Goal: Task Accomplishment & Management: Manage account settings

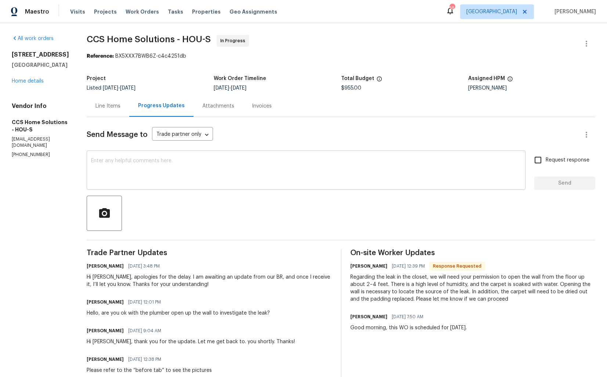
click at [185, 168] on textarea at bounding box center [306, 171] width 430 height 26
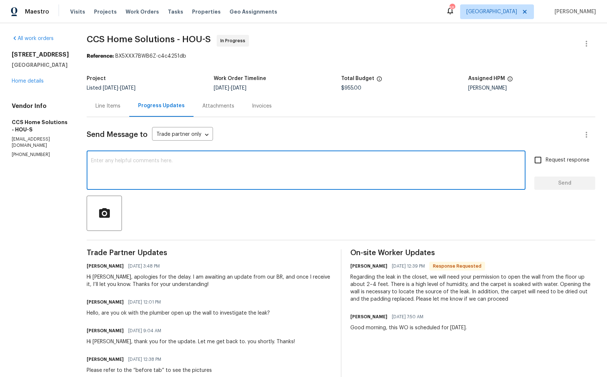
click at [98, 277] on div "Hi Julice, apologies for the delay. I am awaiting an update from our BR, and on…" at bounding box center [209, 281] width 245 height 15
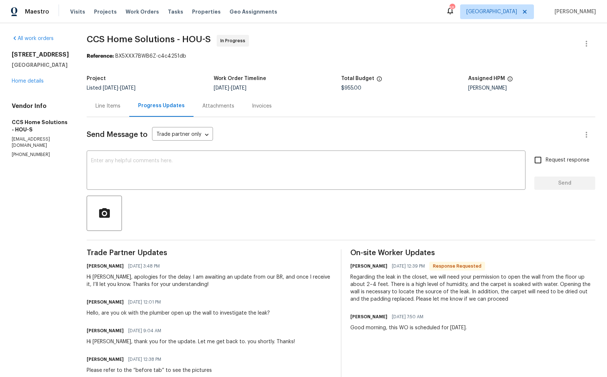
click at [98, 277] on div "Hi Julice, apologies for the delay. I am awaiting an update from our BR, and on…" at bounding box center [209, 281] width 245 height 15
copy div "Julice"
click at [268, 160] on textarea at bounding box center [306, 171] width 430 height 26
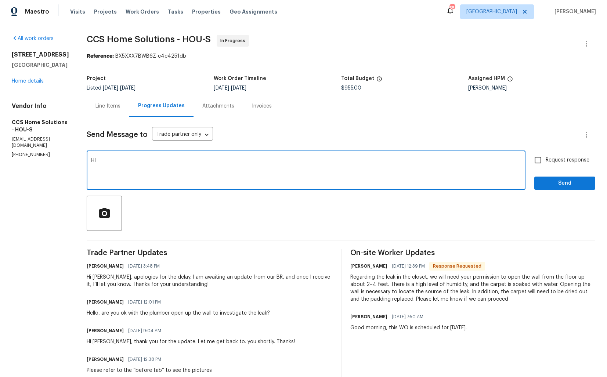
paste textarea "Julice"
paste textarea "to investigate the cause of the leak."
click at [212, 160] on textarea "HI Julice, kindly proceed wiht openin f the wall and to investigate the cause o…" at bounding box center [306, 171] width 430 height 26
click at [189, 161] on textarea "HI Julice, kindly proceed with opening f the wall to investigate the cause of t…" at bounding box center [306, 171] width 430 height 26
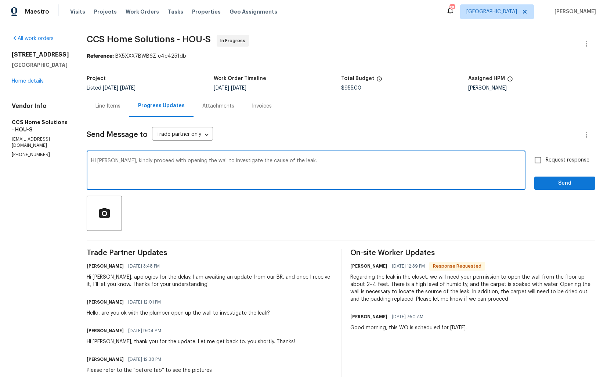
click at [300, 160] on textarea "HI Julice, kindly proceed with opening the wall to investigate the cause of the…" at bounding box center [306, 171] width 430 height 26
paste textarea "perform the dry out process and possible treatment for any organic growth that …"
click at [306, 162] on textarea "HI Julice, kindly proceed with opening the wall to investigate the cause of the…" at bounding box center [306, 171] width 430 height 26
click at [291, 168] on textarea "HI Julice, kindly proceed with opening the wall to investigate the cause of the…" at bounding box center [306, 171] width 430 height 26
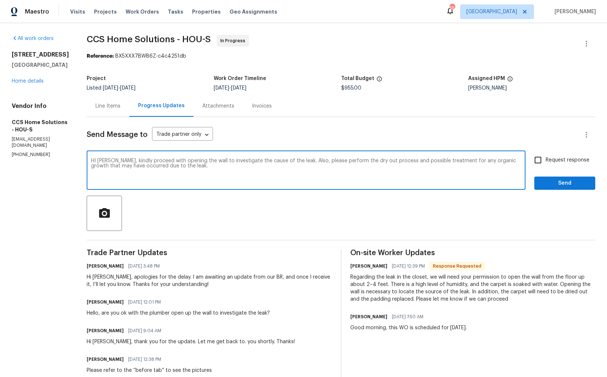
click at [291, 168] on textarea "HI Julice, kindly proceed with opening the wall to investigate the cause of the…" at bounding box center [306, 171] width 430 height 26
click at [415, 149] on div "Send Message to Trade partner only Trade partner only ​ HI Julice, kindly proce…" at bounding box center [341, 329] width 509 height 424
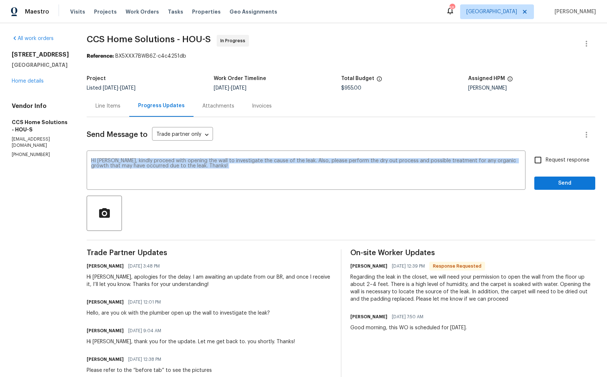
click at [415, 149] on div "Send Message to Trade partner only Trade partner only ​ HI Julice, kindly proce…" at bounding box center [341, 329] width 509 height 424
click at [385, 169] on textarea "HI Julice, kindly proceed with opening the wall to investigate the cause of the…" at bounding box center [306, 171] width 430 height 26
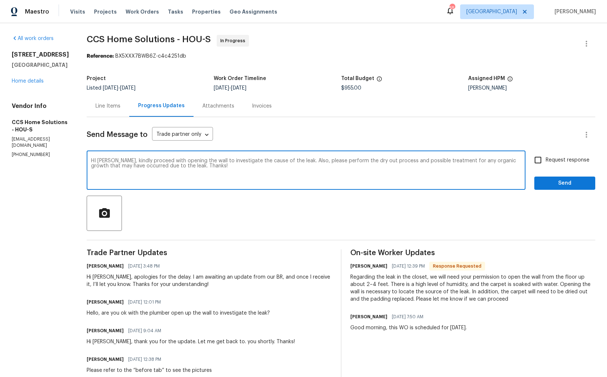
click at [385, 169] on textarea "HI Julice, kindly proceed with opening the wall to investigate the cause of the…" at bounding box center [306, 171] width 430 height 26
paste textarea "i Julice, kindly proceed with opening the wall to investigate the cause of the …"
type textarea "Hi Julice, kindly proceed with opening the wall to investigate the cause of the…"
click at [541, 165] on input "Request response" at bounding box center [537, 159] width 15 height 15
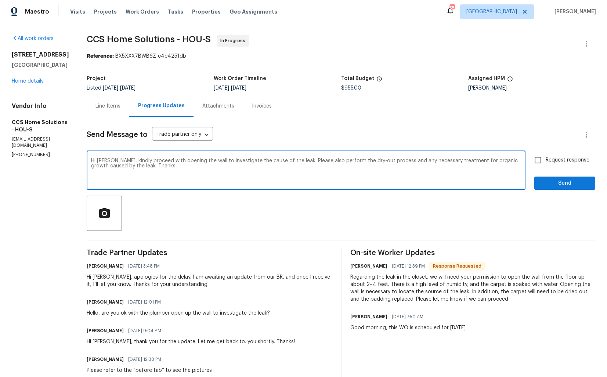
checkbox input "true"
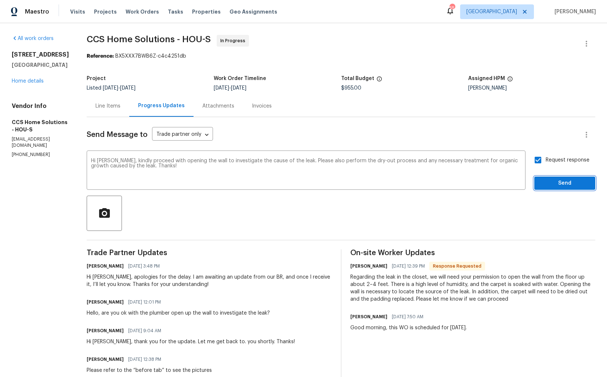
click at [546, 181] on span "Send" at bounding box center [564, 183] width 49 height 9
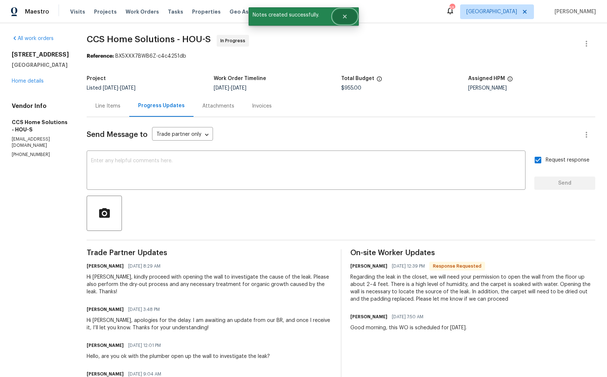
click at [345, 21] on button "Close" at bounding box center [345, 16] width 24 height 15
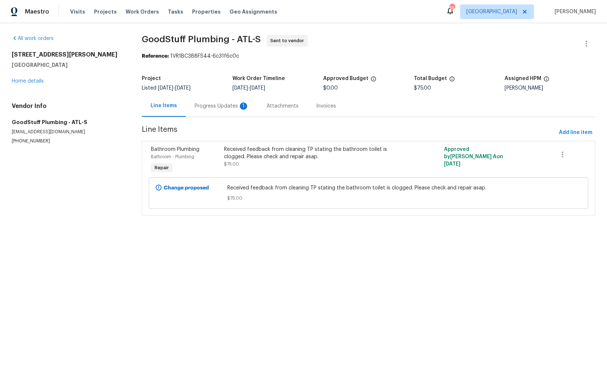
click at [219, 107] on div "Progress Updates 1" at bounding box center [222, 105] width 54 height 7
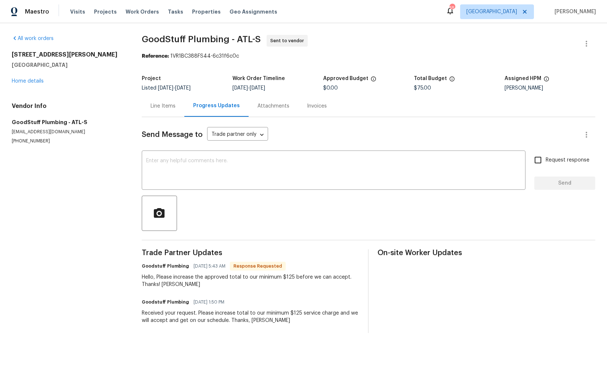
click at [159, 104] on div "Line Items" at bounding box center [163, 105] width 25 height 7
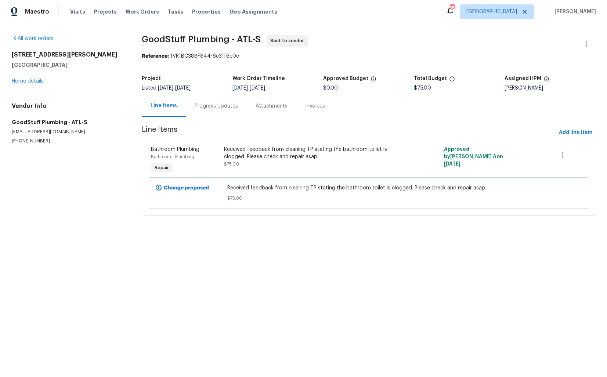
click at [248, 158] on div "Received feedback from cleaning TP stating the bathroom toilet is clogged. Plea…" at bounding box center [313, 153] width 179 height 15
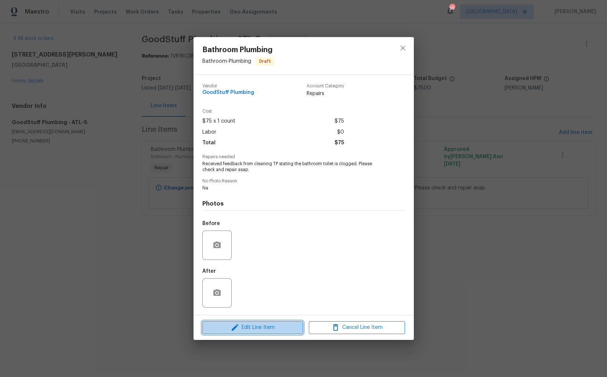
click at [224, 327] on span "Edit Line Item" at bounding box center [253, 327] width 96 height 9
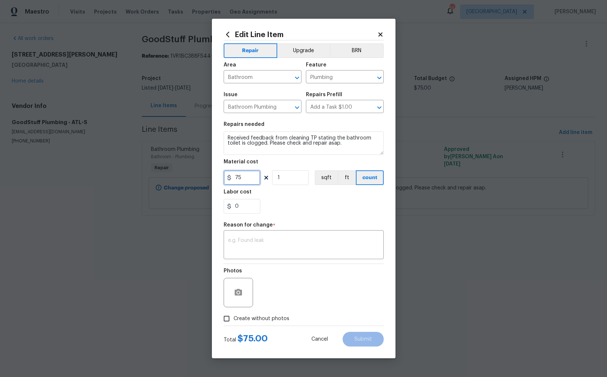
click at [247, 183] on input "75" at bounding box center [242, 177] width 37 height 15
type input "125"
click at [302, 243] on textarea at bounding box center [303, 245] width 151 height 15
click at [246, 245] on textarea at bounding box center [303, 245] width 151 height 15
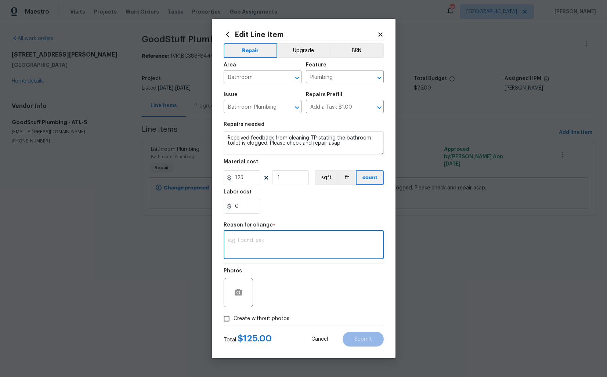
paste textarea "(AM) Updated per vendor’s final cost."
type textarea "(AM) Updated per vendor’s final cost."
click at [357, 337] on span "Submit" at bounding box center [363, 340] width 18 height 6
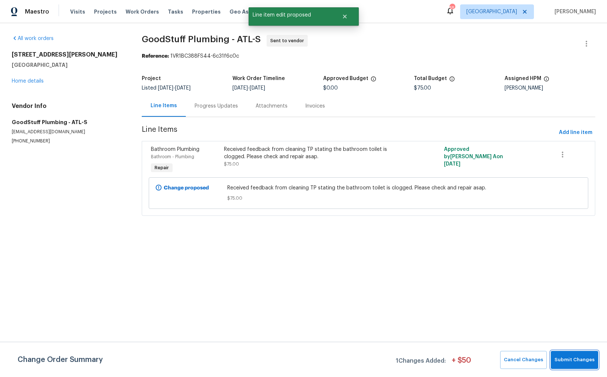
click at [564, 361] on span "Submit Changes" at bounding box center [574, 360] width 40 height 8
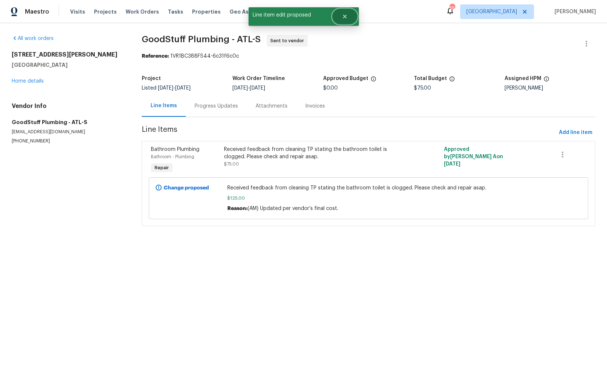
click at [346, 14] on icon "Close" at bounding box center [345, 17] width 6 height 6
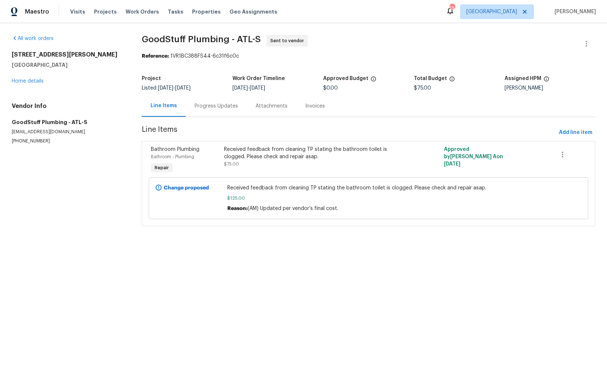
click at [207, 99] on div "Progress Updates" at bounding box center [216, 106] width 61 height 22
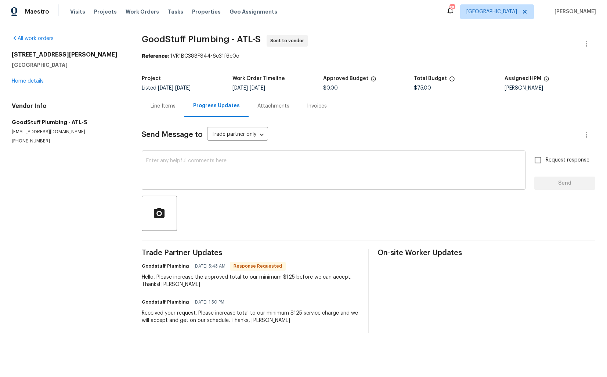
click at [227, 162] on textarea at bounding box center [333, 171] width 375 height 26
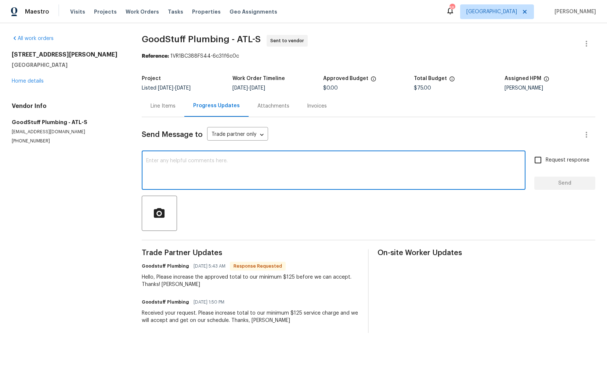
click at [206, 179] on textarea at bounding box center [333, 171] width 375 height 26
paste textarea "Hi, this is Arvind with Opendoor. I’m confirming you have received the WO for t…"
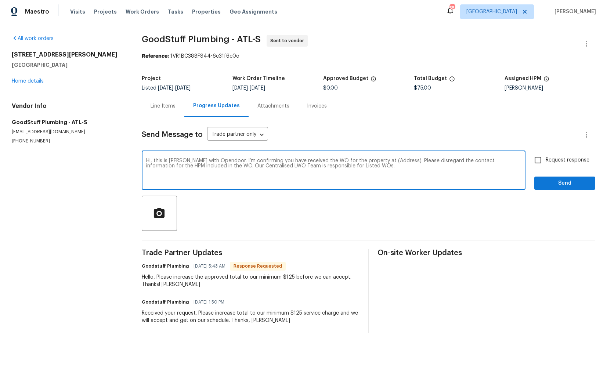
drag, startPoint x: 398, startPoint y: 162, endPoint x: 374, endPoint y: 159, distance: 23.7
click at [374, 159] on textarea "Hi, this is Arvind with Opendoor. I’m confirming you have received the WO for t…" at bounding box center [333, 171] width 375 height 26
paste textarea "325 Freeman Cir, Villa Rica, GA 30180"
type textarea "Hi, this is Arvind with Opendoor. I’m confirming you have received the WO for t…"
click at [550, 184] on span "Send" at bounding box center [564, 183] width 49 height 9
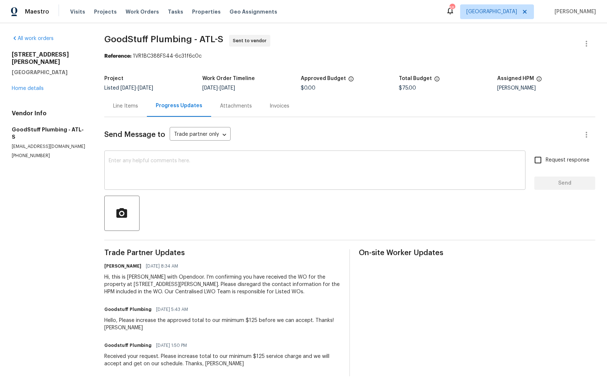
click at [266, 177] on textarea at bounding box center [315, 171] width 412 height 26
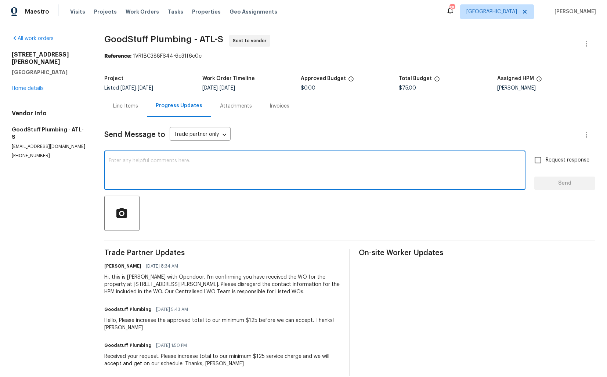
paste textarea "Attention All Work Orders must include before-photos (both close-up and wide-an…"
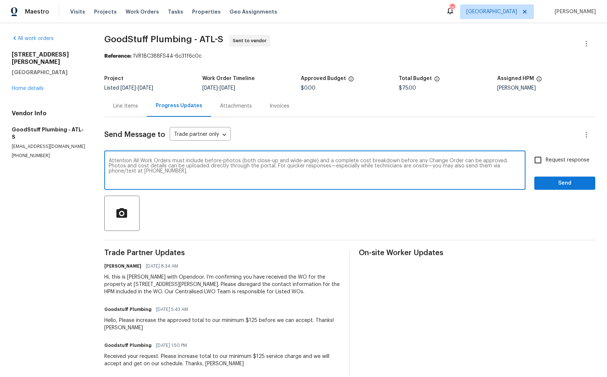
type textarea "Attention All Work Orders must include before-photos (both close-up and wide-an…"
click at [553, 185] on span "Send" at bounding box center [564, 183] width 49 height 9
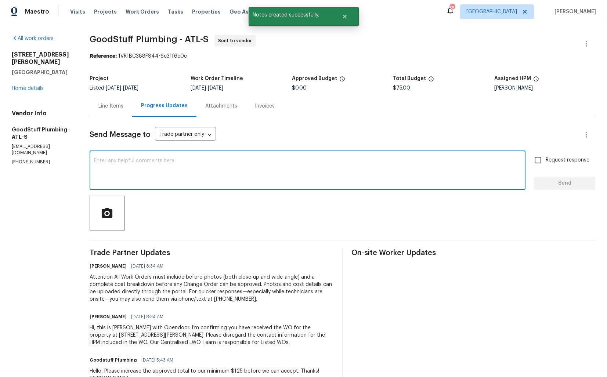
click at [273, 182] on textarea at bounding box center [307, 171] width 427 height 26
type textarea "h"
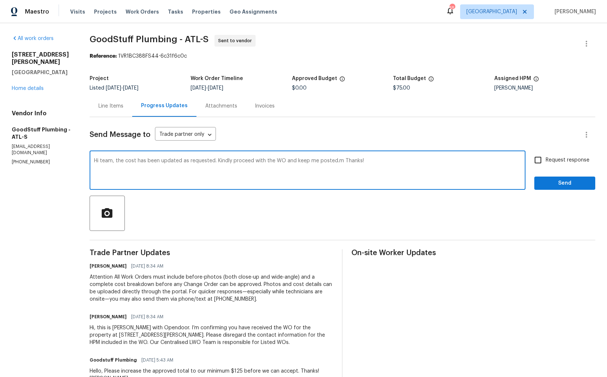
type textarea "Hi team, the cost has been updated as requested. Kindly proceed with the WO and…"
click at [529, 150] on div "Send Message to Trade partner only Trade partner only ​ Hi team, the cost has b…" at bounding box center [343, 272] width 506 height 310
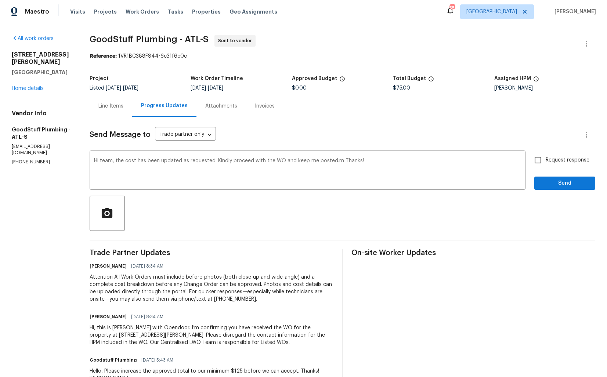
click at [538, 156] on input "Request response" at bounding box center [537, 159] width 15 height 15
checkbox input "true"
click at [545, 185] on span "Send" at bounding box center [564, 183] width 49 height 9
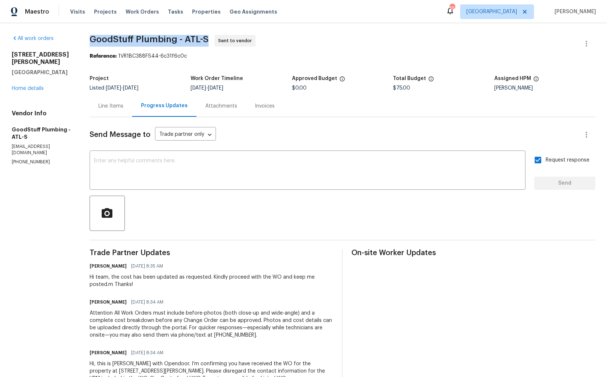
drag, startPoint x: 104, startPoint y: 39, endPoint x: 221, endPoint y: 37, distance: 117.5
click at [221, 37] on div "All work orders 325 Freeman Cir Villa Rica, GA 30180 Home details Vendor Info G…" at bounding box center [303, 249] width 607 height 452
copy span "GoodStuff Plumbing - ATL-S"
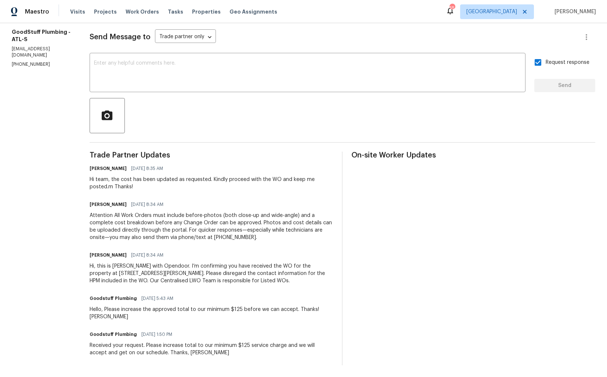
click at [147, 310] on div "Hello, Please increase the approved total to our minimum $125 before we can acc…" at bounding box center [212, 313] width 244 height 15
copy div "Hello, Please increase the approved total to our minimum $125 before we can acc…"
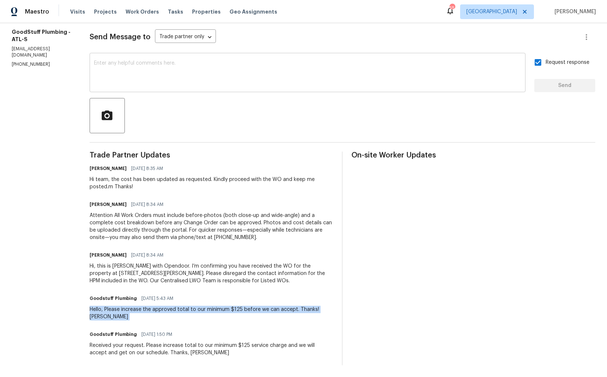
click at [278, 61] on textarea at bounding box center [307, 74] width 427 height 26
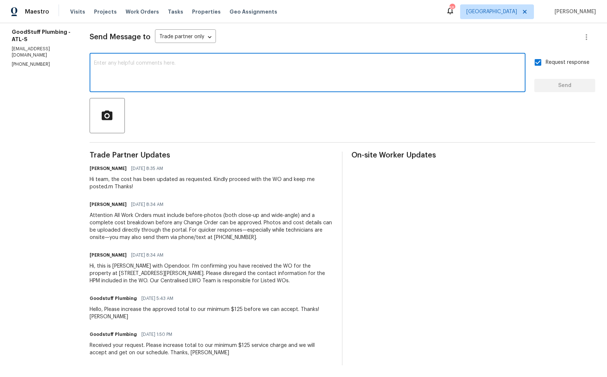
scroll to position [0, 0]
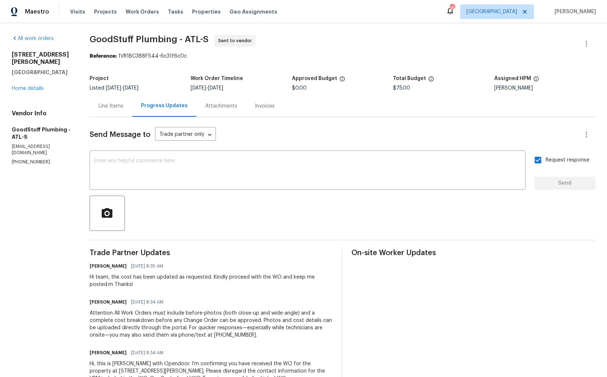
click at [122, 103] on div "Line Items" at bounding box center [110, 105] width 25 height 7
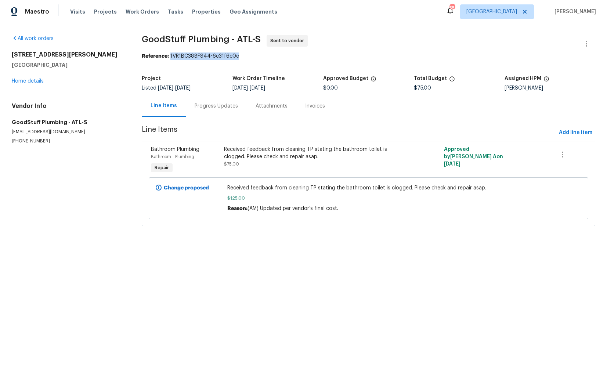
drag, startPoint x: 174, startPoint y: 56, endPoint x: 267, endPoint y: 57, distance: 92.9
click at [267, 57] on div "Reference: 1VR1BC388FS44-6c31f6c0c" at bounding box center [368, 56] width 453 height 7
copy div "1VR1BC388FS44-6c31f6c0c"
click at [170, 71] on section "GoodStuff Plumbing - ATL-S Sent to vendor Reference: 1VR1BC388FS44-6c31f6c0c Pr…" at bounding box center [368, 135] width 453 height 200
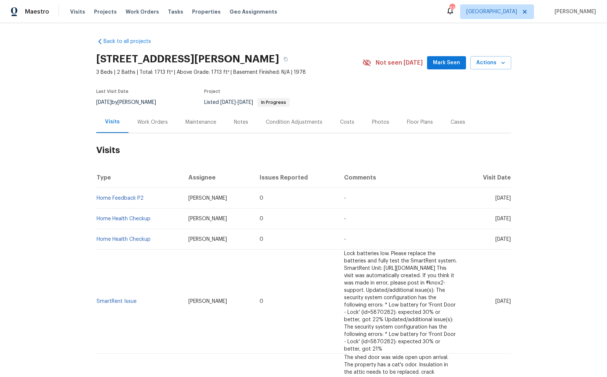
click at [150, 126] on div "Work Orders" at bounding box center [153, 122] width 48 height 22
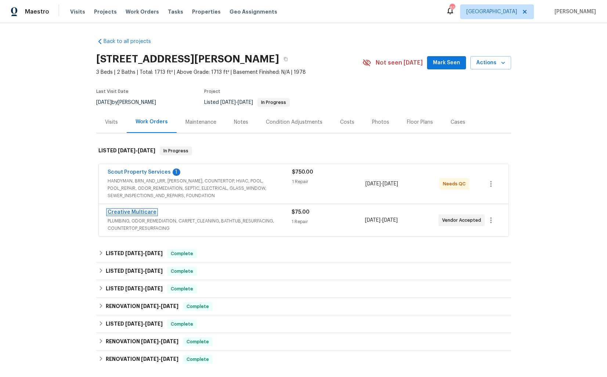
click at [142, 210] on link "Creative Multicare" at bounding box center [132, 212] width 49 height 5
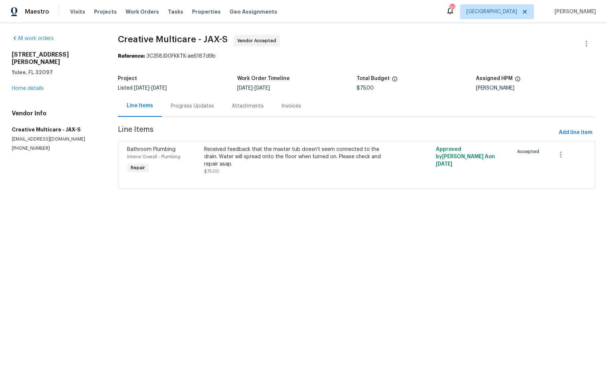
click at [194, 109] on div "Progress Updates" at bounding box center [192, 105] width 43 height 7
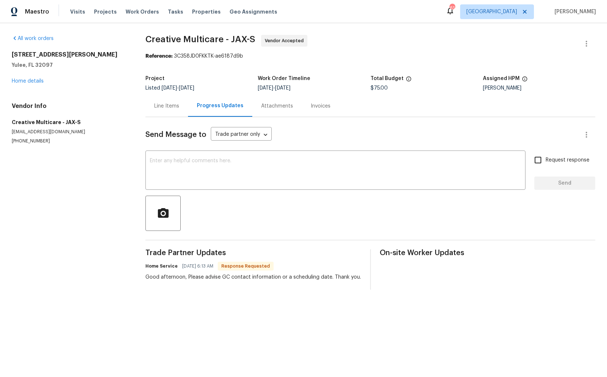
click at [151, 108] on div "Line Items" at bounding box center [166, 106] width 43 height 22
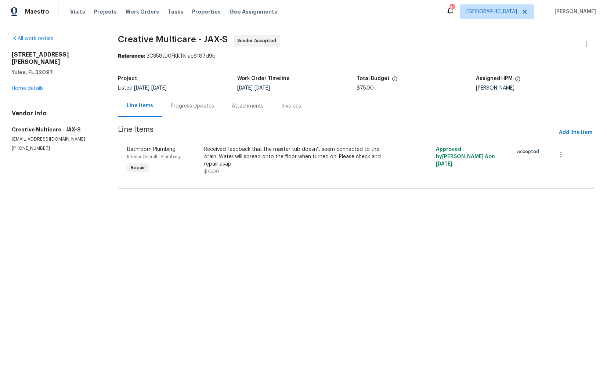
click at [200, 112] on div "Progress Updates" at bounding box center [192, 106] width 61 height 22
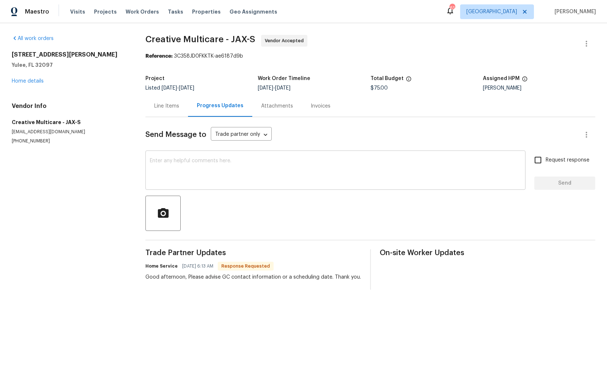
click at [197, 184] on textarea at bounding box center [335, 171] width 371 height 26
drag, startPoint x: 146, startPoint y: 267, endPoint x: 179, endPoint y: 267, distance: 33.4
click at [180, 267] on div "Home Service 09/08/2025 6:13 AM Response Requested" at bounding box center [253, 266] width 216 height 10
click at [173, 286] on div "Trade Partner Updates Home Service 09/08/2025 6:13 AM Response Requested Good a…" at bounding box center [253, 269] width 216 height 40
click at [250, 169] on textarea at bounding box center [335, 171] width 371 height 26
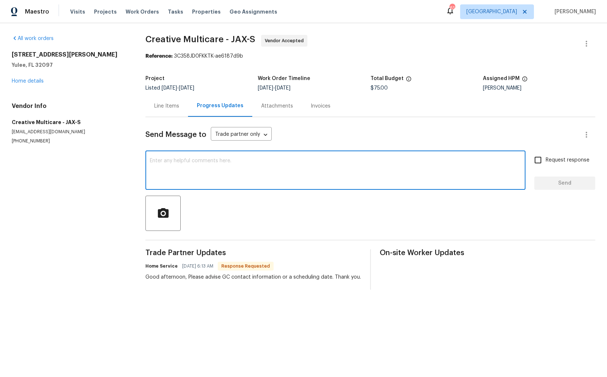
click at [171, 110] on div "Line Items" at bounding box center [166, 106] width 43 height 22
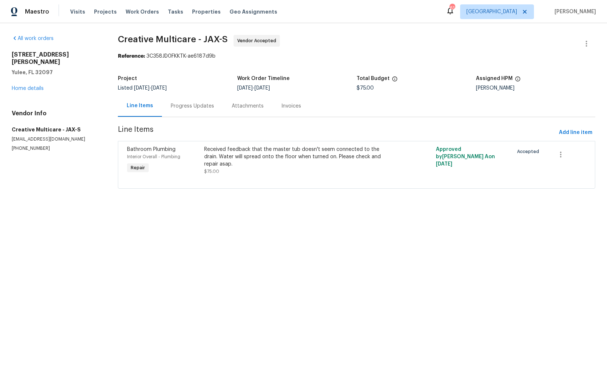
click at [200, 108] on div "Progress Updates" at bounding box center [192, 105] width 43 height 7
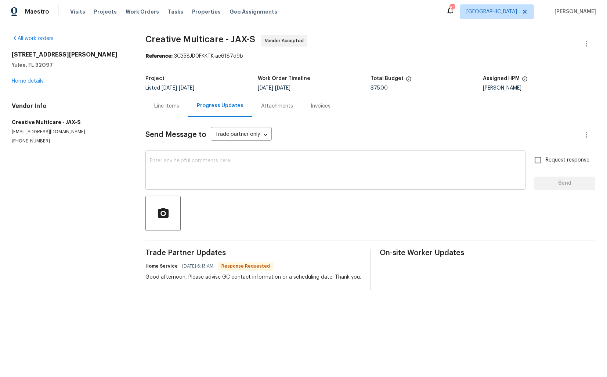
click at [227, 186] on div "x ​" at bounding box center [335, 170] width 380 height 37
click at [163, 106] on div "Line Items" at bounding box center [166, 105] width 25 height 7
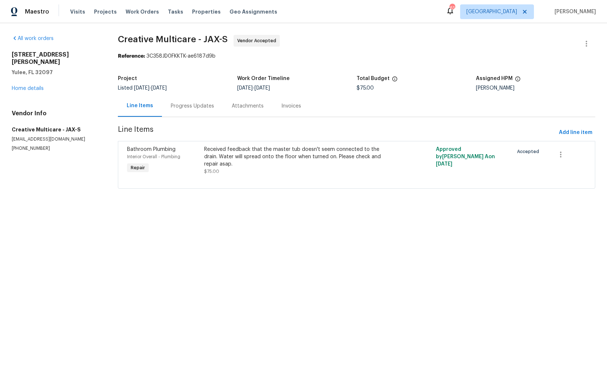
click at [203, 103] on div "Progress Updates" at bounding box center [192, 105] width 43 height 7
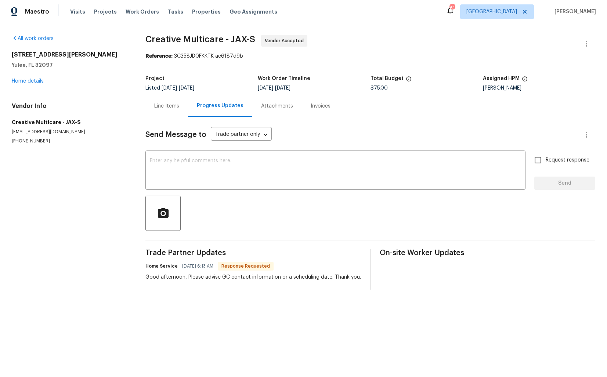
click at [156, 114] on div "Line Items" at bounding box center [166, 106] width 43 height 22
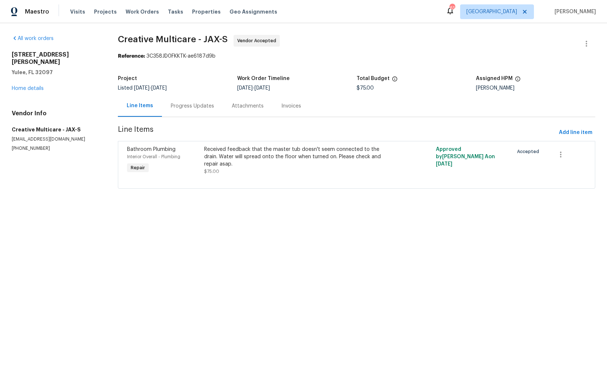
click at [189, 105] on div "Progress Updates" at bounding box center [192, 105] width 43 height 7
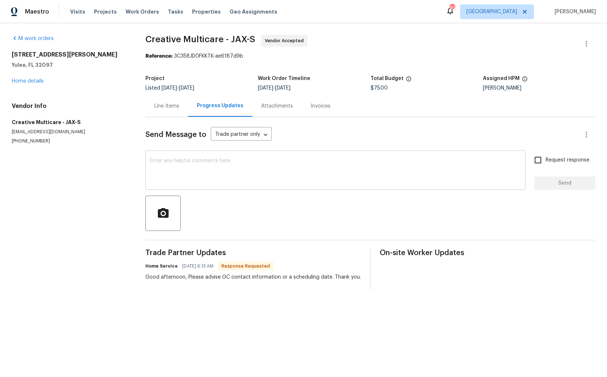
click at [228, 153] on div "x ​" at bounding box center [335, 170] width 380 height 37
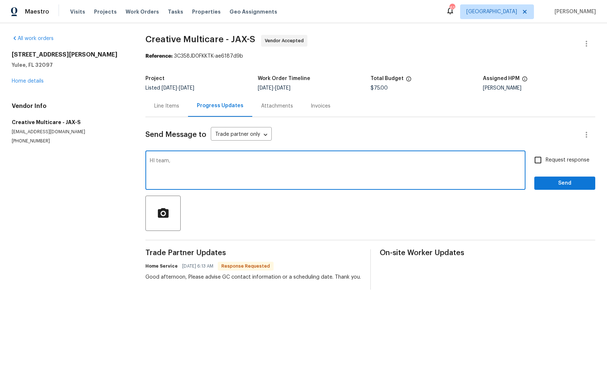
click at [155, 162] on textarea "HI team," at bounding box center [335, 171] width 371 height 26
click at [183, 161] on textarea "Hi team," at bounding box center [335, 171] width 371 height 26
click at [230, 164] on textarea "Hi team, would you be able to schedule this for today. It would be apriceated. …" at bounding box center [335, 171] width 371 height 26
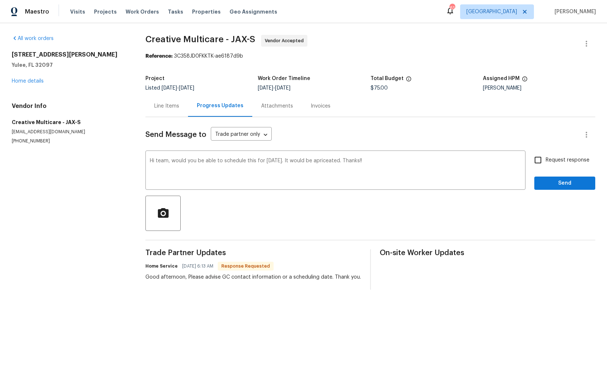
paste textarea "Team, would you be able to schedule this for today? It would be appreciated. Th…"
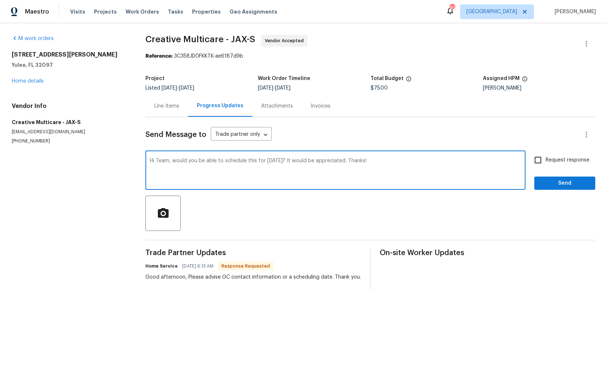
type textarea "Hi Team, would you be able to schedule this for today? It would be appreciated.…"
click at [543, 162] on input "Request response" at bounding box center [537, 159] width 15 height 15
checkbox input "true"
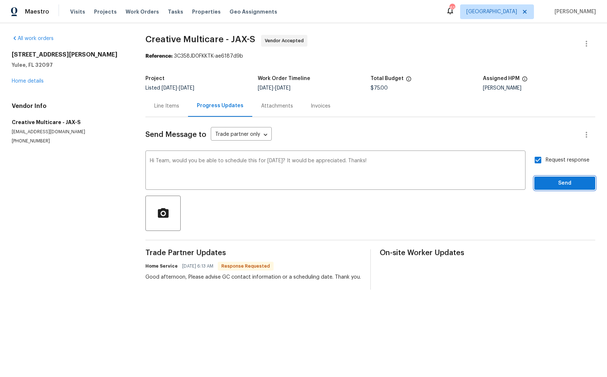
click at [547, 185] on span "Send" at bounding box center [564, 183] width 49 height 9
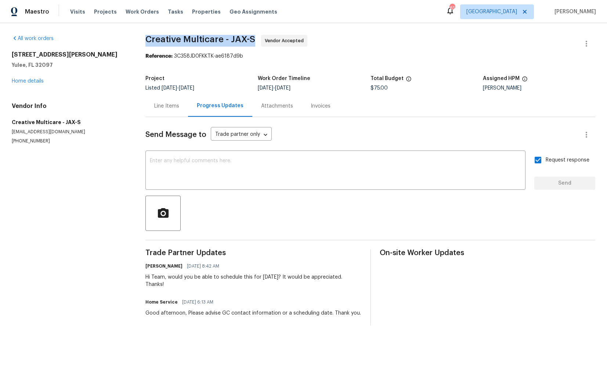
drag, startPoint x: 145, startPoint y: 39, endPoint x: 252, endPoint y: 36, distance: 106.2
click at [252, 36] on span "Creative Multicare - JAX-S" at bounding box center [200, 39] width 110 height 9
copy span "Creative Multicare - JAX-S"
click at [149, 310] on div "Good afternoon, Please advise GC contact information or a scheduling date. Than…" at bounding box center [253, 313] width 216 height 7
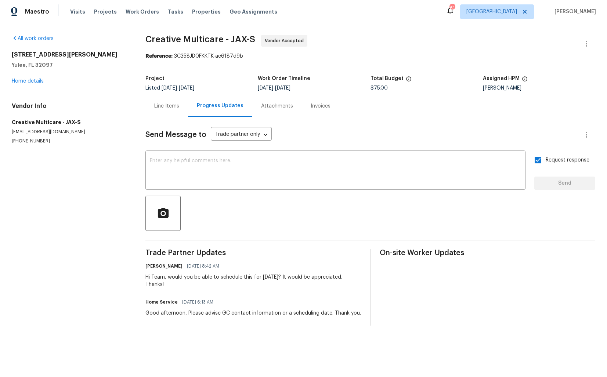
click at [149, 310] on div "Good afternoon, Please advise GC contact information or a scheduling date. Than…" at bounding box center [253, 313] width 216 height 7
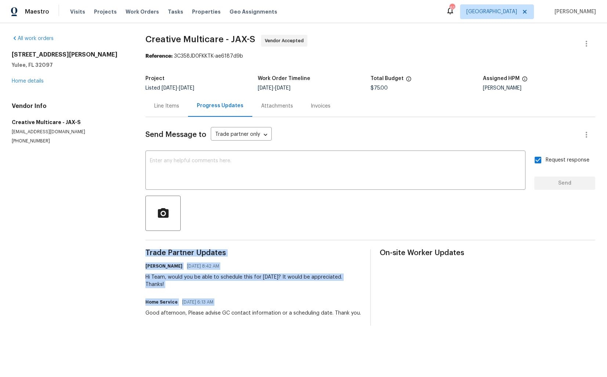
copy div "Trade Partner Updates Arvind Raj M 09/08/2025 8:42 AM Hi Team, would you be abl…"
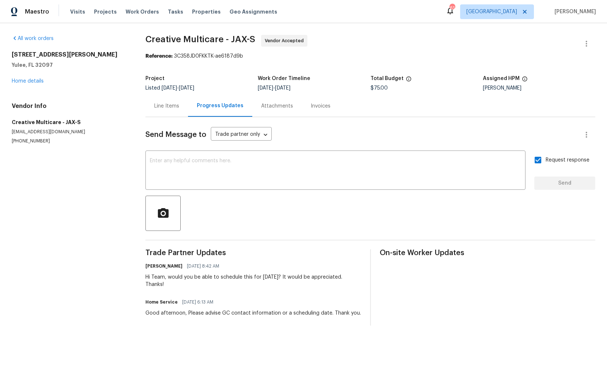
click at [167, 49] on span "Creative Multicare - JAX-S Vendor Accepted" at bounding box center [361, 44] width 432 height 18
click at [263, 26] on div "All work orders 85735 Wilson Neck Rd Yulee, FL 32097 Home details Vendor Info C…" at bounding box center [303, 180] width 607 height 314
click at [166, 84] on div "Project" at bounding box center [201, 81] width 112 height 10
drag, startPoint x: 175, startPoint y: 57, endPoint x: 245, endPoint y: 55, distance: 69.8
click at [245, 55] on div "Reference: 3C358JD0FKKTK-ae6187d9b" at bounding box center [370, 56] width 450 height 7
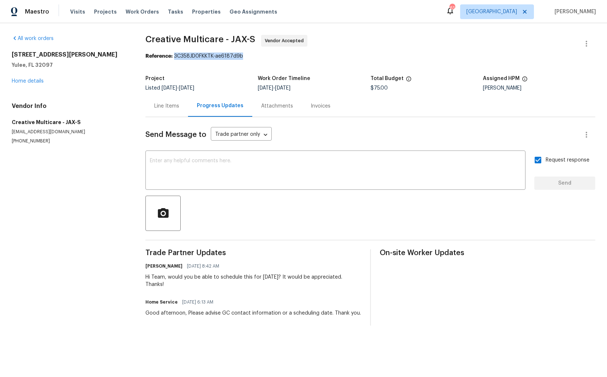
copy div "3C358JD0FKKTK-ae6187d9b"
click at [227, 69] on section "Creative Multicare - JAX-S Vendor Accepted Reference: 3C358JD0FKKTK-ae6187d9b P…" at bounding box center [370, 180] width 450 height 291
click at [21, 83] on link "Home details" at bounding box center [28, 81] width 32 height 5
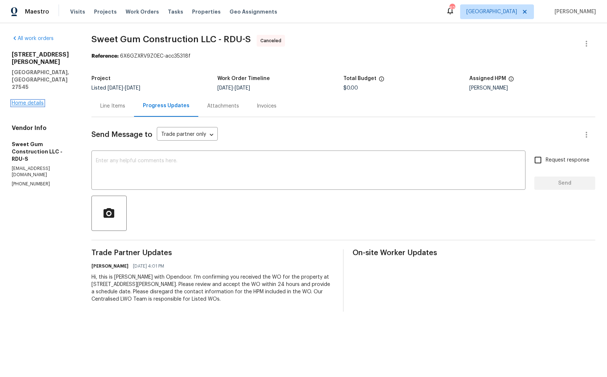
click at [35, 101] on link "Home details" at bounding box center [28, 103] width 32 height 5
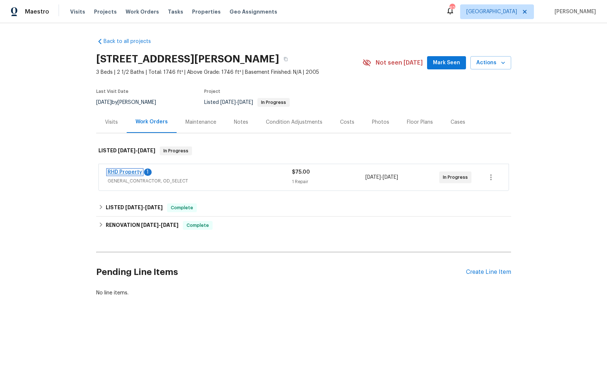
click at [116, 171] on link "RHD Property" at bounding box center [125, 172] width 35 height 5
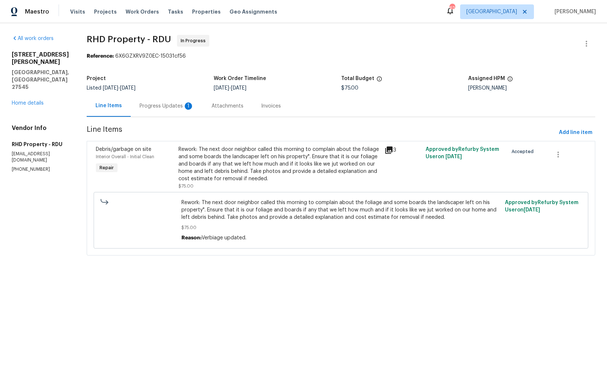
click at [182, 110] on div "Progress Updates 1" at bounding box center [167, 106] width 72 height 22
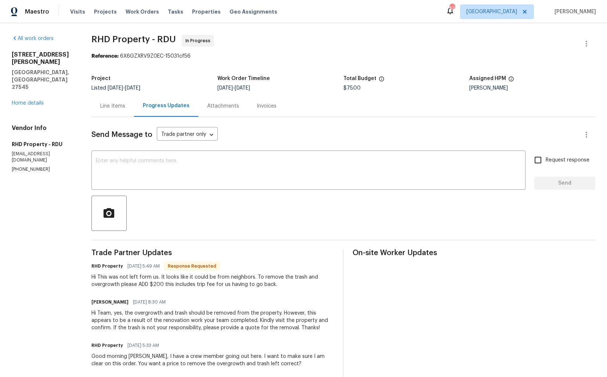
click at [115, 111] on div "Line Items" at bounding box center [112, 106] width 43 height 22
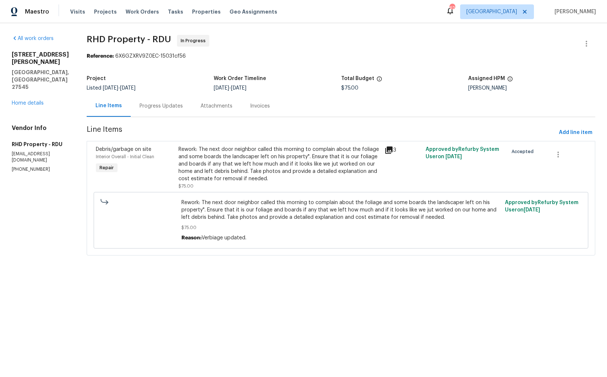
click at [212, 165] on div "Rework: The next door neighbor called this morning to complain about the foliag…" at bounding box center [279, 164] width 202 height 37
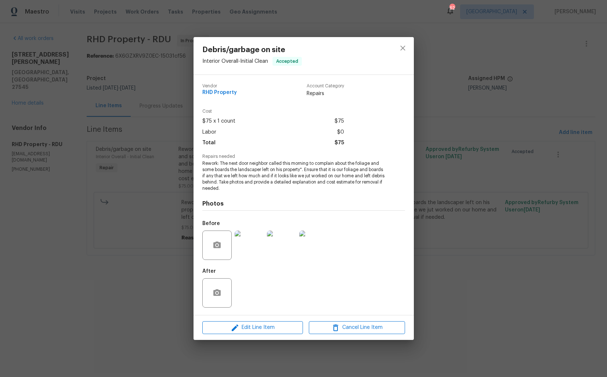
click at [260, 258] on img at bounding box center [249, 245] width 29 height 29
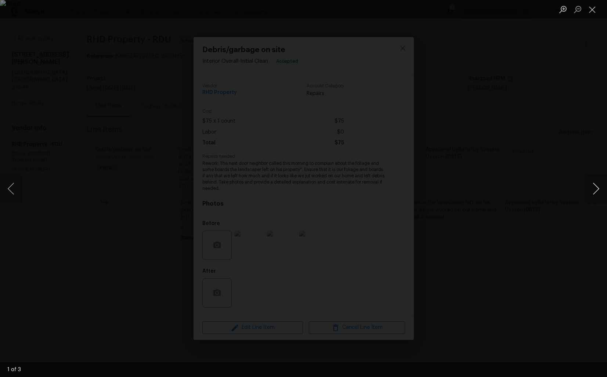
click at [597, 193] on button "Next image" at bounding box center [596, 188] width 22 height 29
click at [513, 189] on div "Lightbox" at bounding box center [303, 188] width 607 height 377
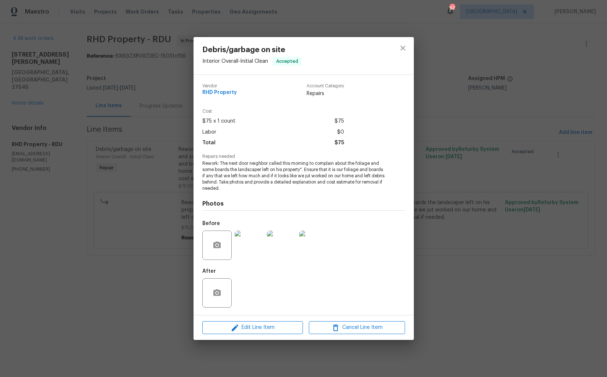
click at [159, 232] on div "Debris/garbage on site Interior Overall - Initial Clean Accepted Vendor RHD Pro…" at bounding box center [303, 188] width 607 height 377
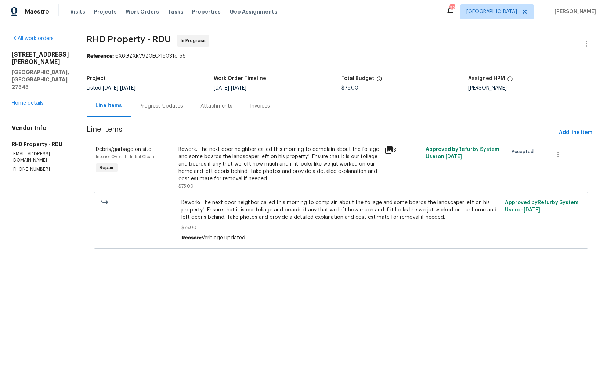
click at [171, 111] on div "Progress Updates" at bounding box center [161, 106] width 61 height 22
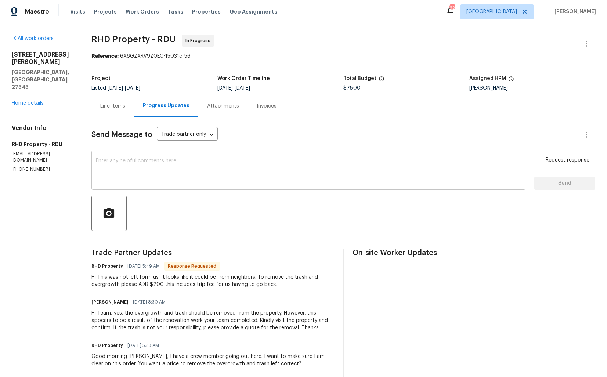
click at [192, 176] on textarea at bounding box center [308, 171] width 425 height 26
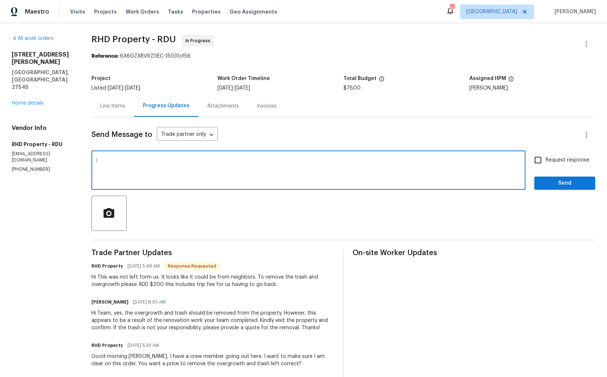
type textarea "I"
type textarea "Hi team, let me get back to you shortly. Thanks!"
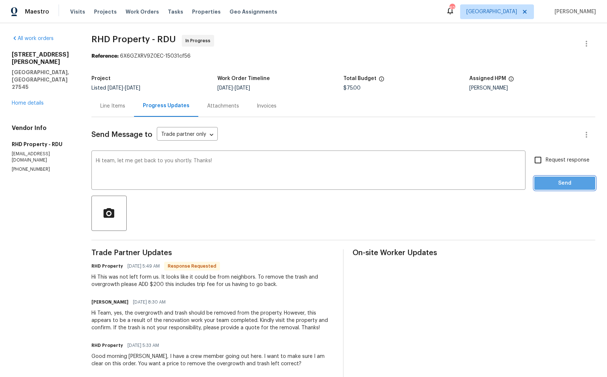
click at [546, 181] on span "Send" at bounding box center [564, 183] width 49 height 9
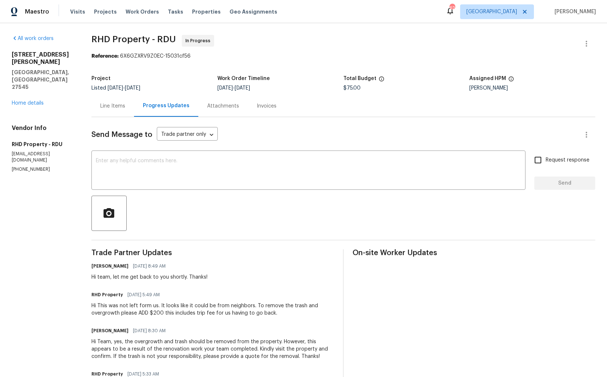
click at [111, 102] on div "Line Items" at bounding box center [112, 105] width 25 height 7
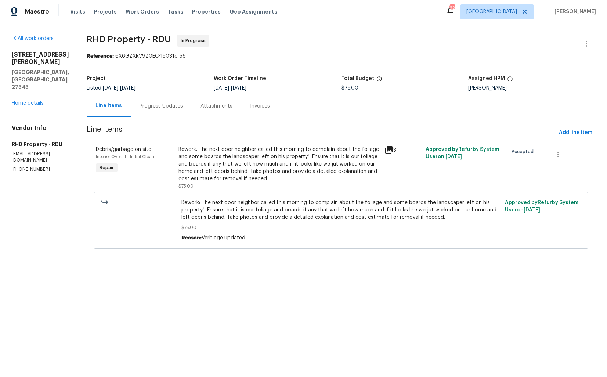
click at [243, 208] on span "Rework: The next door neighbor called this morning to complain about the foliag…" at bounding box center [340, 210] width 319 height 22
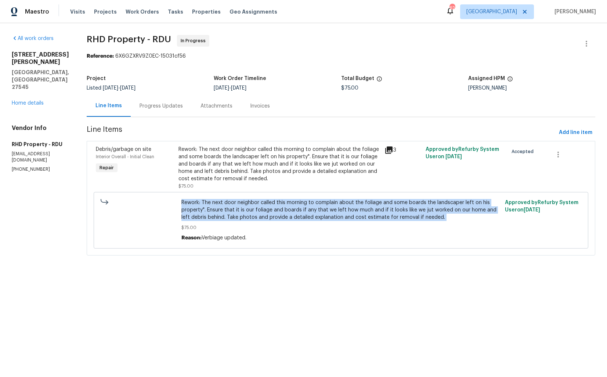
copy span "Rework: The next door neighbor called this morning to complain about the foliag…"
click at [176, 112] on div "Progress Updates" at bounding box center [161, 106] width 61 height 22
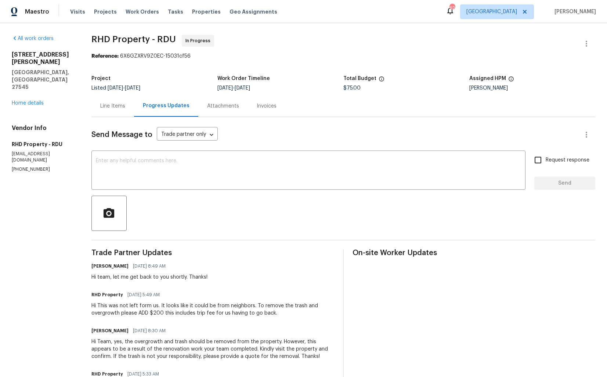
click at [150, 305] on div "Hi This was not left form us. It looks like it could be from neighbors. To remo…" at bounding box center [212, 309] width 243 height 15
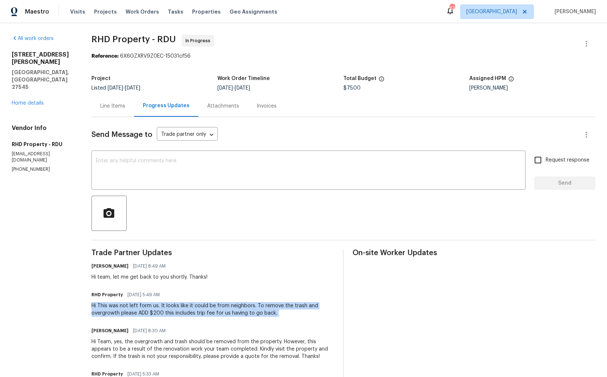
copy div "Hi This was not left form us. It looks like it could be from neighbors. To remo…"
click at [121, 105] on div "Line Items" at bounding box center [112, 105] width 25 height 7
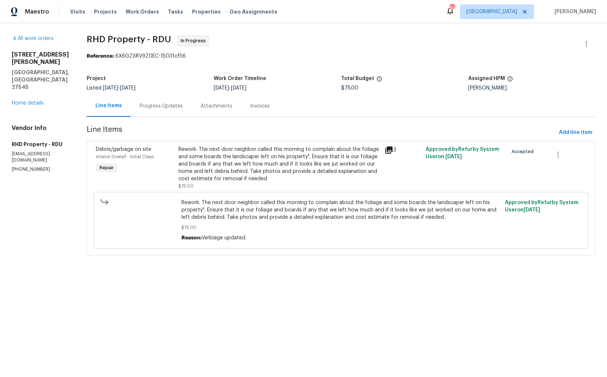
click at [256, 173] on div "Rework: The next door neighbor called this morning to complain about the foliag…" at bounding box center [279, 164] width 202 height 37
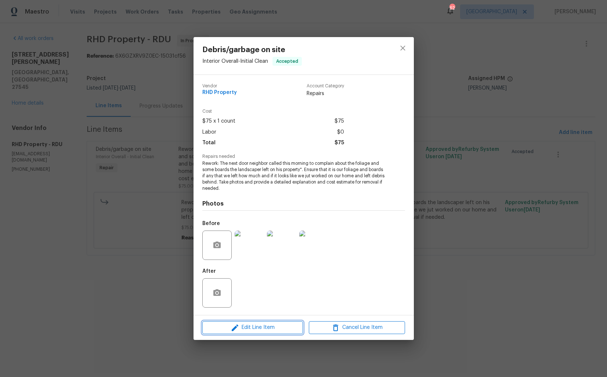
click at [232, 328] on icon "button" at bounding box center [235, 327] width 9 height 9
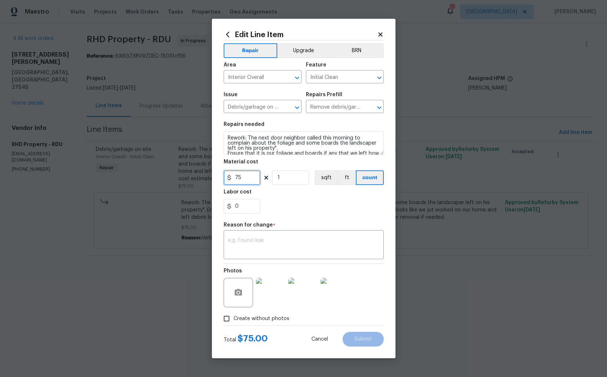
click at [243, 177] on input "75" at bounding box center [242, 177] width 37 height 15
type input "1"
click at [265, 239] on textarea at bounding box center [303, 245] width 151 height 15
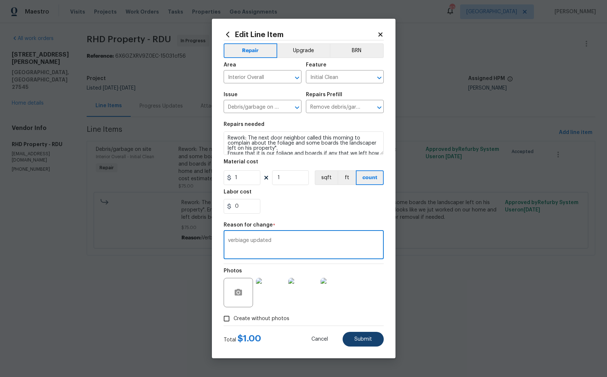
type textarea "verbiage updated"
click at [359, 341] on span "Submit" at bounding box center [363, 340] width 18 height 6
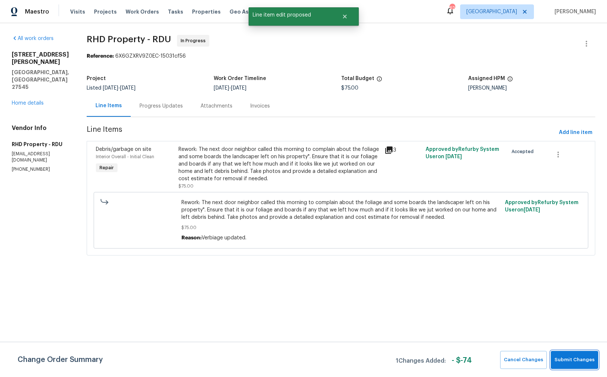
click at [572, 357] on span "Submit Changes" at bounding box center [574, 360] width 40 height 8
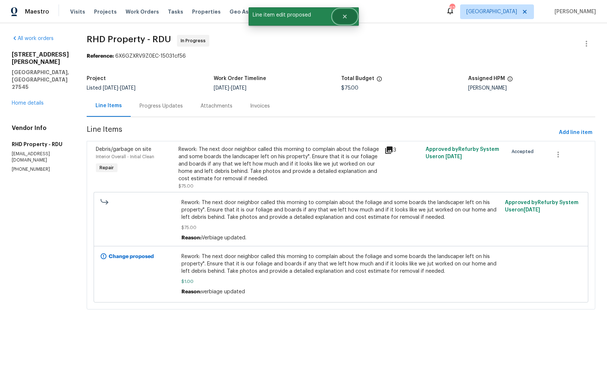
click at [347, 15] on icon "Close" at bounding box center [345, 17] width 6 height 6
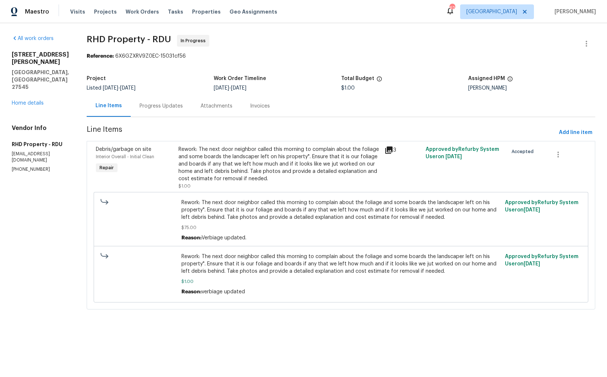
click at [167, 109] on div "Progress Updates" at bounding box center [161, 105] width 43 height 7
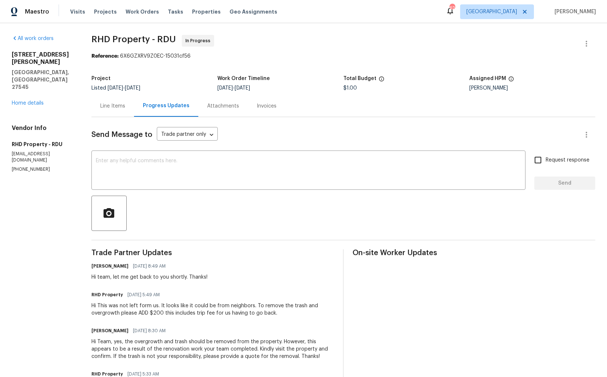
click at [111, 98] on div "Line Items" at bounding box center [112, 106] width 43 height 22
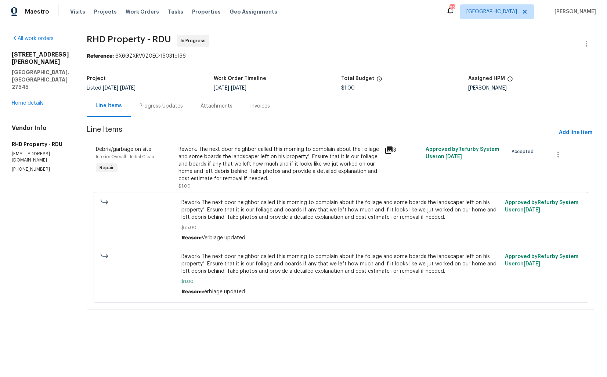
click at [152, 104] on div "Progress Updates" at bounding box center [161, 105] width 43 height 7
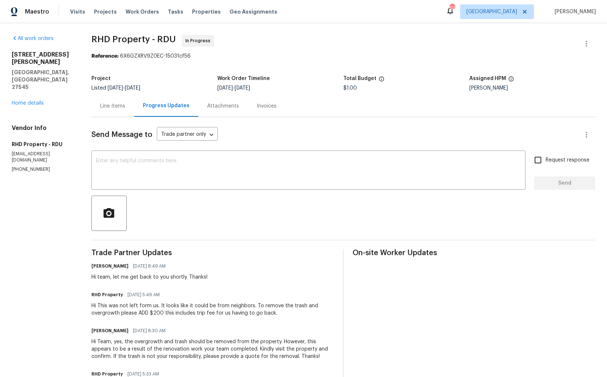
click at [195, 306] on div "Hi This was not left form us. It looks like it could be from neighbors. To remo…" at bounding box center [212, 309] width 243 height 15
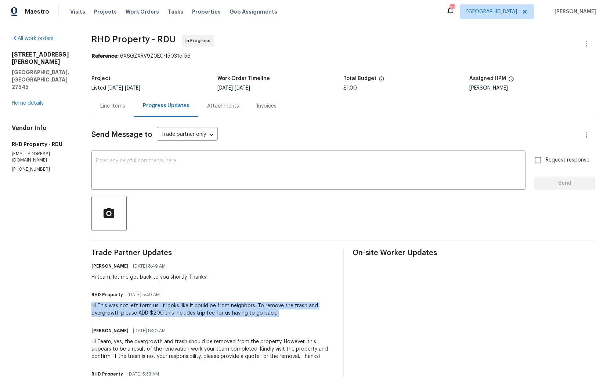
copy div "Hi This was not left form us. It looks like it could be from neighbors. To remo…"
click at [162, 61] on section "RHD Property - RDU In Progress Reference: 6X6GZXRV9Z0EC-15031cf56 Project Liste…" at bounding box center [343, 310] width 504 height 551
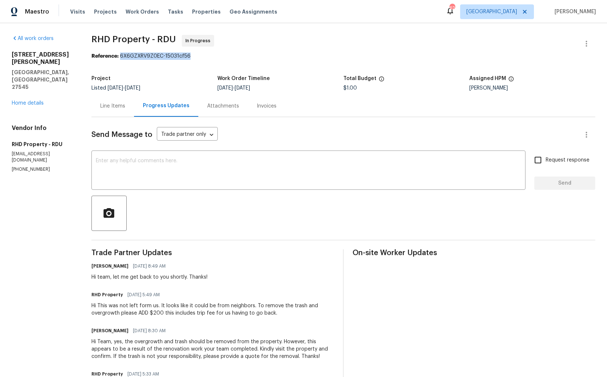
drag, startPoint x: 125, startPoint y: 57, endPoint x: 213, endPoint y: 57, distance: 88.1
click at [213, 57] on div "Reference: 6X6GZXRV9Z0EC-15031cf56" at bounding box center [343, 56] width 504 height 7
copy div "6X6GZXRV9Z0EC-15031cf56"
click at [368, 45] on span "RHD Property - RDU In Progress" at bounding box center [334, 44] width 486 height 18
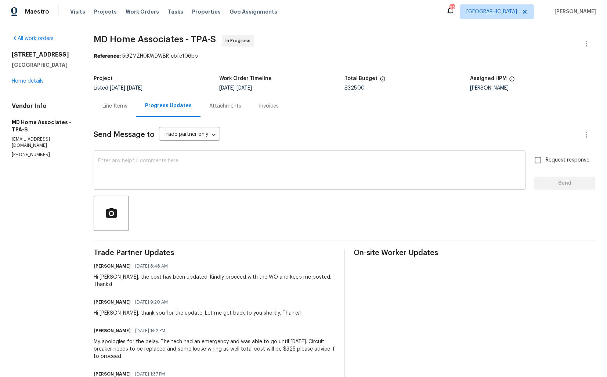
click at [137, 180] on textarea at bounding box center [309, 171] width 423 height 26
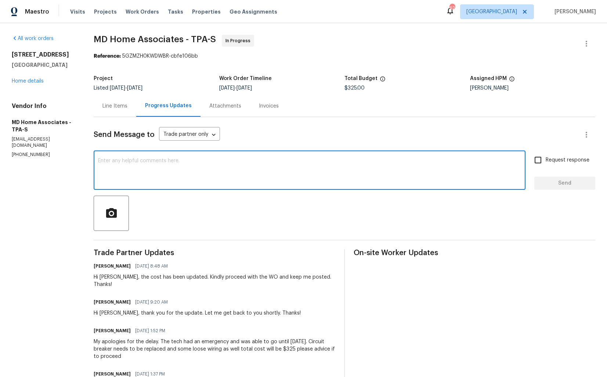
click at [109, 280] on div "Hi [PERSON_NAME], the cost has been updated. Kindly proceed with the WO and kee…" at bounding box center [215, 281] width 242 height 15
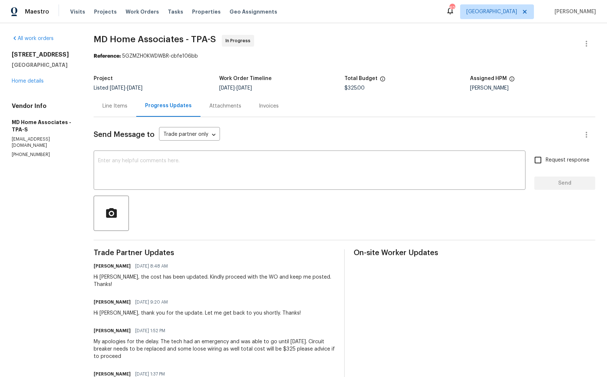
click at [109, 280] on div "Hi [PERSON_NAME], the cost has been updated. Kindly proceed with the WO and kee…" at bounding box center [215, 281] width 242 height 15
click at [162, 165] on textarea at bounding box center [309, 171] width 423 height 26
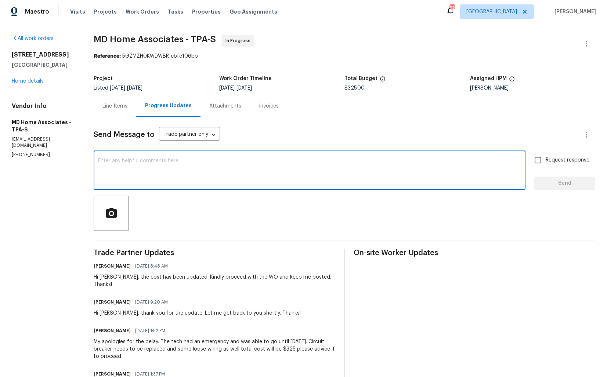
paste textarea "Hi team, could you please provide an update on the status of the work order? Th…"
click at [107, 277] on div "Hi [PERSON_NAME], the cost has been updated. Kindly proceed with the WO and kee…" at bounding box center [215, 281] width 242 height 15
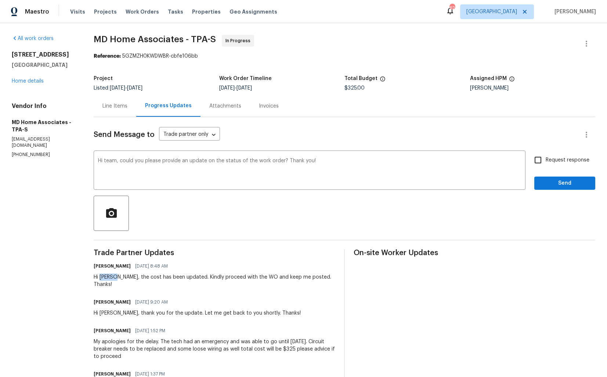
click at [107, 277] on div "Hi [PERSON_NAME], the cost has been updated. Kindly proceed with the WO and kee…" at bounding box center [215, 281] width 242 height 15
copy div "Majela"
click at [109, 160] on textarea "Hi team, could you please provide an update on the status of the work order? Th…" at bounding box center [309, 171] width 423 height 26
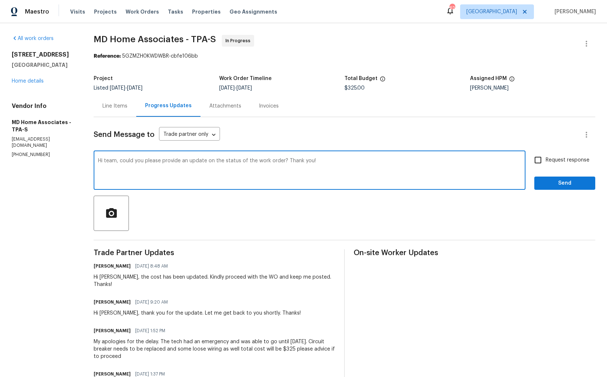
click at [109, 160] on textarea "Hi team, could you please provide an update on the status of the work order? Th…" at bounding box center [309, 171] width 423 height 26
paste textarea "Majela"
type textarea "Hi [PERSON_NAME], could you please provide an update on the status of the work …"
click at [552, 163] on span "Request response" at bounding box center [568, 160] width 44 height 8
click at [546, 163] on input "Request response" at bounding box center [537, 159] width 15 height 15
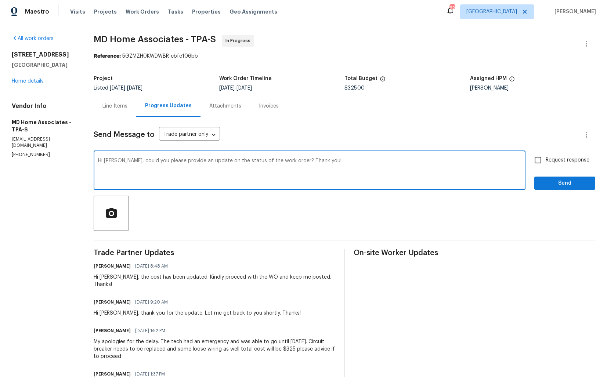
checkbox input "true"
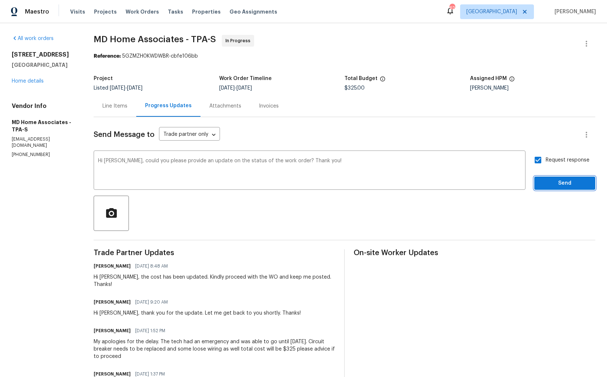
click at [550, 182] on span "Send" at bounding box center [564, 183] width 49 height 9
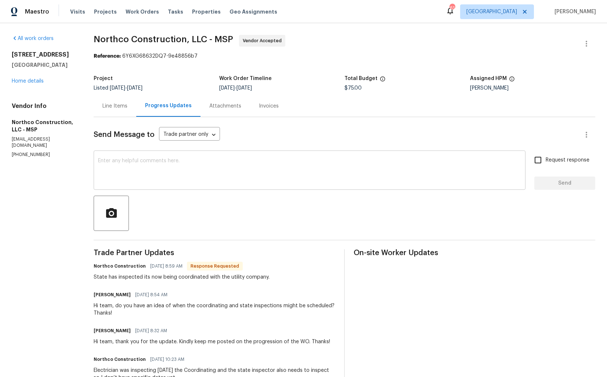
click at [158, 180] on textarea at bounding box center [309, 171] width 423 height 26
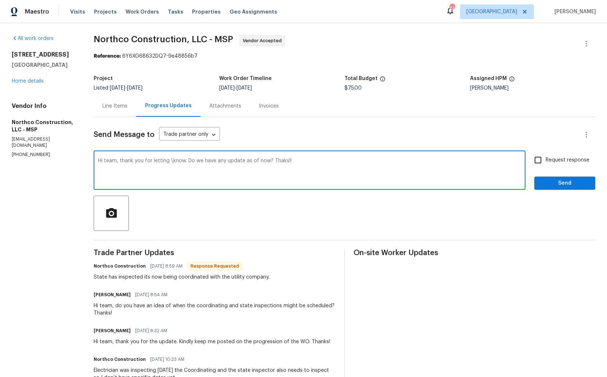
click at [141, 153] on div "Hi team, thank you for letting \know. Do we have any update as of now? Thaks!! …" at bounding box center [310, 170] width 432 height 37
click at [140, 156] on div "Hi team, thank you for letting \know. Do we have any update as of now? Thaks!! …" at bounding box center [310, 170] width 432 height 37
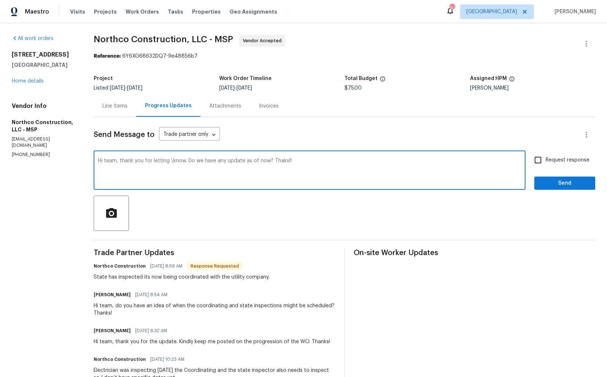
click at [140, 156] on div "Hi team, thank you for letting \know. Do we have any update as of now? Thaks!! …" at bounding box center [310, 170] width 432 height 37
click at [139, 160] on textarea "Hi team, thank you for letting \know. Do we have any update as of now? Thaks!!" at bounding box center [309, 171] width 423 height 26
paste textarea "Team, thank you for letting me know. Do we have any updates as of now? Thanks"
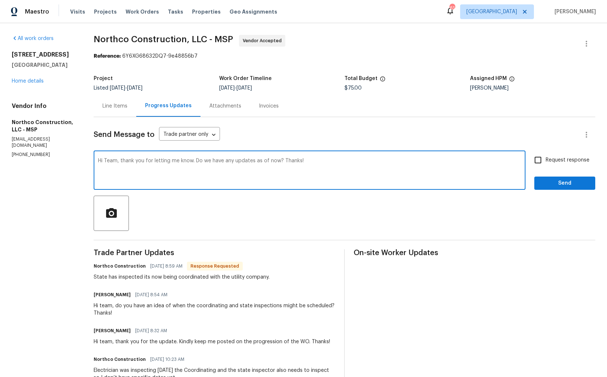
type textarea "Hi Team, thank you for letting me know. Do we have any updates as of now? Thank…"
click at [539, 158] on input "Request response" at bounding box center [537, 159] width 15 height 15
checkbox input "true"
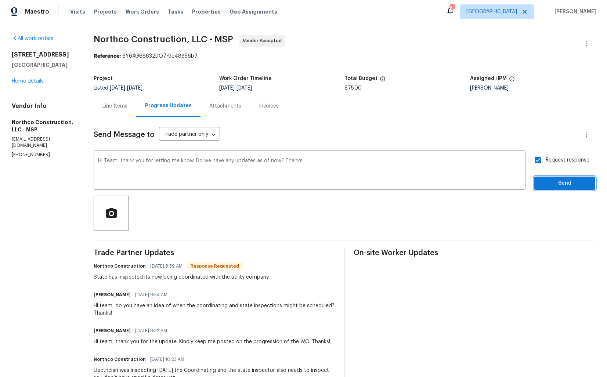
click at [556, 184] on span "Send" at bounding box center [564, 183] width 49 height 9
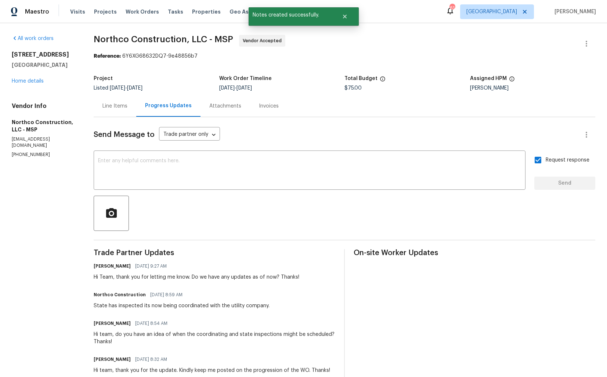
click at [107, 307] on div "State has inspected its now being coordinated with the utility company." at bounding box center [182, 305] width 176 height 7
copy div "State has inspected its now being coordinated with the utility company."
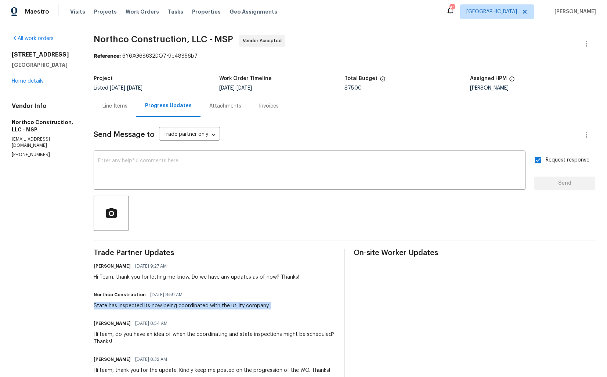
click at [84, 116] on div "All work orders 5749 27th Ave S Minneapolis, MN 55417 Home details Vendor Info …" at bounding box center [303, 288] width 607 height 530
click at [29, 82] on link "Home details" at bounding box center [28, 81] width 32 height 5
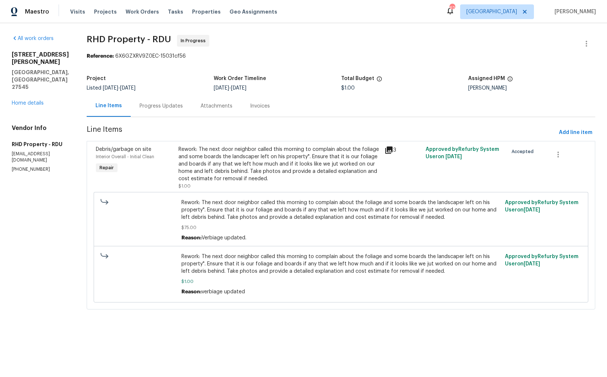
click at [165, 104] on div "Progress Updates" at bounding box center [161, 105] width 43 height 7
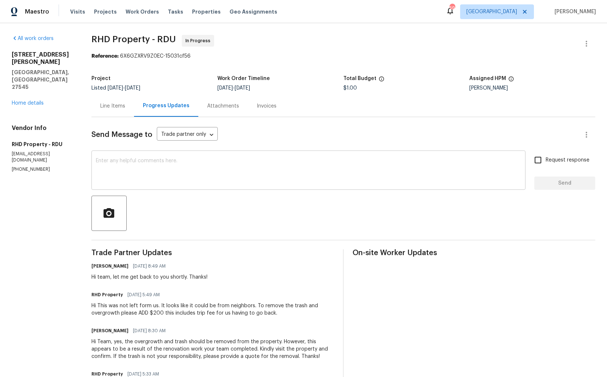
click at [261, 180] on textarea at bounding box center [308, 171] width 425 height 26
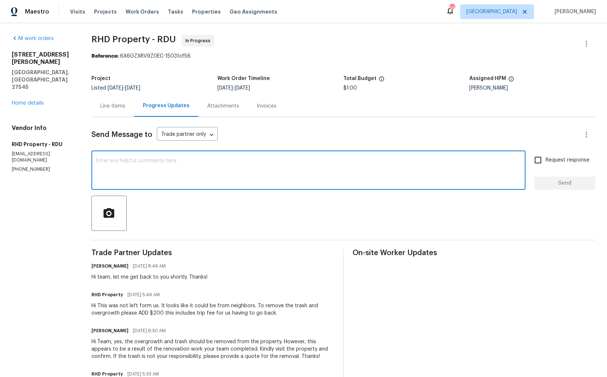
click at [113, 109] on div "Line Items" at bounding box center [112, 105] width 25 height 7
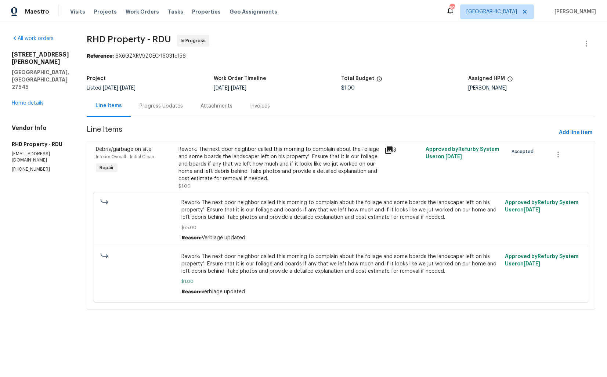
click at [241, 176] on div "Rework: The next door neighbor called this morning to complain about the foliag…" at bounding box center [279, 164] width 202 height 37
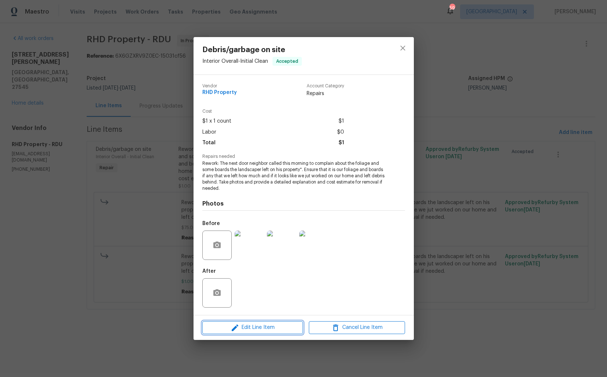
click at [249, 327] on span "Edit Line Item" at bounding box center [253, 327] width 96 height 9
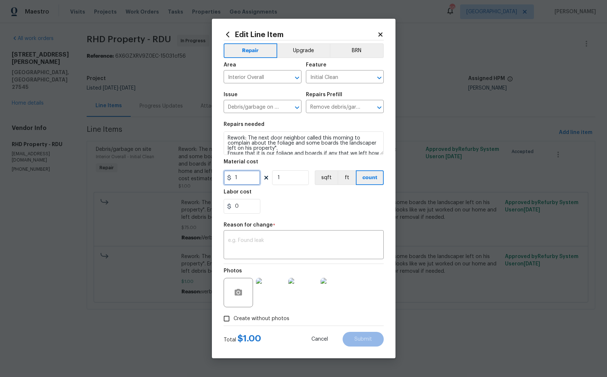
click at [239, 179] on input "1" at bounding box center [242, 177] width 37 height 15
type input "200"
click at [281, 259] on div "x ​" at bounding box center [304, 245] width 160 height 27
click at [257, 254] on div "x ​" at bounding box center [304, 245] width 160 height 27
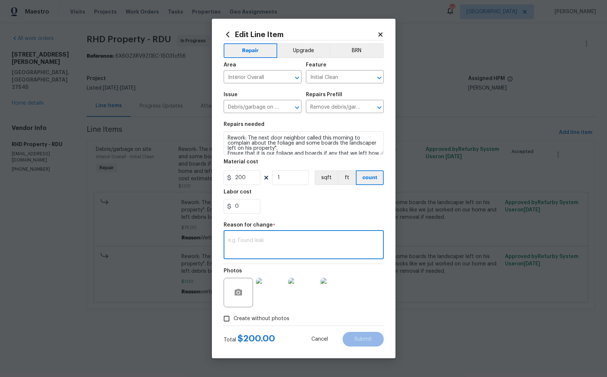
paste textarea "(AM) Updated per vendor’s final cost."
type textarea "(AM) Updated per vendor’s final cost."
click at [359, 337] on span "Submit" at bounding box center [363, 340] width 18 height 6
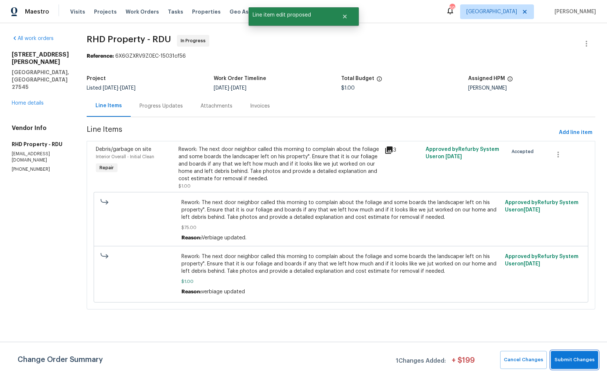
click at [570, 358] on span "Submit Changes" at bounding box center [574, 360] width 40 height 8
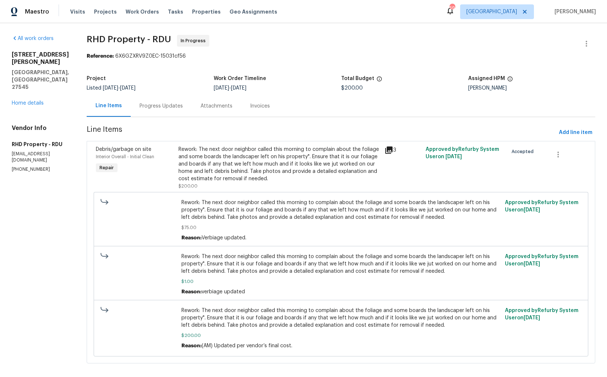
click at [241, 316] on span "Rework: The next door neighbor called this morning to complain about the foliag…" at bounding box center [340, 318] width 319 height 22
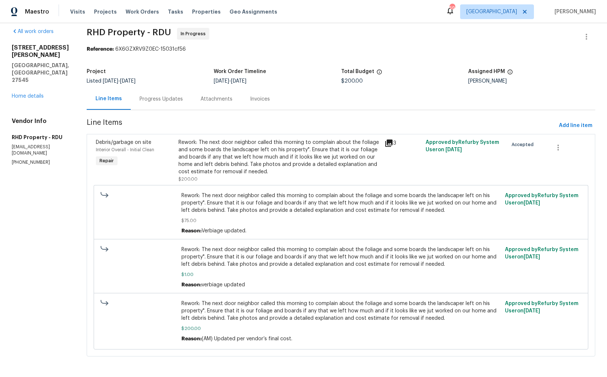
click at [254, 150] on div "Rework: The next door neighbor called this morning to complain about the foliag…" at bounding box center [279, 157] width 202 height 37
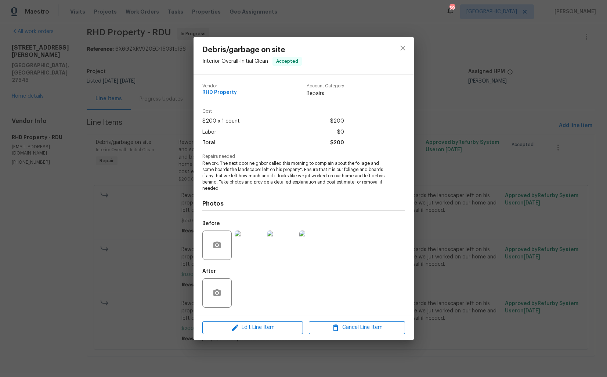
click at [253, 319] on div "Edit Line Item Cancel Line Item" at bounding box center [304, 327] width 220 height 25
click at [245, 330] on span "Edit Line Item" at bounding box center [253, 327] width 96 height 9
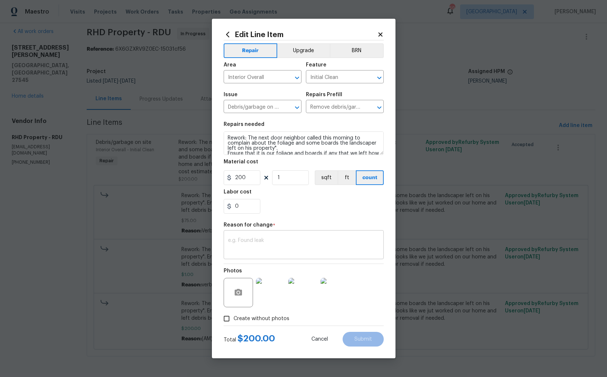
click at [252, 243] on textarea at bounding box center [303, 245] width 151 height 15
paste textarea "(AM) Updated cost per BR team approval."
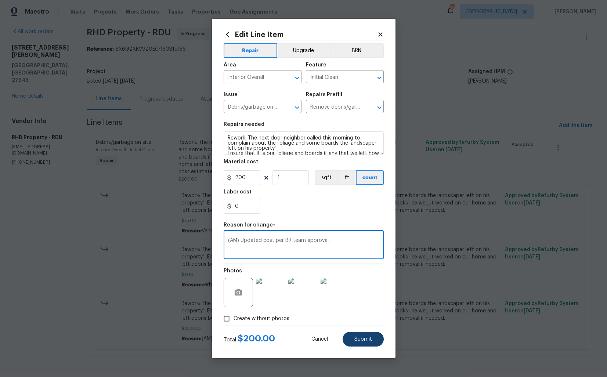
type textarea "(AM) Updated cost per BR team approval."
click at [359, 338] on span "Submit" at bounding box center [363, 340] width 18 height 6
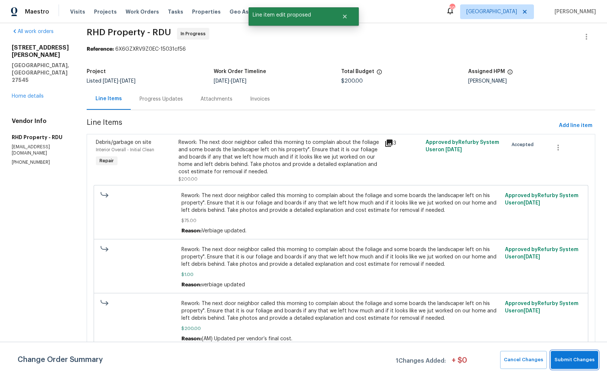
click at [581, 362] on span "Submit Changes" at bounding box center [574, 360] width 40 height 8
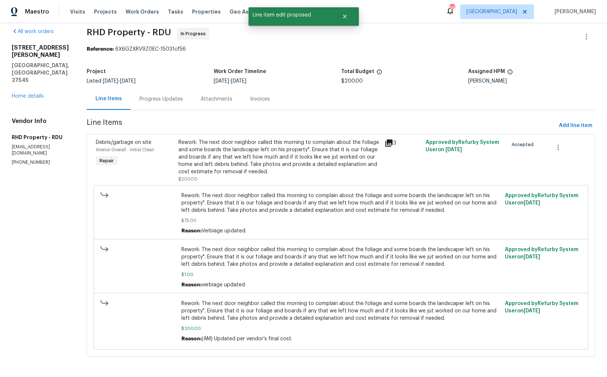
click at [176, 98] on div "Progress Updates" at bounding box center [161, 98] width 43 height 7
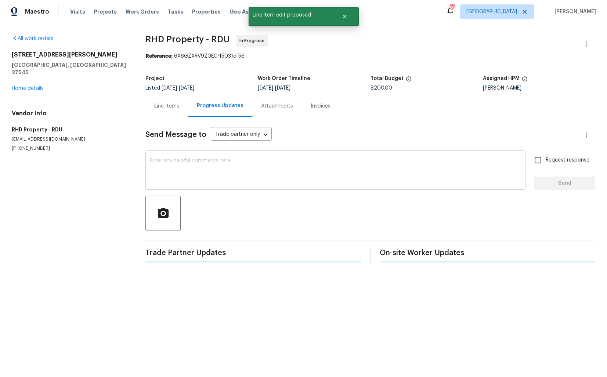
click at [200, 173] on textarea at bounding box center [335, 171] width 371 height 26
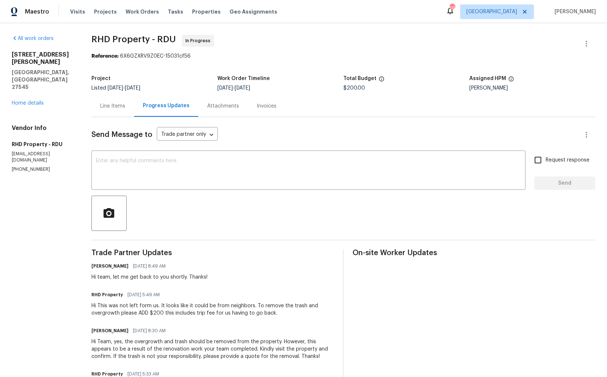
click at [108, 278] on div "Hi team, let me get back to you shortly. Thanks!" at bounding box center [149, 277] width 116 height 7
copy div "team"
click at [187, 169] on textarea at bounding box center [308, 171] width 425 height 26
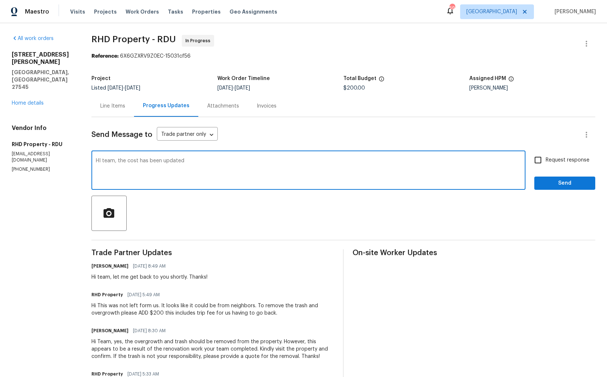
click at [106, 162] on textarea "HI team, the cost has been updated" at bounding box center [308, 171] width 425 height 26
click at [210, 166] on textarea "Hi team, the cost has been updated" at bounding box center [308, 171] width 425 height 26
click at [192, 160] on textarea "Hi team, the cost has been updated. kindly proceed with the WO and keep me post…" at bounding box center [308, 171] width 425 height 26
type textarea "Hi team, the cost has been updated. Kindly proceed with the WO and keep me post…"
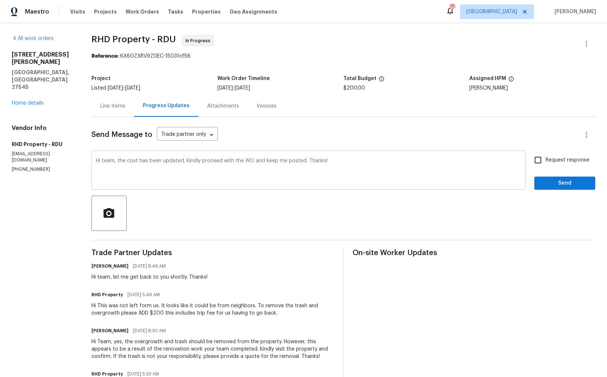
click at [364, 156] on div "Hi team, the cost has been updated. Kindly proceed with the WO and keep me post…" at bounding box center [308, 170] width 434 height 37
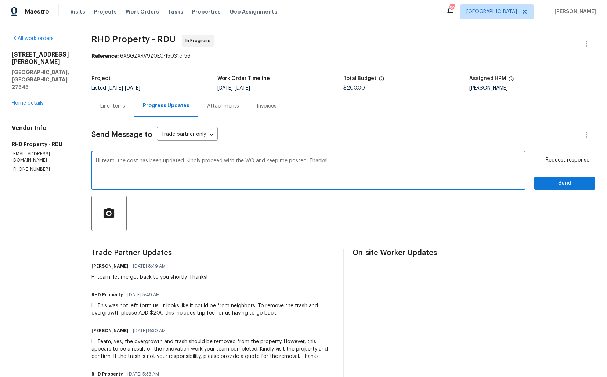
click at [545, 163] on input "Request response" at bounding box center [537, 159] width 15 height 15
checkbox input "true"
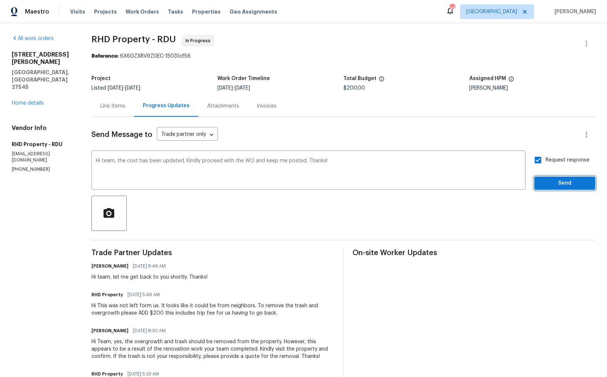
click at [544, 183] on span "Send" at bounding box center [564, 183] width 49 height 9
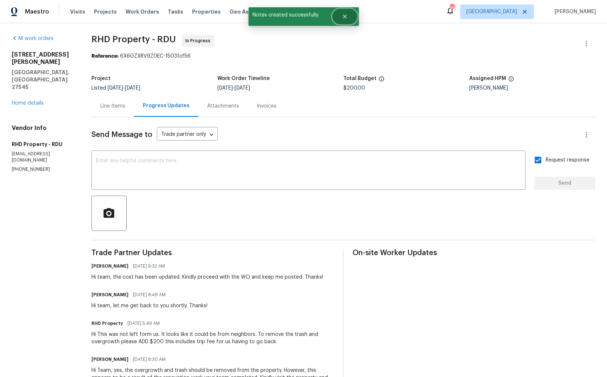
click at [348, 18] on button "Close" at bounding box center [345, 16] width 24 height 15
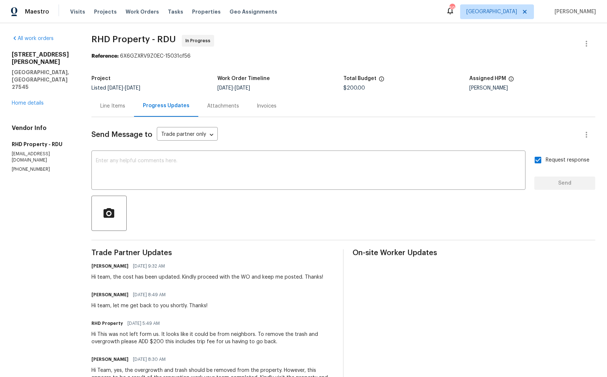
click at [55, 108] on div "All work orders 1157 Rutledge Landing Dr Knightdale, NC 27545 Home details Vend…" at bounding box center [43, 104] width 62 height 138
click at [26, 101] on link "Home details" at bounding box center [28, 103] width 32 height 5
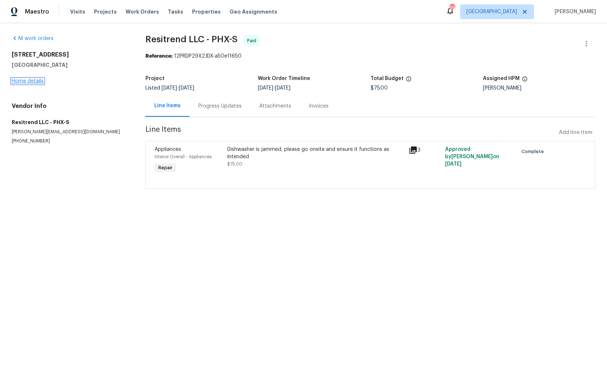
click at [31, 80] on link "Home details" at bounding box center [28, 81] width 32 height 5
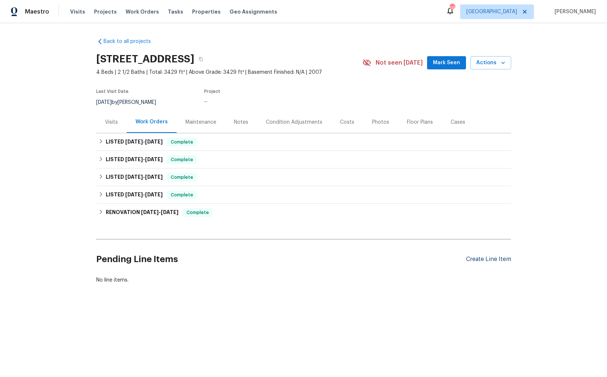
click at [479, 257] on div "Create Line Item" at bounding box center [488, 259] width 45 height 7
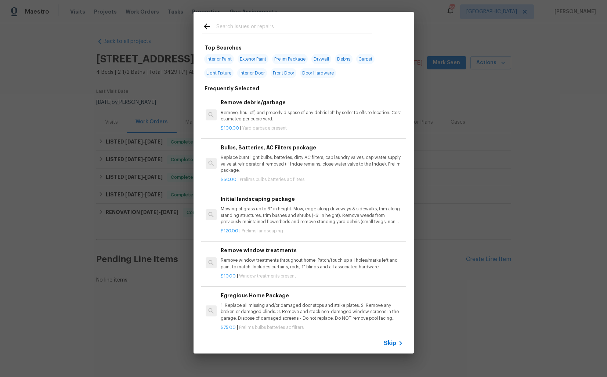
click at [278, 27] on input "text" at bounding box center [294, 27] width 156 height 11
type input "kitchen"
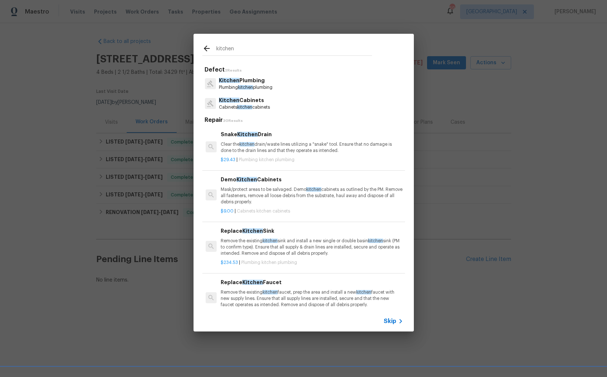
click at [251, 104] on p "Kitchen Cabinets" at bounding box center [244, 101] width 51 height 8
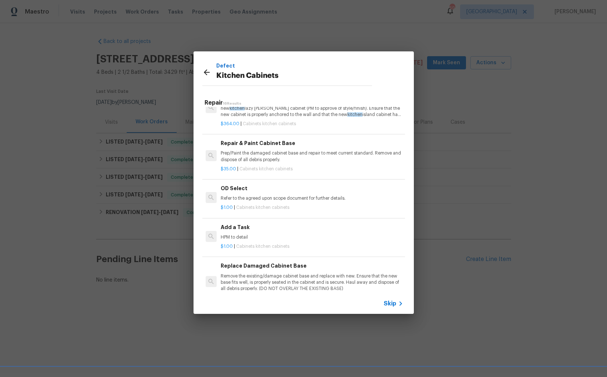
scroll to position [591, 0]
click at [236, 236] on p "HPM to detail" at bounding box center [312, 237] width 182 height 6
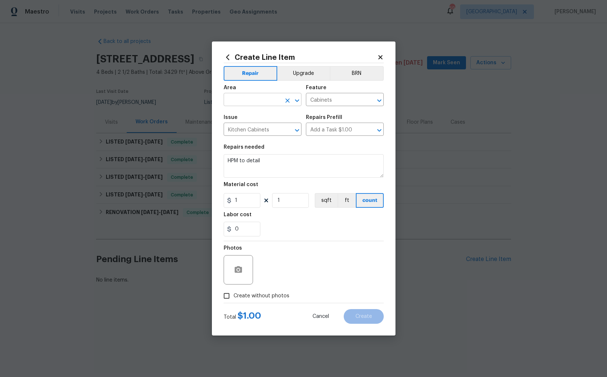
click at [254, 98] on input "text" at bounding box center [252, 100] width 57 height 11
click at [247, 131] on li "Interior Overall" at bounding box center [263, 129] width 78 height 12
type input "Interior Overall"
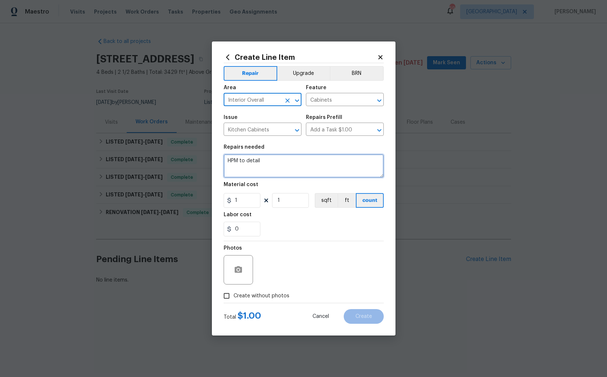
click at [253, 166] on textarea "HPM to detail" at bounding box center [304, 166] width 160 height 24
paste textarea "Please reattach and secure the drawer face under the kitchen sink to ensure it …"
type textarea "Please reattach and secure the drawer face under the kitchen sink to ensure it …"
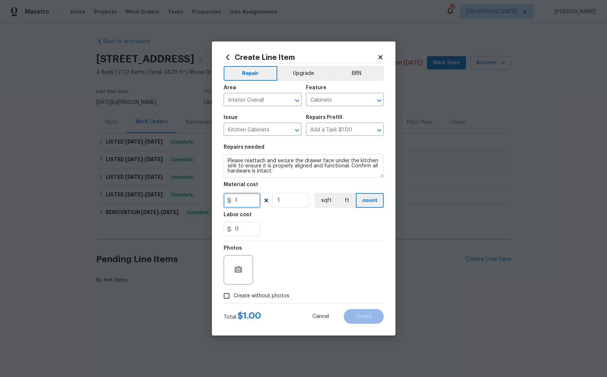
click at [254, 200] on input "1" at bounding box center [242, 200] width 37 height 15
type input "75"
click at [231, 274] on button "button" at bounding box center [238, 270] width 18 height 18
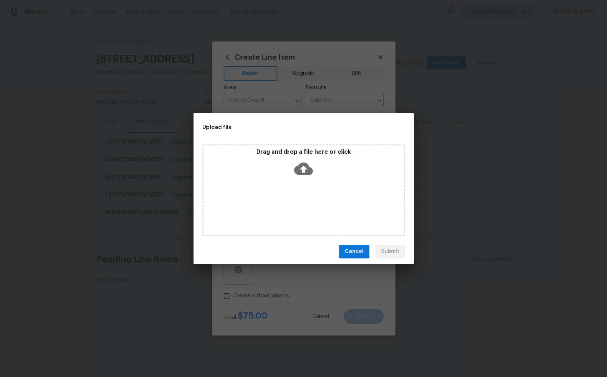
click at [305, 169] on icon at bounding box center [303, 168] width 19 height 19
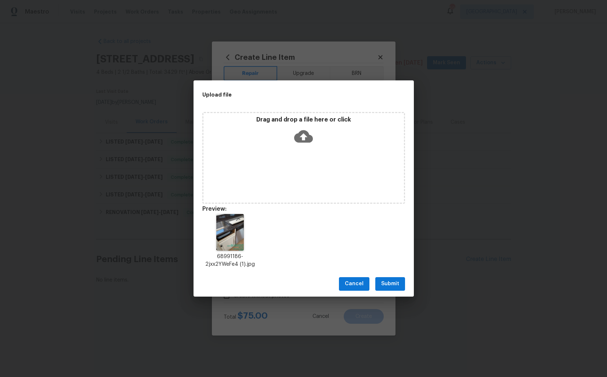
click at [392, 289] on button "Submit" at bounding box center [390, 284] width 30 height 14
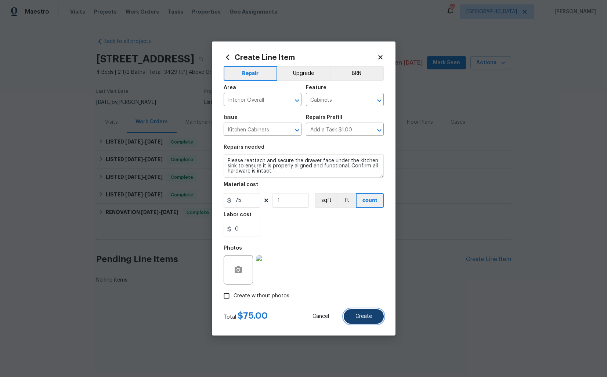
click at [366, 322] on button "Create" at bounding box center [364, 316] width 40 height 15
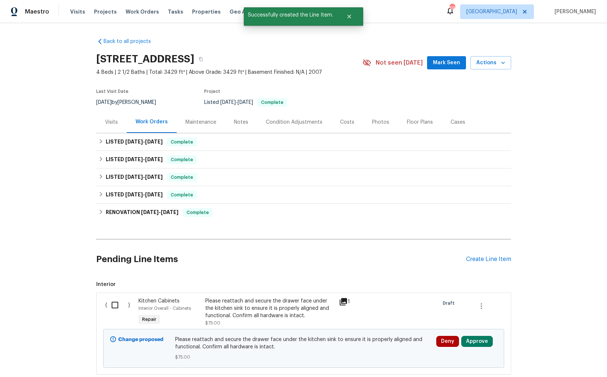
click at [115, 304] on input "checkbox" at bounding box center [117, 304] width 21 height 15
checkbox input "true"
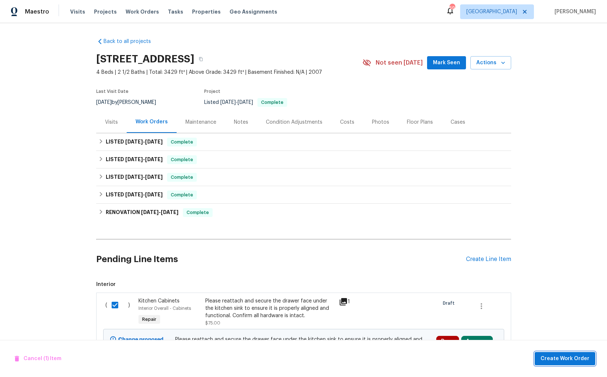
click at [558, 355] on span "Create Work Order" at bounding box center [565, 358] width 49 height 9
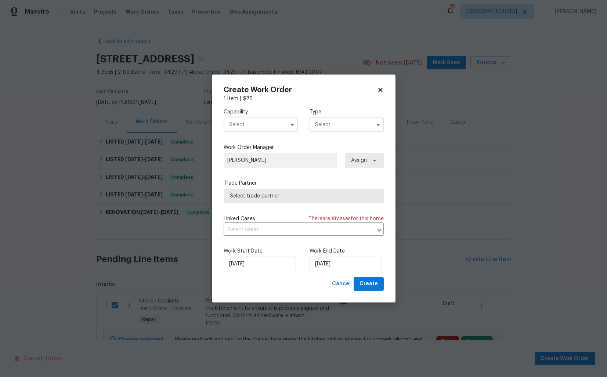
click at [265, 126] on input "text" at bounding box center [261, 125] width 74 height 15
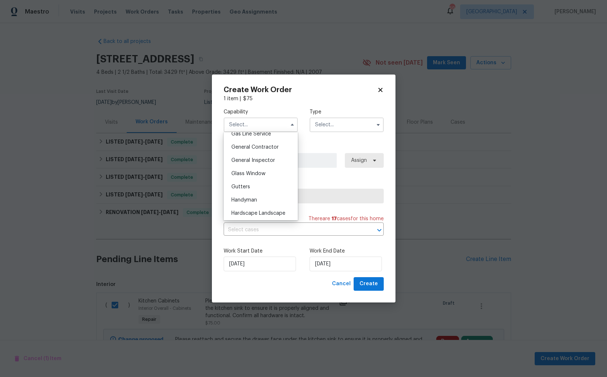
scroll to position [350, 0]
click at [251, 195] on span "Handyman" at bounding box center [244, 194] width 26 height 5
type input "Handyman"
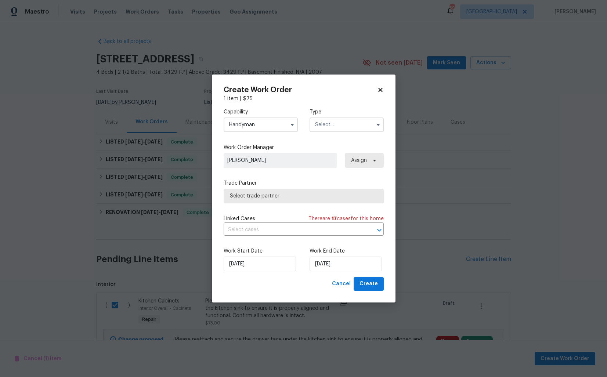
click at [335, 124] on input "text" at bounding box center [347, 125] width 74 height 15
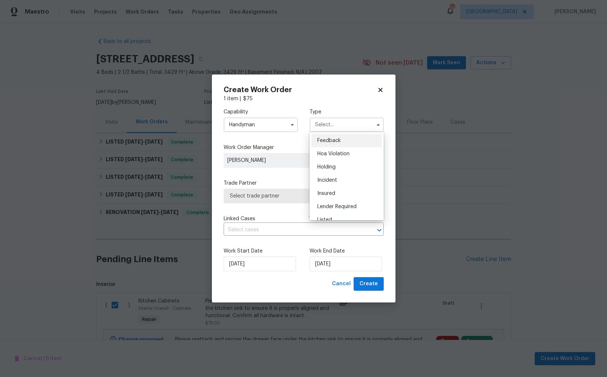
click at [326, 140] on span "Feedback" at bounding box center [329, 140] width 24 height 5
type input "Feedback"
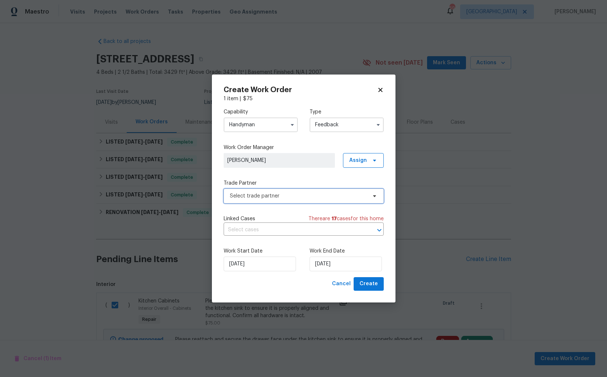
click at [288, 193] on span "Select trade partner" at bounding box center [298, 195] width 137 height 7
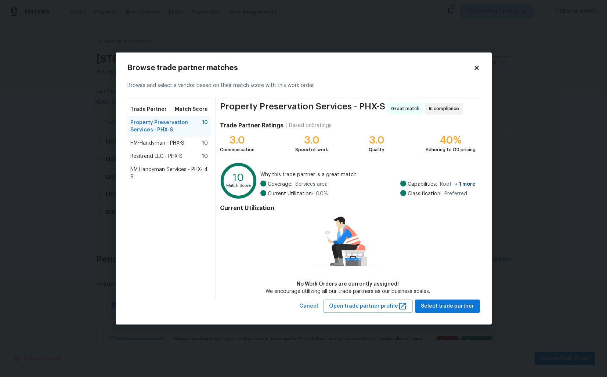
click at [150, 145] on span "HM-Handyman - PHX-S" at bounding box center [157, 143] width 54 height 7
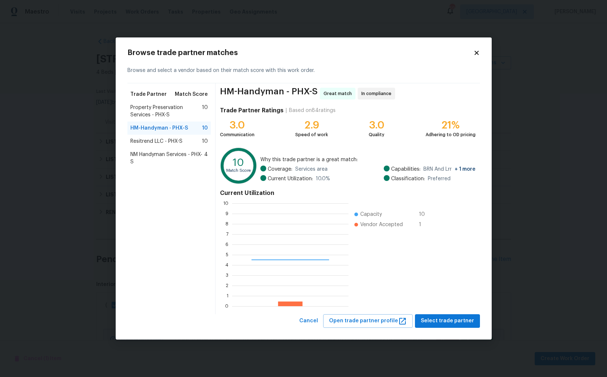
scroll to position [103, 116]
click at [451, 326] on button "Select trade partner" at bounding box center [447, 321] width 65 height 14
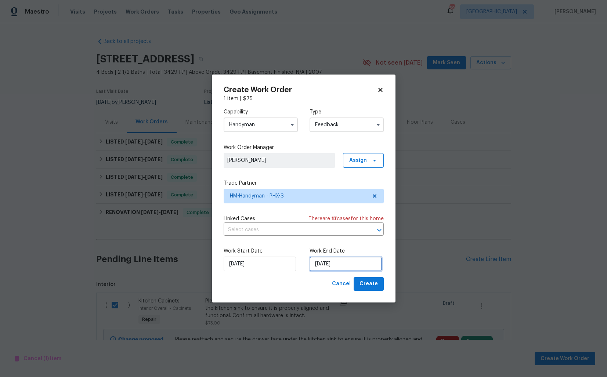
click at [326, 265] on input "08/09/2025" at bounding box center [346, 264] width 72 height 15
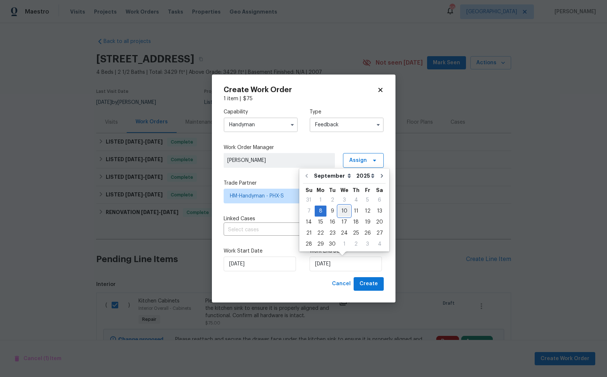
click at [341, 210] on div "10" at bounding box center [344, 211] width 12 height 10
type input "10/09/2025"
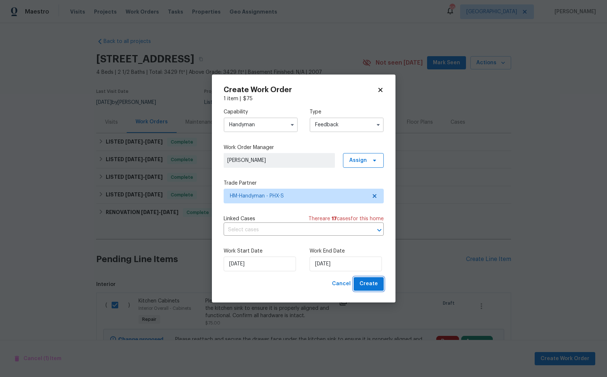
click at [366, 281] on span "Create" at bounding box center [368, 283] width 18 height 9
checkbox input "false"
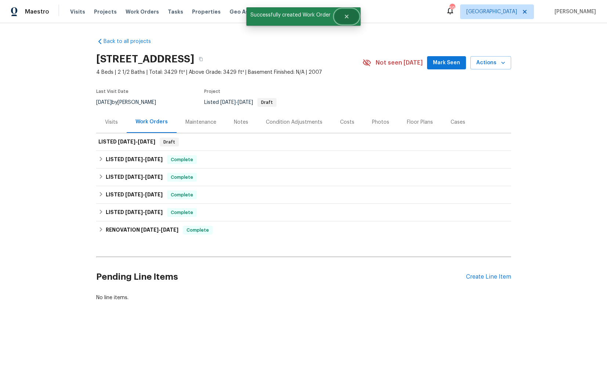
click at [347, 17] on icon "Close" at bounding box center [347, 17] width 6 height 6
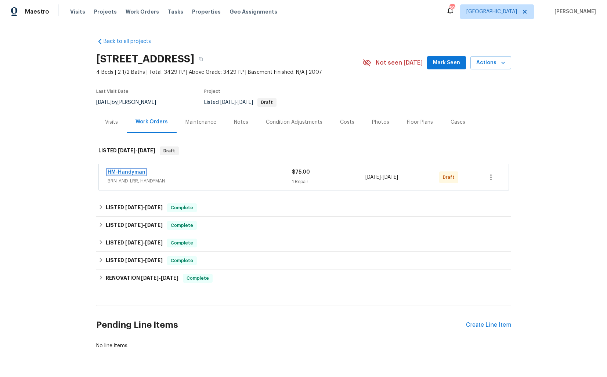
click at [119, 171] on link "HM-Handyman" at bounding box center [127, 172] width 38 height 5
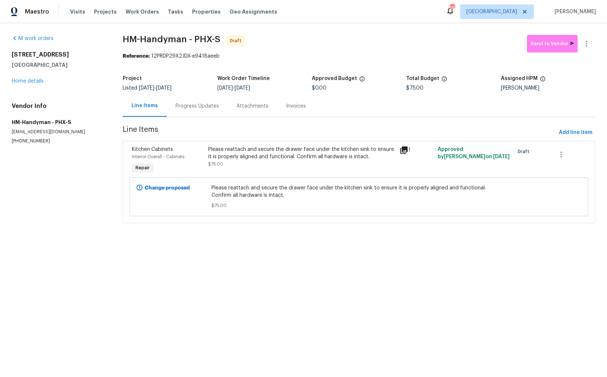
click at [189, 108] on div "Progress Updates" at bounding box center [197, 105] width 43 height 7
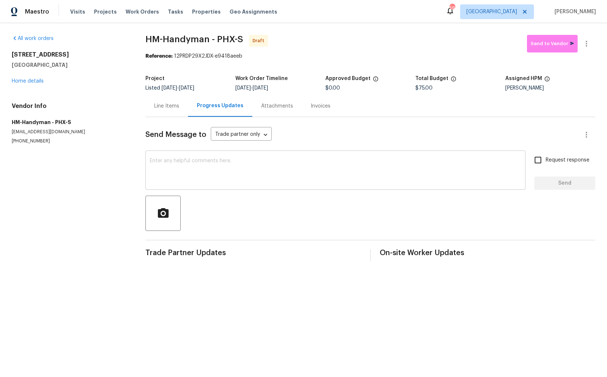
click at [219, 167] on textarea at bounding box center [335, 171] width 371 height 26
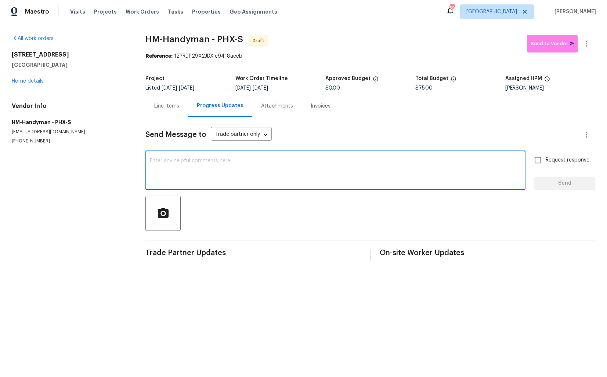
click at [274, 170] on textarea at bounding box center [335, 171] width 371 height 26
paste textarea "Hi this is [PERSON_NAME] with Opendoor. I’m confirming you received the WO for …"
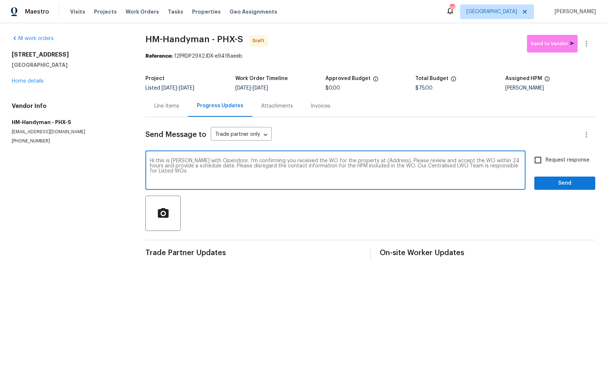
drag, startPoint x: 383, startPoint y: 162, endPoint x: 360, endPoint y: 161, distance: 23.1
click at [360, 161] on textarea "Hi this is [PERSON_NAME] with Opendoor. I’m confirming you received the WO for …" at bounding box center [335, 171] width 371 height 26
paste textarea "[STREET_ADDRESS]"
type textarea "Hi this is [PERSON_NAME] with Opendoor. I’m confirming you received the WO for …"
click at [533, 158] on input "Request response" at bounding box center [537, 159] width 15 height 15
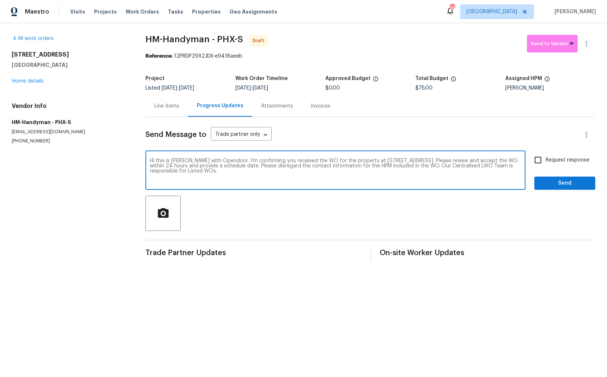
checkbox input "true"
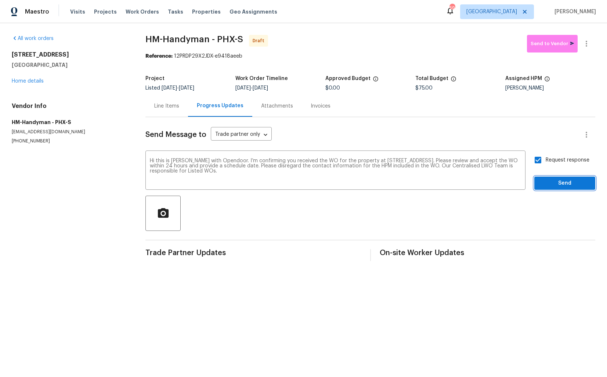
click at [552, 182] on span "Send" at bounding box center [564, 183] width 49 height 9
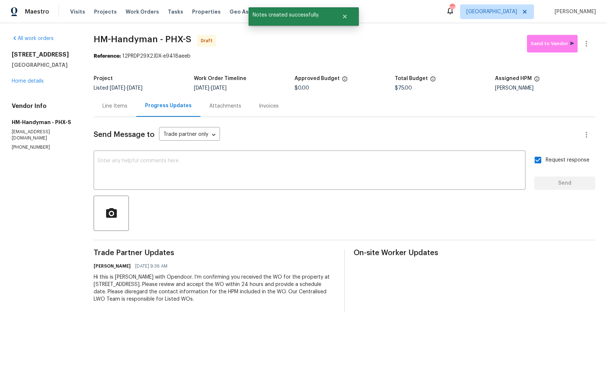
click at [293, 200] on div at bounding box center [345, 213] width 502 height 35
click at [333, 165] on textarea at bounding box center [309, 171] width 423 height 26
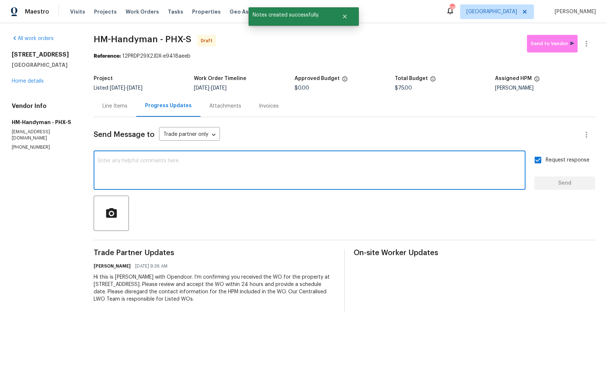
paste textarea "Attention All Work Orders must include before-photos (both close-up and wide-an…"
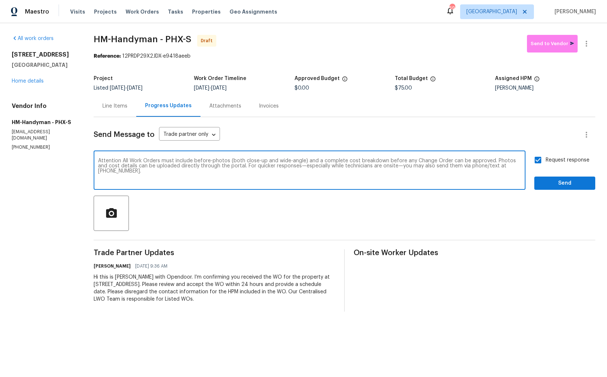
type textarea "Attention All Work Orders must include before-photos (both close-up and wide-an…"
click at [548, 184] on span "Send" at bounding box center [564, 183] width 49 height 9
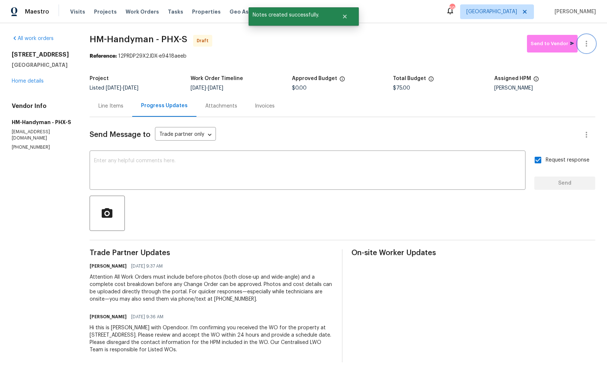
click at [587, 40] on icon "button" at bounding box center [586, 43] width 9 height 9
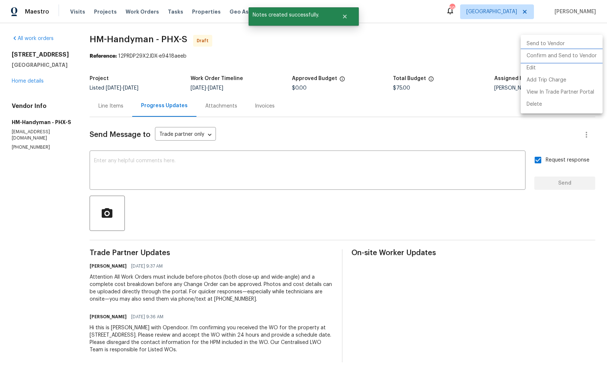
click at [547, 60] on li "Confirm and Send to Vendor" at bounding box center [562, 56] width 82 height 12
click at [338, 61] on div at bounding box center [303, 188] width 607 height 377
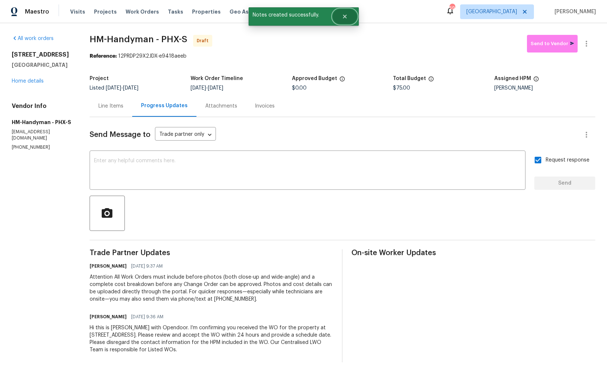
click at [347, 16] on icon "Close" at bounding box center [345, 17] width 6 height 6
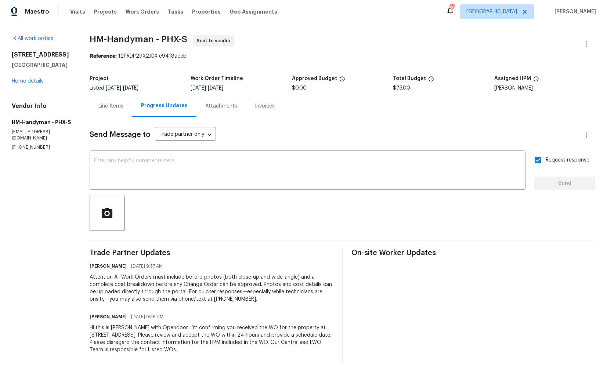
click at [112, 39] on span "HM-Handyman - PHX-S" at bounding box center [139, 39] width 98 height 9
copy span "HM-Handyman - PHX-S"
click at [254, 64] on section "HM-Handyman - PHX-S Sent to vendor Reference: 12PRDP29X2JDX-e9418aeeb Project L…" at bounding box center [343, 199] width 506 height 328
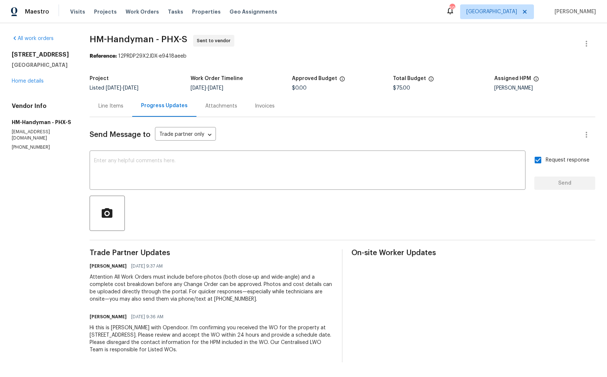
click at [124, 61] on section "HM-Handyman - PHX-S Sent to vendor Reference: 12PRDP29X2JDX-e9418aeeb Project L…" at bounding box center [343, 199] width 506 height 328
drag, startPoint x: 123, startPoint y: 56, endPoint x: 212, endPoint y: 55, distance: 89.6
click at [213, 55] on div "Reference: 12PRDP29X2JDX-e9418aeeb" at bounding box center [343, 56] width 506 height 7
copy div "12PRDP29X2JDX-e9418aeeb"
click at [43, 83] on div "[STREET_ADDRESS] Home details" at bounding box center [42, 68] width 60 height 34
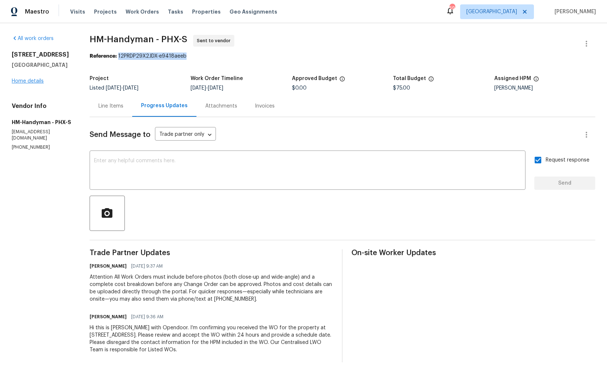
click at [43, 83] on div "[STREET_ADDRESS] Home details" at bounding box center [42, 68] width 60 height 34
click at [33, 80] on link "Home details" at bounding box center [28, 81] width 32 height 5
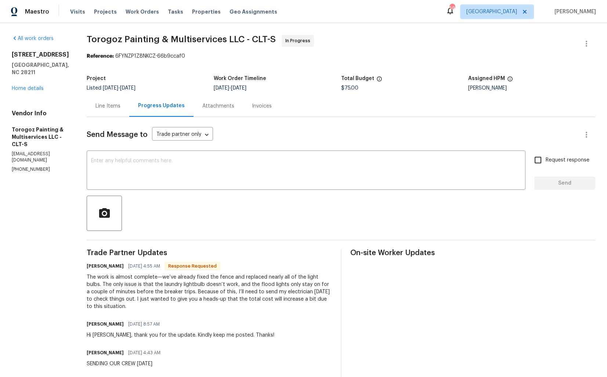
click at [120, 103] on div "Line Items" at bounding box center [107, 105] width 25 height 7
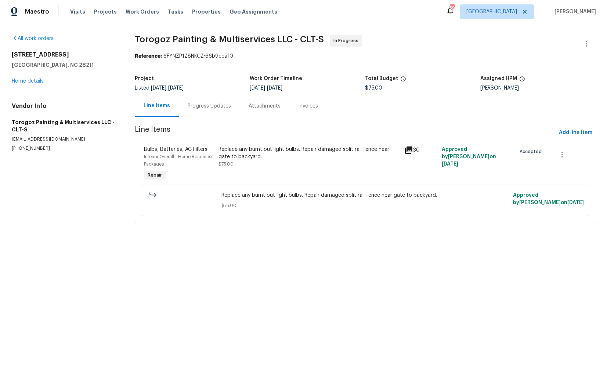
click at [234, 156] on div "Replace any burnt out light bulbs. Repair damaged split rail fence near gate to…" at bounding box center [309, 153] width 182 height 15
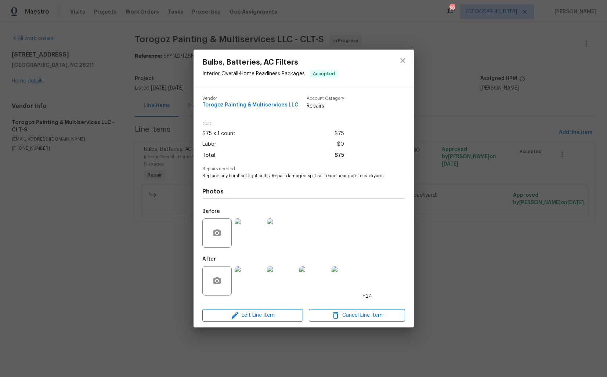
click at [250, 271] on img at bounding box center [249, 280] width 29 height 29
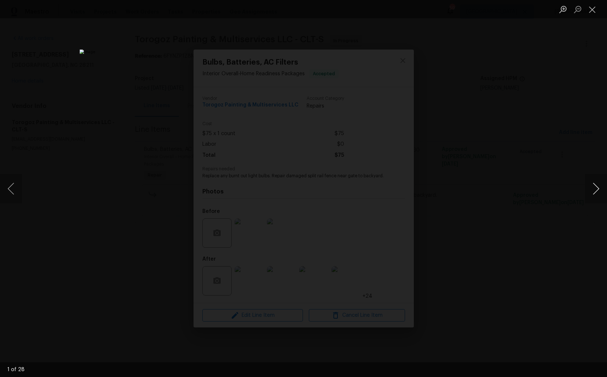
click at [592, 193] on button "Next image" at bounding box center [596, 188] width 22 height 29
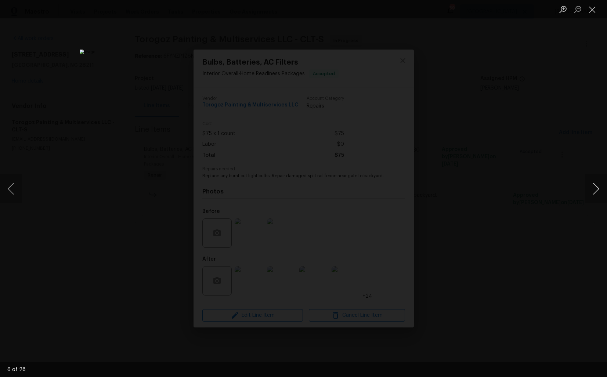
click at [592, 193] on button "Next image" at bounding box center [596, 188] width 22 height 29
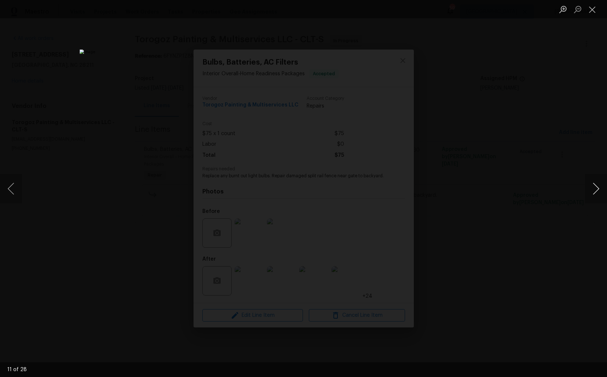
click at [592, 193] on button "Next image" at bounding box center [596, 188] width 22 height 29
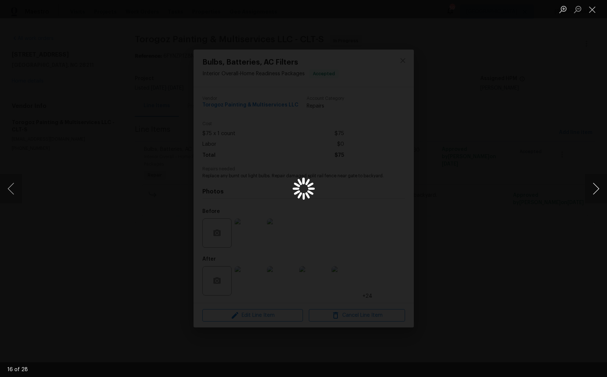
click at [592, 193] on button "Next image" at bounding box center [596, 188] width 22 height 29
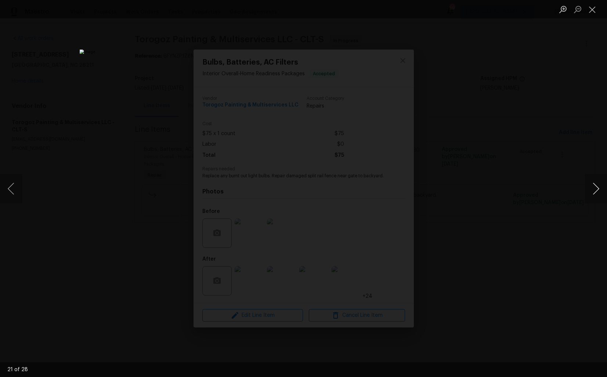
click at [592, 193] on button "Next image" at bounding box center [596, 188] width 22 height 29
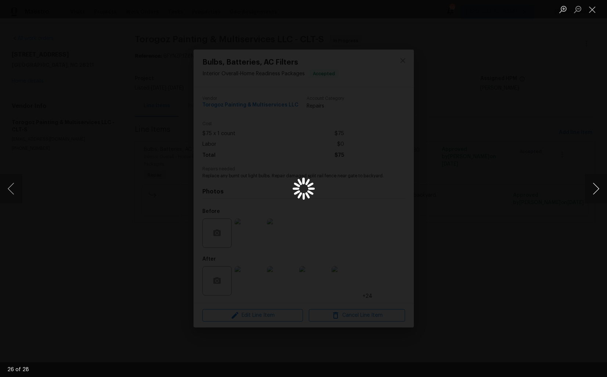
click at [592, 193] on button "Next image" at bounding box center [596, 188] width 22 height 29
click at [15, 189] on button "Previous image" at bounding box center [11, 188] width 22 height 29
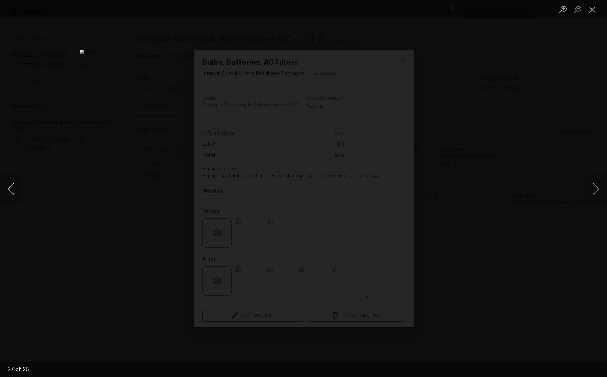
click at [15, 189] on button "Previous image" at bounding box center [11, 188] width 22 height 29
click at [96, 141] on div "Lightbox" at bounding box center [303, 188] width 607 height 377
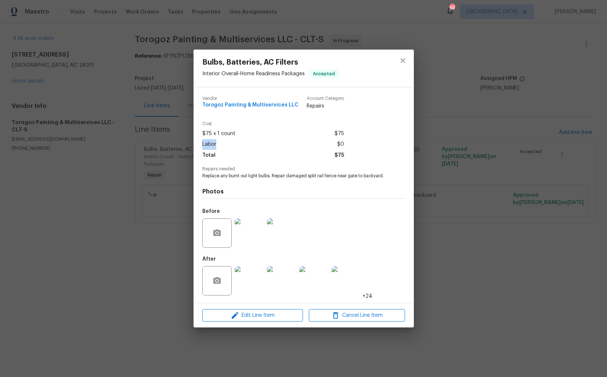
click at [96, 141] on div "Bulbs, Batteries, AC Filters Interior Overall - Home Readiness Packages Accepte…" at bounding box center [303, 188] width 607 height 377
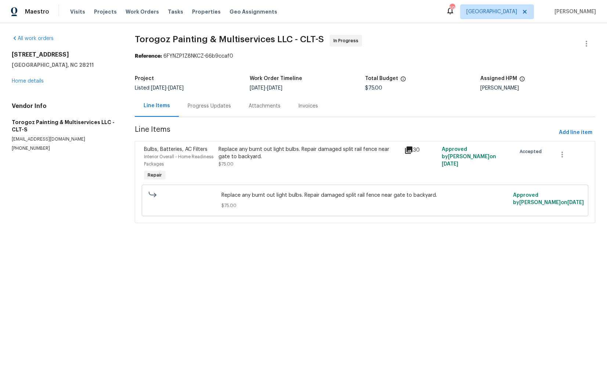
click at [191, 105] on div "Progress Updates" at bounding box center [209, 105] width 43 height 7
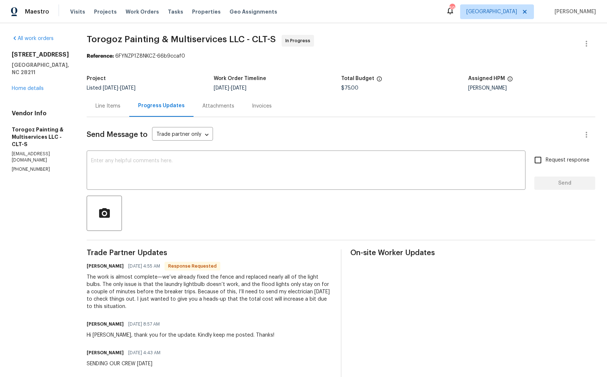
click at [233, 150] on div "Send Message to Trade partner only Trade partner only ​ x ​ Request response Se…" at bounding box center [341, 297] width 509 height 361
click at [214, 167] on textarea at bounding box center [306, 171] width 430 height 26
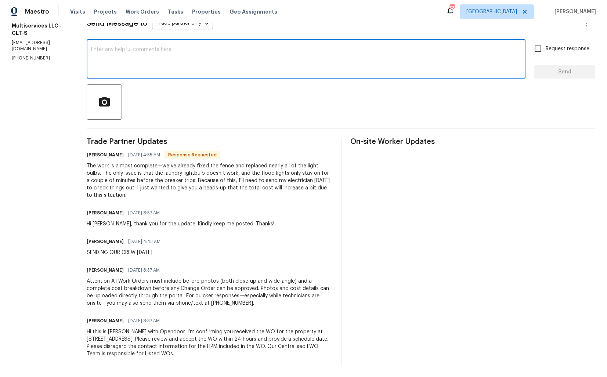
scroll to position [112, 0]
click at [108, 155] on h6 "Ricardo Arturo" at bounding box center [105, 154] width 37 height 7
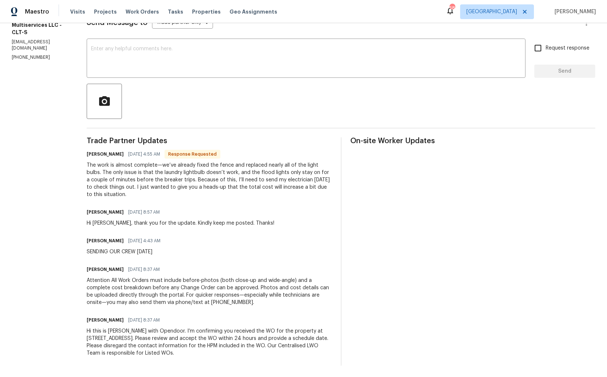
click at [108, 155] on h6 "Ricardo Arturo" at bounding box center [105, 154] width 37 height 7
copy h6 "Ricardo"
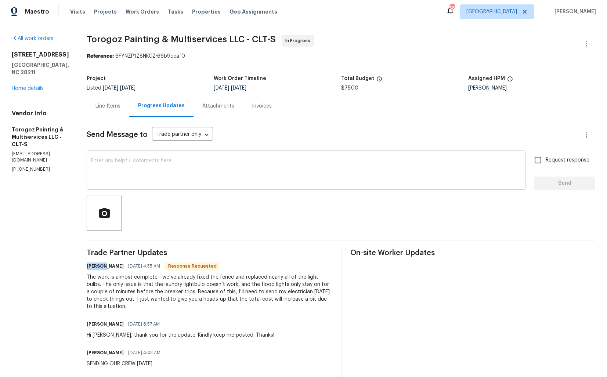
click at [166, 171] on textarea at bounding box center [306, 171] width 430 height 26
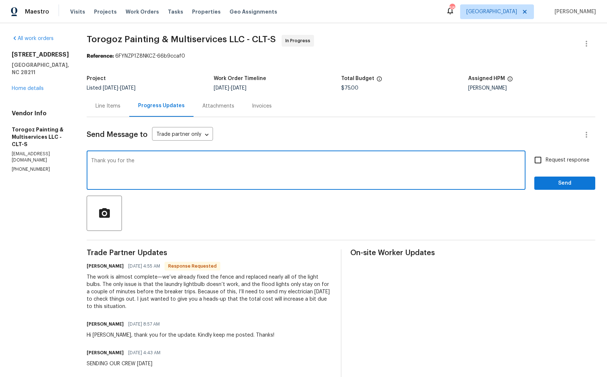
click at [109, 267] on h6 "Ricardo Arturo" at bounding box center [105, 266] width 37 height 7
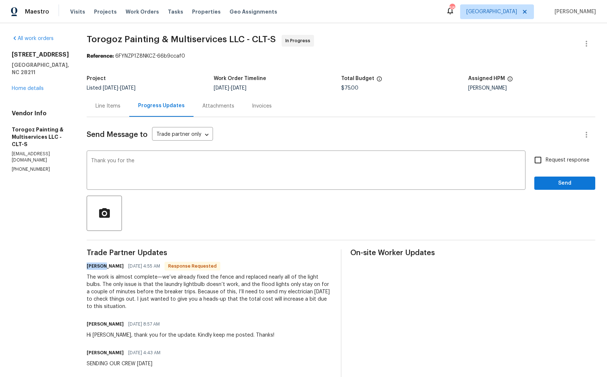
click at [109, 267] on h6 "Ricardo Arturo" at bounding box center [105, 266] width 37 height 7
copy h6 "Ricardo"
click at [110, 162] on textarea "Thank you for the" at bounding box center [306, 171] width 430 height 26
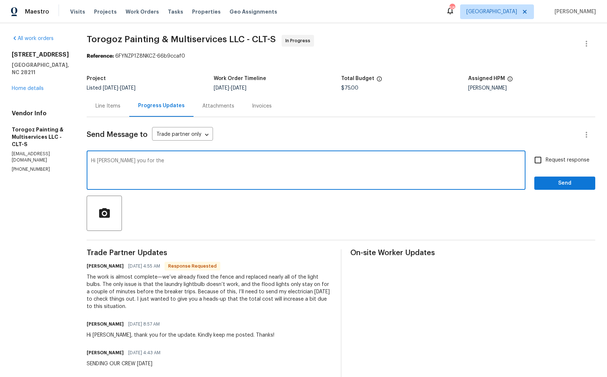
paste textarea "Ricardo"
click at [192, 164] on textarea "Hi Ricardo, thank you for the" at bounding box center [306, 171] width 430 height 26
click at [165, 162] on textarea "Hi Ricardo, thank you for the update. Kindly keep me posted. Thanks!" at bounding box center [306, 171] width 430 height 26
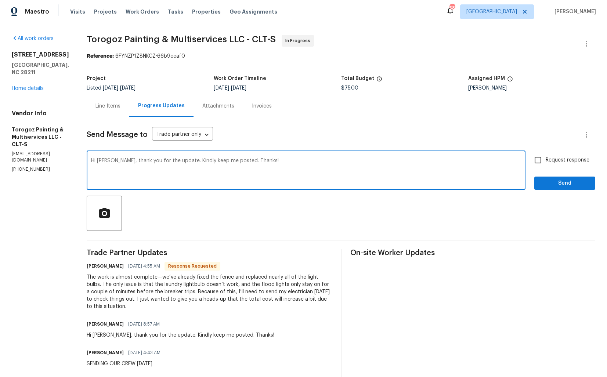
type textarea "Hi Ricardo, thank you for the update. Kindly keep me posted. Thanks!"
click at [546, 167] on input "Request response" at bounding box center [537, 159] width 15 height 15
checkbox input "true"
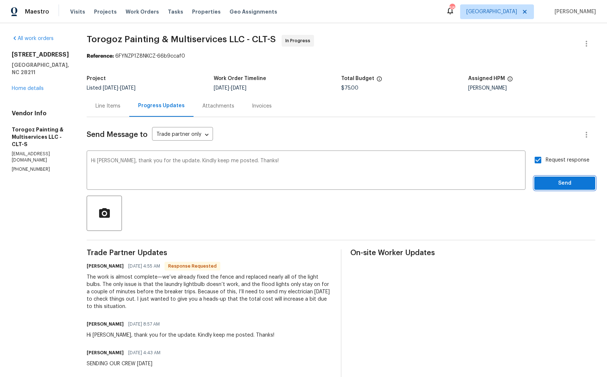
click at [554, 184] on span "Send" at bounding box center [564, 183] width 49 height 9
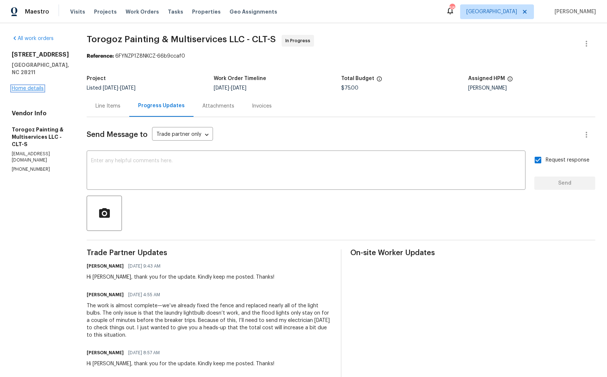
click at [24, 86] on link "Home details" at bounding box center [28, 88] width 32 height 5
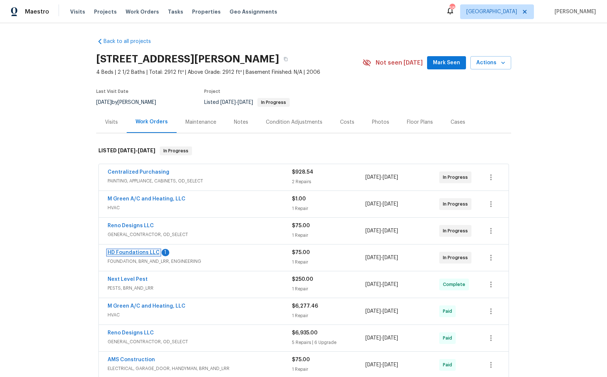
click at [131, 252] on link "HD Foundations LLC" at bounding box center [134, 252] width 52 height 5
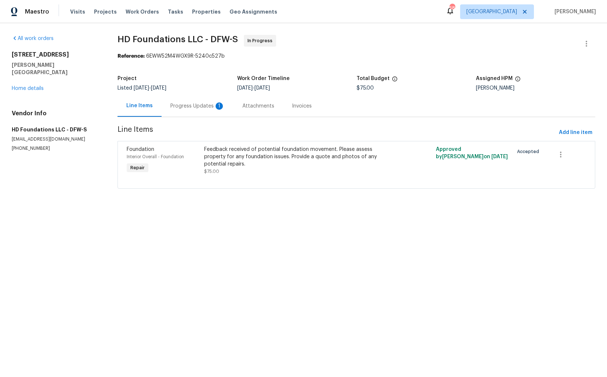
click at [197, 108] on div "Progress Updates 1" at bounding box center [197, 105] width 54 height 7
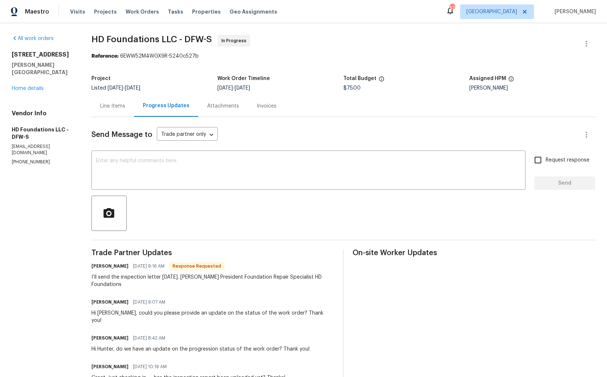
click at [107, 310] on div "Hi [PERSON_NAME], could you please provide an update on the status of the work …" at bounding box center [212, 317] width 243 height 15
copy div "Hunter"
click at [169, 169] on textarea at bounding box center [308, 171] width 425 height 26
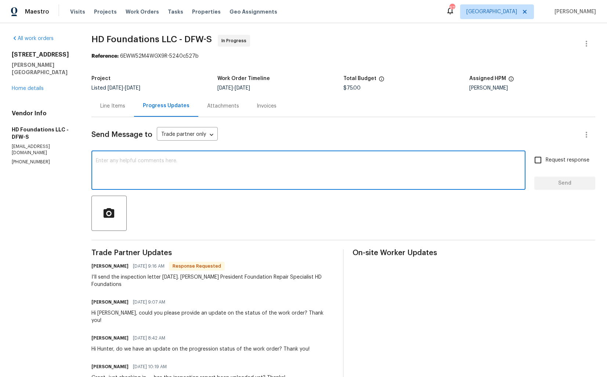
paste textarea "Hunter"
paste textarea ","
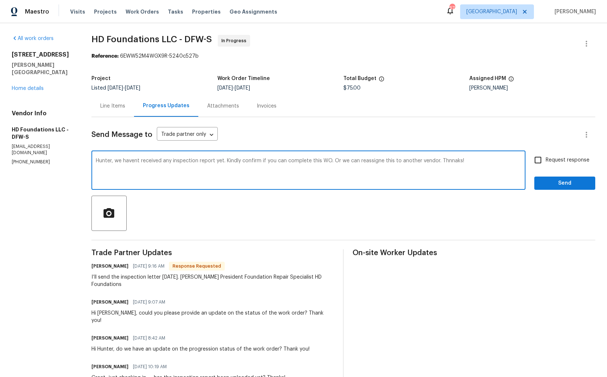
click at [195, 165] on textarea "Hunter, we havent received any inspection report yet. Kindly confirm if you can…" at bounding box center [308, 171] width 425 height 26
type textarea "Hunter, we havent received any inspection report yet. Kindly confirm if you can…"
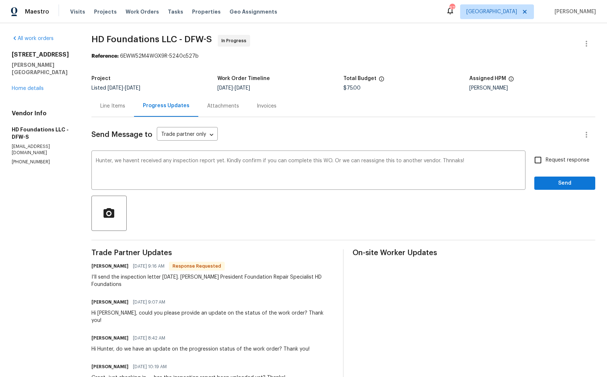
click at [120, 104] on div "Line Items" at bounding box center [112, 105] width 25 height 7
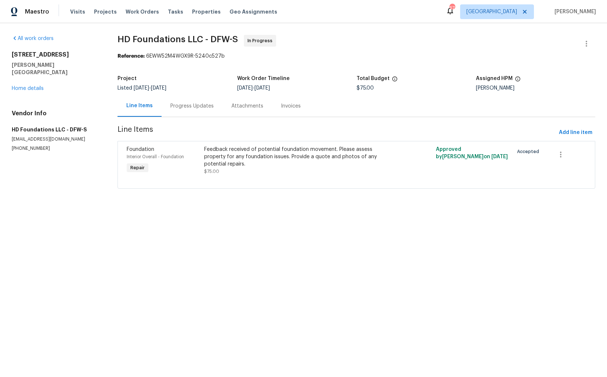
click at [187, 96] on div "Progress Updates" at bounding box center [192, 106] width 61 height 22
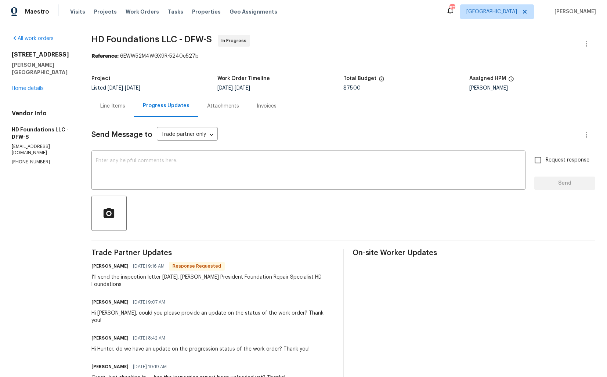
click at [115, 112] on div "Line Items" at bounding box center [112, 106] width 43 height 22
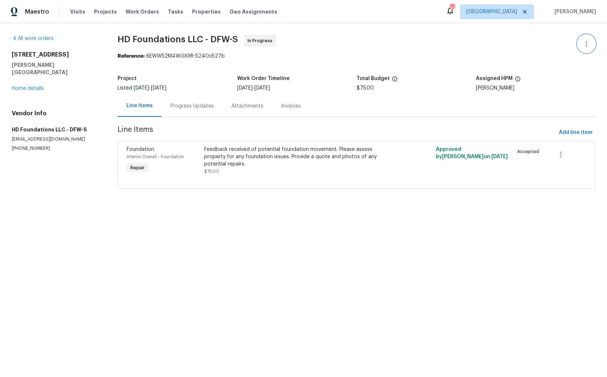
click at [586, 43] on icon "button" at bounding box center [586, 43] width 9 height 9
click at [535, 45] on li "Edit" at bounding box center [562, 44] width 79 height 12
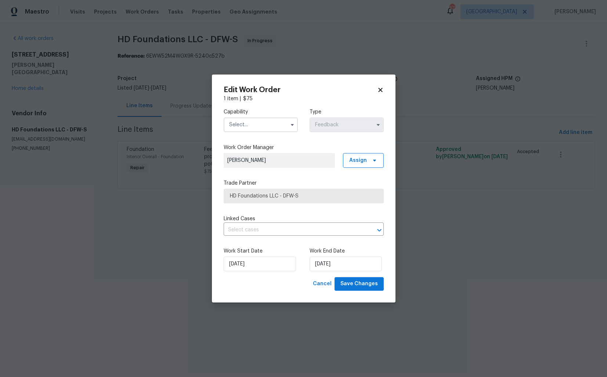
click at [246, 127] on input "text" at bounding box center [261, 125] width 74 height 15
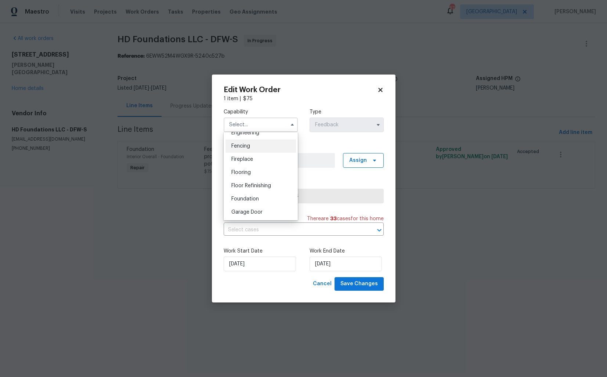
scroll to position [254, 0]
click at [244, 196] on span "Foundation" at bounding box center [245, 197] width 28 height 5
type input "Foundation"
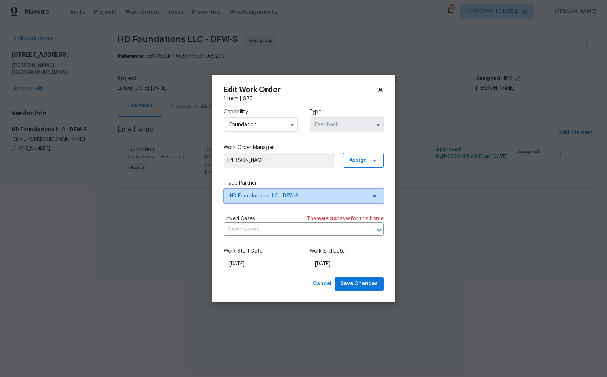
click at [271, 194] on span "HD Foundations LLC - DFW-S" at bounding box center [298, 195] width 137 height 7
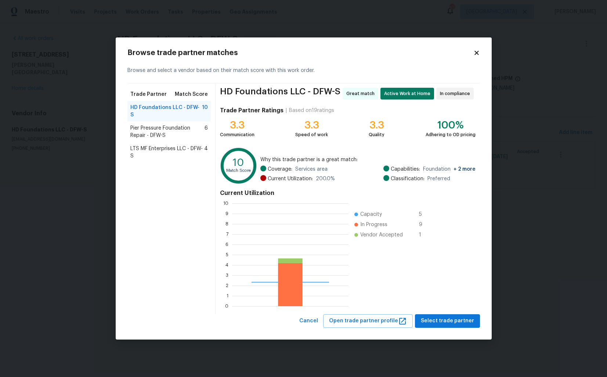
scroll to position [103, 116]
click at [152, 127] on span "Pier Pressure Foundation Repair - DFW-S" at bounding box center [167, 131] width 75 height 15
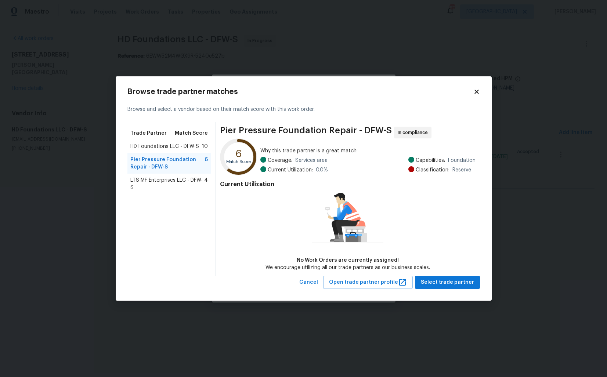
click at [142, 180] on span "LTS MF Enterprises LLC - DFW-S" at bounding box center [167, 184] width 74 height 15
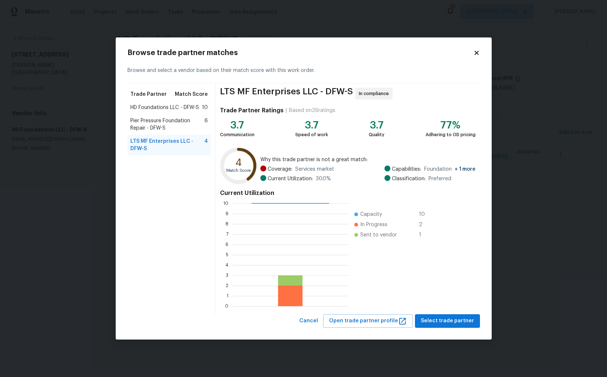
click at [162, 122] on span "Pier Pressure Foundation Repair - DFW-S" at bounding box center [167, 124] width 75 height 15
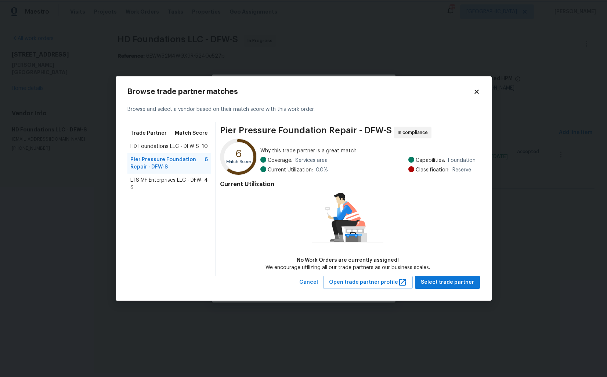
click at [453, 27] on body "Maestro Visits Projects Work Orders Tasks Properties Geo Assignments 57 [GEOGRA…" at bounding box center [303, 104] width 607 height 209
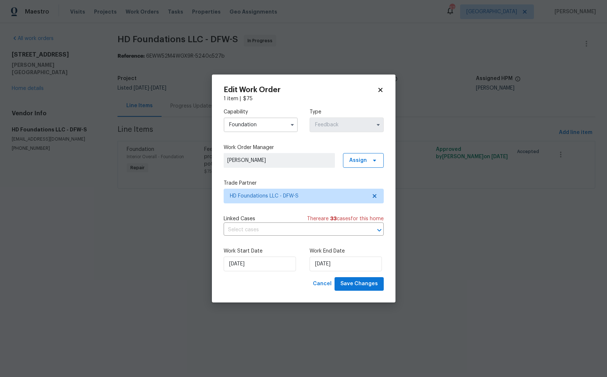
click at [453, 27] on body "Maestro Visits Projects Work Orders Tasks Properties Geo Assignments 57 [GEOGRA…" at bounding box center [303, 104] width 607 height 209
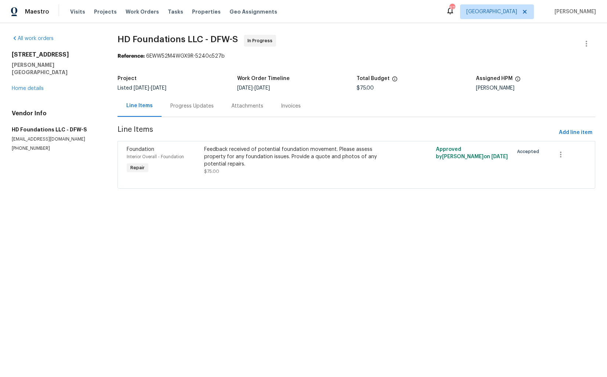
click at [187, 107] on div "Progress Updates" at bounding box center [191, 105] width 43 height 7
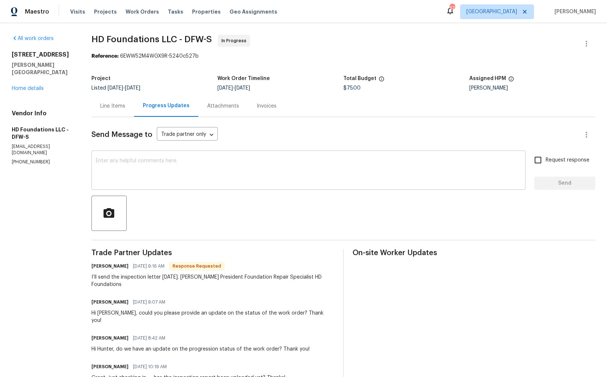
click at [204, 169] on textarea at bounding box center [308, 171] width 425 height 26
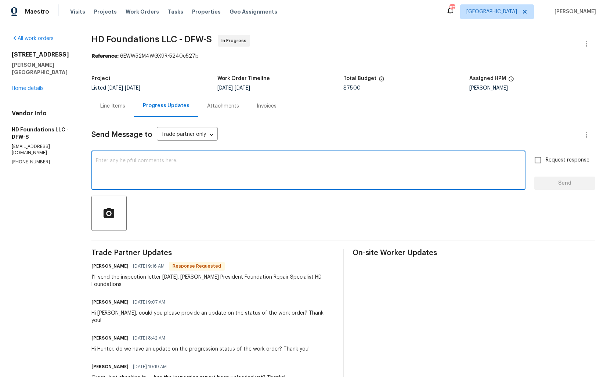
paste textarea "Hunter, we haven’t received any inspection report yet. Could you kindly confirm…"
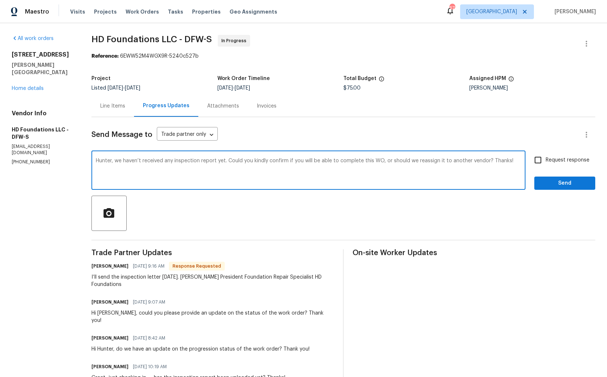
type textarea "Hunter, we haven’t received any inspection report yet. Could you kindly confirm…"
click at [539, 163] on input "Request response" at bounding box center [537, 159] width 15 height 15
checkbox input "true"
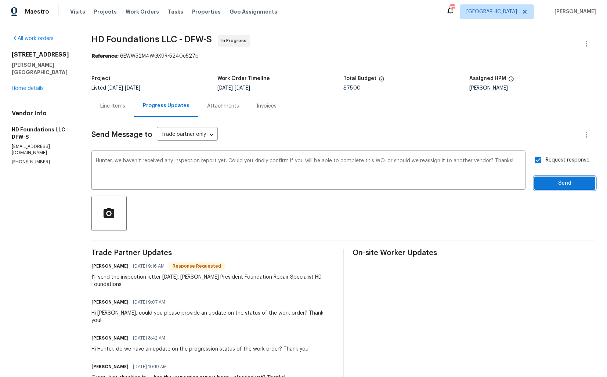
click at [553, 185] on span "Send" at bounding box center [564, 183] width 49 height 9
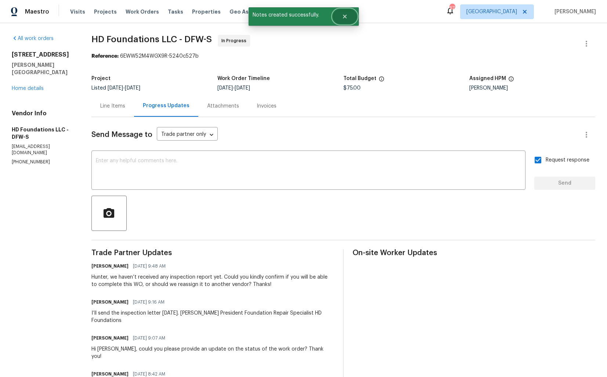
click at [346, 19] on button "Close" at bounding box center [345, 16] width 24 height 15
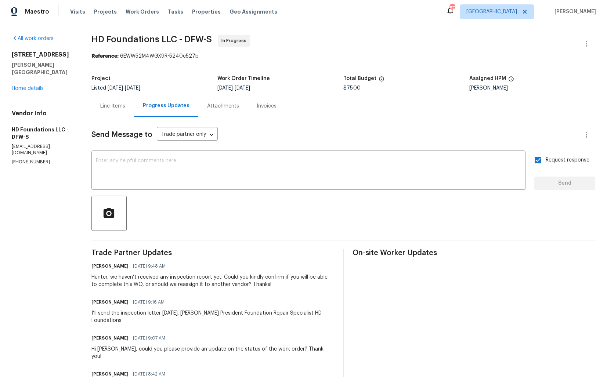
click at [175, 310] on div "I’ll send the inspection letter [DATE]. [PERSON_NAME] President Foundation Repa…" at bounding box center [212, 317] width 243 height 15
copy div "I’ll send the inspection letter [DATE]. [PERSON_NAME] President Foundation Repa…"
click at [137, 223] on div at bounding box center [343, 213] width 504 height 35
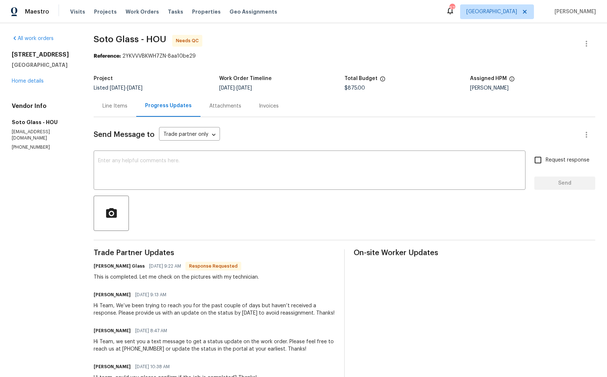
click at [121, 106] on div "Line Items" at bounding box center [114, 105] width 25 height 7
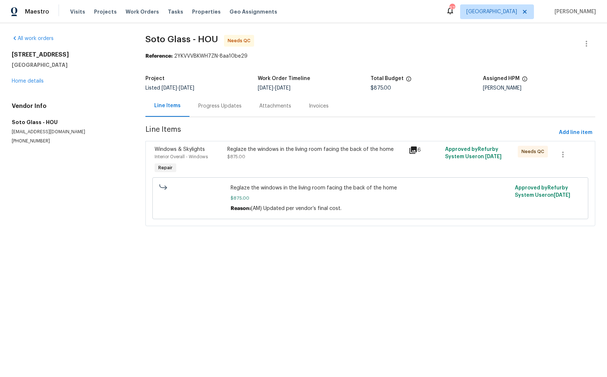
click at [291, 156] on div "Reglaze the windows in the living room facing the back of the home $875.00" at bounding box center [315, 153] width 177 height 15
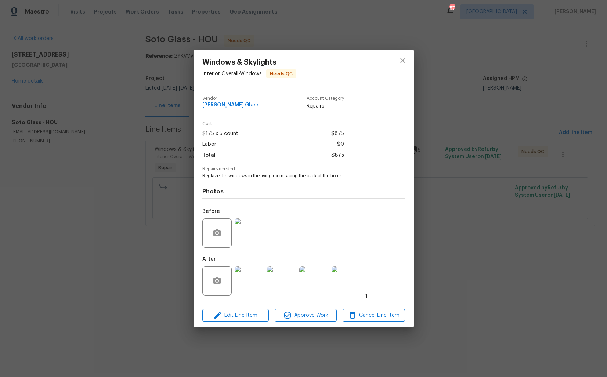
click at [246, 233] on img at bounding box center [249, 232] width 29 height 29
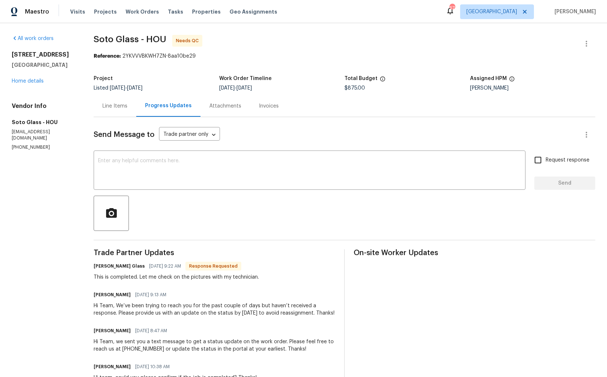
click at [120, 104] on div "Line Items" at bounding box center [114, 105] width 25 height 7
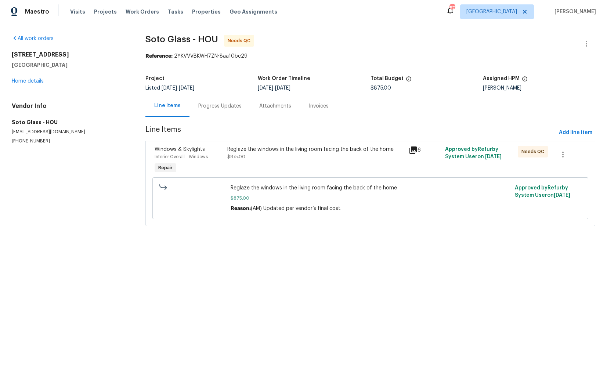
click at [328, 142] on div "Windows & Skylights Interior Overall - Windows Repair Reglaze the windows in th…" at bounding box center [370, 183] width 450 height 85
click at [315, 149] on div "Reglaze the windows in the living room facing the back of the home" at bounding box center [315, 149] width 177 height 7
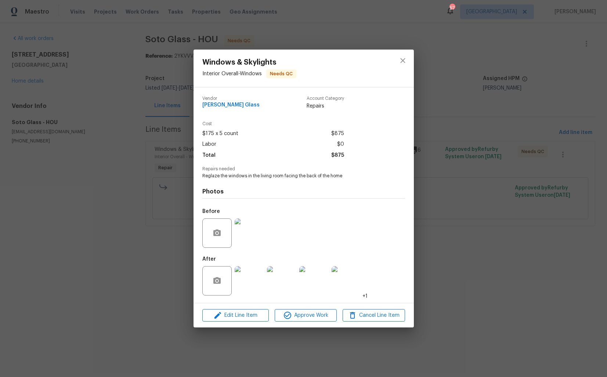
click at [246, 284] on img at bounding box center [249, 280] width 29 height 29
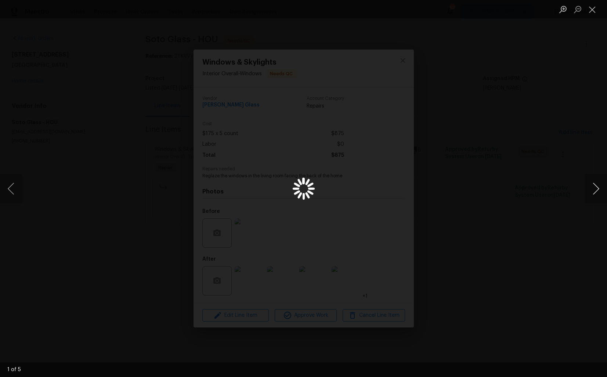
click at [594, 191] on button "Next image" at bounding box center [596, 188] width 22 height 29
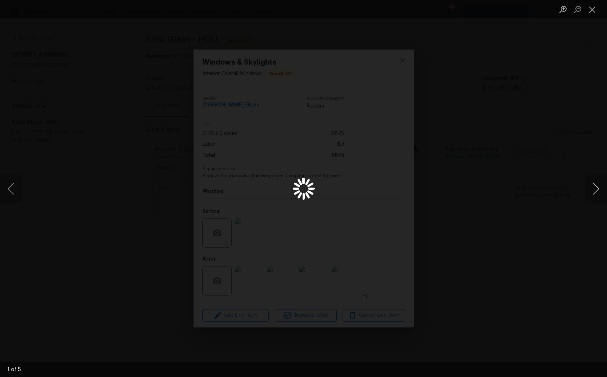
click at [594, 191] on button "Next image" at bounding box center [596, 188] width 22 height 29
click at [16, 194] on button "Previous image" at bounding box center [11, 188] width 22 height 29
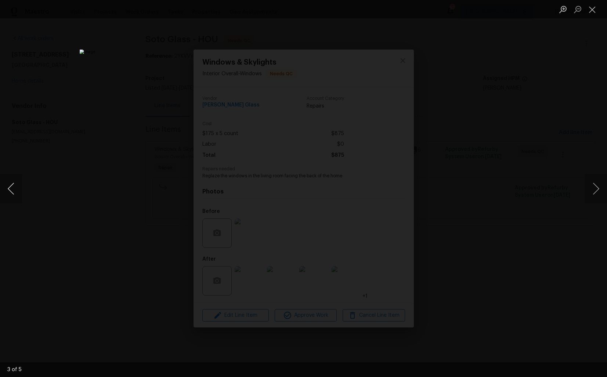
click at [16, 194] on button "Previous image" at bounding box center [11, 188] width 22 height 29
click at [124, 148] on div "Lightbox" at bounding box center [303, 188] width 607 height 377
click at [254, 119] on div "Lightbox" at bounding box center [303, 188] width 607 height 377
click at [595, 10] on button "Close lightbox" at bounding box center [592, 9] width 15 height 13
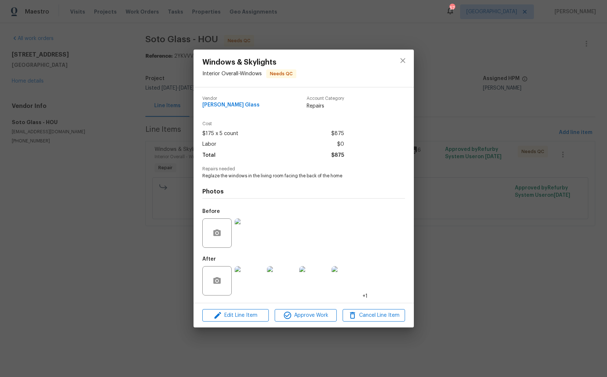
click at [242, 272] on img at bounding box center [249, 280] width 29 height 29
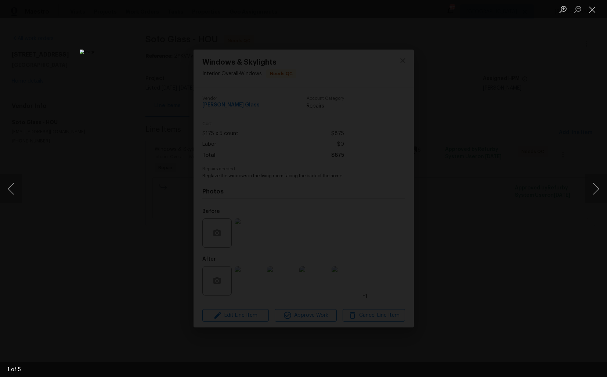
click at [502, 123] on div "Lightbox" at bounding box center [303, 188] width 607 height 377
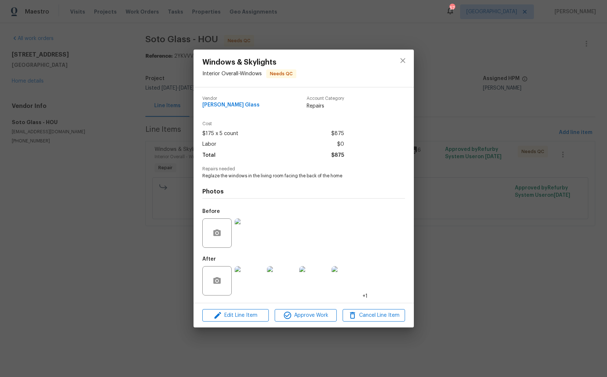
click at [462, 138] on div "Windows & Skylights Interior Overall - Windows Needs QC Vendor Soto Glass Accou…" at bounding box center [303, 188] width 607 height 377
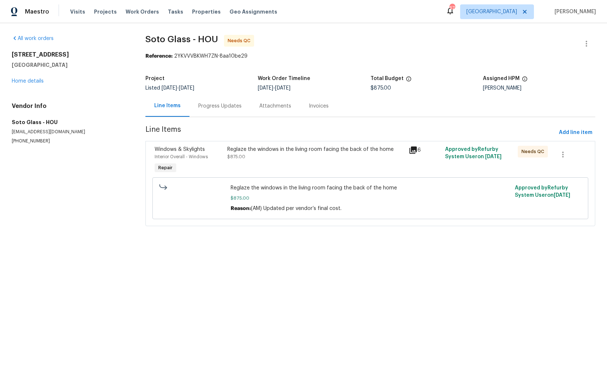
click at [209, 109] on div "Progress Updates" at bounding box center [219, 105] width 43 height 7
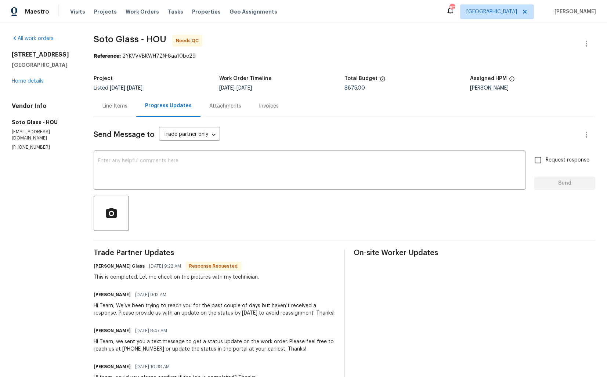
click at [112, 105] on div "Line Items" at bounding box center [114, 105] width 25 height 7
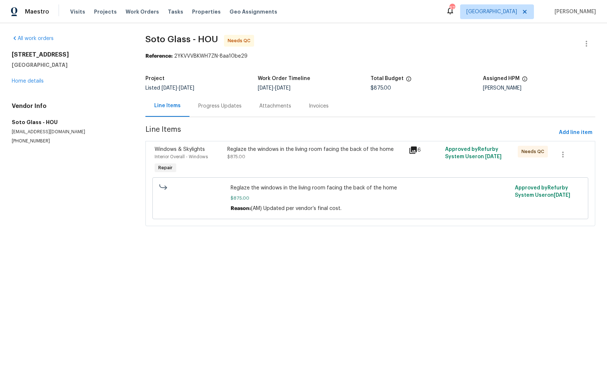
click at [216, 112] on div "Progress Updates" at bounding box center [219, 106] width 61 height 22
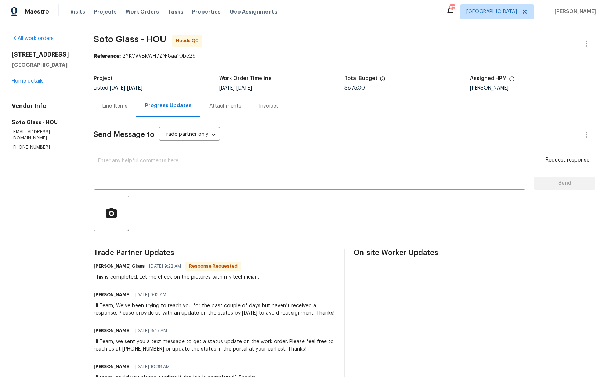
click at [120, 105] on div "Line Items" at bounding box center [114, 105] width 25 height 7
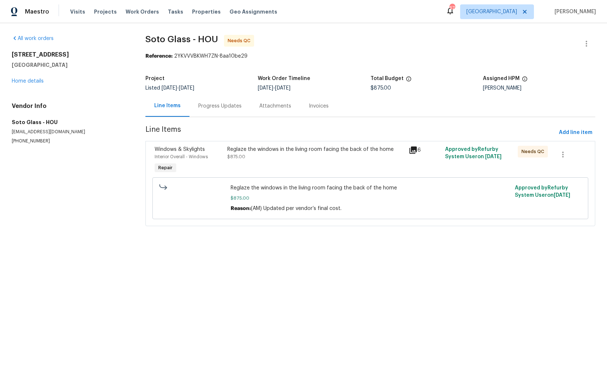
click at [227, 105] on div "Progress Updates" at bounding box center [219, 105] width 43 height 7
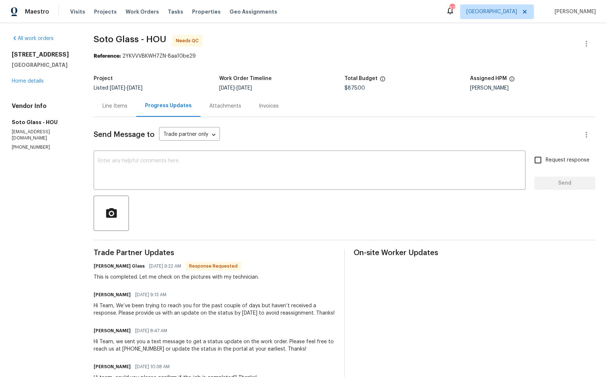
click at [108, 99] on div "Line Items" at bounding box center [115, 106] width 43 height 22
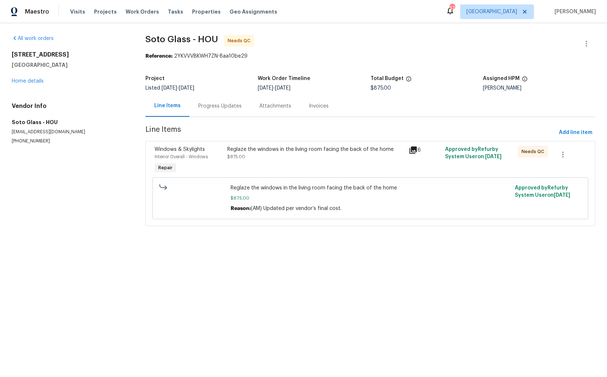
click at [268, 160] on div "Reglaze the windows in the living room facing the back of the home $875.00" at bounding box center [315, 153] width 177 height 15
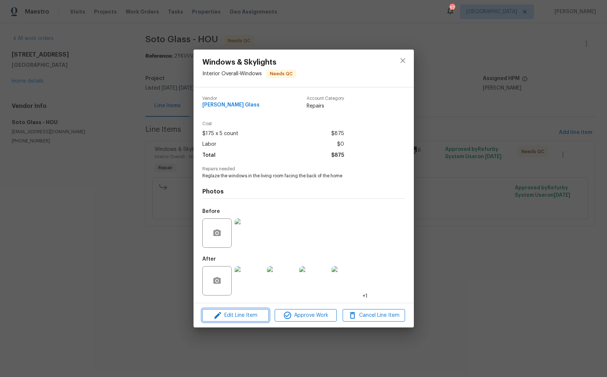
click at [220, 318] on icon "button" at bounding box center [217, 315] width 9 height 9
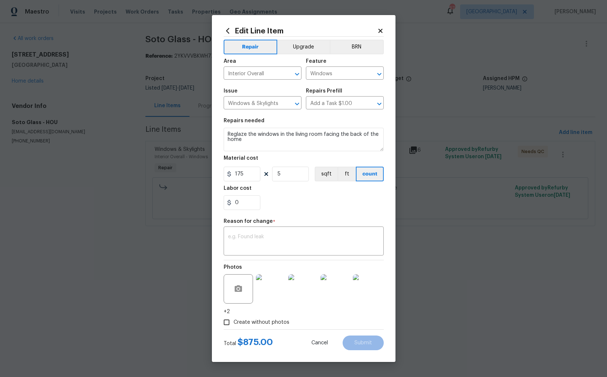
click at [77, 247] on html "Maestro Visits Projects Work Orders Tasks Properties Geo Assignments 57 Dallas …" at bounding box center [303, 123] width 607 height 247
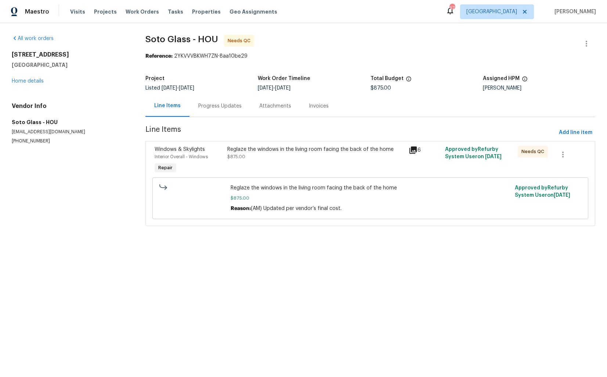
click at [210, 106] on div "Progress Updates" at bounding box center [219, 105] width 43 height 7
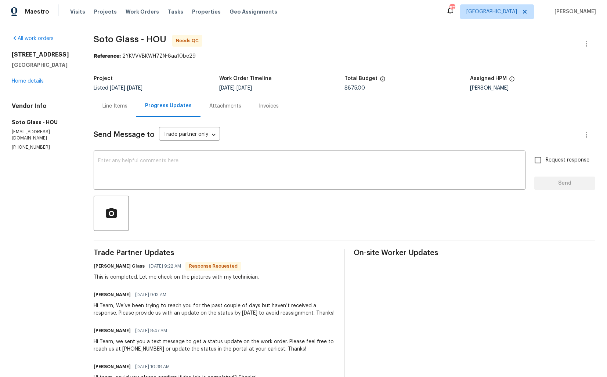
click at [124, 112] on div "Line Items" at bounding box center [115, 106] width 43 height 22
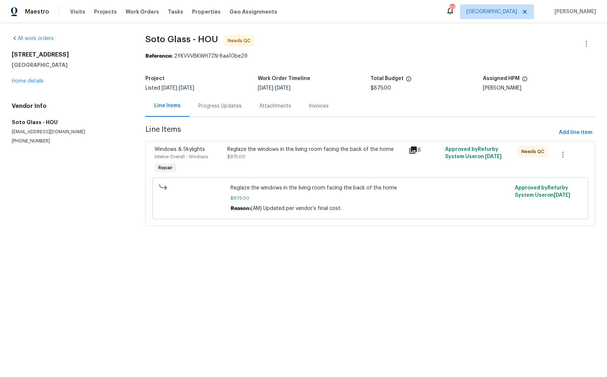
click at [209, 108] on div "Progress Updates" at bounding box center [219, 105] width 43 height 7
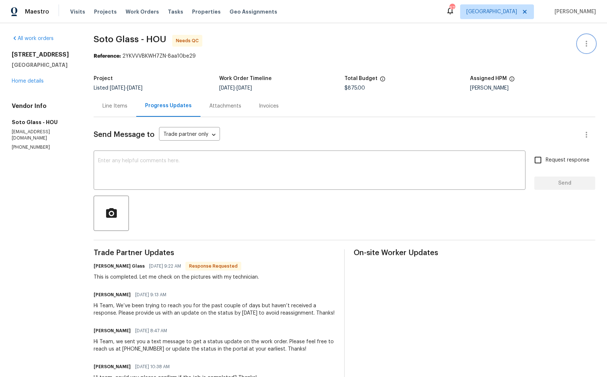
click at [585, 50] on button "button" at bounding box center [587, 44] width 18 height 18
click at [540, 41] on li "Edit" at bounding box center [562, 44] width 79 height 12
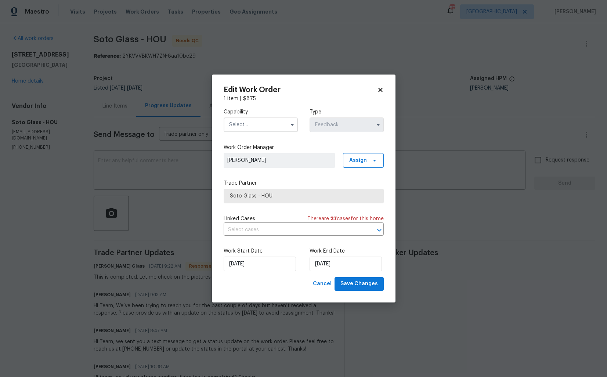
click at [263, 126] on input "text" at bounding box center [261, 125] width 74 height 15
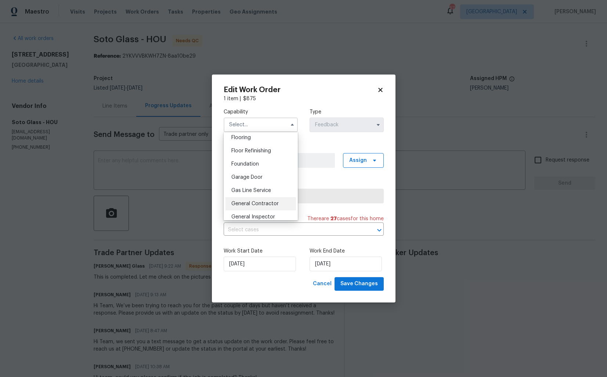
scroll to position [311, 0]
click at [248, 202] on div "Glass Window" at bounding box center [260, 207] width 71 height 13
type input "Glass Window"
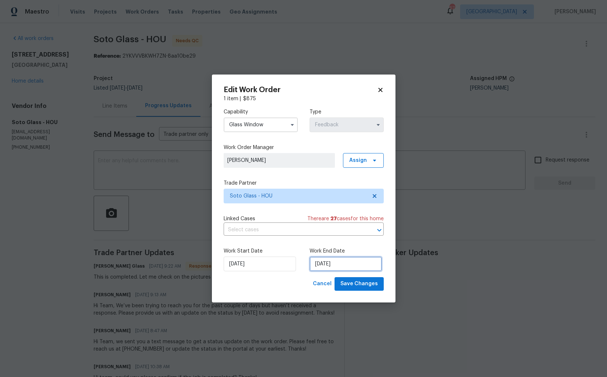
click at [327, 264] on input "28/08/2025" at bounding box center [346, 264] width 72 height 15
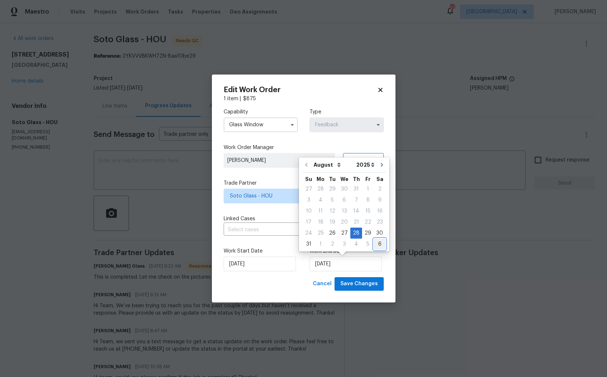
click at [375, 245] on div "6" at bounding box center [380, 244] width 12 height 10
type input "06/09/2025"
select select "8"
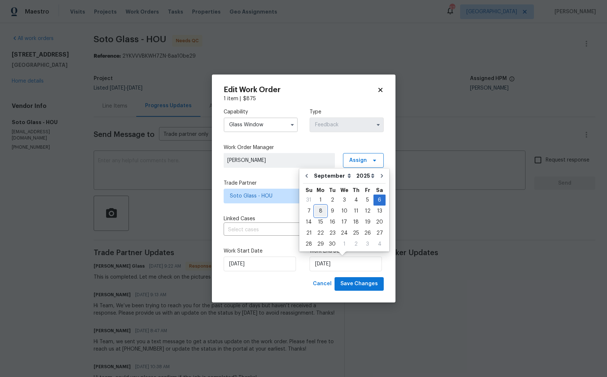
click at [320, 211] on div "8" at bounding box center [321, 211] width 12 height 10
type input "08/09/2025"
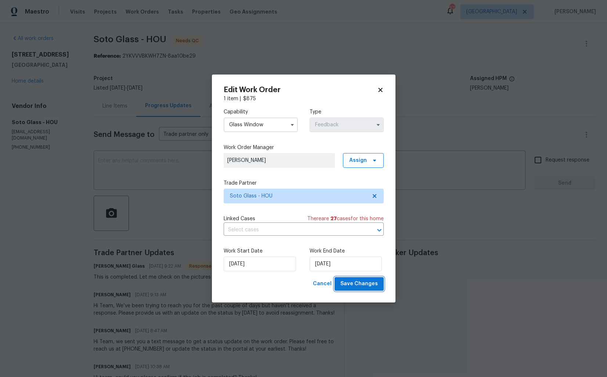
click at [355, 286] on span "Save Changes" at bounding box center [358, 283] width 37 height 9
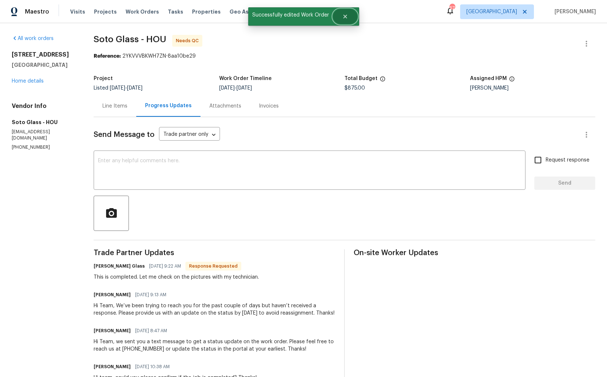
click at [350, 21] on button "Close" at bounding box center [345, 16] width 24 height 15
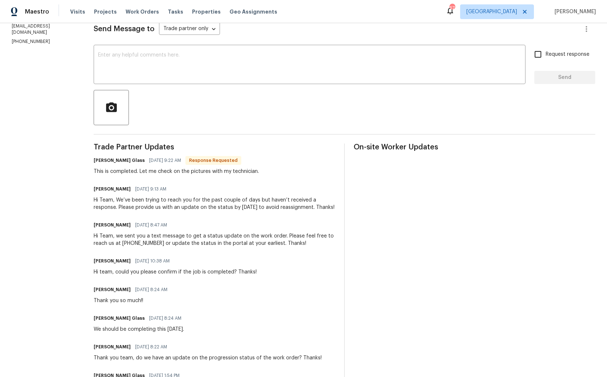
scroll to position [0, 0]
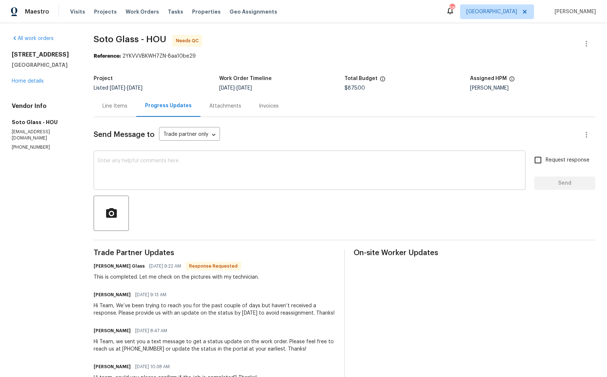
click at [195, 173] on textarea at bounding box center [309, 171] width 423 height 26
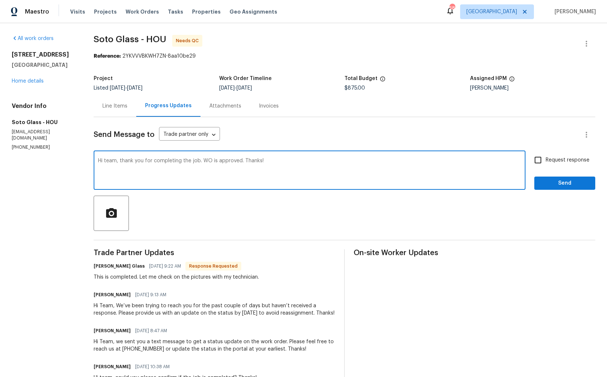
click at [277, 163] on textarea "Hi team, thank you for completing the job. WO is approved. Thanks!" at bounding box center [309, 171] width 423 height 26
type textarea "Hi team, thank you for completing the job. WO is approved. Thanks!"
click at [547, 182] on span "Send" at bounding box center [564, 183] width 49 height 9
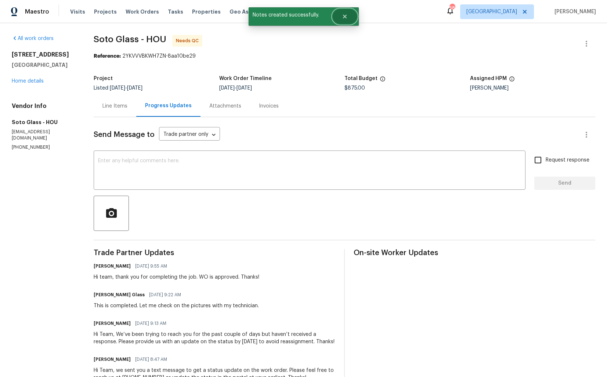
click at [348, 15] on button "Close" at bounding box center [345, 16] width 24 height 15
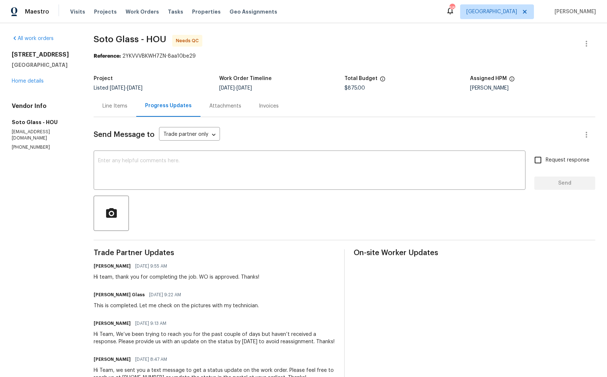
click at [104, 104] on div "Line Items" at bounding box center [114, 105] width 25 height 7
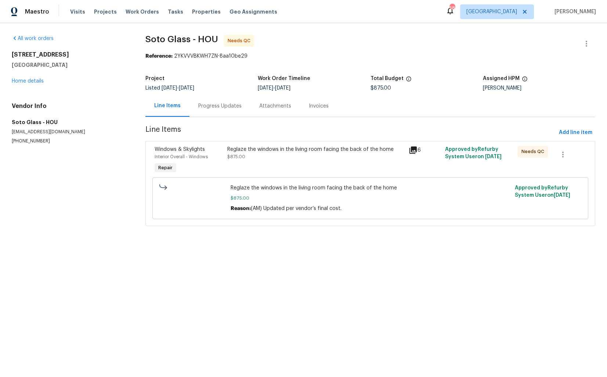
click at [272, 153] on div "Reglaze the windows in the living room facing the back of the home" at bounding box center [315, 149] width 177 height 7
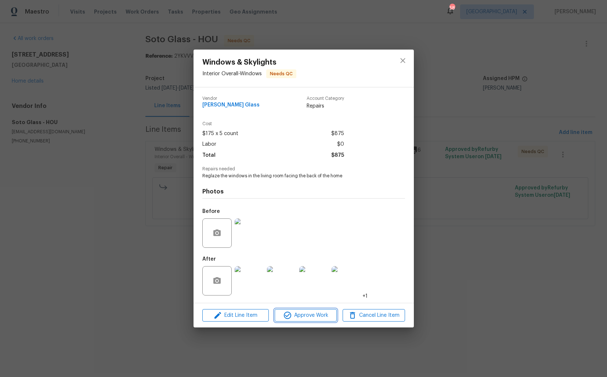
click at [289, 313] on icon "button" at bounding box center [287, 315] width 9 height 9
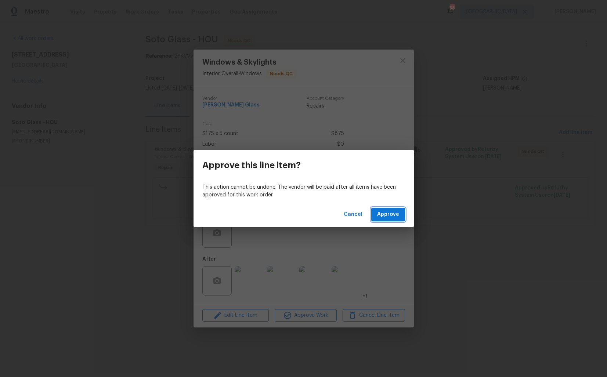
click at [389, 209] on button "Approve" at bounding box center [388, 215] width 34 height 14
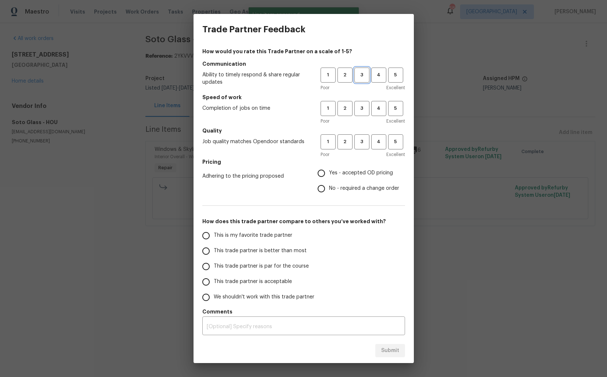
click at [361, 79] on span "3" at bounding box center [362, 75] width 14 height 8
click at [361, 102] on button "3" at bounding box center [361, 108] width 15 height 15
click at [362, 136] on button "3" at bounding box center [361, 141] width 15 height 15
click at [338, 108] on span "2" at bounding box center [345, 108] width 14 height 8
click at [325, 185] on input "No - required a change order" at bounding box center [321, 188] width 15 height 15
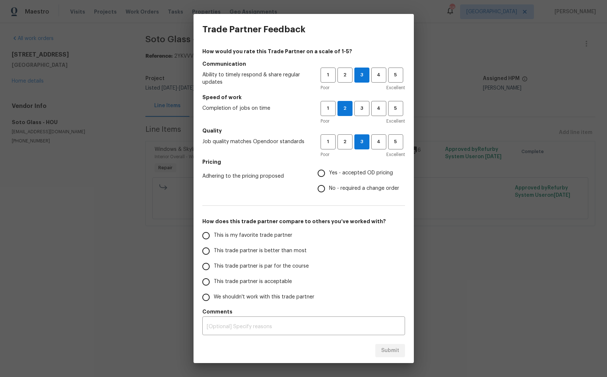
radio input "true"
click at [268, 263] on span "This trade partner is par for the course" at bounding box center [261, 267] width 95 height 8
click at [214, 263] on input "This trade partner is par for the course" at bounding box center [205, 266] width 15 height 15
click at [385, 350] on span "Submit" at bounding box center [390, 350] width 18 height 9
radio input "true"
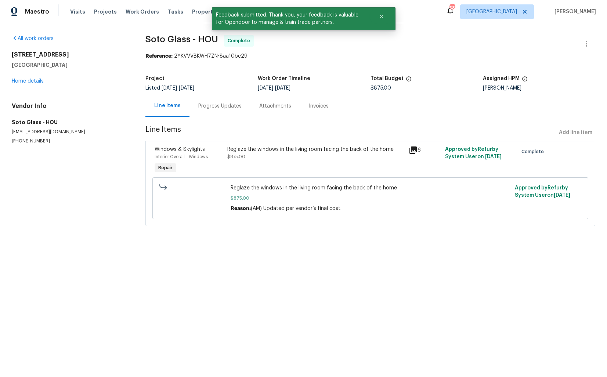
click at [395, 16] on div "Maestro Visits Projects Work Orders Tasks Properties Geo Assignments 58 Dallas …" at bounding box center [303, 11] width 607 height 23
click at [386, 16] on button "Close" at bounding box center [381, 16] width 24 height 15
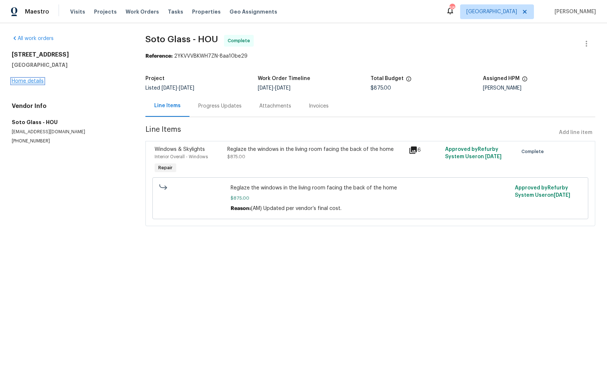
click at [39, 80] on link "Home details" at bounding box center [28, 81] width 32 height 5
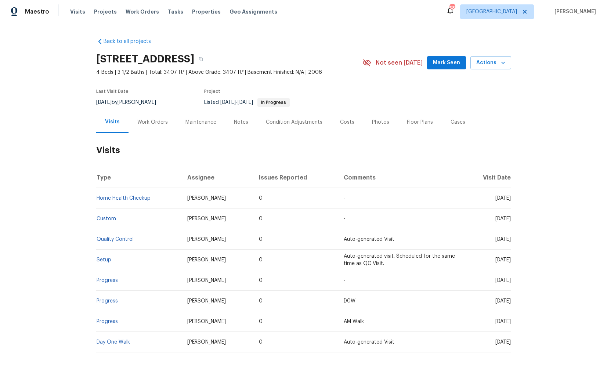
click at [152, 123] on div "Work Orders" at bounding box center [152, 122] width 30 height 7
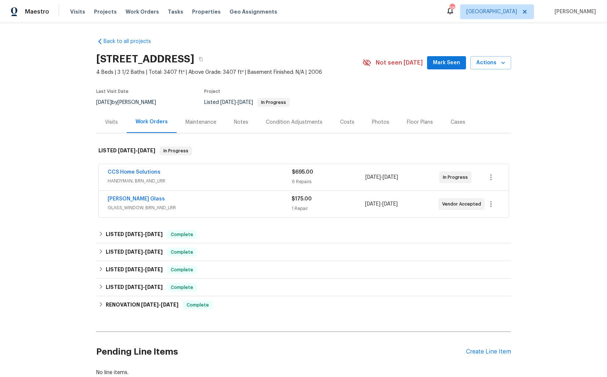
click at [143, 196] on div "Soto Glass" at bounding box center [200, 199] width 184 height 9
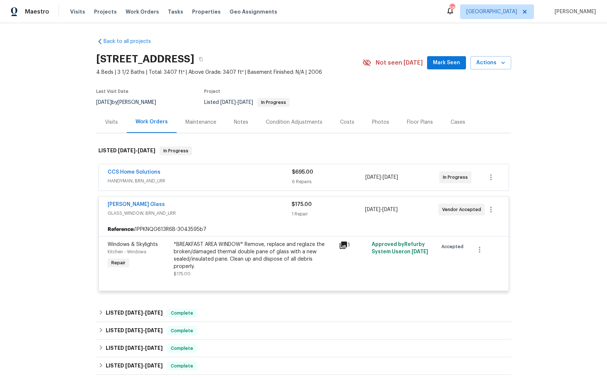
click at [172, 203] on div "Soto Glass" at bounding box center [200, 205] width 184 height 9
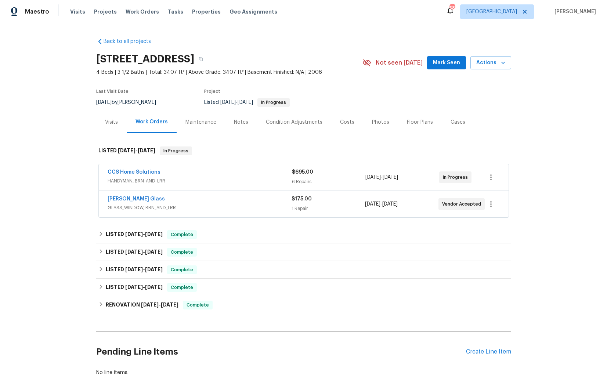
click at [178, 173] on div "CCS Home Solutions" at bounding box center [200, 173] width 184 height 9
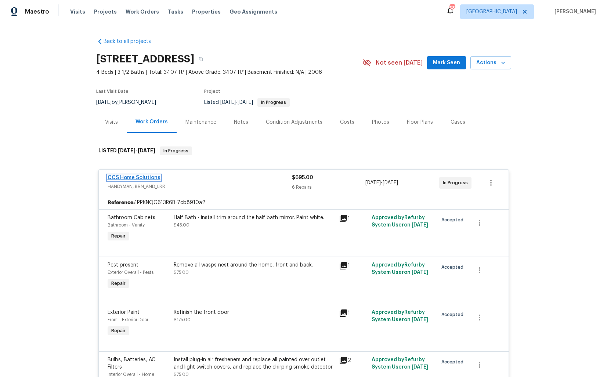
click at [127, 179] on link "CCS Home Solutions" at bounding box center [134, 177] width 53 height 5
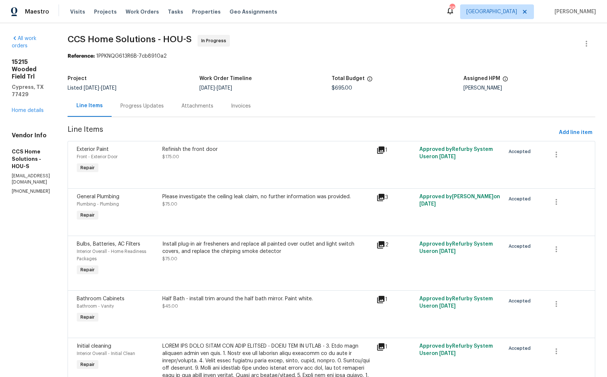
click at [164, 110] on div "Progress Updates" at bounding box center [141, 105] width 43 height 7
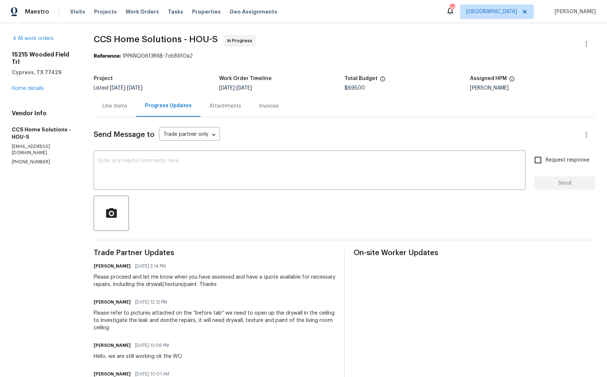
click at [111, 108] on div "Line Items" at bounding box center [114, 105] width 25 height 7
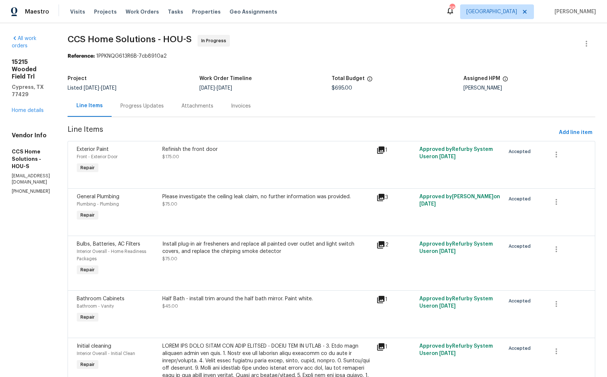
click at [163, 108] on div "Progress Updates" at bounding box center [141, 105] width 43 height 7
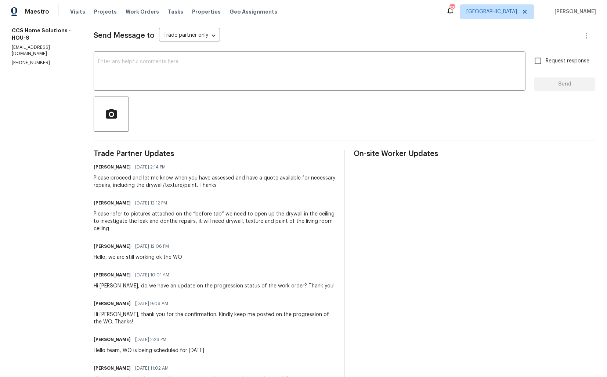
scroll to position [100, 0]
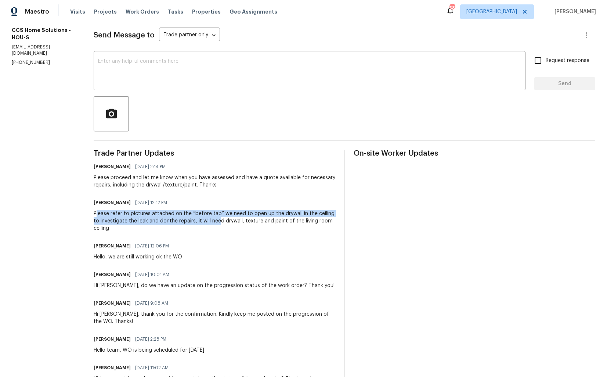
drag, startPoint x: 95, startPoint y: 217, endPoint x: 213, endPoint y: 224, distance: 117.7
click at [213, 224] on div "Please refer to pictures attached on the “before tab” we need to open up the dr…" at bounding box center [215, 221] width 242 height 22
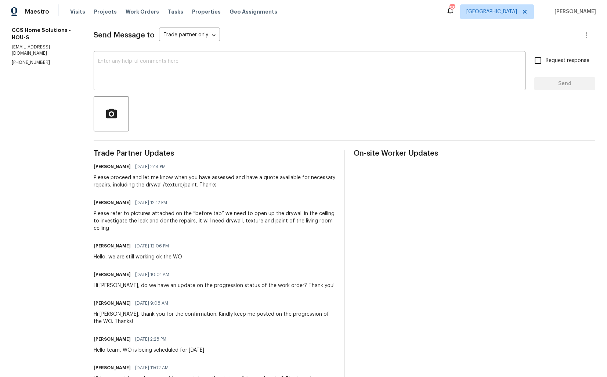
drag, startPoint x: 142, startPoint y: 177, endPoint x: 199, endPoint y: 177, distance: 56.9
click at [199, 177] on div "Please proceed and let me know when you have assessed and have a quote availabl…" at bounding box center [215, 181] width 242 height 15
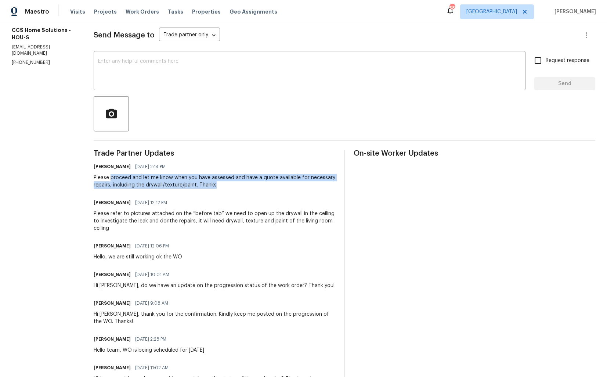
drag, startPoint x: 109, startPoint y: 178, endPoint x: 276, endPoint y: 186, distance: 166.9
click at [276, 186] on div "Please proceed and let me know when you have assessed and have a quote availabl…" at bounding box center [215, 181] width 242 height 15
click at [157, 186] on div "Please proceed and let me know when you have assessed and have a quote availabl…" at bounding box center [215, 181] width 242 height 15
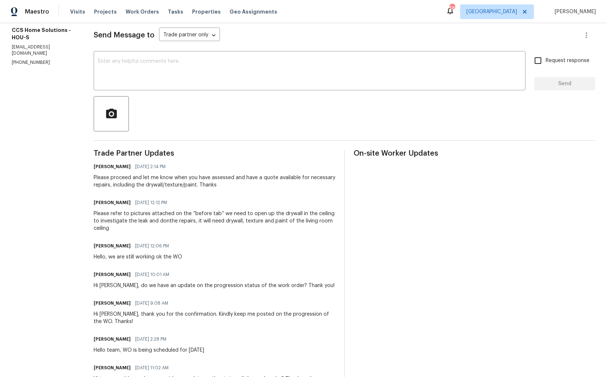
scroll to position [0, 0]
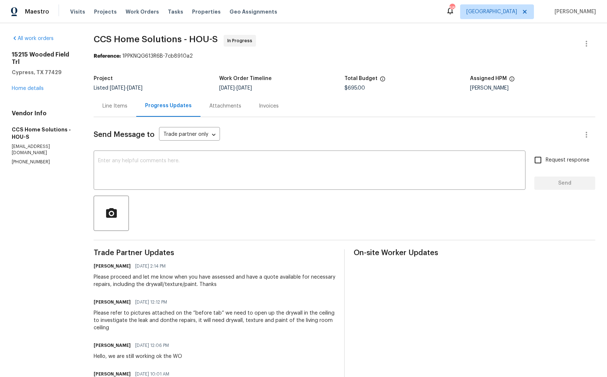
click at [113, 107] on div "Line Items" at bounding box center [114, 105] width 25 height 7
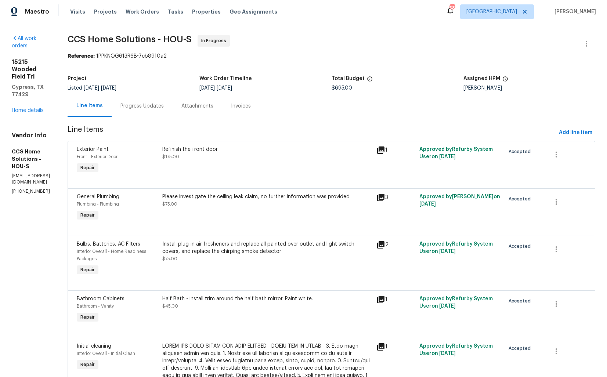
click at [232, 206] on div "Please investigate the ceiling leak claim, no further information was provided.…" at bounding box center [267, 200] width 210 height 15
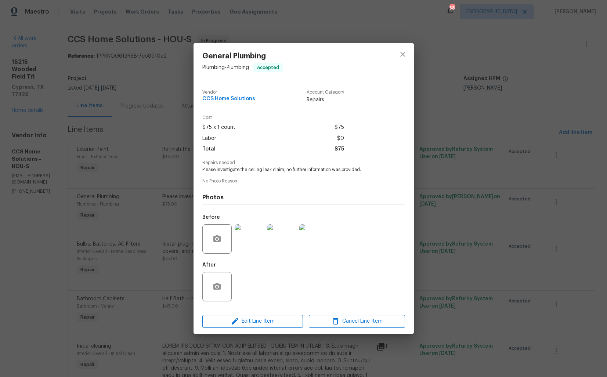
click at [170, 228] on div "General Plumbing Plumbing - Plumbing Accepted Vendor CCS Home Solutions Account…" at bounding box center [303, 188] width 607 height 377
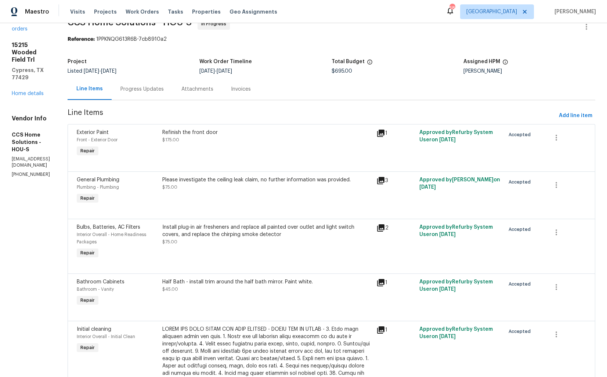
scroll to position [16, 0]
drag, startPoint x: 458, startPoint y: 181, endPoint x: 504, endPoint y: 181, distance: 45.9
click at [503, 181] on div "Approved by Arvind Raj M on 9/2/2025" at bounding box center [460, 192] width 86 height 34
click at [252, 198] on div "Please investigate the ceiling leak claim, no further information was provided.…" at bounding box center [267, 192] width 214 height 34
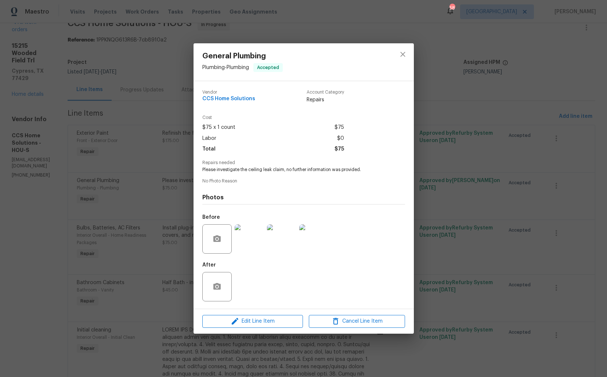
click at [247, 238] on img at bounding box center [249, 238] width 29 height 29
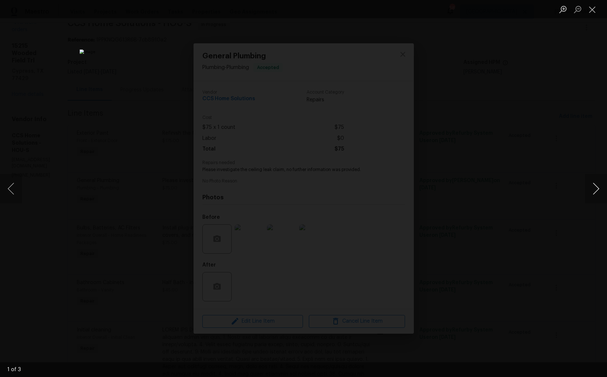
click at [595, 195] on button "Next image" at bounding box center [596, 188] width 22 height 29
click at [539, 191] on div "Lightbox" at bounding box center [303, 188] width 607 height 377
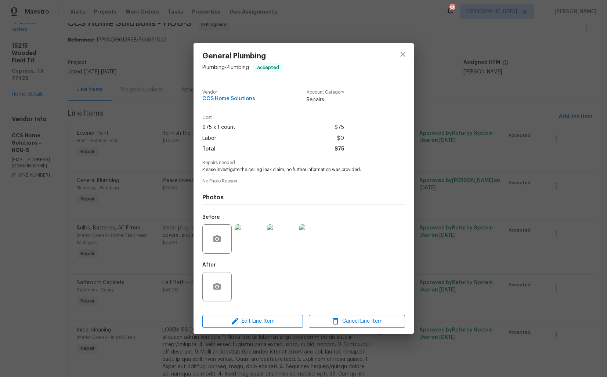
click at [490, 190] on div "General Plumbing Plumbing - Plumbing Accepted Vendor CCS Home Solutions Account…" at bounding box center [303, 188] width 607 height 377
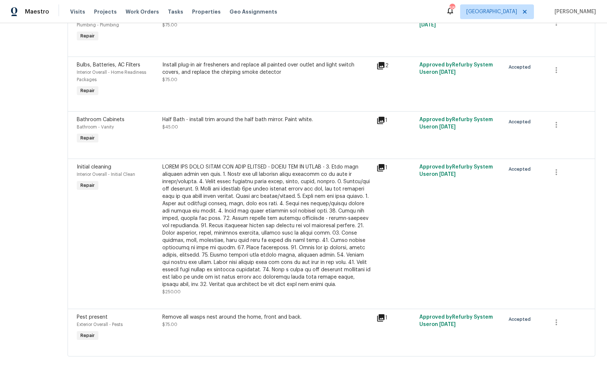
scroll to position [0, 0]
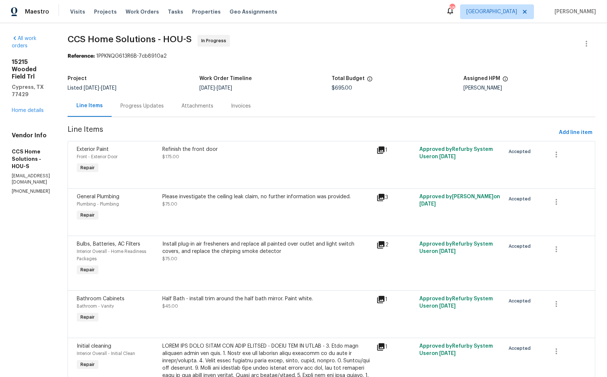
click at [160, 108] on div "Progress Updates" at bounding box center [141, 105] width 43 height 7
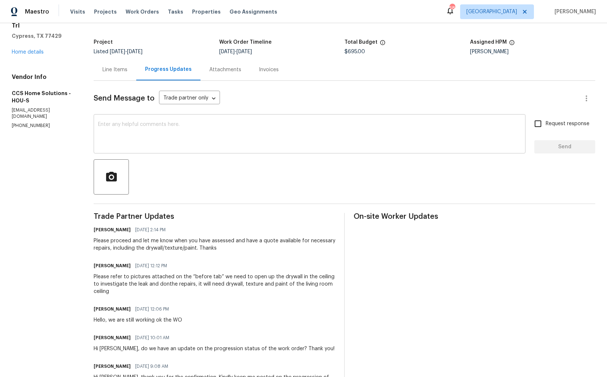
scroll to position [42, 0]
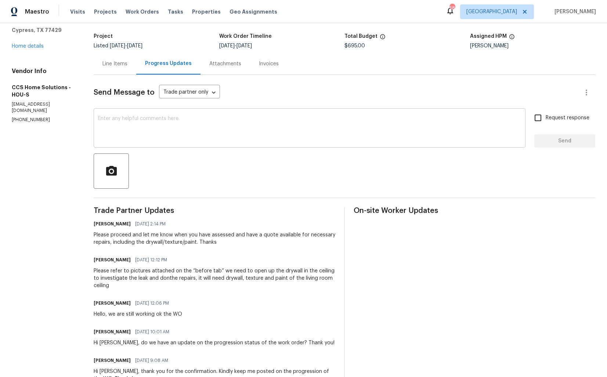
click at [216, 135] on textarea at bounding box center [309, 129] width 423 height 26
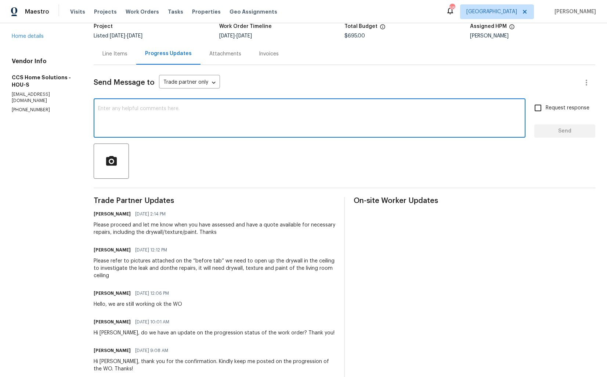
scroll to position [0, 0]
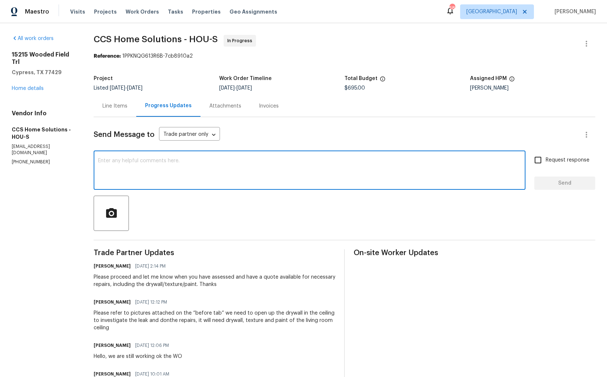
click at [98, 303] on h6 "Julice Millan" at bounding box center [112, 302] width 37 height 7
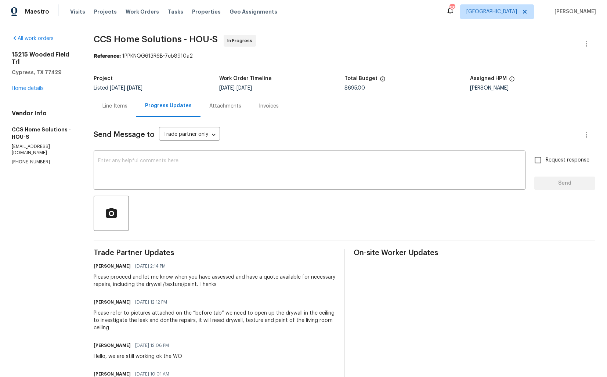
click at [98, 303] on h6 "Julice Millan" at bounding box center [112, 302] width 37 height 7
copy h6 "Julice"
click at [217, 174] on textarea at bounding box center [309, 171] width 423 height 26
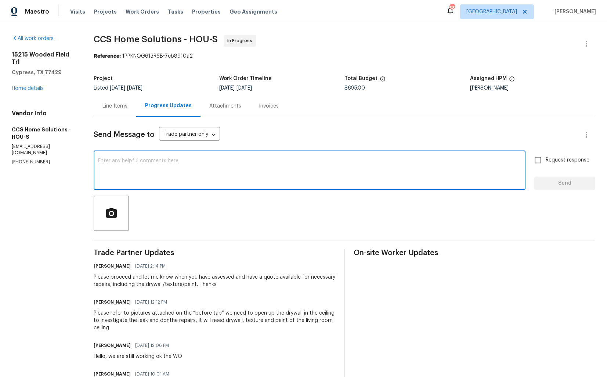
click at [214, 180] on textarea at bounding box center [309, 171] width 423 height 26
paste textarea "Julice"
click at [277, 171] on textarea "Hi Julice," at bounding box center [309, 171] width 423 height 26
paste textarea "do we have an update on the progression status of the work order? Please get ba…"
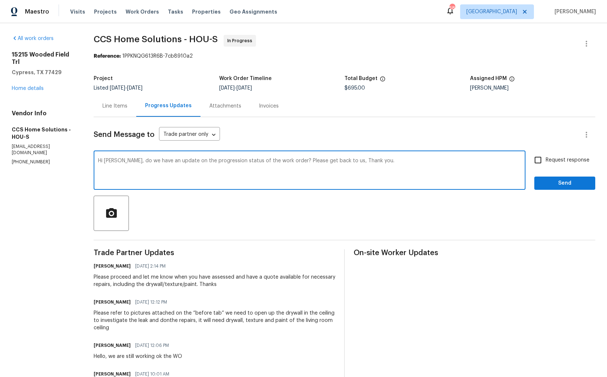
drag, startPoint x: 191, startPoint y: 162, endPoint x: 242, endPoint y: 160, distance: 50.3
click at [242, 160] on textarea "Hi Julice, do we have an update on the progression status of the work order? Pl…" at bounding box center [309, 171] width 423 height 26
drag, startPoint x: 253, startPoint y: 160, endPoint x: 307, endPoint y: 160, distance: 53.2
click at [307, 160] on textarea "Hi Julice, do we have an update on the quote for the work order? Please get bac…" at bounding box center [309, 171] width 423 height 26
click at [356, 166] on textarea "Hi Julice, do we have an update on the quote for the work order? Thank you." at bounding box center [309, 171] width 423 height 26
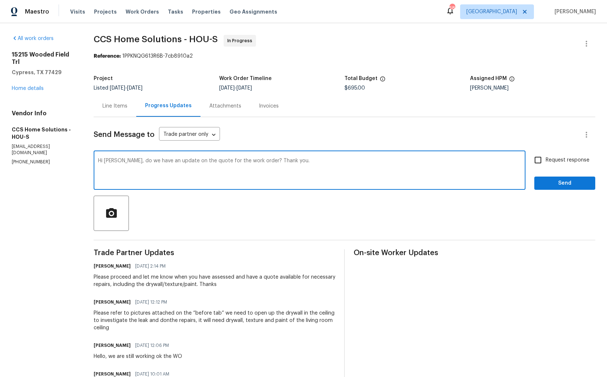
click at [329, 160] on textarea "Hi Julice, do we have an update on the quote for the work order? Thank you." at bounding box center [309, 171] width 423 height 26
click at [201, 162] on textarea "Hi Julice, do we have an update on the quote for the work order? Thank you!" at bounding box center [309, 171] width 423 height 26
type textarea "Hi Julice, do we have an update on the quote for the work order? Thank you!"
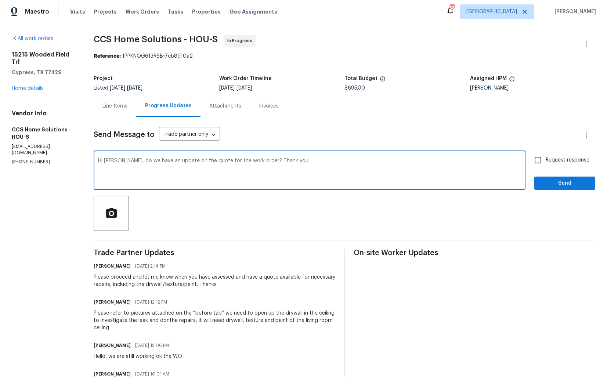
click at [538, 161] on input "Request response" at bounding box center [537, 159] width 15 height 15
checkbox input "true"
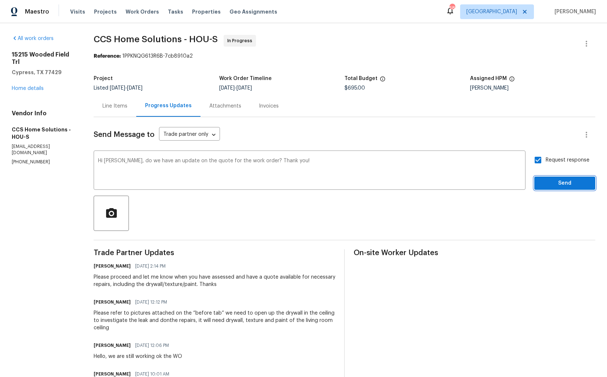
click at [545, 185] on span "Send" at bounding box center [564, 183] width 49 height 9
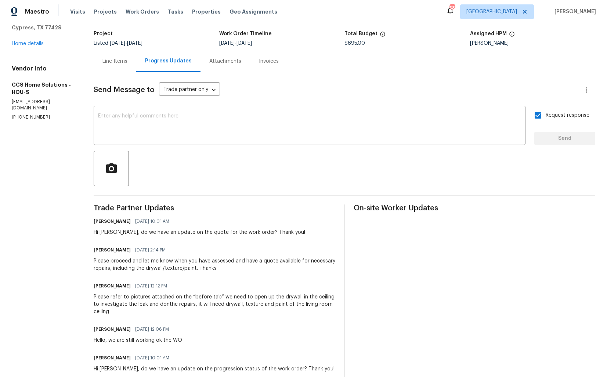
scroll to position [57, 0]
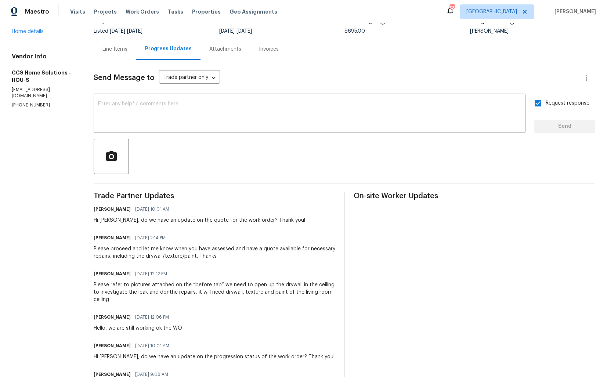
click at [144, 286] on div "Please refer to pictures attached on the “before tab” we need to open up the dr…" at bounding box center [215, 292] width 242 height 22
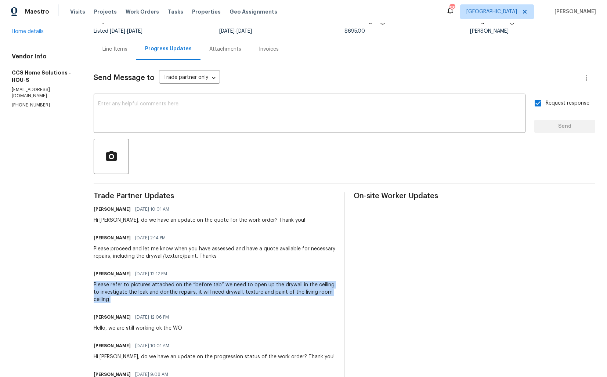
copy div "Please refer to pictures attached on the “before tab” we need to open up the dr…"
click at [120, 253] on div "Please proceed and let me know when you have assessed and have a quote availabl…" at bounding box center [215, 252] width 242 height 15
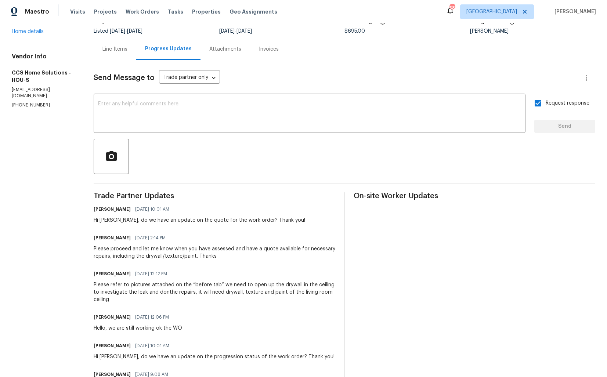
click at [120, 253] on div "Please proceed and let me know when you have assessed and have a quote availabl…" at bounding box center [215, 252] width 242 height 15
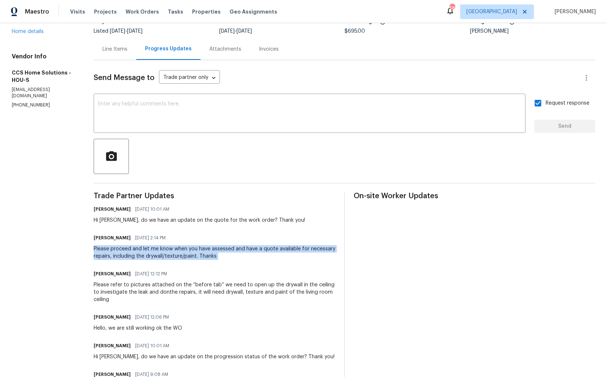
copy div "Please proceed and let me know when you have assessed and have a quote availabl…"
click at [137, 180] on div "Send Message to Trade partner only Trade partner only ​ x ​ Request response Se…" at bounding box center [345, 286] width 502 height 453
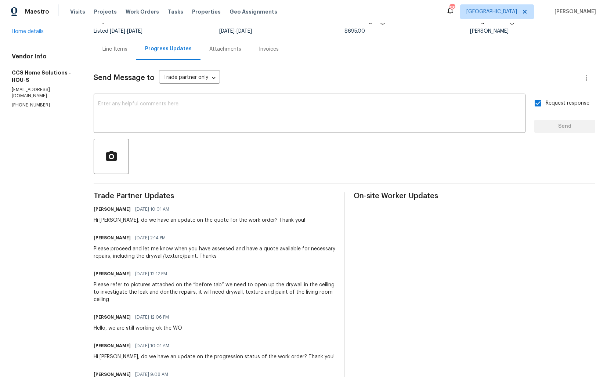
scroll to position [0, 0]
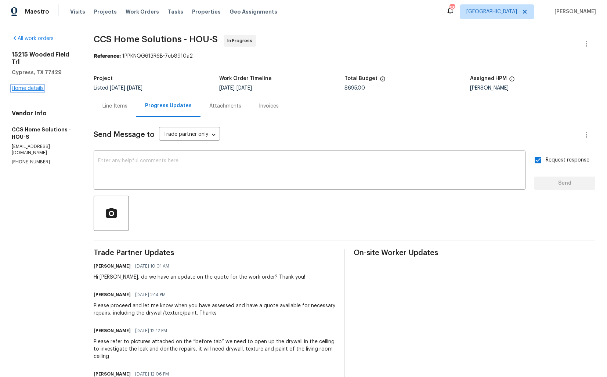
click at [28, 87] on link "Home details" at bounding box center [28, 88] width 32 height 5
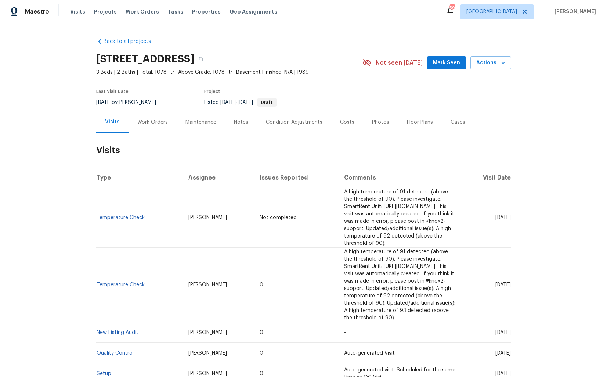
click at [156, 120] on div "Work Orders" at bounding box center [152, 122] width 30 height 7
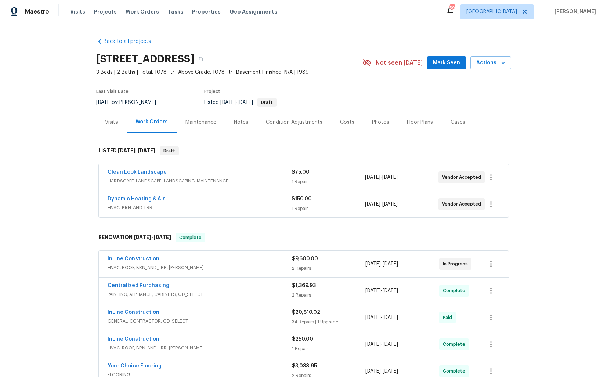
click at [194, 201] on div "Dynamic Heating & Air" at bounding box center [200, 199] width 184 height 9
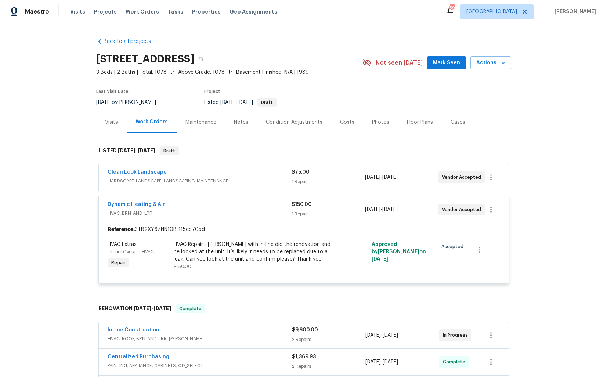
click at [210, 204] on div "Dynamic Heating & Air" at bounding box center [200, 205] width 184 height 9
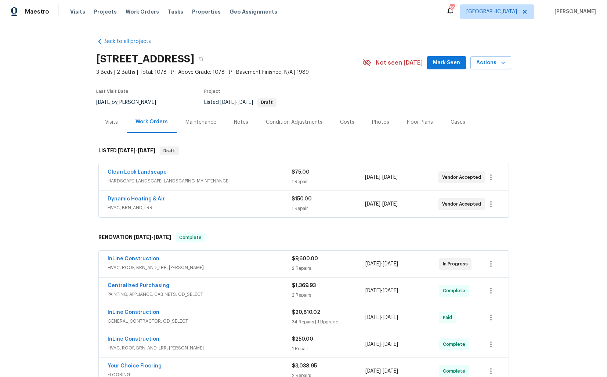
click at [194, 170] on div "Clean Look Landscape" at bounding box center [200, 173] width 184 height 9
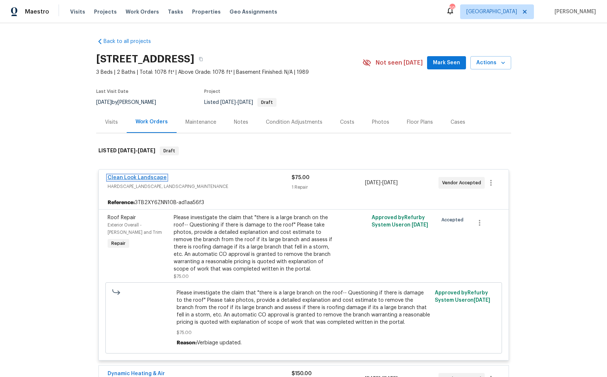
click at [144, 176] on link "Clean Look Landscape" at bounding box center [137, 177] width 59 height 5
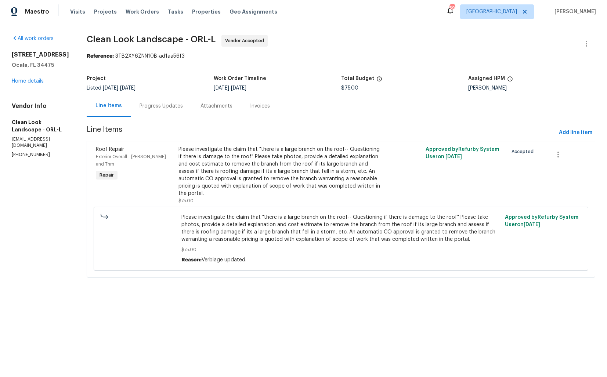
click at [167, 108] on div "Progress Updates" at bounding box center [161, 105] width 43 height 7
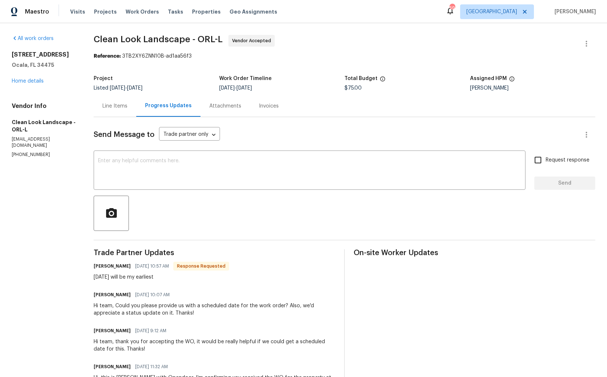
click at [105, 264] on h6 "Anthony herring" at bounding box center [112, 266] width 37 height 7
copy h6 "Anthony"
click at [218, 179] on textarea at bounding box center [309, 171] width 423 height 26
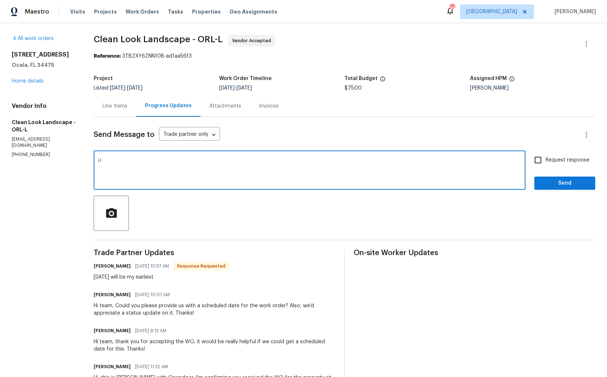
paste textarea "Anthony"
paste textarea "do we have an update on the progression status of the work order? Please get ba…"
click at [209, 161] on textarea "Hi Anthony, thank you for the confirmation. do we have an update on the progres…" at bounding box center [309, 171] width 423 height 26
drag, startPoint x: 206, startPoint y: 162, endPoint x: 429, endPoint y: 159, distance: 222.5
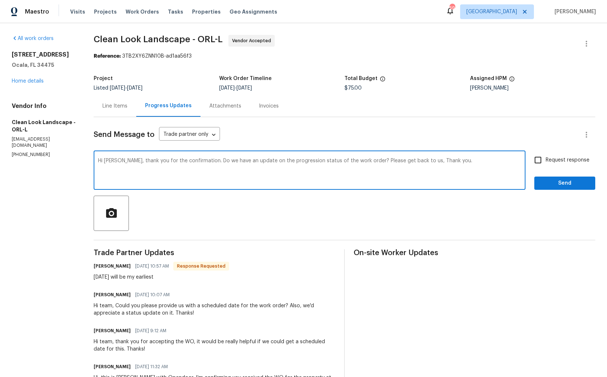
click at [428, 160] on textarea "Hi Anthony, thank you for the confirmation. Do we have an update on the progres…" at bounding box center [309, 171] width 423 height 26
click at [426, 156] on div "Hi Anthony, thank you for the confirmation. Kindly keep me posted on the progre…" at bounding box center [310, 170] width 432 height 37
click at [390, 165] on textarea "Hi Anthony, thank you for the confirmation. Kindly keep me posted on the progre…" at bounding box center [309, 171] width 423 height 26
click at [368, 162] on textarea "Hi Anthony, thank you for the confirmation. Kindly keep me posted on the progre…" at bounding box center [309, 171] width 423 height 26
click at [277, 162] on textarea "Hi Anthony, thank you for the confirmation. Kindly keep me posted on the progre…" at bounding box center [309, 171] width 423 height 26
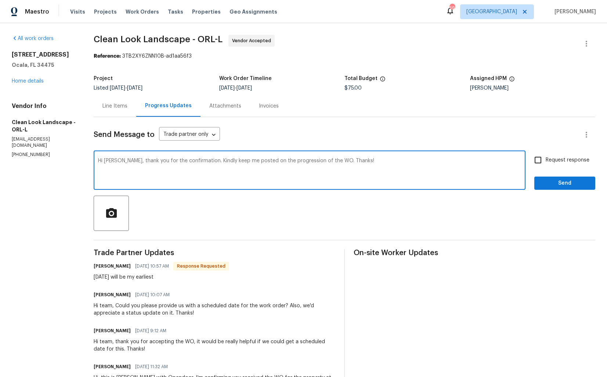
click at [277, 162] on textarea "Hi Anthony, thank you for the confirmation. Kindly keep me posted on the progre…" at bounding box center [309, 171] width 423 height 26
click at [383, 163] on textarea "Hi Anthony, thank you for the confirmation. Kindly keep me posted on the progre…" at bounding box center [309, 171] width 423 height 26
type textarea "Hi Anthony, thank you for the confirmation. Kindly keep me posted on the progre…"
click at [548, 161] on span "Request response" at bounding box center [568, 160] width 44 height 8
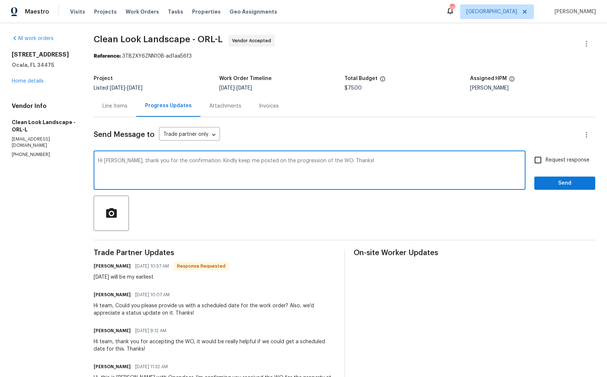
click at [546, 161] on input "Request response" at bounding box center [537, 159] width 15 height 15
checkbox input "true"
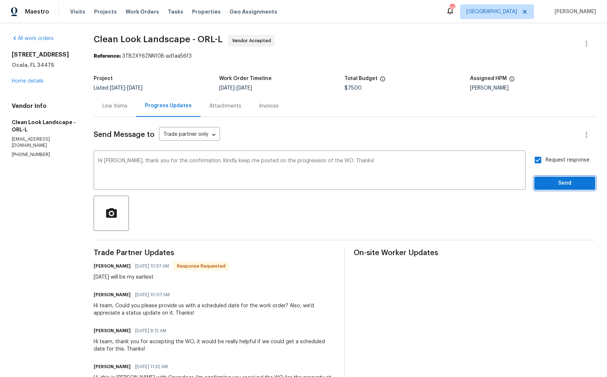
click at [549, 187] on span "Send" at bounding box center [564, 183] width 49 height 9
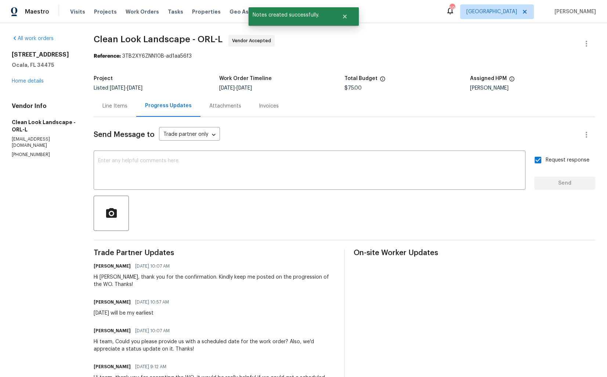
click at [124, 315] on div "Monday will be my earliest" at bounding box center [134, 313] width 80 height 7
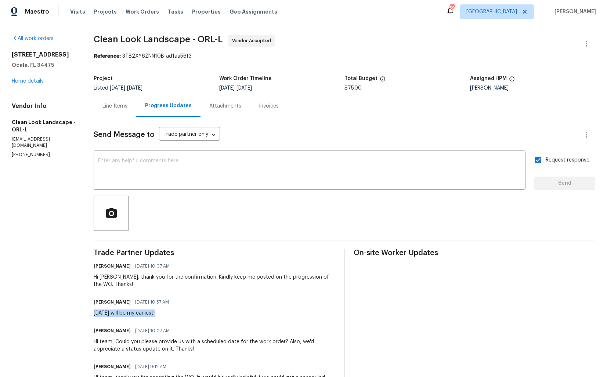
copy div "Monday will be my earliest"
click at [420, 102] on div "Line Items Progress Updates Attachments Invoices" at bounding box center [345, 106] width 502 height 22
click at [32, 82] on link "Home details" at bounding box center [28, 81] width 32 height 5
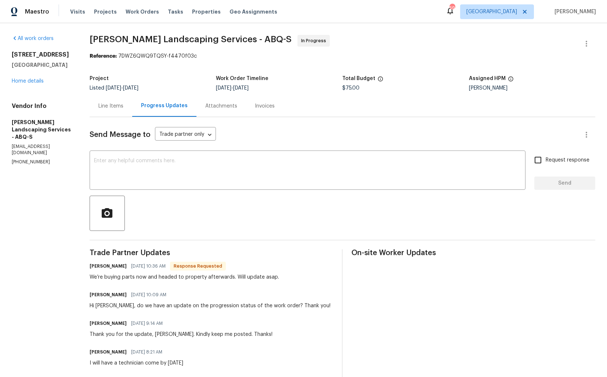
click at [118, 109] on div "Line Items" at bounding box center [110, 105] width 25 height 7
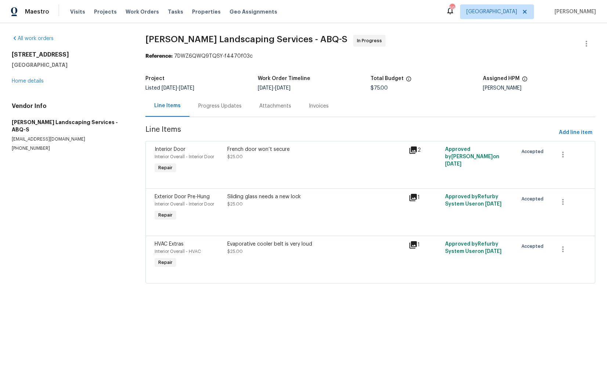
click at [211, 110] on div "Progress Updates" at bounding box center [219, 106] width 61 height 22
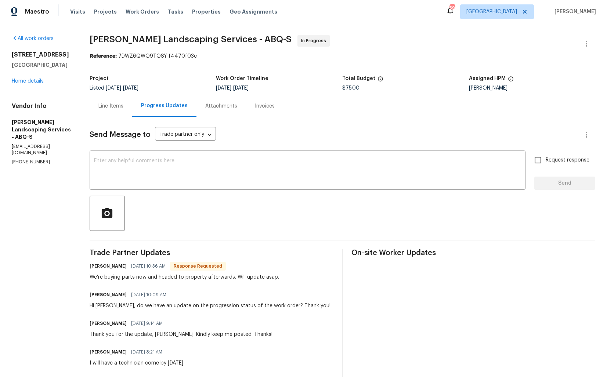
click at [105, 268] on h6 "[PERSON_NAME]" at bounding box center [108, 266] width 37 height 7
copy h6 "[PERSON_NAME]"
click at [231, 171] on textarea at bounding box center [307, 171] width 427 height 26
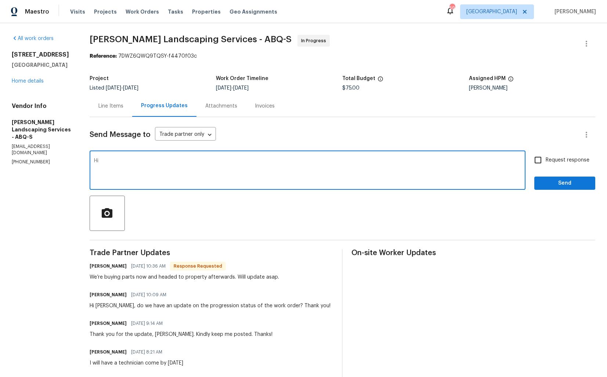
paste textarea "[PERSON_NAME]"
click at [184, 160] on textarea "Hi [PERSON_NAME], thank you for letting me know." at bounding box center [307, 171] width 427 height 26
click at [228, 163] on textarea "Hi [PERSON_NAME], thank you for letting us know." at bounding box center [307, 171] width 427 height 26
drag, startPoint x: 156, startPoint y: 161, endPoint x: 235, endPoint y: 162, distance: 78.9
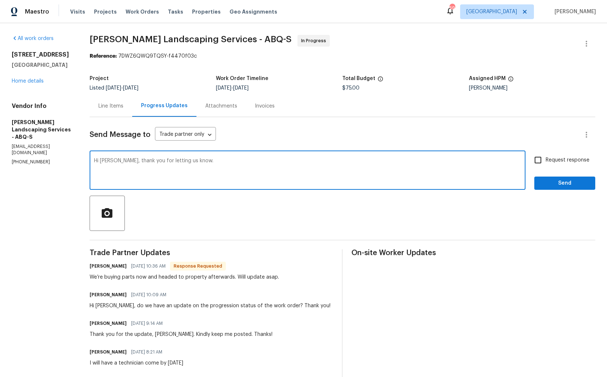
click at [235, 162] on textarea "Hi [PERSON_NAME], thank you for letting us know." at bounding box center [307, 171] width 427 height 26
type textarea "H"
paste textarea "[PERSON_NAME]"
click at [271, 165] on textarea "Thank you, [PERSON_NAME]." at bounding box center [307, 171] width 427 height 26
paste textarea "do we have an update on the progression status of the work order? Please get ba…"
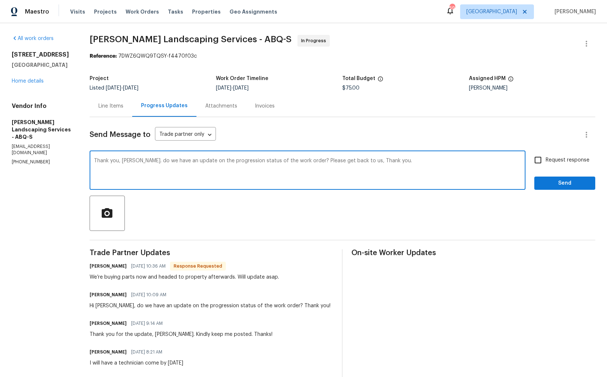
drag, startPoint x: 315, startPoint y: 161, endPoint x: 366, endPoint y: 159, distance: 51.4
click at [366, 160] on textarea "Thank you, [PERSON_NAME]. do we have an update on the progression status of the…" at bounding box center [307, 171] width 427 height 26
click at [403, 162] on textarea "Thank you, [PERSON_NAME]. do we have an update on the progression status of the…" at bounding box center [307, 171] width 427 height 26
click at [154, 161] on textarea "Thank you, [PERSON_NAME]. do we have an update on the progression status of the…" at bounding box center [307, 171] width 427 height 26
type textarea "Thank you, [PERSON_NAME]. Do we have an update on the progression status of the…"
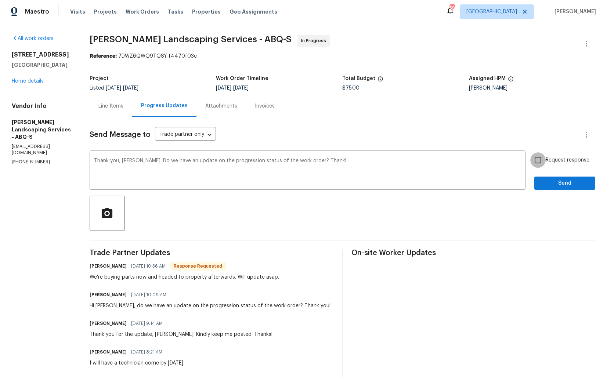
click at [538, 160] on input "Request response" at bounding box center [537, 159] width 15 height 15
checkbox input "true"
click at [552, 185] on span "Send" at bounding box center [564, 183] width 49 height 9
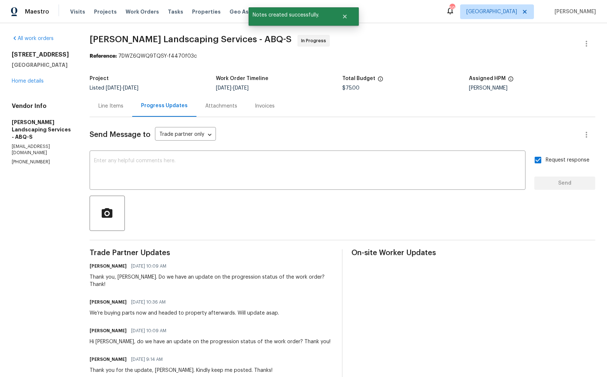
click at [115, 310] on div "We’re buying parts now and headed to property afterwards. Will update asap." at bounding box center [184, 313] width 189 height 7
copy div "We’re buying parts now and headed to property afterwards. Will update asap."
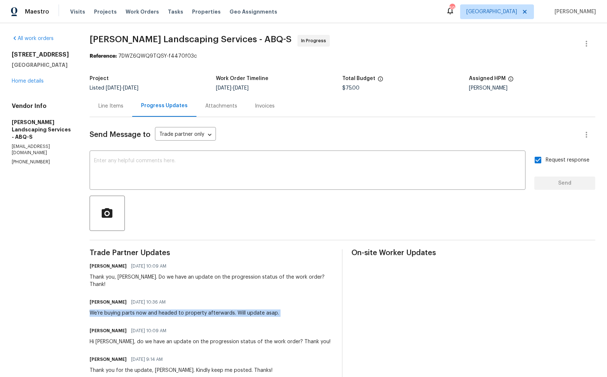
click at [114, 98] on div "Line Items" at bounding box center [111, 106] width 43 height 22
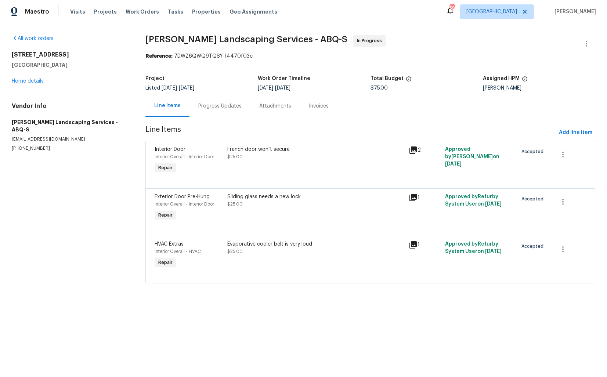
click at [35, 81] on link "Home details" at bounding box center [28, 81] width 32 height 5
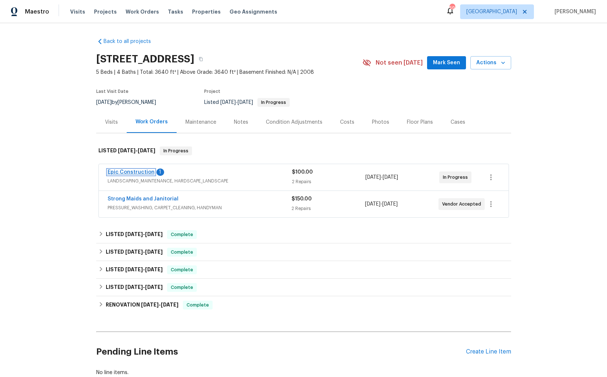
click at [131, 173] on link "Epic Construction" at bounding box center [131, 172] width 47 height 5
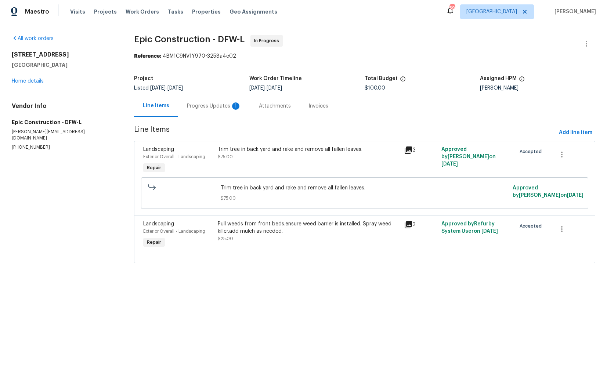
click at [268, 151] on div "Trim tree in back yard and rake and remove all fallen leaves." at bounding box center [309, 149] width 182 height 7
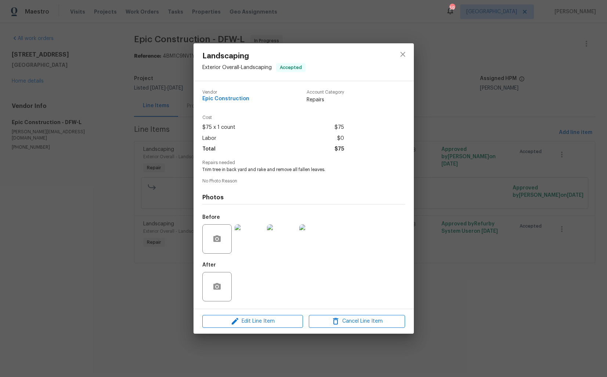
click at [162, 259] on div "Landscaping Exterior Overall - Landscaping Accepted Vendor Epic Construction Ac…" at bounding box center [303, 188] width 607 height 377
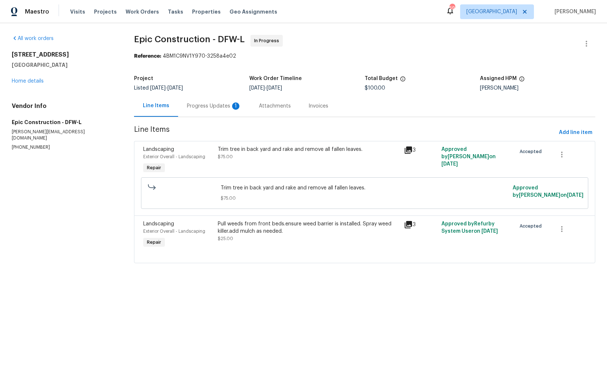
click at [267, 238] on div "Pull weeds from front beds.ensure weed barrier is installed. Spray weed killer.…" at bounding box center [309, 231] width 182 height 22
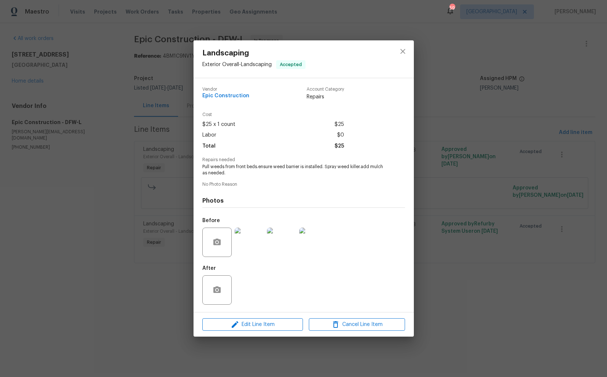
click at [97, 306] on div "Landscaping Exterior Overall - Landscaping Accepted Vendor Epic Construction Ac…" at bounding box center [303, 188] width 607 height 377
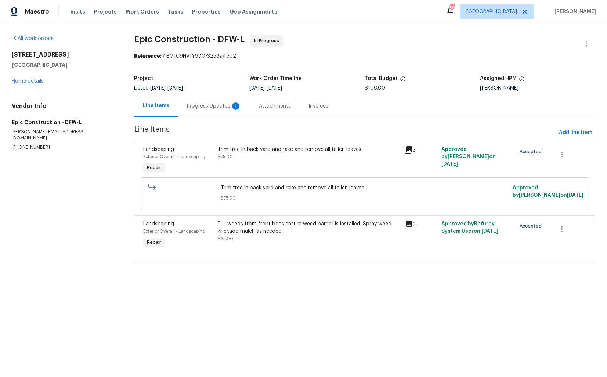
click at [205, 105] on div "Progress Updates 1" at bounding box center [214, 105] width 54 height 7
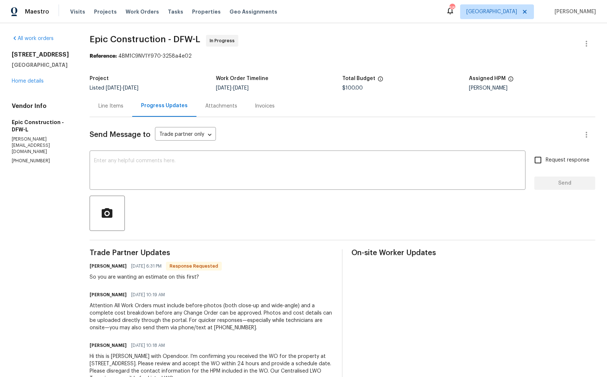
click at [95, 267] on h6 "[PERSON_NAME]" at bounding box center [108, 266] width 37 height 7
copy h6 "[PERSON_NAME]"
click at [119, 110] on div "Line Items" at bounding box center [110, 105] width 25 height 7
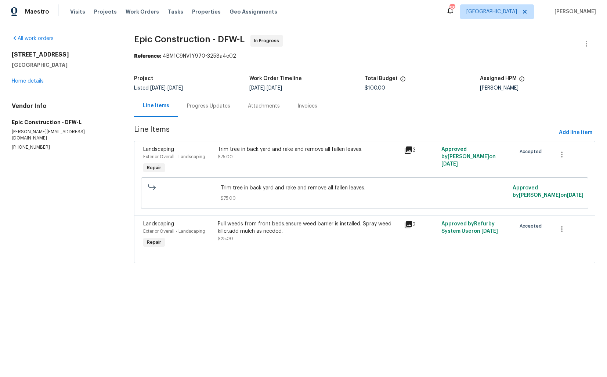
click at [199, 107] on div "Progress Updates" at bounding box center [208, 105] width 43 height 7
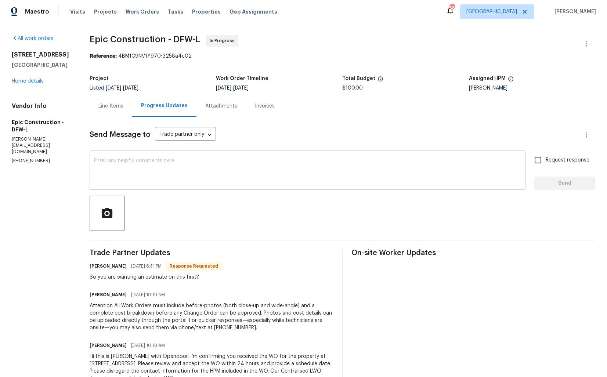
click at [141, 188] on div "x ​" at bounding box center [308, 170] width 436 height 37
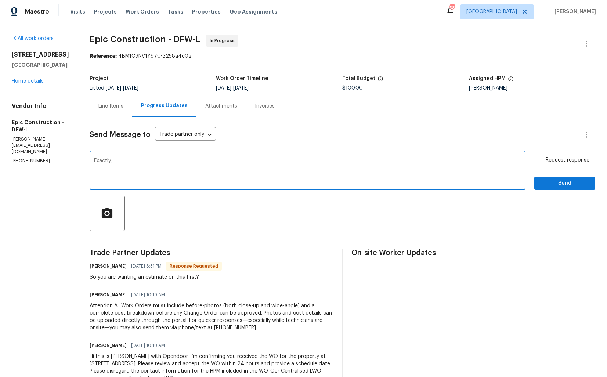
paste textarea "[PERSON_NAME]"
click at [143, 162] on textarea "Exactly, [PERSON_NAME]. Please provide us estimate for the required work. Thank…" at bounding box center [307, 171] width 427 height 26
paste textarea "with an"
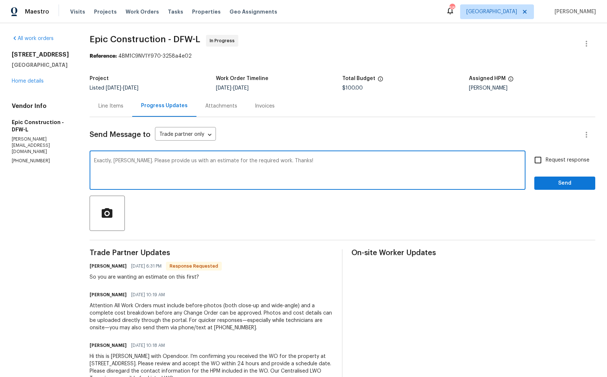
type textarea "Exactly, Mitch. Please provide us with an estimate for the required work. Thank…"
click at [538, 163] on input "Request response" at bounding box center [537, 159] width 15 height 15
checkbox input "true"
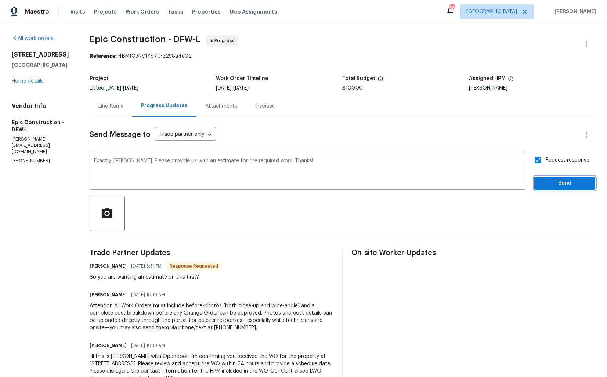
click at [552, 181] on span "Send" at bounding box center [564, 183] width 49 height 9
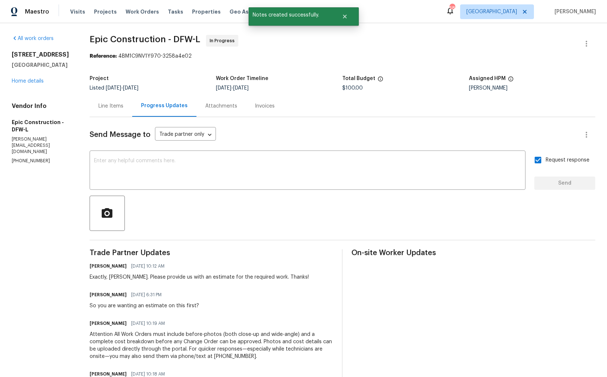
click at [115, 307] on div "So you are wanting an estimate on this first?" at bounding box center [144, 305] width 109 height 7
copy div "So you are wanting an estimate on this first?"
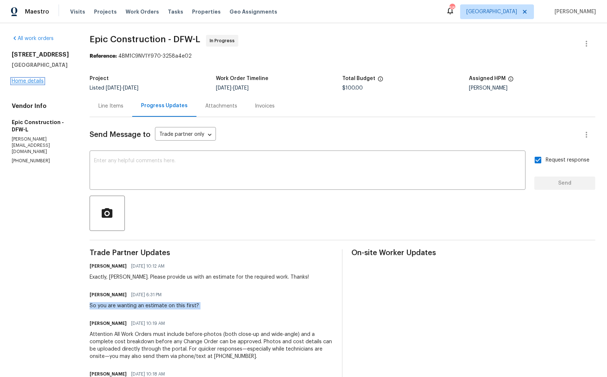
click at [21, 80] on link "Home details" at bounding box center [28, 81] width 32 height 5
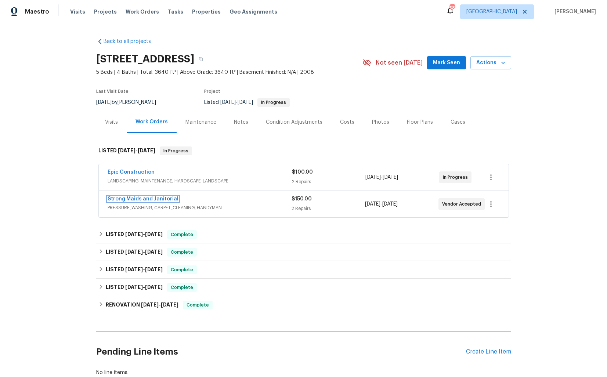
click at [128, 200] on link "Strong Maids and Janitorial" at bounding box center [143, 198] width 71 height 5
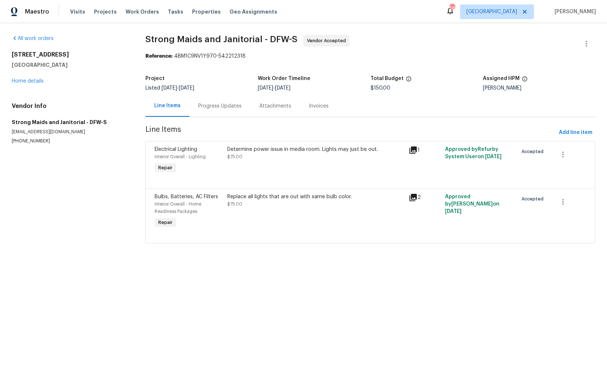
click at [220, 107] on div "Progress Updates" at bounding box center [219, 105] width 43 height 7
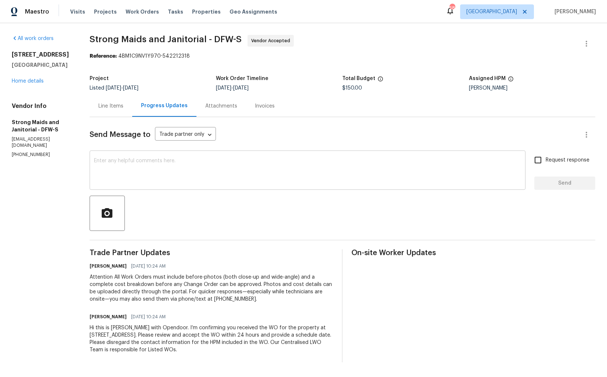
click at [214, 175] on textarea at bounding box center [307, 171] width 427 height 26
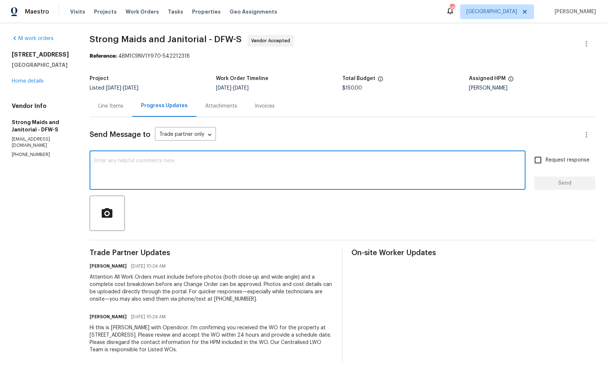
click at [202, 189] on div "x ​" at bounding box center [308, 170] width 436 height 37
paste textarea "it would be really helpful if we could get a scheduled date for this. Thanks!"
click at [195, 162] on textarea "Hi team, thank you for accepting the WO, it would be really helpful if we could…" at bounding box center [307, 171] width 427 height 26
click at [353, 159] on textarea "Hi team, thank you for accepting the WO, it would be really helpful if we could…" at bounding box center [307, 171] width 427 height 26
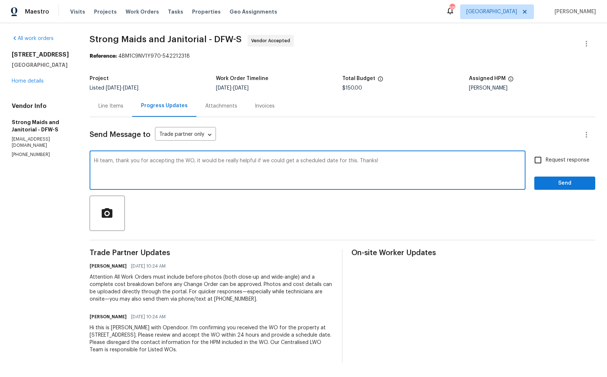
click at [407, 171] on textarea "Hi team, thank you for accepting the WO, it would be really helpful if we could…" at bounding box center [307, 171] width 427 height 26
type textarea "Hi team, thank you for accepting the WO, it would be really helpful if we could…"
click at [538, 158] on input "Request response" at bounding box center [537, 159] width 15 height 15
checkbox input "true"
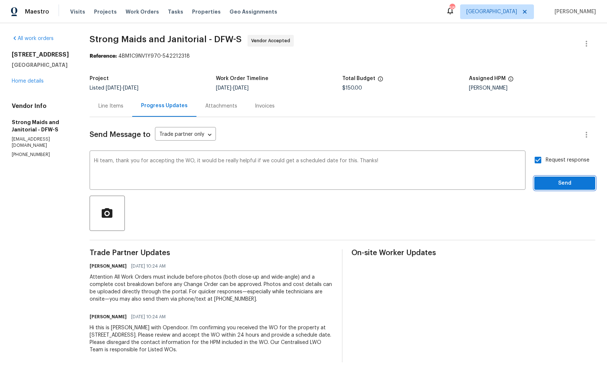
click at [556, 181] on span "Send" at bounding box center [564, 183] width 49 height 9
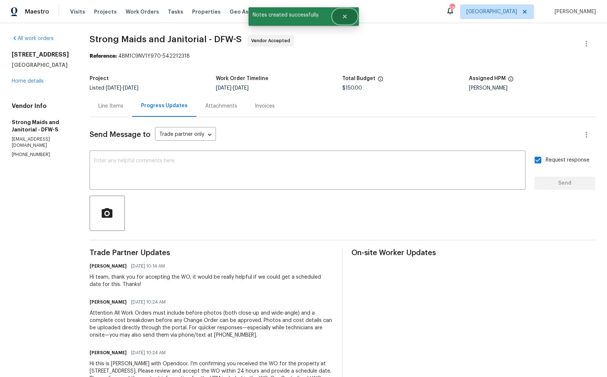
click at [347, 20] on button "Close" at bounding box center [345, 16] width 24 height 15
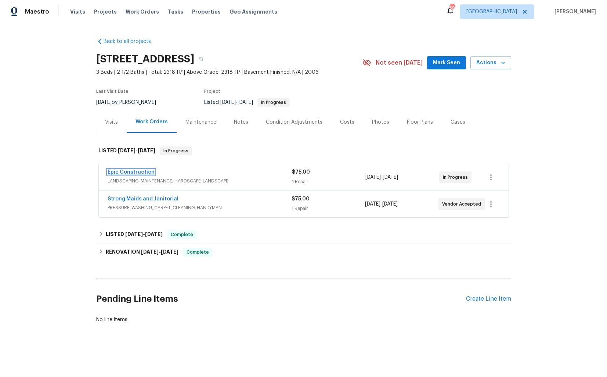
click at [137, 171] on link "Epic Construction" at bounding box center [131, 172] width 47 height 5
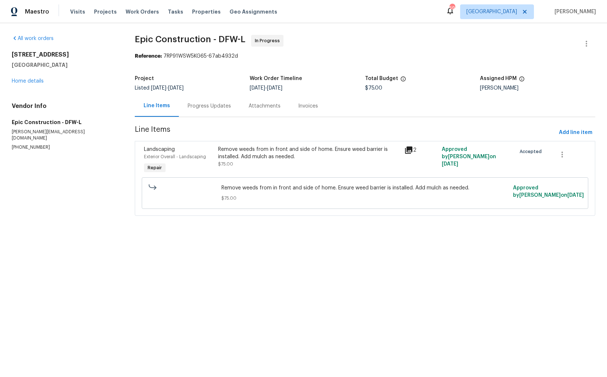
click at [194, 109] on div "Progress Updates" at bounding box center [209, 105] width 43 height 7
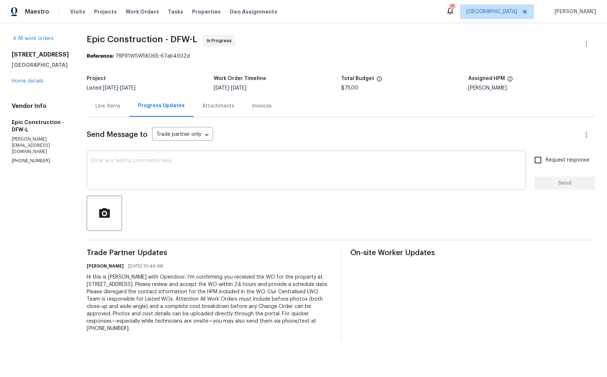
click at [204, 174] on textarea at bounding box center [306, 171] width 430 height 26
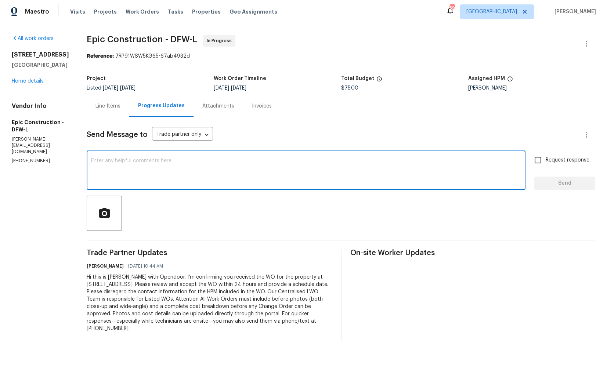
click at [185, 172] on textarea at bounding box center [306, 171] width 430 height 26
paste textarea "Hi team, could you please provide an update on the status of the work order? Th…"
type textarea "Hi team, could you please provide an update on the status of the work order? Th…"
click at [554, 161] on span "Request response" at bounding box center [568, 160] width 44 height 8
click at [546, 161] on input "Request response" at bounding box center [537, 159] width 15 height 15
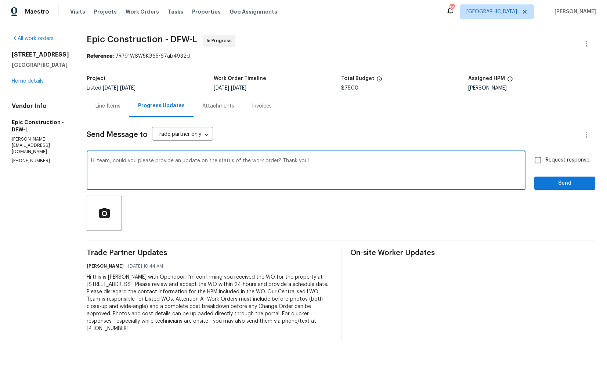
checkbox input "true"
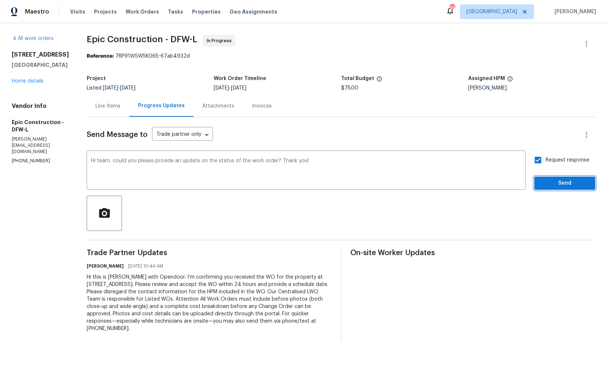
click at [555, 189] on button "Send" at bounding box center [564, 184] width 61 height 14
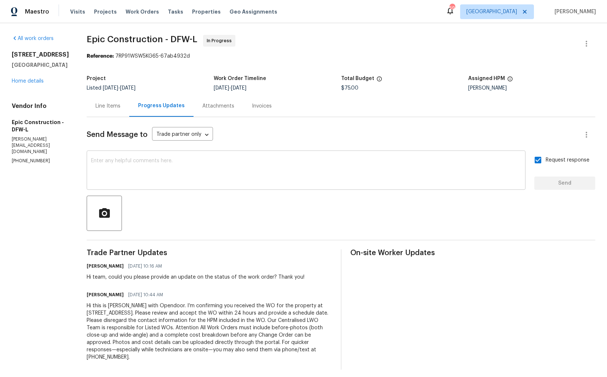
click at [301, 167] on textarea at bounding box center [306, 171] width 430 height 26
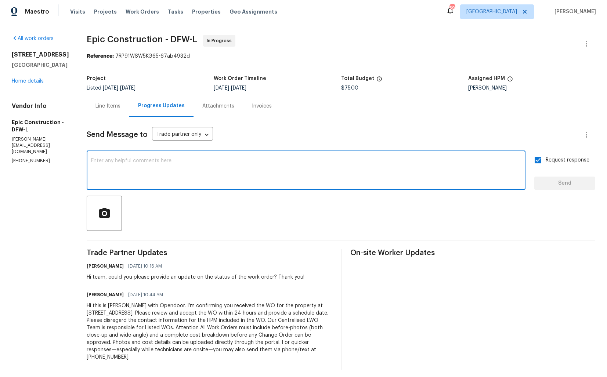
paste textarea "Hi team, thank you for accepting the WO, it would be really helpful if we could…"
type textarea "Hi team, thank you for accepting the WO, it would be really helpful if we could…"
click at [25, 84] on link "Home details" at bounding box center [28, 81] width 32 height 5
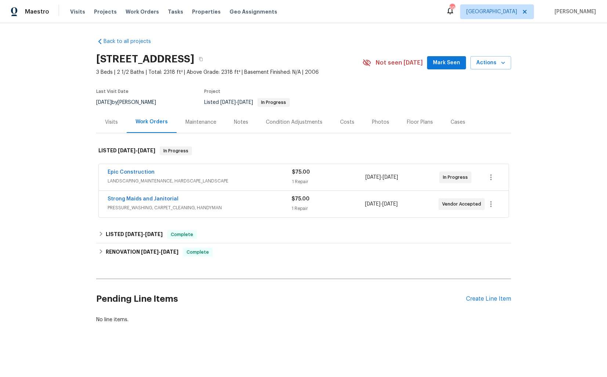
click at [230, 171] on div "Epic Construction" at bounding box center [200, 173] width 184 height 9
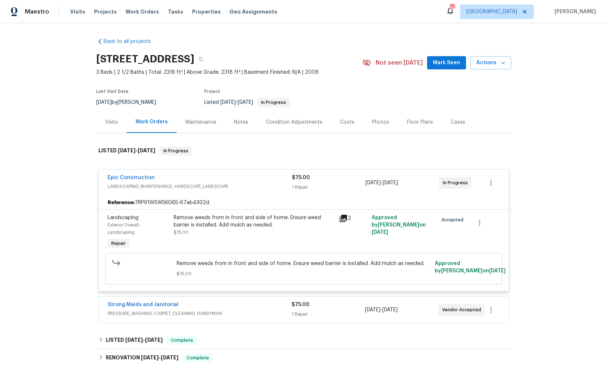
click at [243, 177] on div "Epic Construction" at bounding box center [200, 178] width 184 height 9
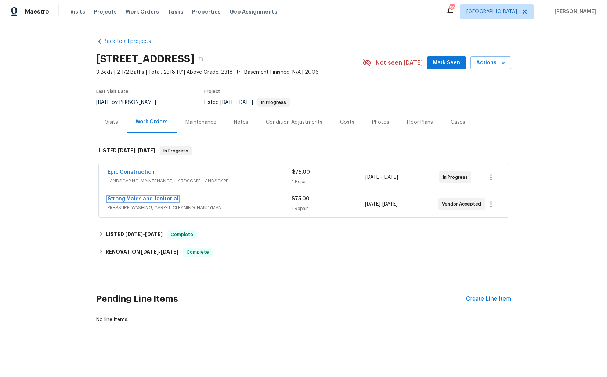
click at [141, 199] on link "Strong Maids and Janitorial" at bounding box center [143, 198] width 71 height 5
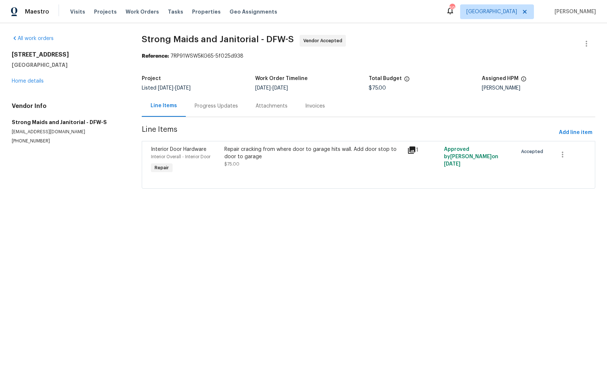
click at [217, 107] on div "Progress Updates" at bounding box center [216, 105] width 43 height 7
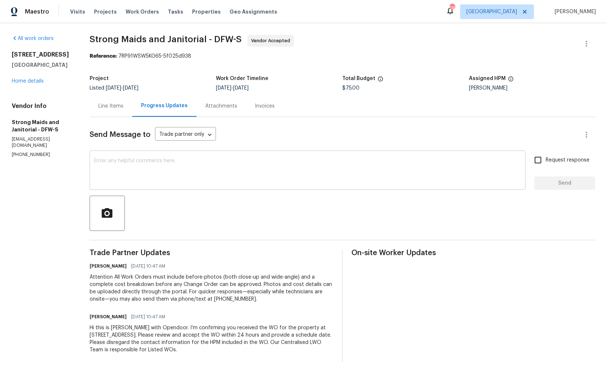
click at [249, 174] on textarea at bounding box center [307, 171] width 427 height 26
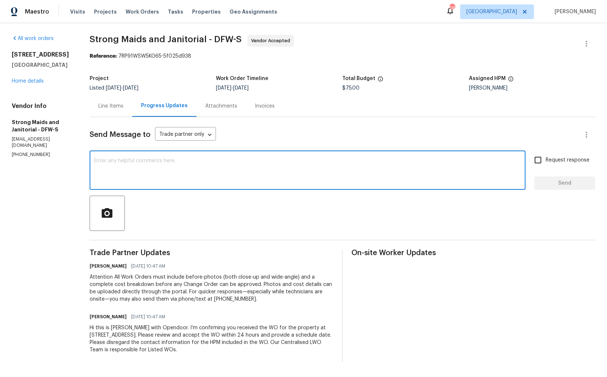
paste textarea "Hi team, thank you for accepting the WO, it would be really helpful if we could…"
type textarea "Hi team, thank you for accepting the WO, it would be really helpful if we could…"
click at [534, 163] on input "Request response" at bounding box center [537, 159] width 15 height 15
checkbox input "true"
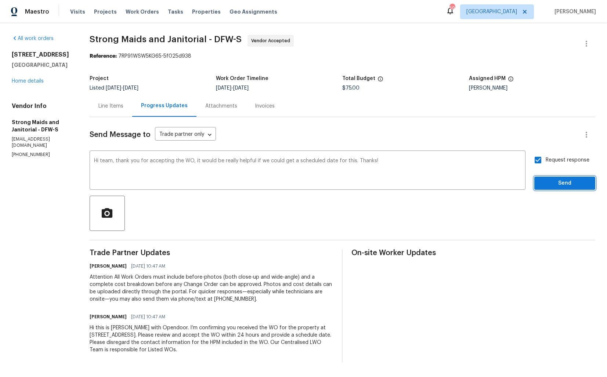
click at [550, 186] on span "Send" at bounding box center [564, 183] width 49 height 9
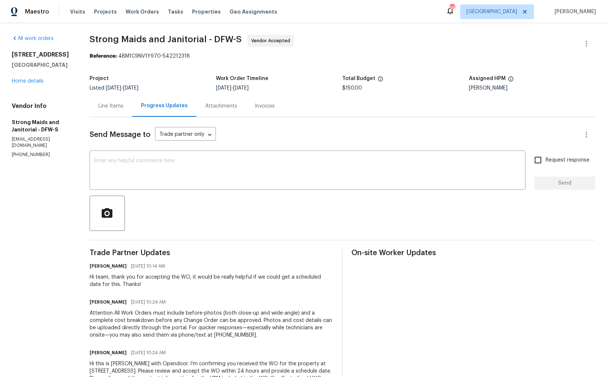
scroll to position [33, 0]
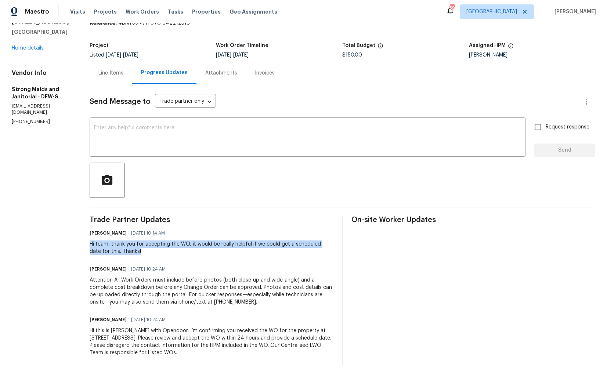
drag, startPoint x: 91, startPoint y: 244, endPoint x: 155, endPoint y: 250, distance: 64.6
click at [155, 250] on div "Hi team, thank you for accepting the WO, it would be really helpful if we could…" at bounding box center [212, 248] width 244 height 15
copy div "Hi team, thank you for accepting the WO, it would be really helpful if we could…"
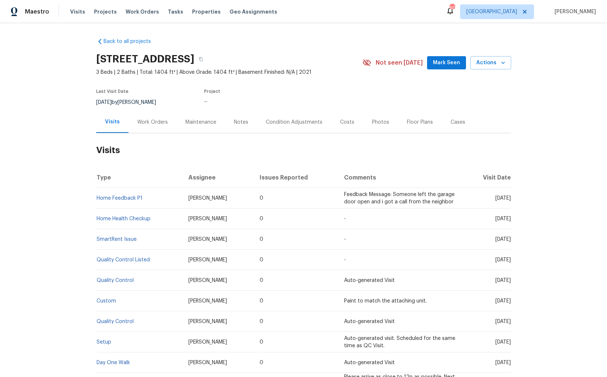
click at [160, 125] on div "Work Orders" at bounding box center [152, 122] width 30 height 7
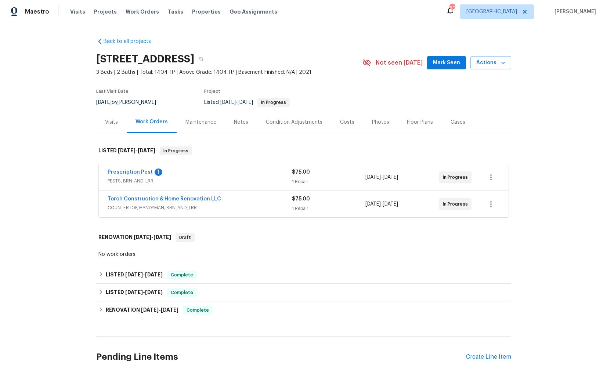
click at [230, 196] on div "Torch Construction & Home Renovation LLC" at bounding box center [200, 199] width 184 height 9
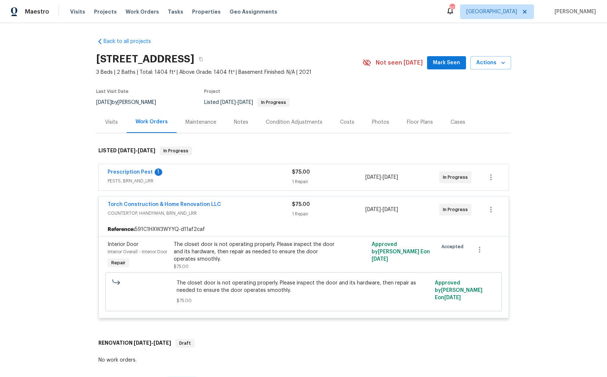
click at [244, 206] on div "Torch Construction & Home Renovation LLC" at bounding box center [200, 205] width 184 height 9
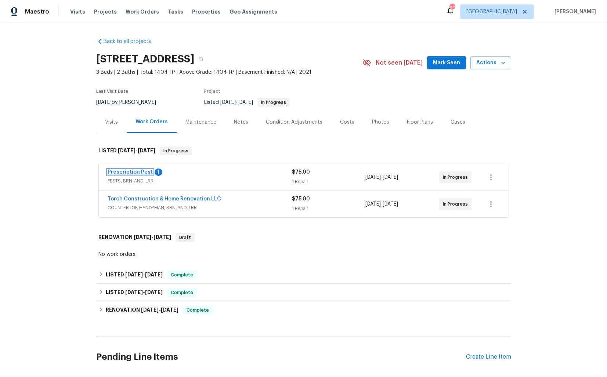
click at [134, 171] on link "Prescription Pest" at bounding box center [130, 172] width 45 height 5
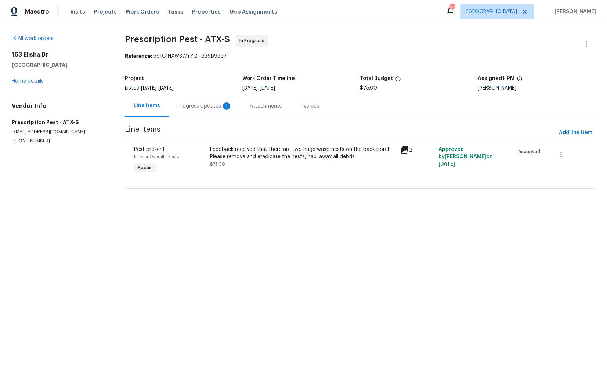
click at [194, 101] on div "Progress Updates 1" at bounding box center [205, 106] width 72 height 22
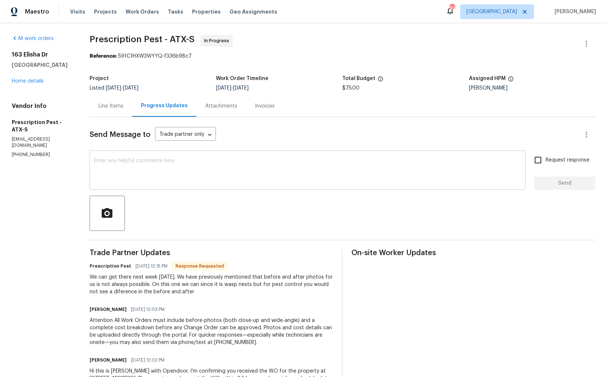
click at [163, 170] on textarea at bounding box center [307, 171] width 427 height 26
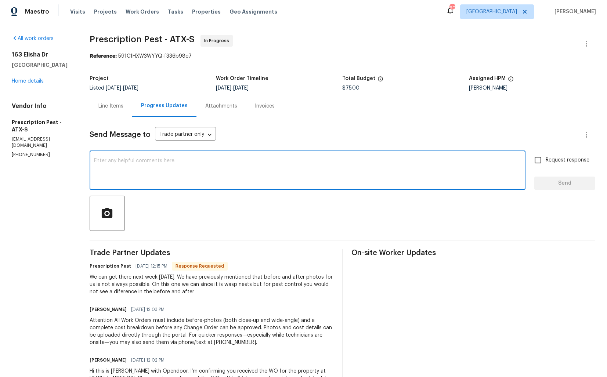
click at [113, 108] on div "Line Items" at bounding box center [110, 105] width 25 height 7
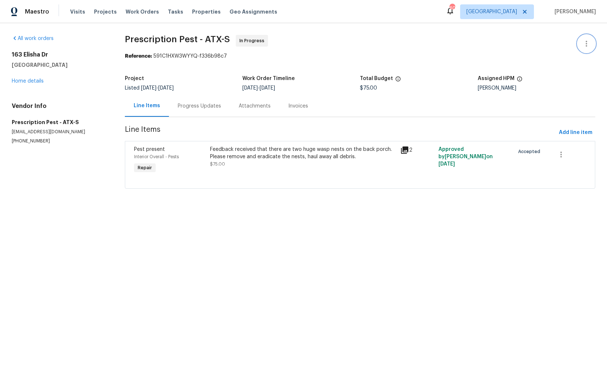
click at [588, 41] on icon "button" at bounding box center [586, 43] width 9 height 9
click at [539, 39] on li "Edit" at bounding box center [562, 44] width 79 height 12
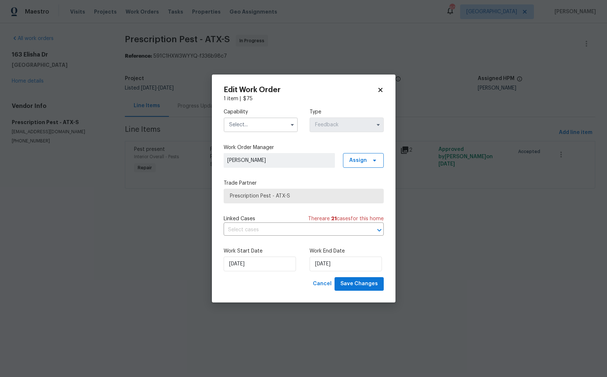
click at [276, 125] on input "text" at bounding box center [261, 125] width 74 height 15
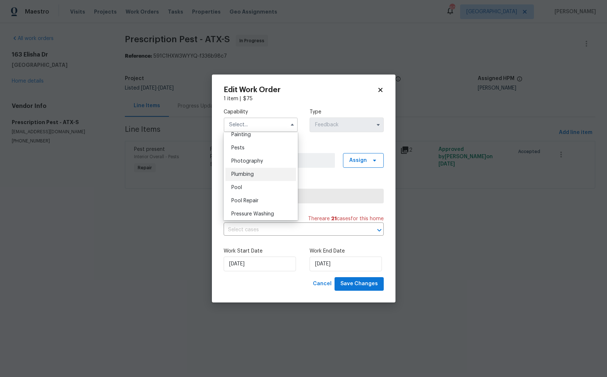
scroll to position [620, 0]
click at [258, 155] on div "Pests" at bounding box center [260, 150] width 71 height 13
type input "Pests"
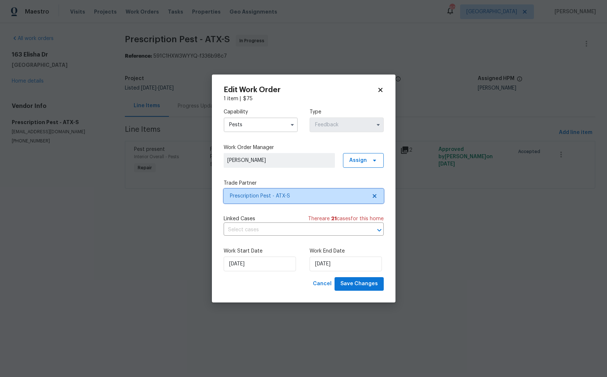
click at [271, 201] on span "Prescription Pest - ATX-S" at bounding box center [304, 196] width 160 height 15
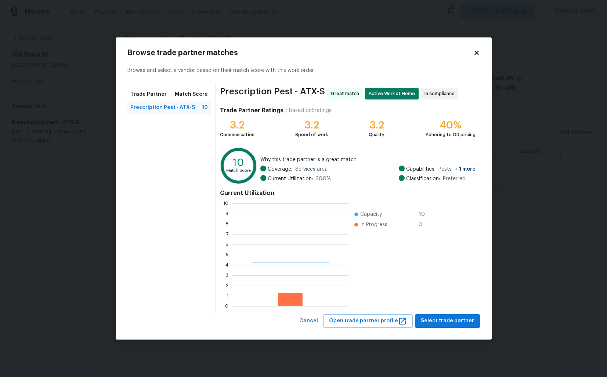
scroll to position [103, 116]
click at [97, 203] on body "Maestro Visits Projects Work Orders Tasks Properties Geo Assignments 60 Dallas …" at bounding box center [303, 104] width 607 height 209
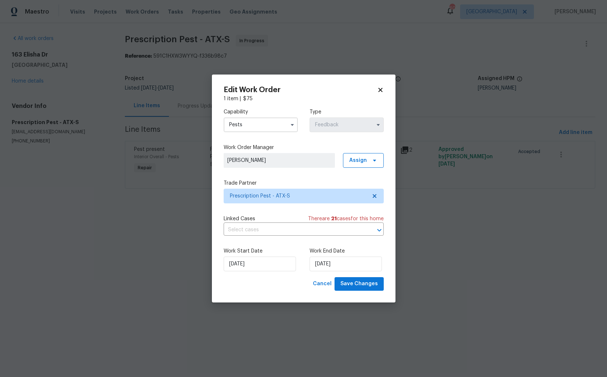
click at [145, 152] on body "Maestro Visits Projects Work Orders Tasks Properties Geo Assignments 60 Dallas …" at bounding box center [303, 104] width 607 height 209
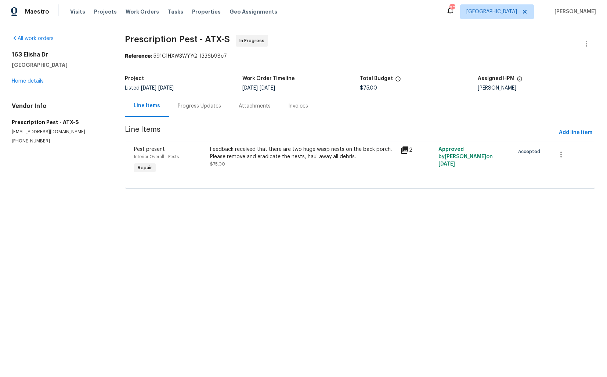
click at [198, 102] on div "Progress Updates" at bounding box center [199, 106] width 61 height 22
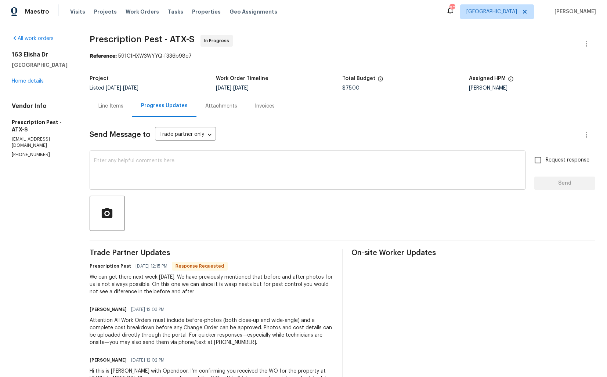
click at [223, 175] on textarea at bounding box center [307, 171] width 427 height 26
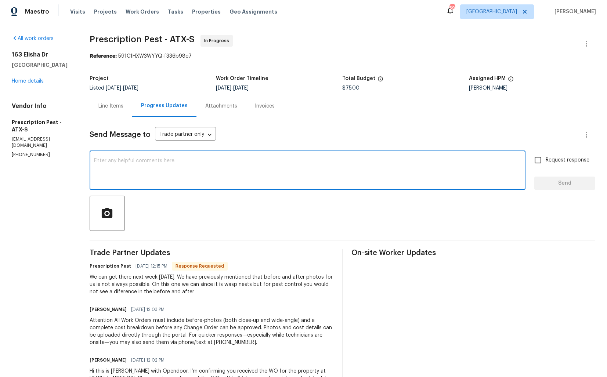
click at [185, 175] on textarea at bounding box center [307, 171] width 427 height 26
type textarea "H"
click at [151, 291] on div "We can get there next week on Tuesday. We have previously mentioned that before…" at bounding box center [212, 285] width 244 height 22
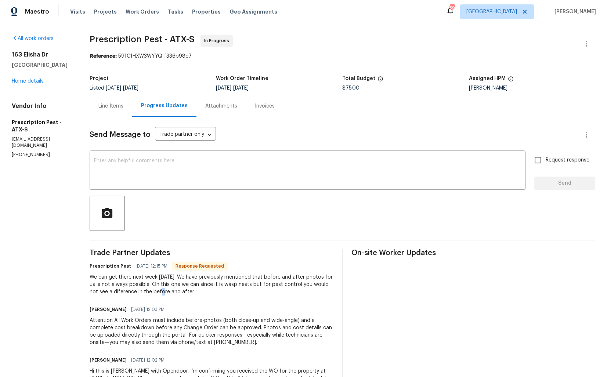
click at [151, 291] on div "We can get there next week on Tuesday. We have previously mentioned that before…" at bounding box center [212, 285] width 244 height 22
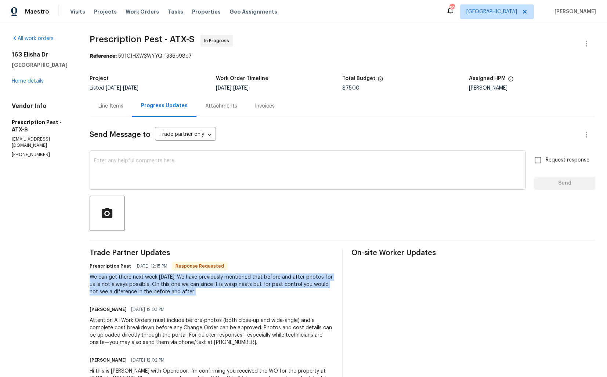
copy div "We can get there next week on Tuesday. We have previously mentioned that before…"
click at [243, 170] on textarea at bounding box center [307, 171] width 427 height 26
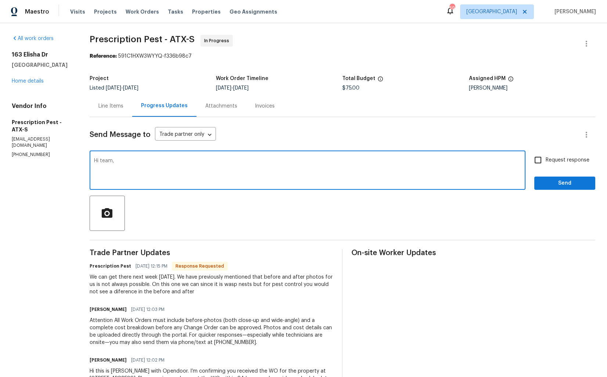
paste textarea "Thanks for the update. Would it be possible to move the visit to an earlier dat…"
click at [490, 162] on textarea "Hi team, Thanks for the update. Would it be possible to move the visit to an ea…" at bounding box center [307, 171] width 427 height 26
click at [510, 163] on textarea "Hi team, Thanks for the update. Would it be possible to move the visit to an ea…" at bounding box center [307, 171] width 427 height 26
type textarea "Hi team, Thanks for the update. Would it be possible to move the visit to an ea…"
click at [539, 166] on input "Request response" at bounding box center [537, 159] width 15 height 15
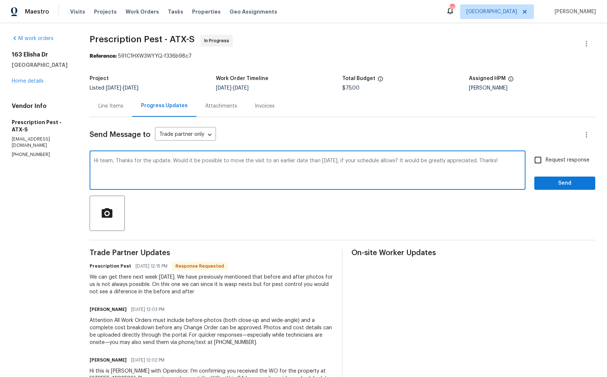
checkbox input "true"
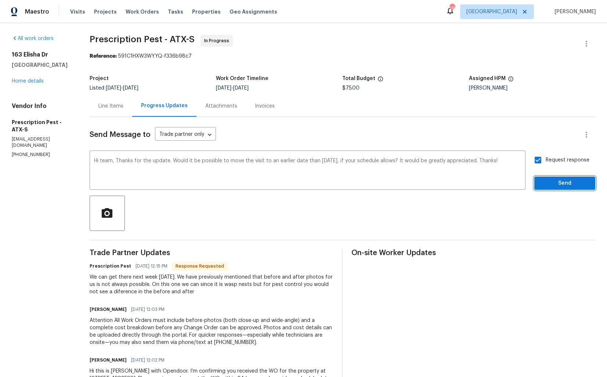
click at [552, 182] on span "Send" at bounding box center [564, 183] width 49 height 9
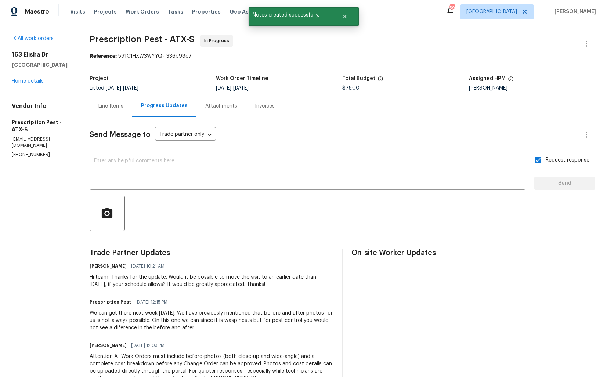
click at [130, 319] on div "We can get there next week on Tuesday. We have previously mentioned that before…" at bounding box center [212, 321] width 244 height 22
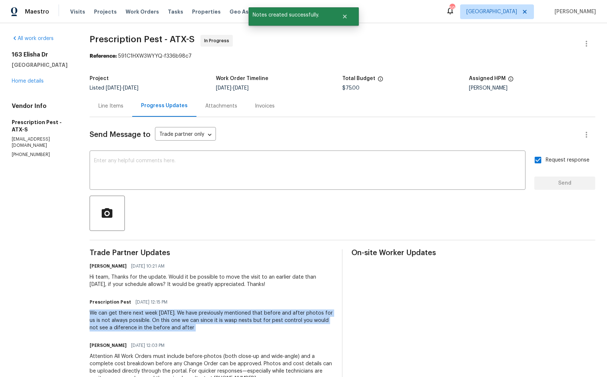
copy div "We can get there next week on Tuesday. We have previously mentioned that before…"
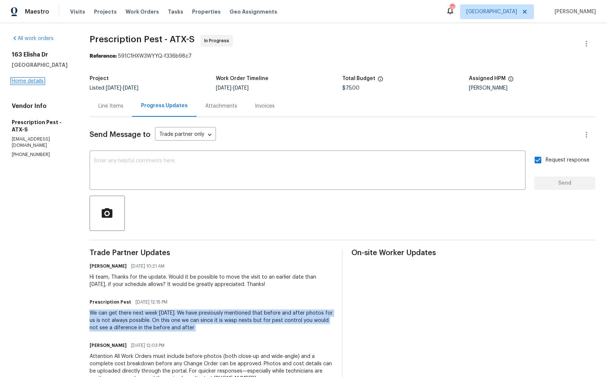
click at [28, 82] on link "Home details" at bounding box center [28, 81] width 32 height 5
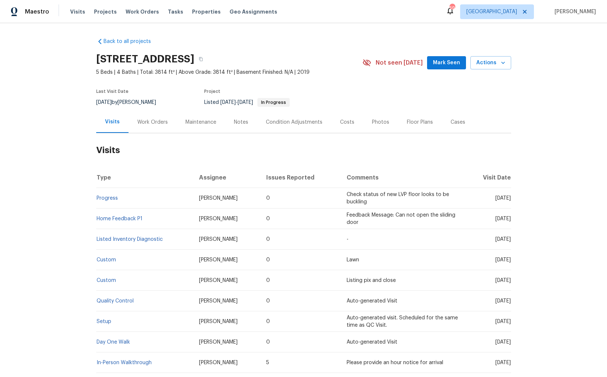
click at [141, 130] on div "Work Orders" at bounding box center [153, 122] width 48 height 22
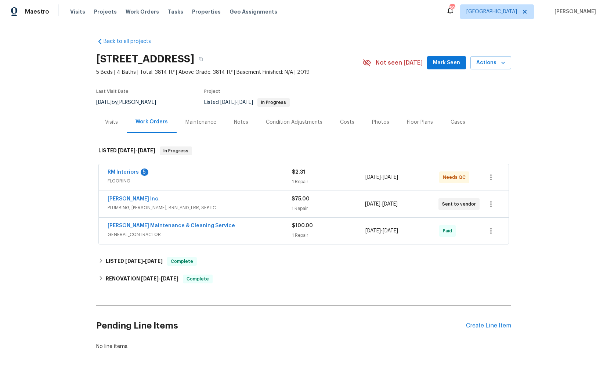
click at [169, 175] on div "RM Interiors 5" at bounding box center [200, 173] width 184 height 9
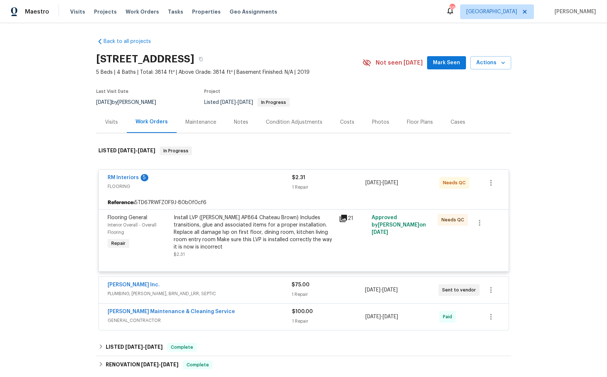
click at [199, 179] on div "RM Interiors 5" at bounding box center [200, 178] width 184 height 9
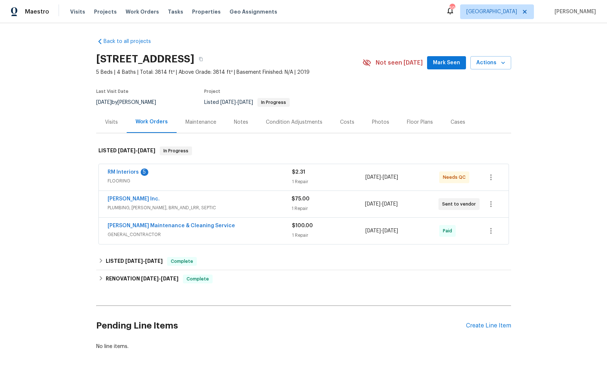
click at [183, 199] on div "[PERSON_NAME] Inc." at bounding box center [200, 199] width 184 height 9
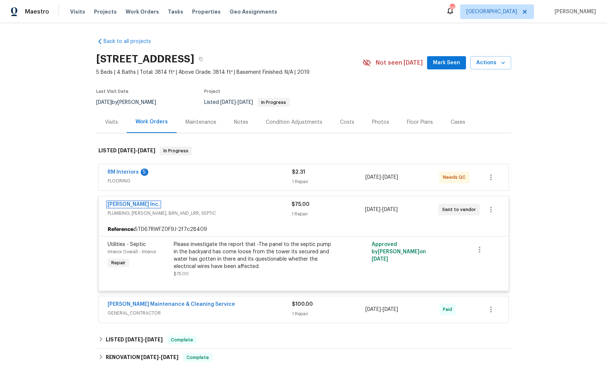
click at [114, 204] on link "[PERSON_NAME] Inc." at bounding box center [134, 204] width 52 height 5
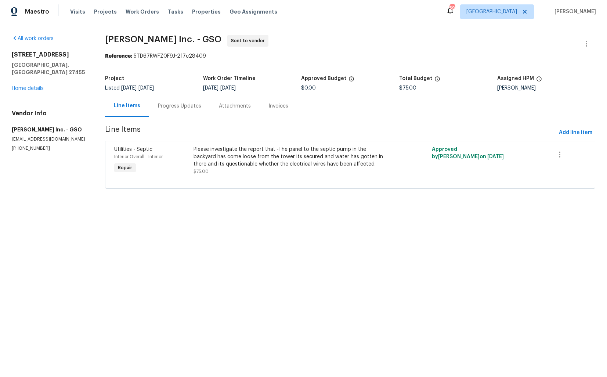
click at [174, 105] on div "Progress Updates" at bounding box center [179, 105] width 43 height 7
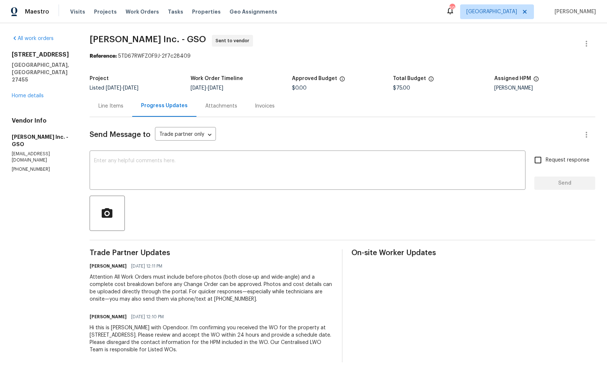
click at [219, 191] on div "Send Message to Trade partner only Trade partner only ​ x ​ Request response Se…" at bounding box center [343, 239] width 506 height 245
click at [238, 176] on textarea at bounding box center [307, 171] width 427 height 26
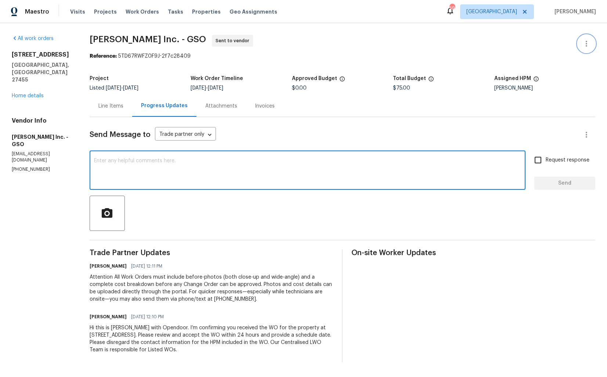
click at [580, 45] on button "button" at bounding box center [587, 44] width 18 height 18
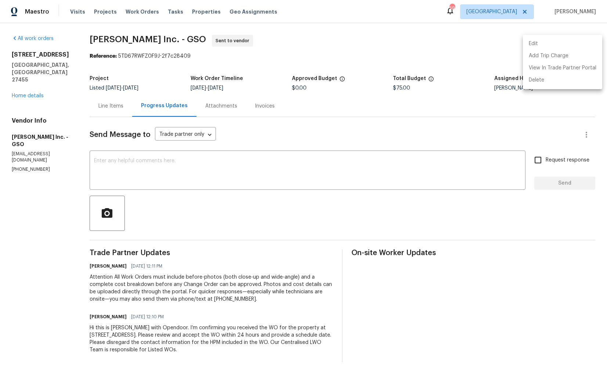
click at [451, 50] on div at bounding box center [303, 188] width 607 height 377
click at [32, 93] on link "Home details" at bounding box center [28, 95] width 32 height 5
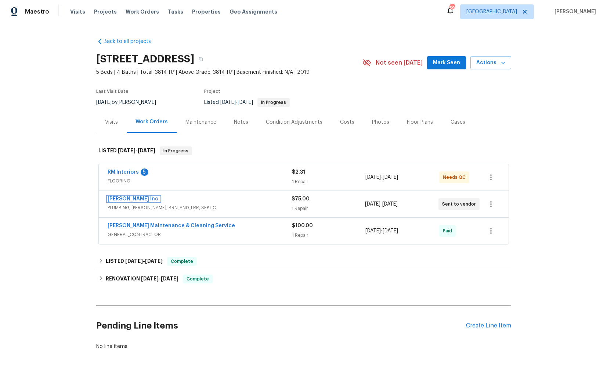
click at [127, 199] on link "[PERSON_NAME] Inc." at bounding box center [134, 198] width 52 height 5
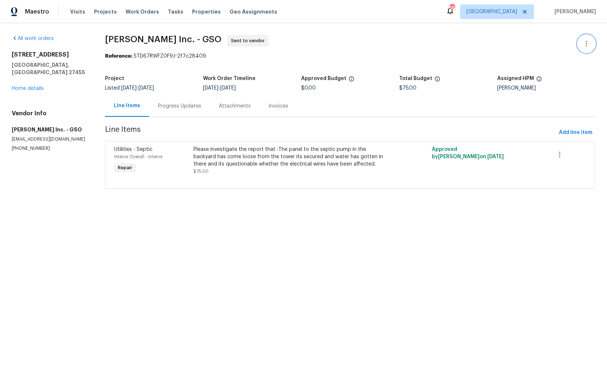
click at [585, 48] on icon "button" at bounding box center [586, 43] width 9 height 9
click at [539, 45] on li "Edit" at bounding box center [562, 44] width 79 height 12
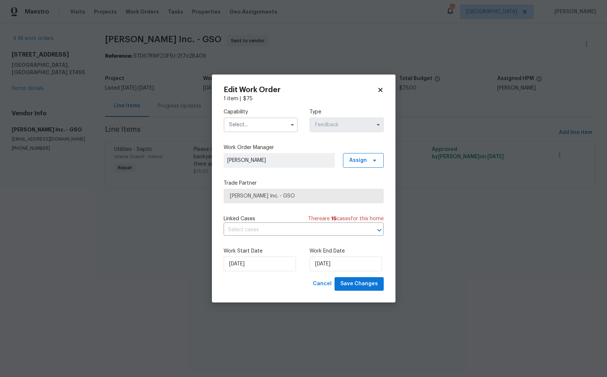
click at [241, 122] on input "text" at bounding box center [261, 125] width 74 height 15
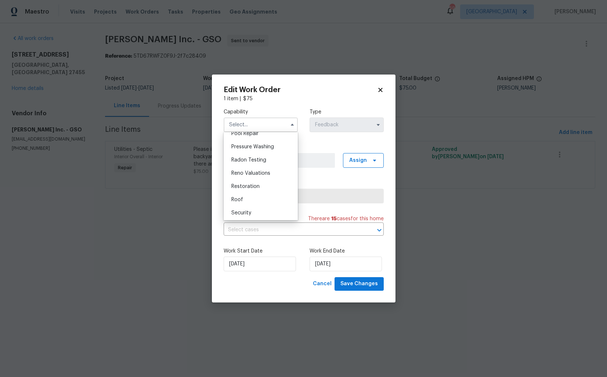
scroll to position [717, 0]
click at [251, 200] on div "Septic" at bounding box center [260, 199] width 71 height 13
type input "Septic"
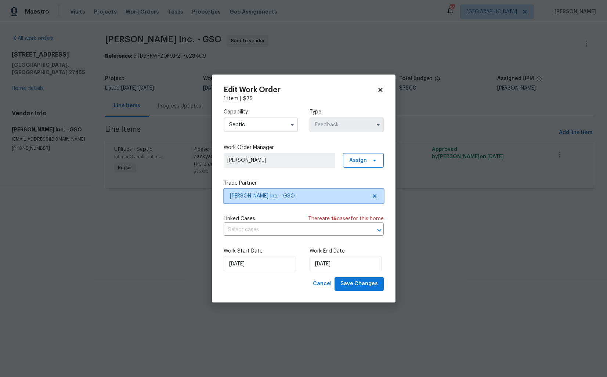
click at [279, 196] on span "[PERSON_NAME] Inc. - GSO" at bounding box center [298, 195] width 137 height 7
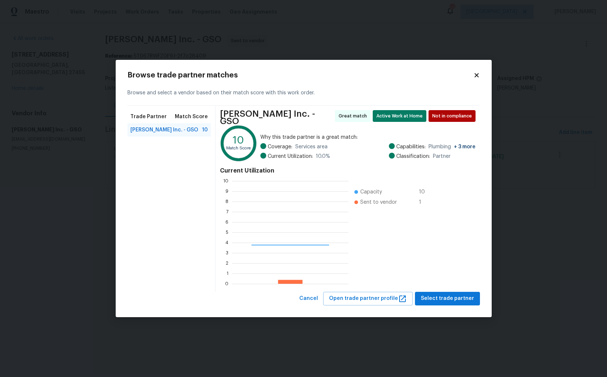
scroll to position [103, 116]
click at [82, 192] on body "Maestro Visits Projects Work Orders Tasks Properties Geo Assignments 59 [GEOGRA…" at bounding box center [303, 104] width 607 height 209
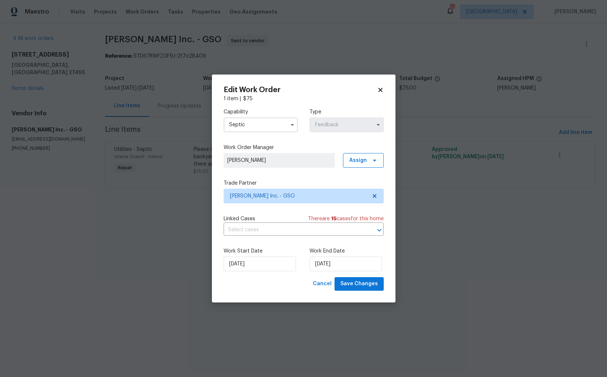
click at [452, 67] on body "Maestro Visits Projects Work Orders Tasks Properties Geo Assignments 59 [GEOGRA…" at bounding box center [303, 104] width 607 height 209
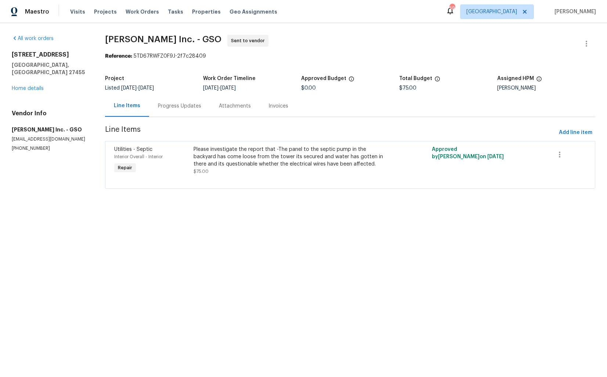
click at [183, 105] on div "Progress Updates" at bounding box center [179, 105] width 43 height 7
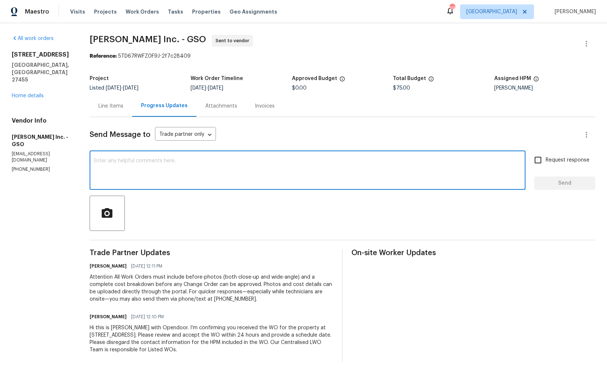
click at [195, 177] on textarea at bounding box center [307, 171] width 427 height 26
click at [304, 162] on textarea at bounding box center [307, 171] width 427 height 26
paste textarea "Could you please accept the work order and provide the progress status along wi…"
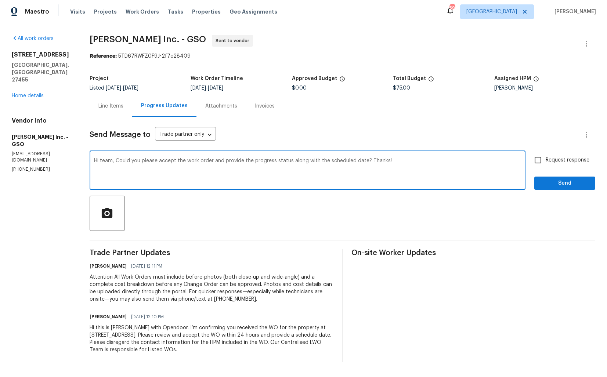
type textarea "Hi team, Could you please accept the work order and provide the progress status…"
click at [552, 157] on span "Request response" at bounding box center [568, 160] width 44 height 8
click at [546, 157] on input "Request response" at bounding box center [537, 159] width 15 height 15
checkbox input "true"
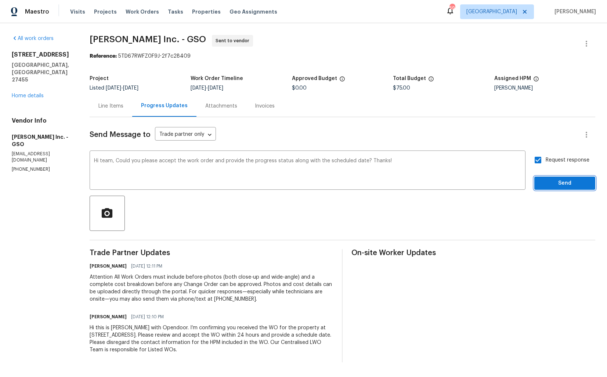
click at [547, 181] on span "Send" at bounding box center [564, 183] width 49 height 9
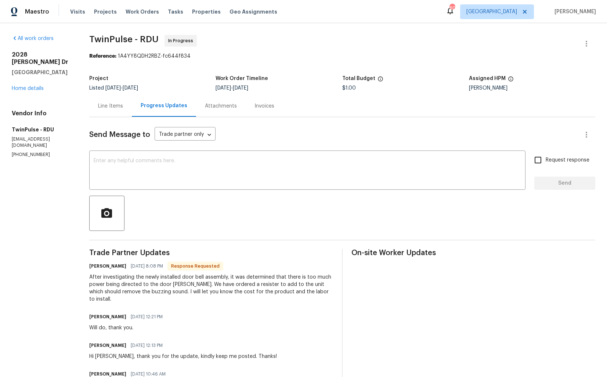
click at [111, 107] on div "Line Items" at bounding box center [110, 105] width 25 height 7
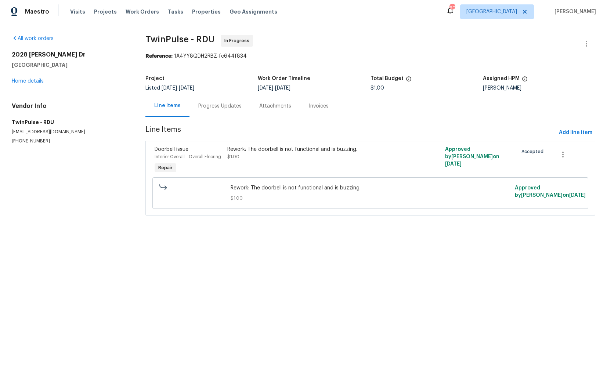
click at [221, 105] on div "Progress Updates" at bounding box center [219, 105] width 43 height 7
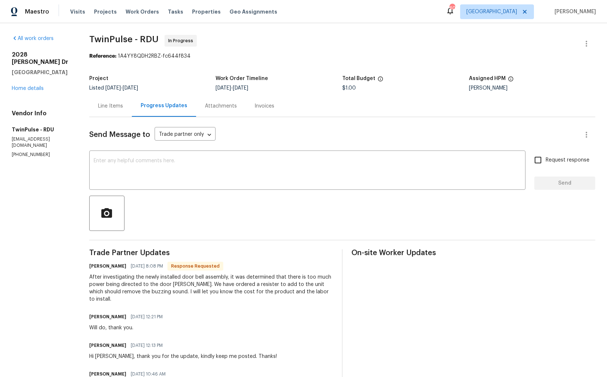
click at [96, 267] on h6 "[PERSON_NAME]" at bounding box center [107, 266] width 37 height 7
copy h6 "[PERSON_NAME]"
click at [210, 174] on textarea at bounding box center [307, 171] width 427 height 26
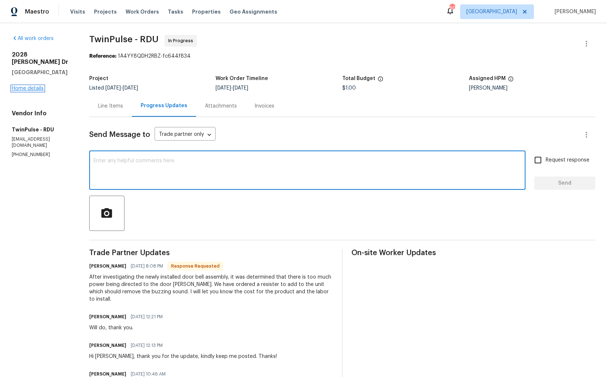
click at [25, 86] on link "Home details" at bounding box center [28, 88] width 32 height 5
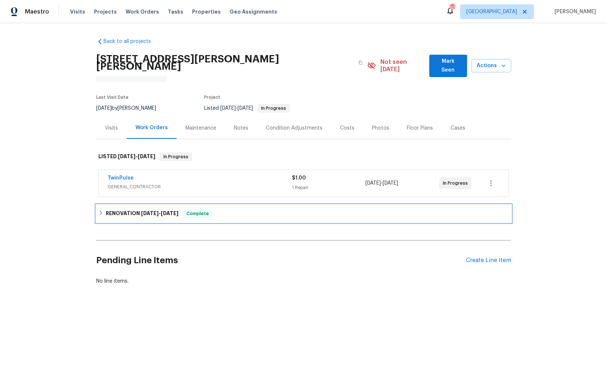
click at [129, 209] on h6 "RENOVATION [DATE] - [DATE]" at bounding box center [142, 213] width 73 height 9
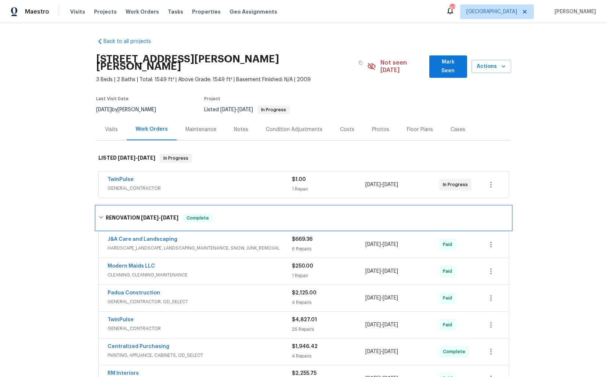
scroll to position [90, 0]
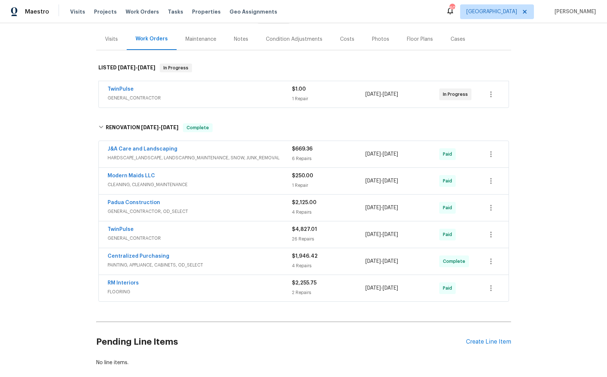
click at [160, 226] on div "TwinPulse" at bounding box center [200, 230] width 184 height 9
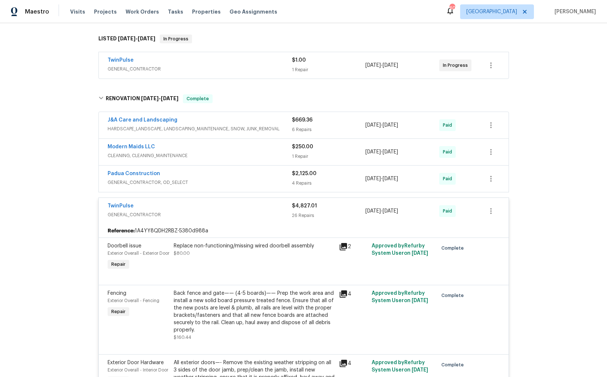
scroll to position [0, 0]
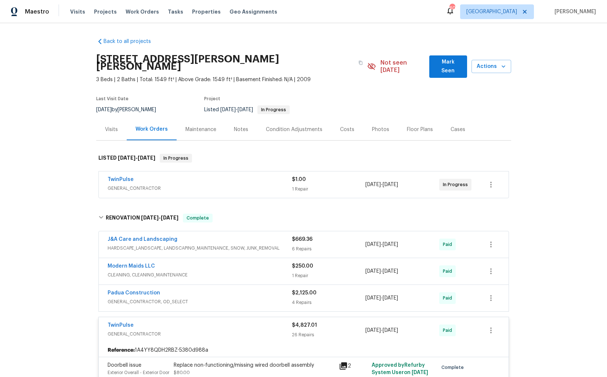
click at [213, 236] on div "J&A Care and Landscaping" at bounding box center [200, 240] width 184 height 9
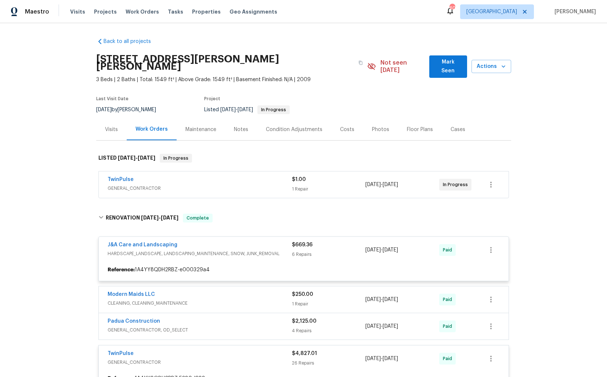
click at [204, 241] on div "J&A Care and Landscaping" at bounding box center [200, 245] width 184 height 9
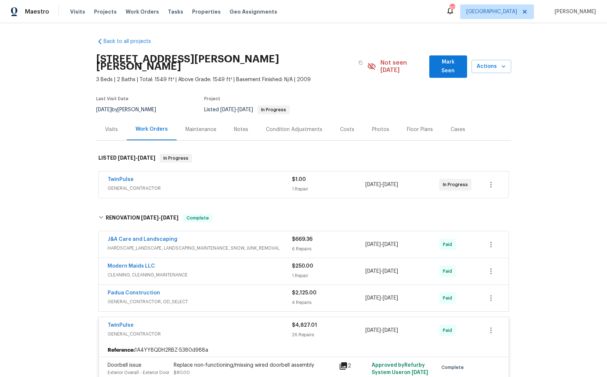
click at [184, 322] on div "TwinPulse" at bounding box center [200, 326] width 184 height 9
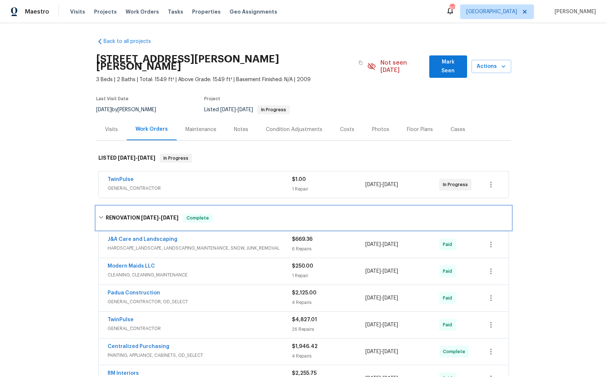
click at [242, 214] on div "RENOVATION [DATE] - [DATE] Complete" at bounding box center [303, 218] width 411 height 9
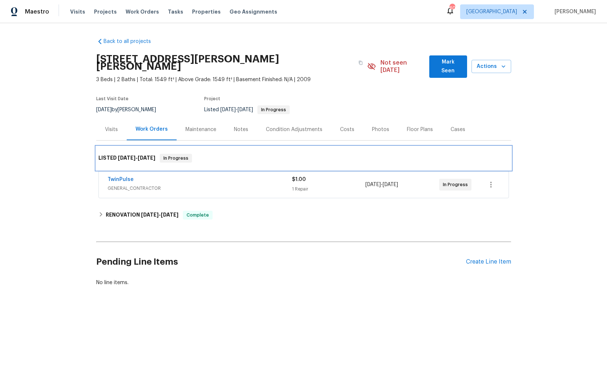
click at [203, 147] on div "LISTED [DATE] - [DATE] In Progress" at bounding box center [303, 159] width 415 height 24
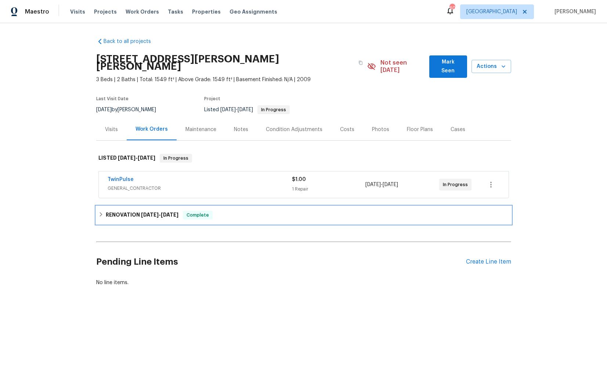
click at [253, 213] on div "RENOVATION [DATE] - [DATE] Complete" at bounding box center [303, 215] width 415 height 18
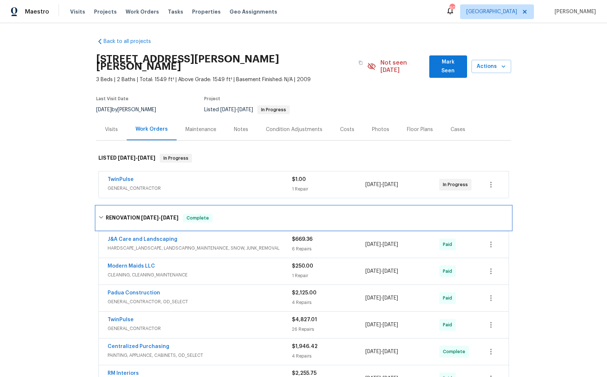
click at [243, 214] on div "RENOVATION [DATE] - [DATE] Complete" at bounding box center [303, 218] width 411 height 9
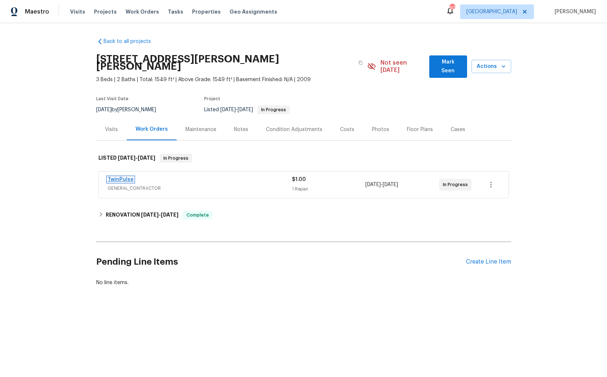
click at [124, 177] on link "TwinPulse" at bounding box center [121, 179] width 26 height 5
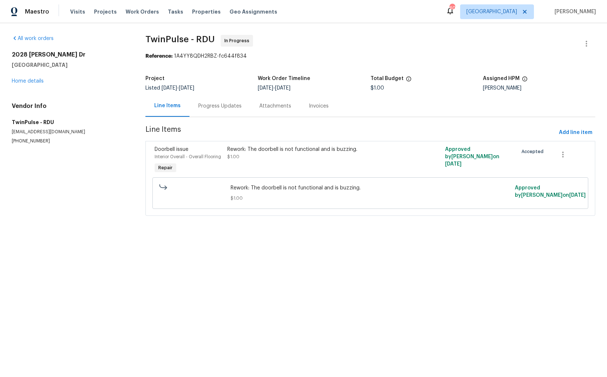
click at [205, 111] on div "Progress Updates" at bounding box center [219, 106] width 61 height 22
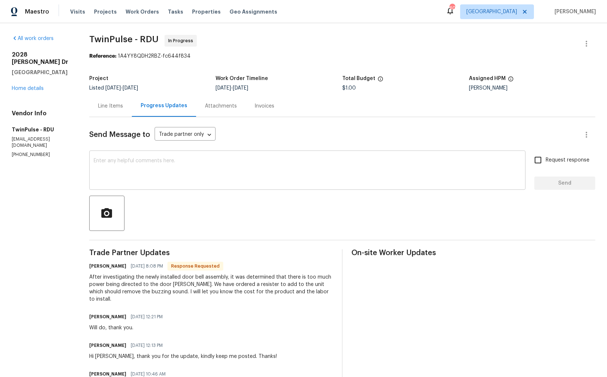
click at [217, 169] on textarea at bounding box center [307, 171] width 427 height 26
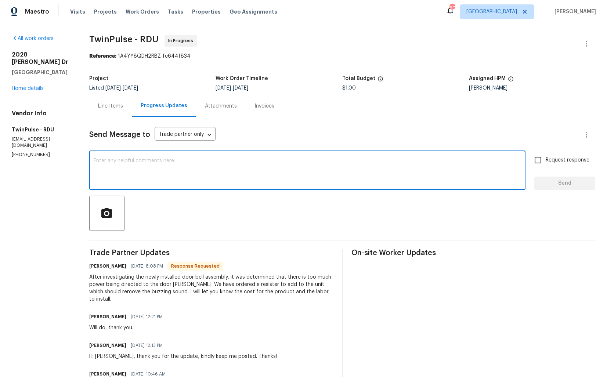
click at [203, 156] on div "x ​" at bounding box center [307, 170] width 436 height 37
click at [181, 169] on textarea at bounding box center [307, 171] width 427 height 26
click at [99, 268] on h6 "[PERSON_NAME]" at bounding box center [107, 266] width 37 height 7
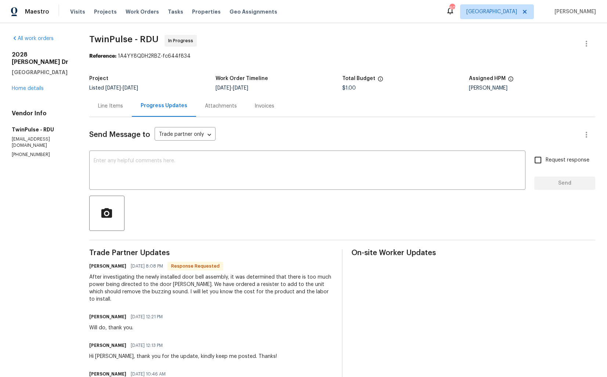
click at [99, 268] on h6 "[PERSON_NAME]" at bounding box center [107, 266] width 37 height 7
copy h6 "[PERSON_NAME]"
click at [213, 169] on textarea at bounding box center [307, 171] width 427 height 26
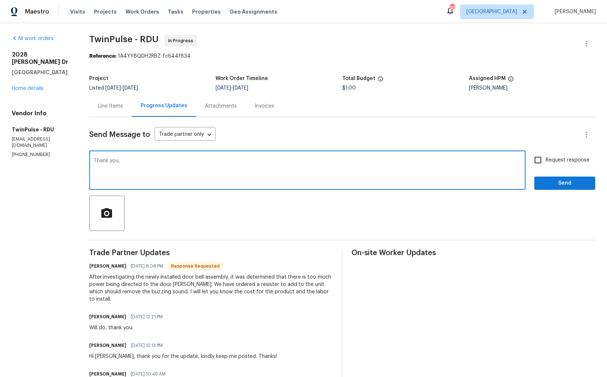
paste textarea "[PERSON_NAME]"
type textarea "Thank you, [PERSON_NAME]. Kindly let me know the estimate for that. Thanks!"
click at [552, 160] on span "Request response" at bounding box center [568, 160] width 44 height 8
click at [546, 160] on input "Request response" at bounding box center [537, 159] width 15 height 15
checkbox input "true"
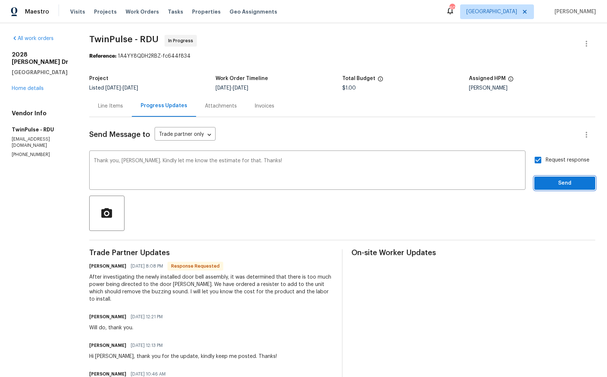
click at [549, 180] on span "Send" at bounding box center [564, 183] width 49 height 9
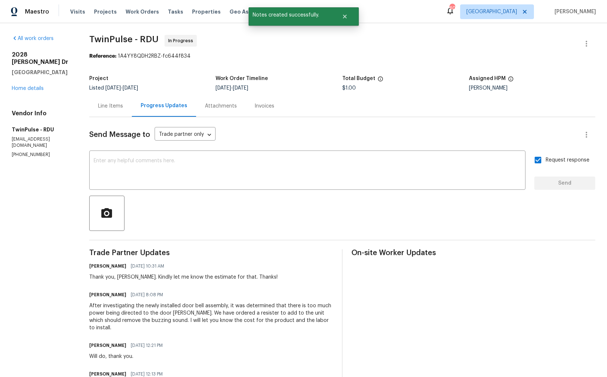
click at [137, 316] on div "After investigating the newly installed door bell assembly, it was determined t…" at bounding box center [211, 316] width 244 height 29
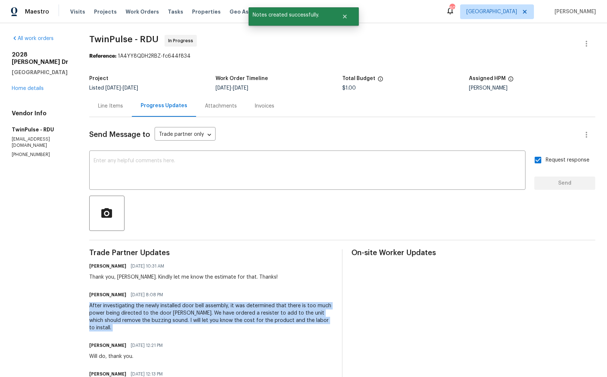
copy div "After investigating the newly installed door bell assembly, it was determined t…"
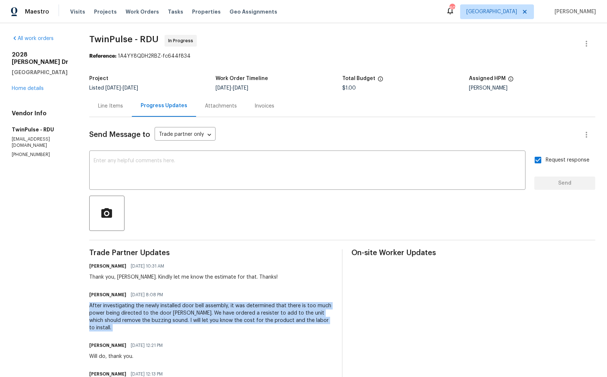
click at [172, 68] on section "TwinPulse - RDU In Progress Reference: 1A4YY8QDH2RBZ-fc644f834 Project Listed […" at bounding box center [342, 295] width 506 height 521
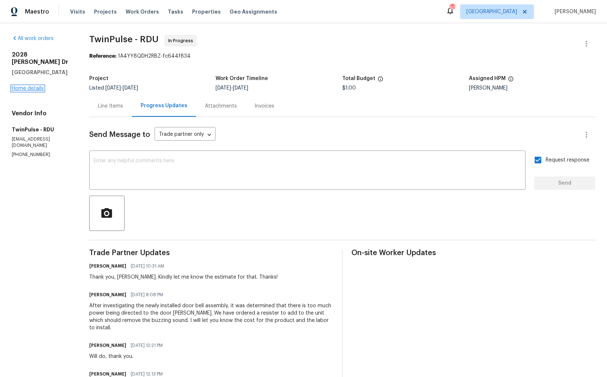
click at [29, 86] on link "Home details" at bounding box center [28, 88] width 32 height 5
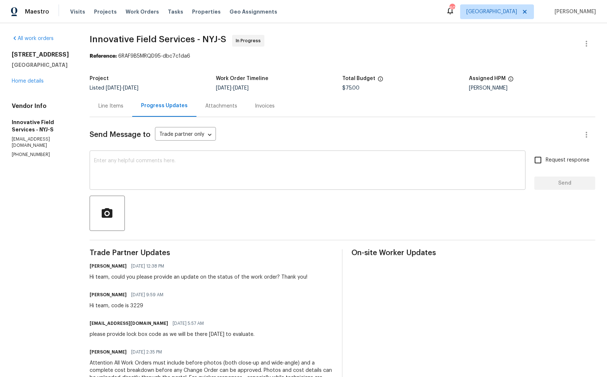
click at [181, 182] on textarea at bounding box center [307, 171] width 427 height 26
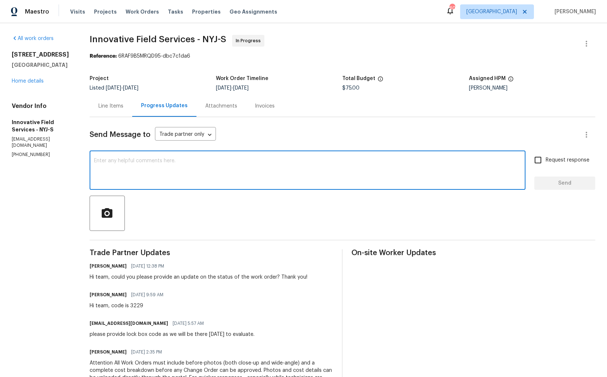
click at [166, 163] on textarea at bounding box center [307, 171] width 427 height 26
paste textarea "Hi team, could you please provide an update on the status of the work order? Th…"
click at [348, 166] on textarea "Hi team, could you please provide an update on the status of the work order? Th…" at bounding box center [307, 171] width 427 height 26
type textarea "Hi team, could you please provide an update on the status of the work order? Th…"
click at [444, 155] on div "Hi team, could you please provide an update on the status of the work order? Th…" at bounding box center [308, 170] width 436 height 37
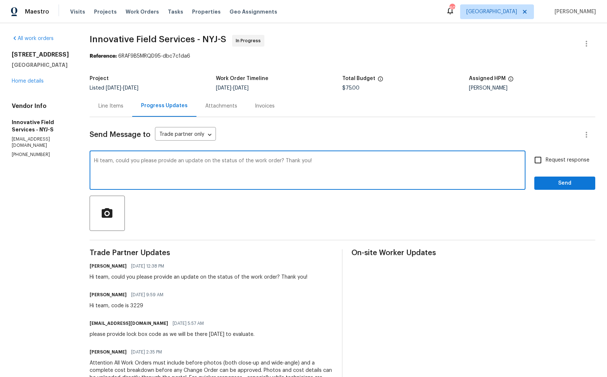
click at [539, 164] on input "Request response" at bounding box center [537, 159] width 15 height 15
checkbox input "true"
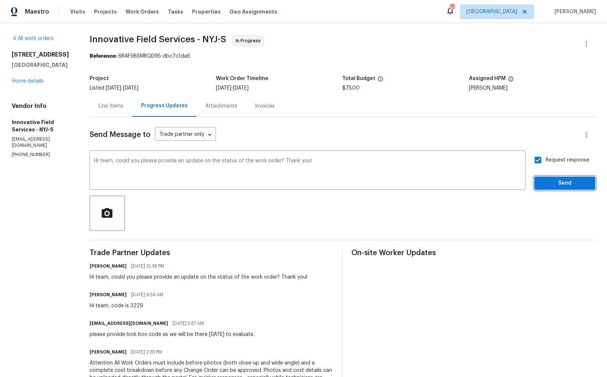
click at [557, 185] on span "Send" at bounding box center [564, 183] width 49 height 9
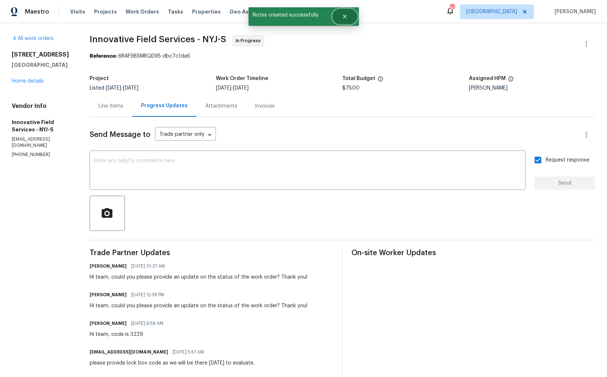
click at [344, 20] on button "Close" at bounding box center [345, 16] width 24 height 15
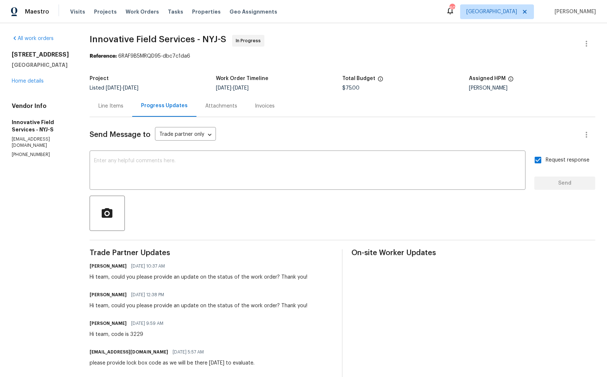
click at [108, 106] on div "Line Items" at bounding box center [110, 105] width 25 height 7
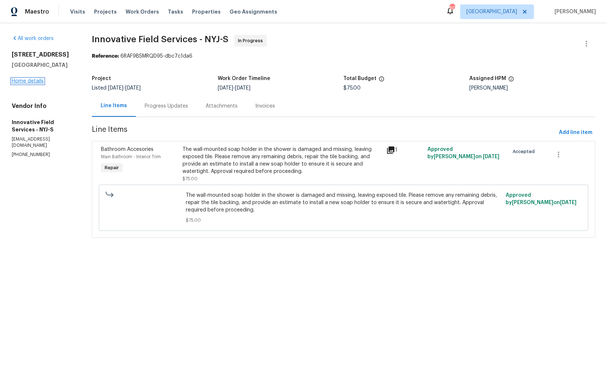
click at [15, 79] on link "Home details" at bounding box center [28, 81] width 32 height 5
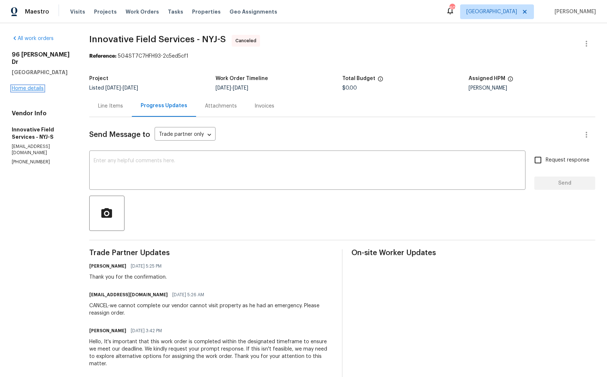
click at [39, 86] on link "Home details" at bounding box center [28, 88] width 32 height 5
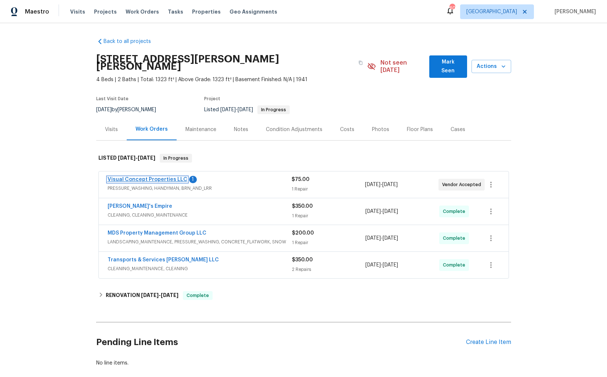
click at [142, 177] on link "Visual Concept Properties LLC" at bounding box center [148, 179] width 80 height 5
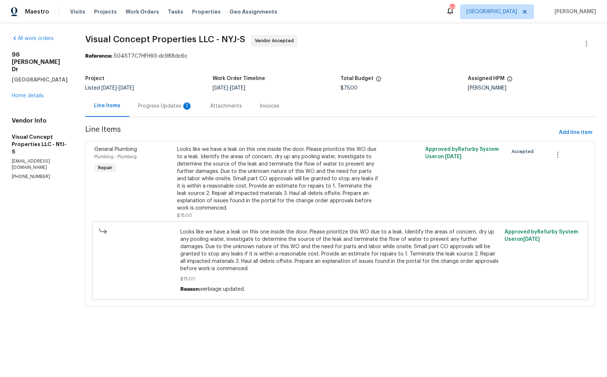
click at [164, 111] on div "Progress Updates 1" at bounding box center [165, 106] width 72 height 22
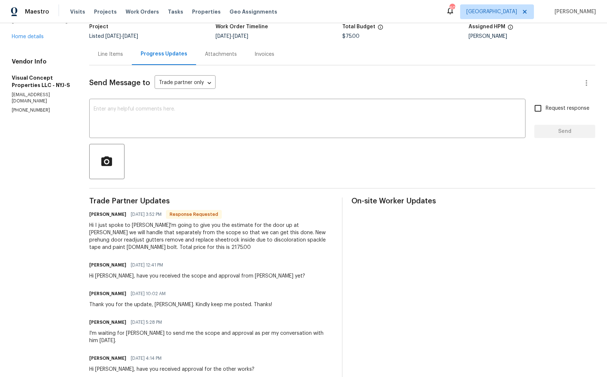
scroll to position [64, 0]
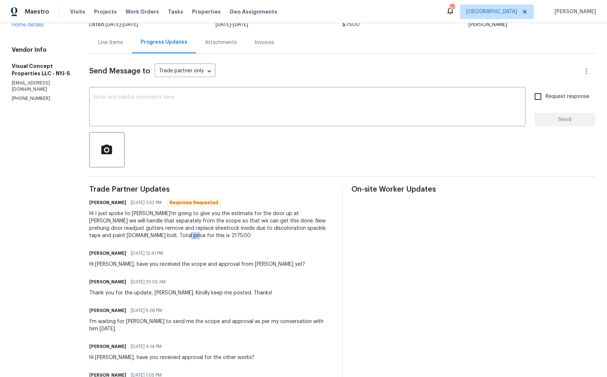
drag, startPoint x: 145, startPoint y: 235, endPoint x: 157, endPoint y: 235, distance: 11.8
click at [157, 235] on div "Hi I just spoke to Tom I'm going to give you the estimate for the door up at Du…" at bounding box center [211, 224] width 244 height 29
click at [228, 218] on div "Hi I just spoke to Tom I'm going to give you the estimate for the door up at Du…" at bounding box center [211, 224] width 244 height 29
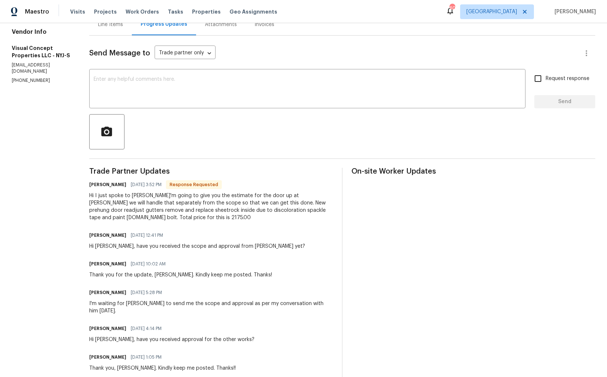
scroll to position [83, 0]
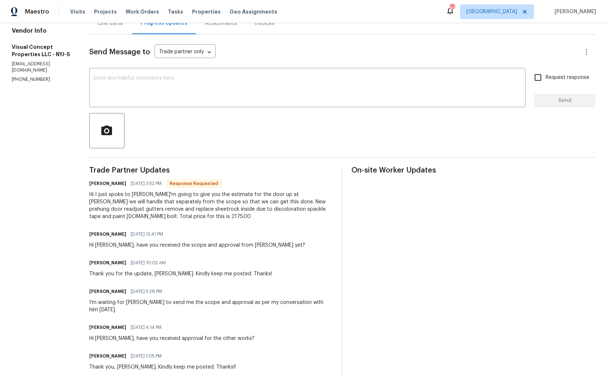
click at [176, 206] on div "Hi I just spoke to Tom I'm going to give you the estimate for the door up at Du…" at bounding box center [211, 205] width 244 height 29
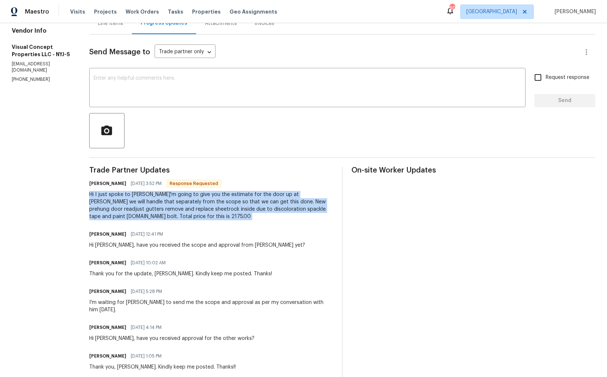
copy div "Hi I just spoke to Tom I'm going to give you the estimate for the door up at Du…"
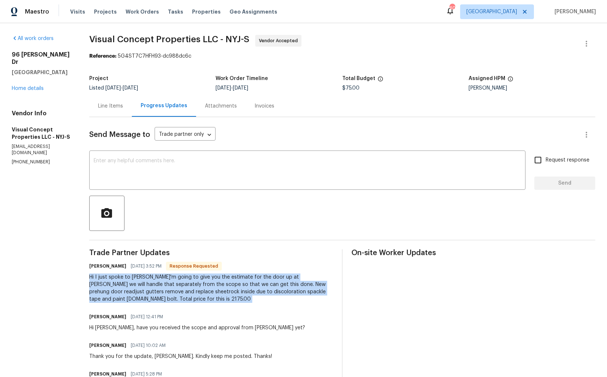
click at [111, 107] on div "Line Items" at bounding box center [110, 105] width 25 height 7
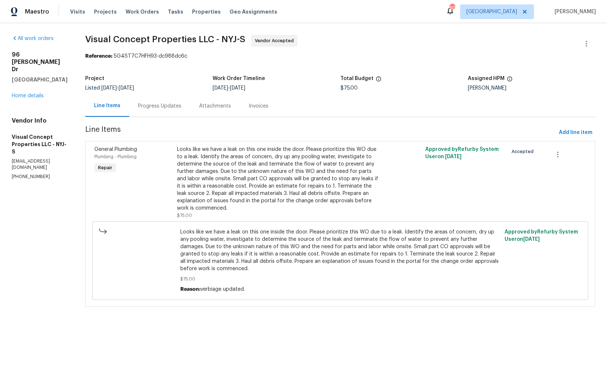
click at [171, 103] on div "Progress Updates" at bounding box center [159, 105] width 43 height 7
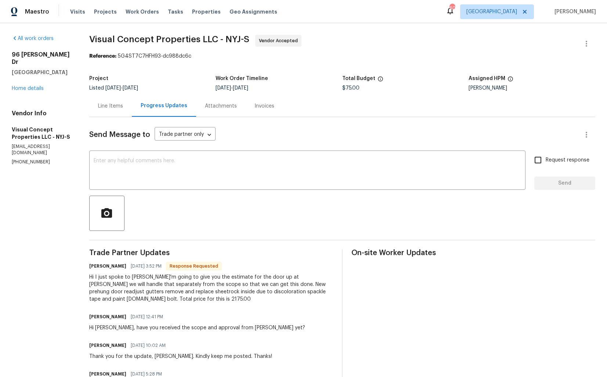
click at [163, 286] on div "Hi I just spoke to Tom I'm going to give you the estimate for the door up at Du…" at bounding box center [211, 288] width 244 height 29
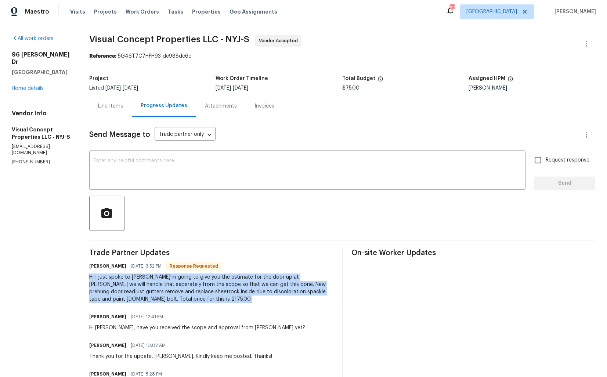
copy div "Hi I just spoke to Tom I'm going to give you the estimate for the door up at Du…"
click at [50, 223] on section "All work orders 96 Wilkens Dr Dumont, NJ 07628 Home details Vendor Info Visual …" at bounding box center [42, 364] width 60 height 658
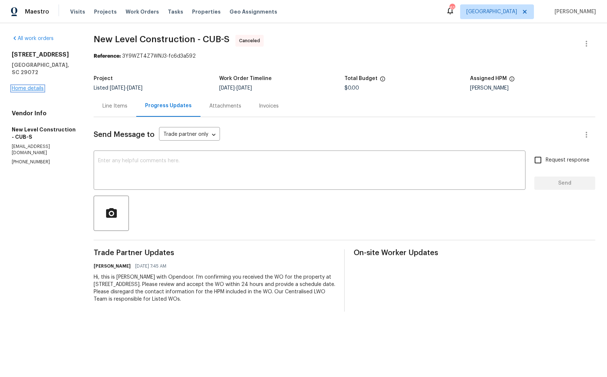
click at [27, 86] on link "Home details" at bounding box center [28, 88] width 32 height 5
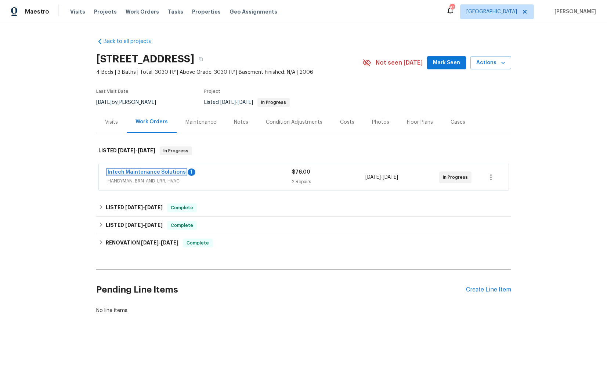
click at [130, 170] on link "Intech Maintenance Solutions" at bounding box center [147, 172] width 78 height 5
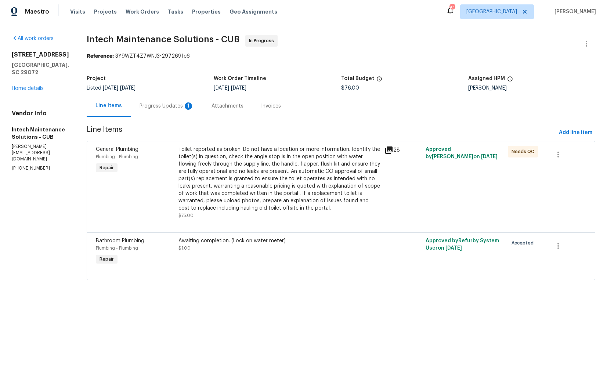
click at [148, 112] on div "Progress Updates 1" at bounding box center [167, 106] width 72 height 22
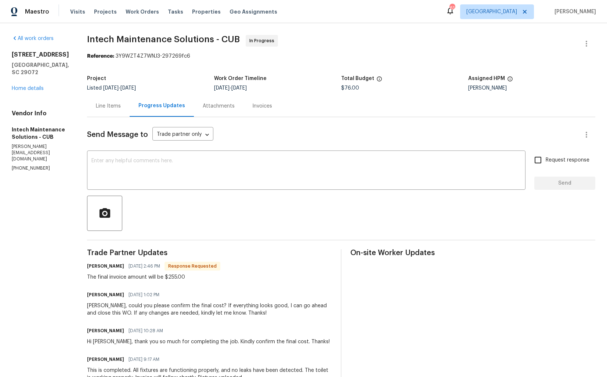
click at [113, 111] on div "Line Items" at bounding box center [108, 106] width 43 height 22
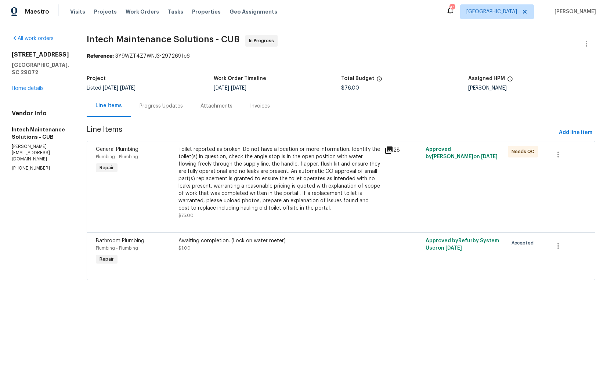
click at [232, 182] on div "Toilet reported as broken. Do not have a location or more information. Identify…" at bounding box center [279, 179] width 202 height 66
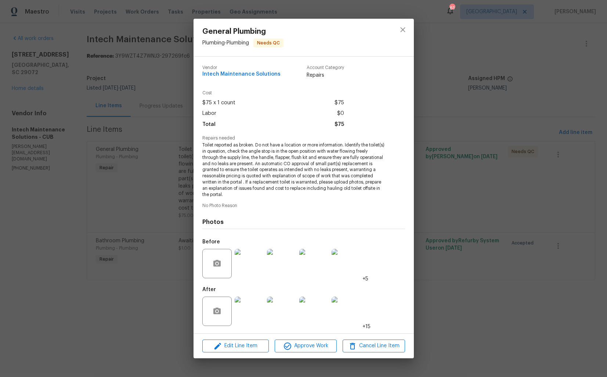
click at [252, 266] on img at bounding box center [249, 263] width 29 height 29
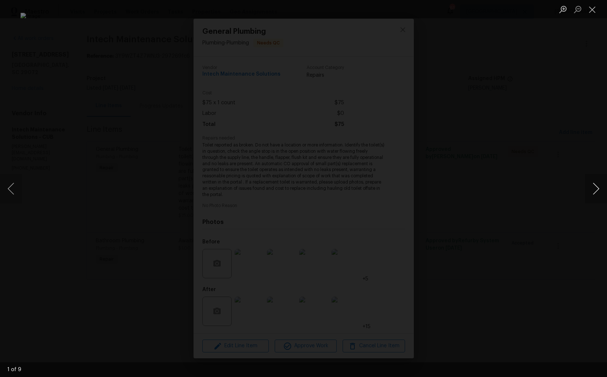
click at [595, 191] on button "Next image" at bounding box center [596, 188] width 22 height 29
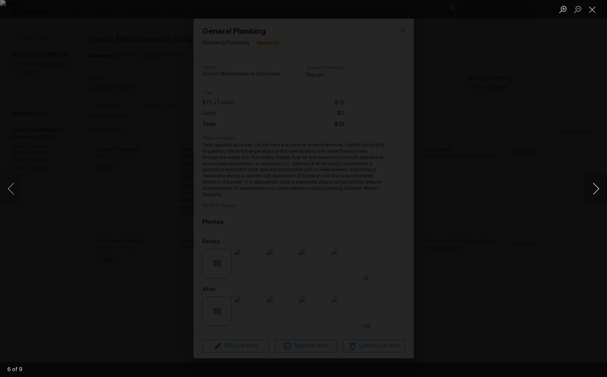
click at [595, 191] on button "Next image" at bounding box center [596, 188] width 22 height 29
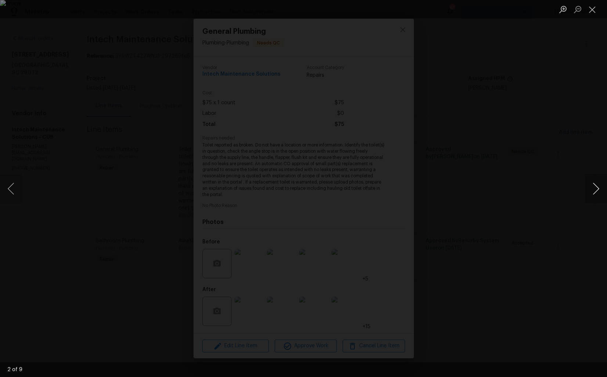
click at [595, 191] on button "Next image" at bounding box center [596, 188] width 22 height 29
click at [532, 203] on div "Lightbox" at bounding box center [303, 188] width 607 height 377
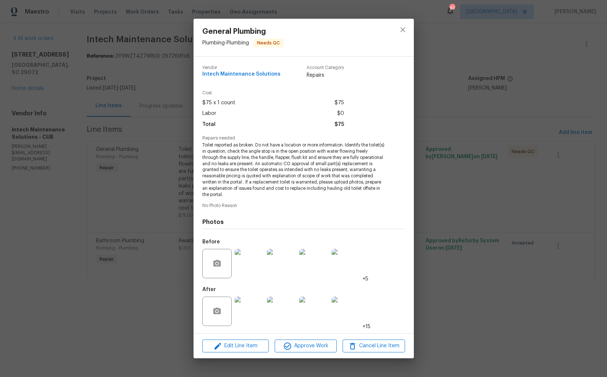
click at [253, 308] on img at bounding box center [249, 311] width 29 height 29
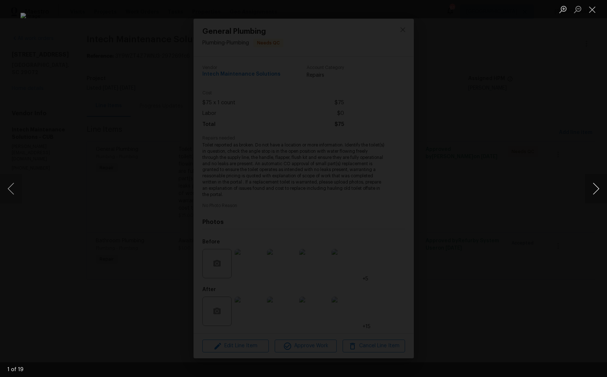
click at [592, 193] on button "Next image" at bounding box center [596, 188] width 22 height 29
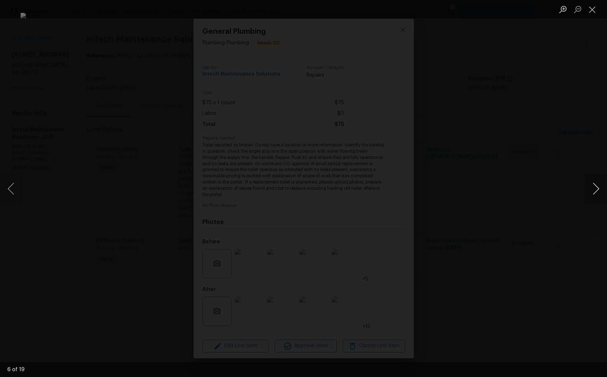
click at [592, 193] on button "Next image" at bounding box center [596, 188] width 22 height 29
click at [503, 186] on div "Lightbox" at bounding box center [303, 188] width 607 height 377
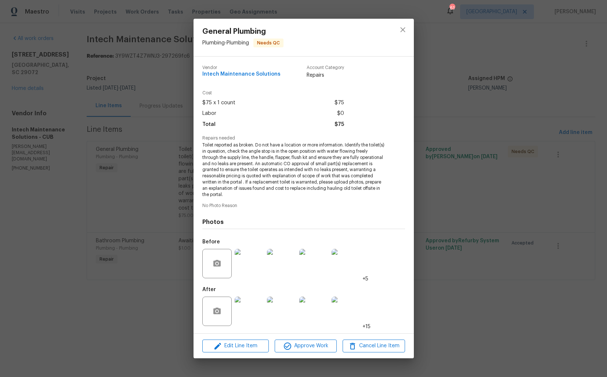
click at [445, 156] on div "General Plumbing Plumbing - Plumbing Needs QC Vendor Intech Maintenance Solutio…" at bounding box center [303, 188] width 607 height 377
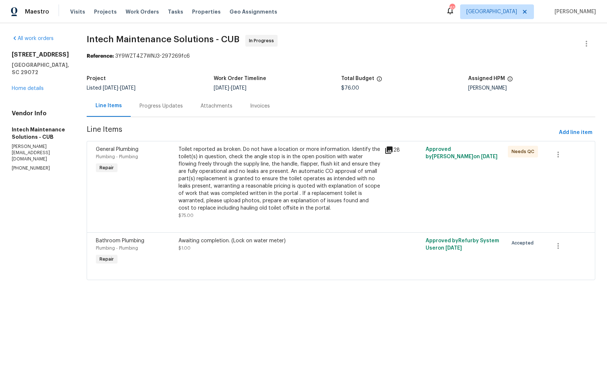
click at [141, 109] on div "Progress Updates" at bounding box center [161, 105] width 43 height 7
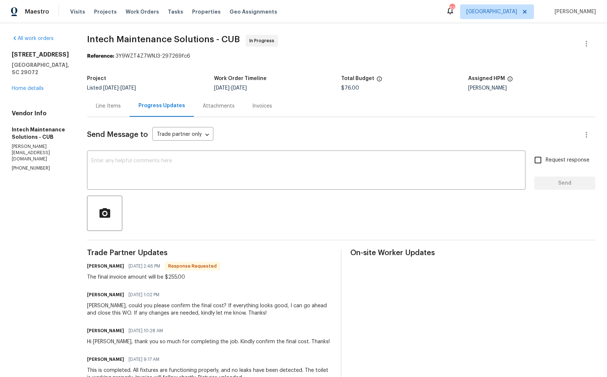
click at [105, 108] on div "Line Items" at bounding box center [108, 105] width 25 height 7
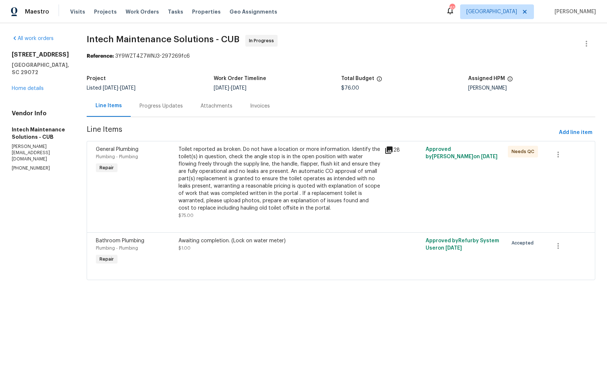
click at [236, 169] on div "Toilet reported as broken. Do not have a location or more information. Identify…" at bounding box center [279, 179] width 202 height 66
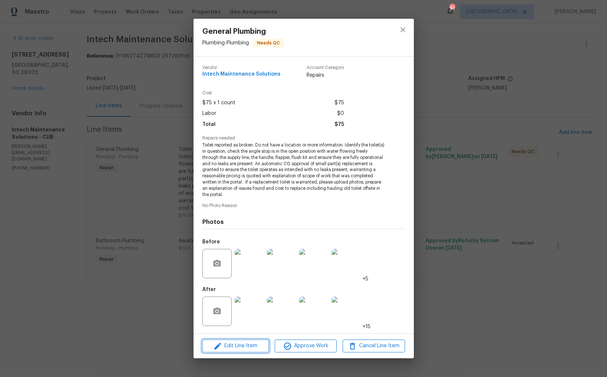
click at [235, 345] on span "Edit Line Item" at bounding box center [236, 345] width 62 height 9
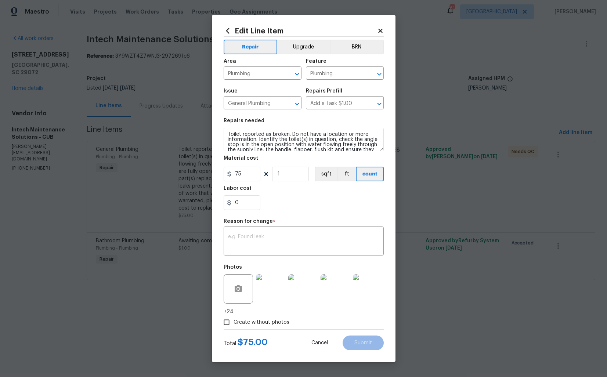
click at [239, 182] on section "Repairs needed Toilet reported as broken. Do not have a location or more inform…" at bounding box center [304, 164] width 160 height 101
click at [250, 173] on input "75" at bounding box center [242, 174] width 37 height 15
type input "255"
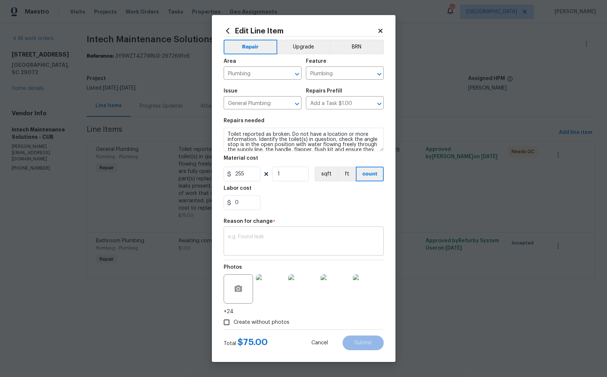
click at [247, 241] on textarea at bounding box center [303, 241] width 151 height 15
click at [259, 242] on textarea at bounding box center [303, 241] width 151 height 15
paste textarea "(AM) Updated per vendor’s final cost."
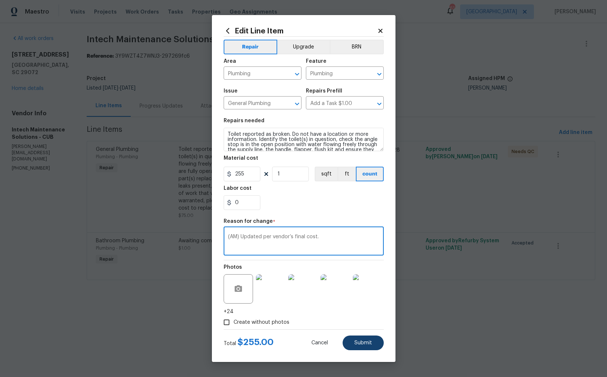
type textarea "(AM) Updated per vendor’s final cost."
click at [366, 340] on span "Submit" at bounding box center [363, 343] width 18 height 6
type input "75"
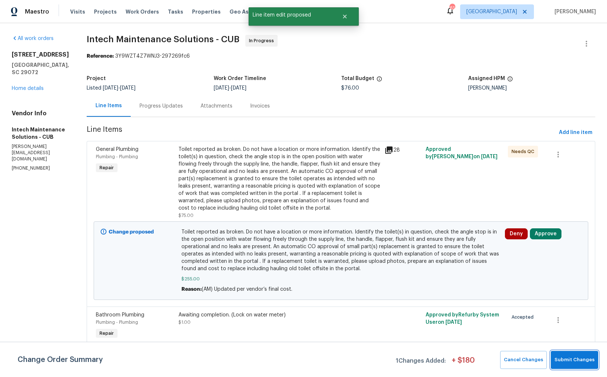
click at [566, 361] on span "Submit Changes" at bounding box center [574, 360] width 40 height 8
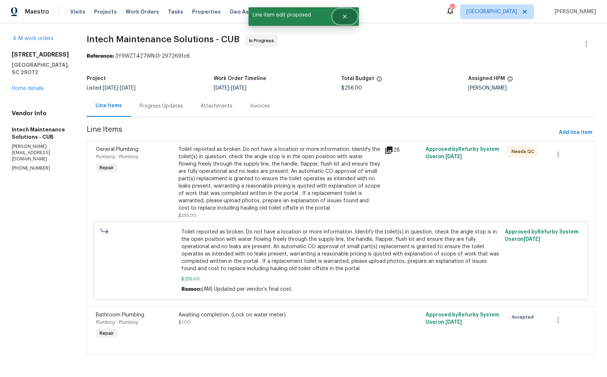
click at [343, 16] on icon "Close" at bounding box center [345, 17] width 6 height 6
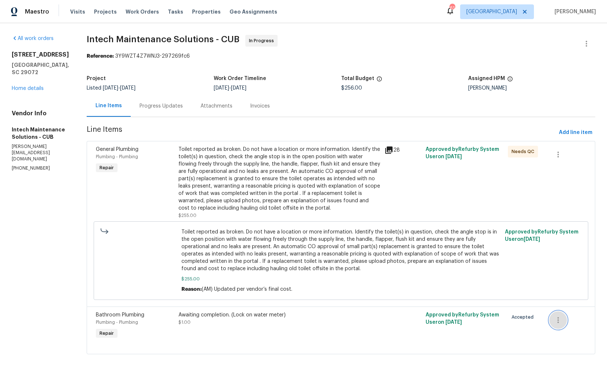
click at [560, 321] on icon "button" at bounding box center [558, 320] width 9 height 9
click at [563, 322] on li "Cancel" at bounding box center [562, 321] width 28 height 12
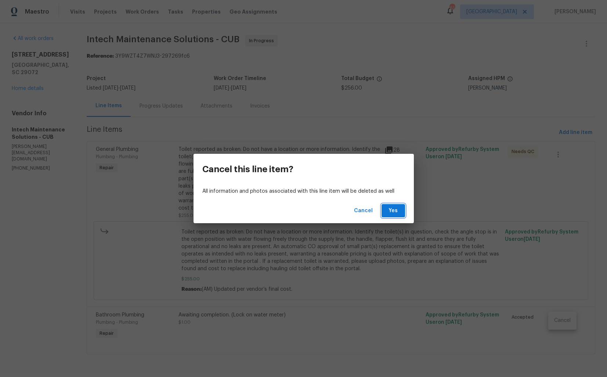
click at [393, 208] on span "Yes" at bounding box center [393, 210] width 12 height 9
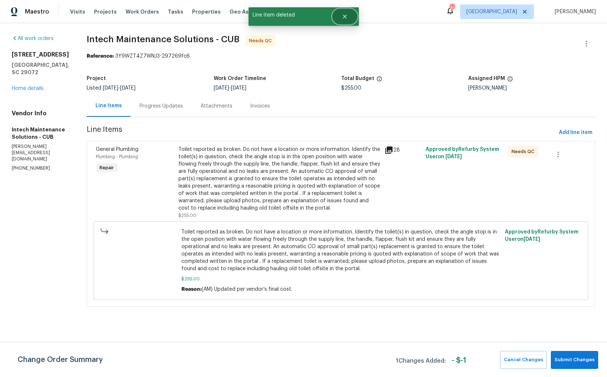
click at [342, 18] on icon "Close" at bounding box center [345, 17] width 6 height 6
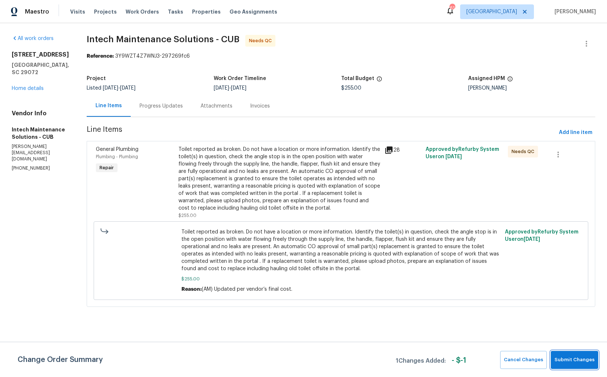
click at [573, 362] on span "Submit Changes" at bounding box center [574, 360] width 40 height 8
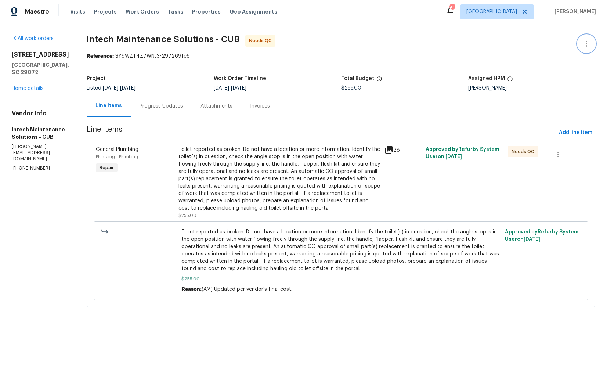
click at [589, 44] on icon "button" at bounding box center [586, 43] width 9 height 9
click at [549, 44] on li "Edit" at bounding box center [562, 44] width 79 height 12
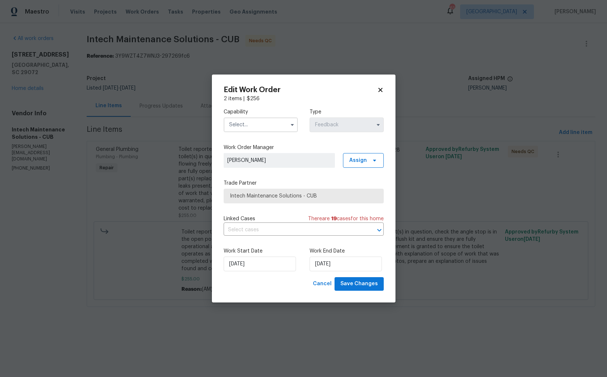
click at [281, 125] on input "text" at bounding box center [261, 125] width 74 height 15
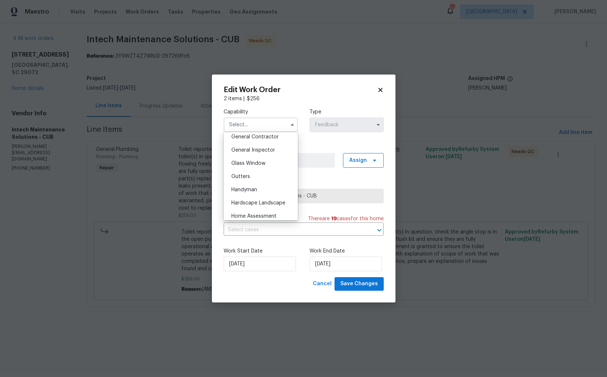
scroll to position [357, 0]
click at [254, 184] on div "Handyman" at bounding box center [260, 187] width 71 height 13
type input "Handyman"
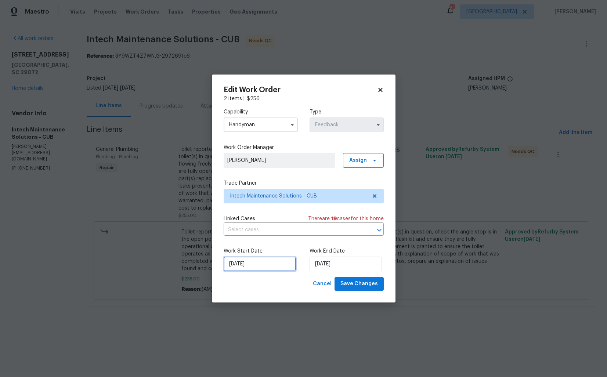
click at [266, 265] on input "27/08/2025" at bounding box center [260, 264] width 72 height 15
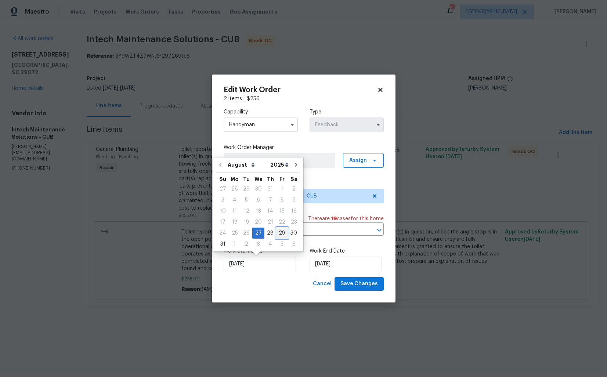
click at [278, 232] on div "29" at bounding box center [282, 233] width 12 height 10
type input "29/08/2025"
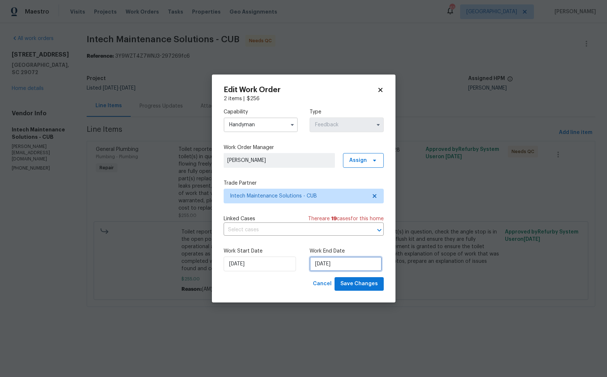
click at [347, 271] on input "29/08/2025" at bounding box center [346, 264] width 72 height 15
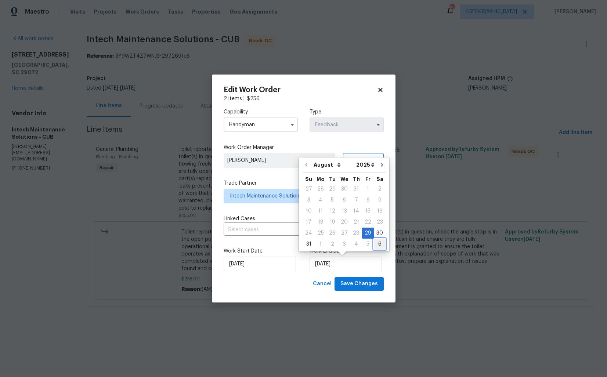
click at [379, 245] on div "6" at bounding box center [380, 244] width 12 height 10
type input "06/09/2025"
select select "8"
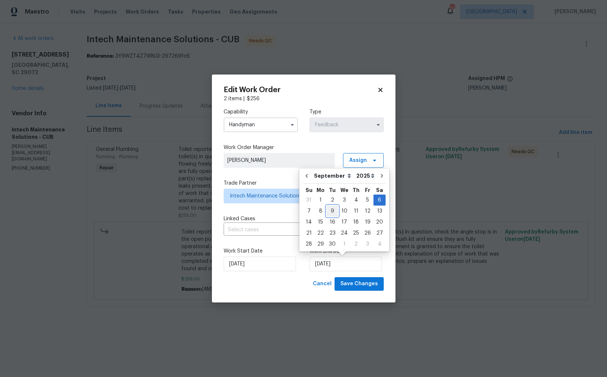
click at [332, 212] on div "9" at bounding box center [332, 211] width 12 height 10
type input "09/09/2025"
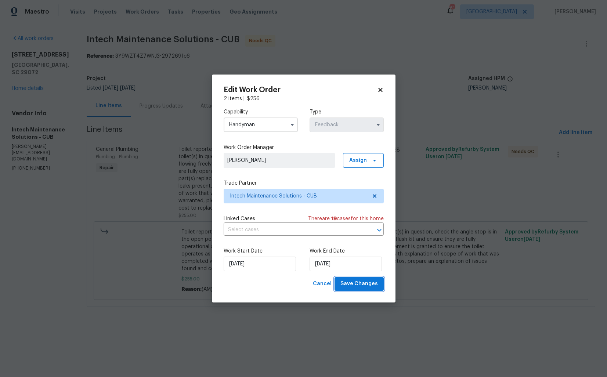
click at [357, 284] on span "Save Changes" at bounding box center [358, 283] width 37 height 9
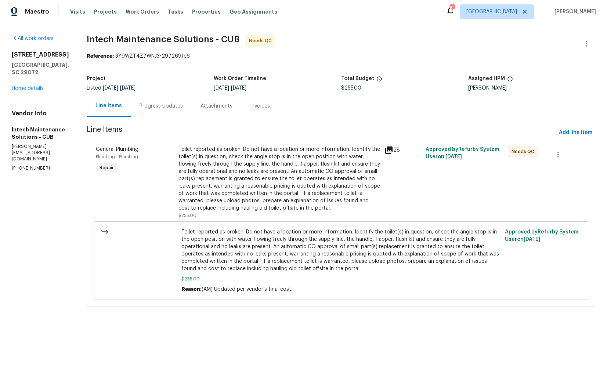
click at [160, 104] on div "Progress Updates" at bounding box center [161, 105] width 43 height 7
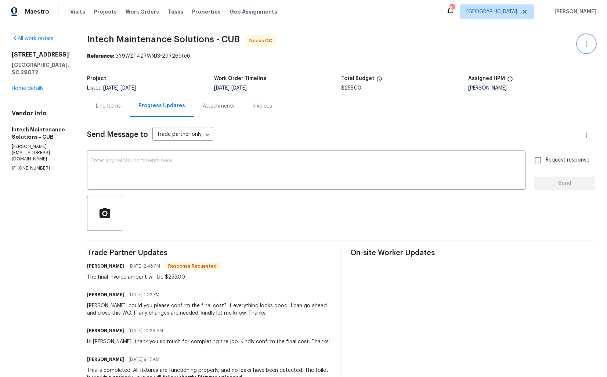
click at [581, 45] on button "button" at bounding box center [587, 44] width 18 height 18
click at [541, 41] on li "Edit" at bounding box center [562, 44] width 79 height 12
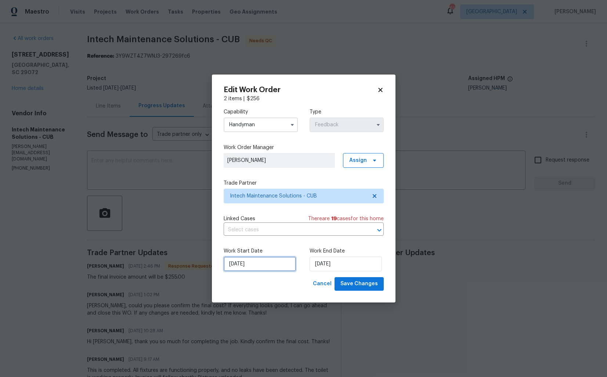
click at [270, 265] on input "29/08/2025" at bounding box center [260, 264] width 72 height 15
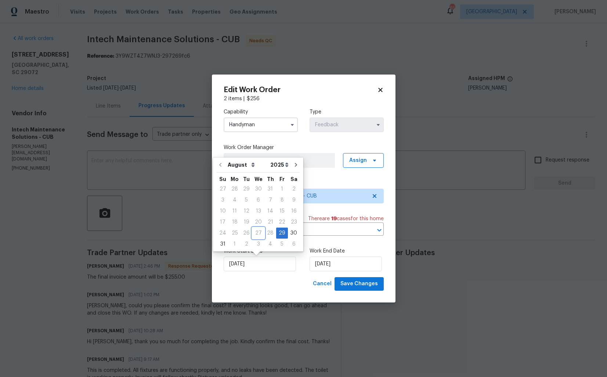
click at [257, 232] on div "27" at bounding box center [258, 233] width 12 height 10
click at [254, 233] on div "27" at bounding box center [258, 233] width 12 height 10
click at [266, 234] on div "28" at bounding box center [270, 233] width 12 height 10
click at [257, 281] on div "Cancel Save Changes" at bounding box center [304, 284] width 160 height 14
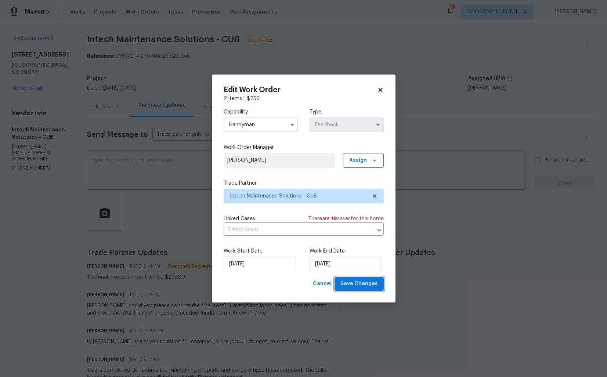
click at [360, 286] on span "Save Changes" at bounding box center [358, 283] width 37 height 9
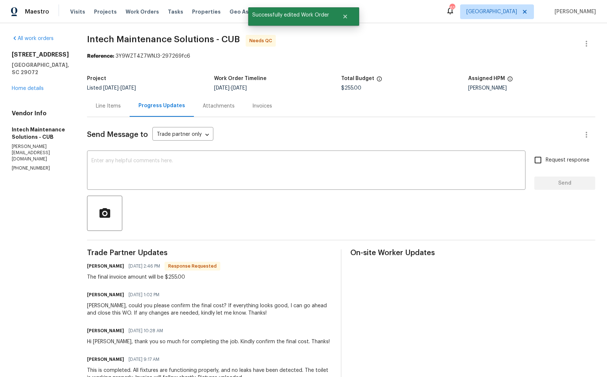
click at [94, 41] on span "Intech Maintenance Solutions - CUB" at bounding box center [163, 39] width 153 height 9
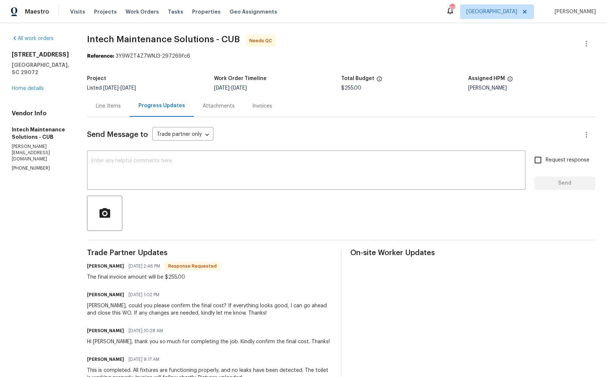
click at [89, 268] on h6 "Ellen" at bounding box center [105, 266] width 37 height 7
copy h6 "Ellen"
click at [211, 187] on div "x ​" at bounding box center [306, 170] width 438 height 37
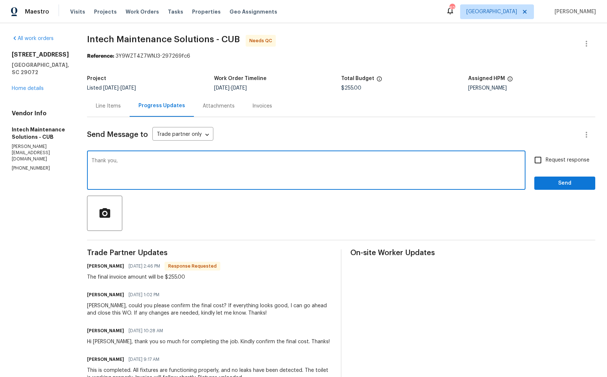
paste textarea "Ellen"
click at [313, 159] on textarea "Thank you, Ellen. Cost has been updated and the WO is approved. Thanks!" at bounding box center [306, 171] width 430 height 26
type textarea "Thank you, Ellen. Cost has been updated and the WO is approved. Thanks!"
click at [548, 180] on span "Send" at bounding box center [564, 183] width 49 height 9
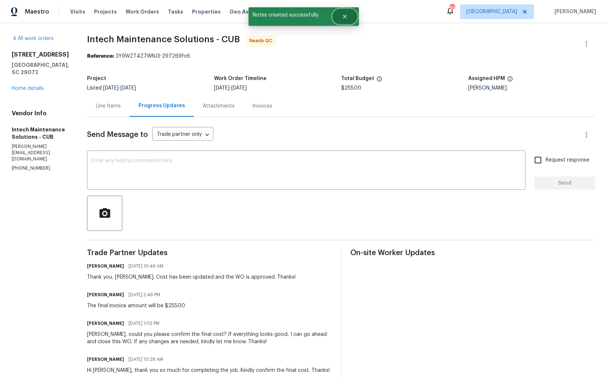
click at [347, 14] on icon "Close" at bounding box center [345, 17] width 6 height 6
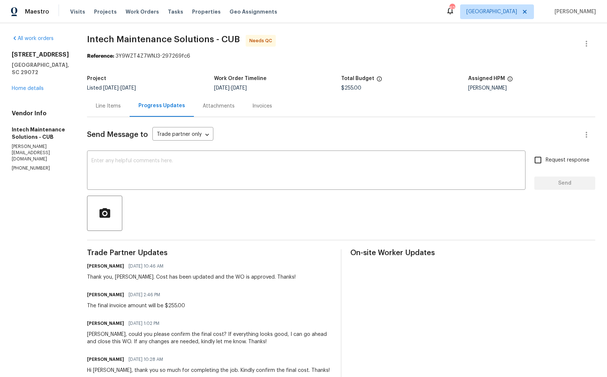
click at [112, 113] on div "Line Items" at bounding box center [108, 106] width 43 height 22
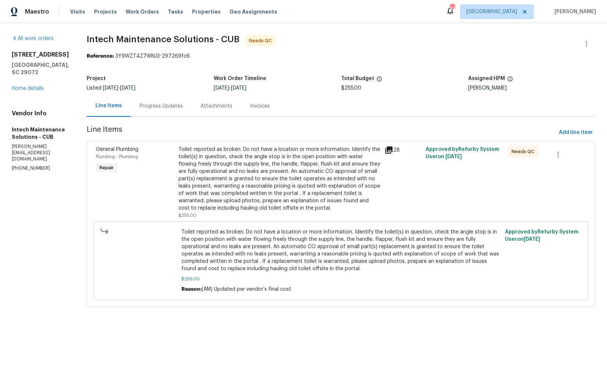
click at [274, 181] on div "Toilet reported as broken. Do not have a location or more information. Identify…" at bounding box center [279, 179] width 202 height 66
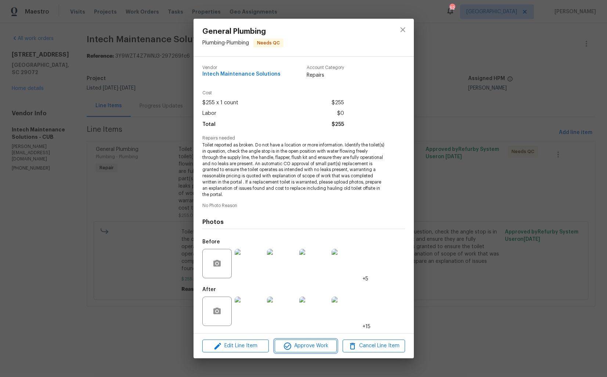
click at [300, 346] on span "Approve Work" at bounding box center [306, 345] width 58 height 9
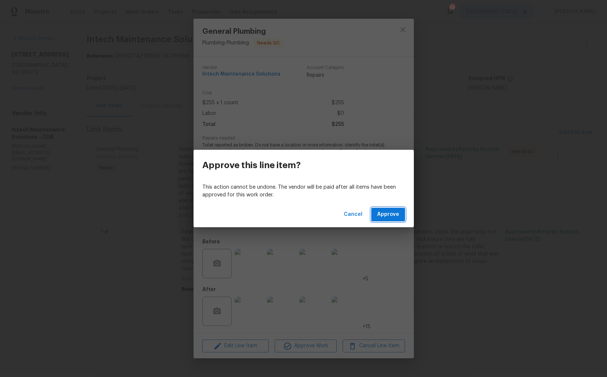
click at [380, 218] on span "Approve" at bounding box center [388, 214] width 22 height 9
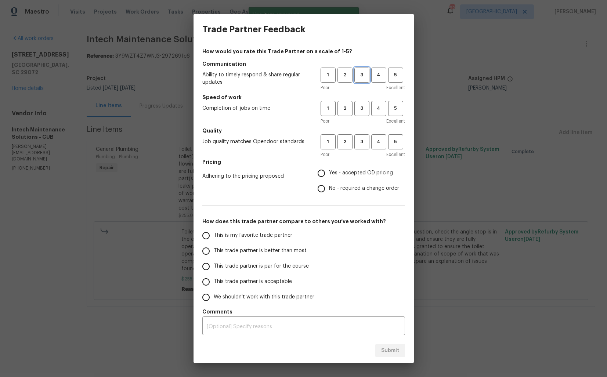
click at [367, 76] on span "3" at bounding box center [362, 75] width 14 height 8
click at [365, 107] on span "3" at bounding box center [362, 108] width 14 height 8
click at [360, 142] on span "3" at bounding box center [362, 142] width 14 height 8
click at [340, 171] on span "Yes - accepted OD pricing" at bounding box center [361, 173] width 64 height 8
click at [329, 171] on input "Yes - accepted OD pricing" at bounding box center [321, 173] width 15 height 15
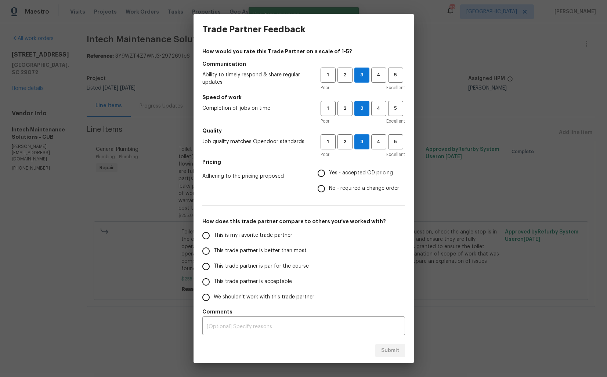
radio input "true"
click at [328, 189] on input "No - required a change order" at bounding box center [321, 188] width 15 height 15
radio input "true"
click at [280, 248] on span "This trade partner is better than most" at bounding box center [260, 251] width 93 height 8
click at [214, 248] on input "This trade partner is better than most" at bounding box center [205, 250] width 15 height 15
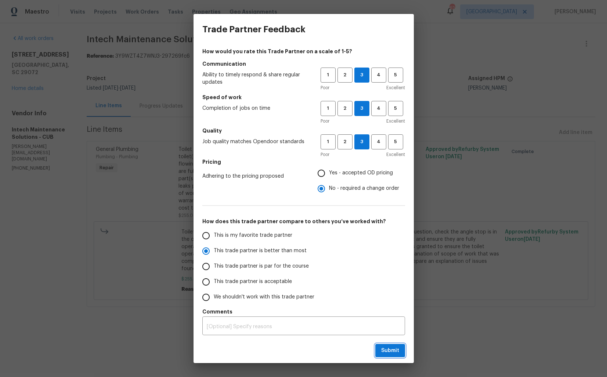
click at [389, 353] on span "Submit" at bounding box center [390, 350] width 18 height 9
radio input "true"
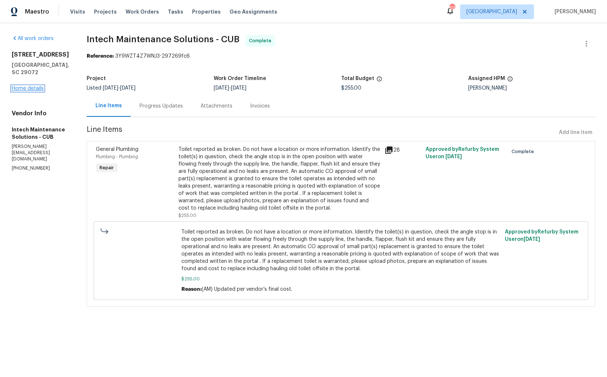
click at [35, 87] on link "Home details" at bounding box center [28, 88] width 32 height 5
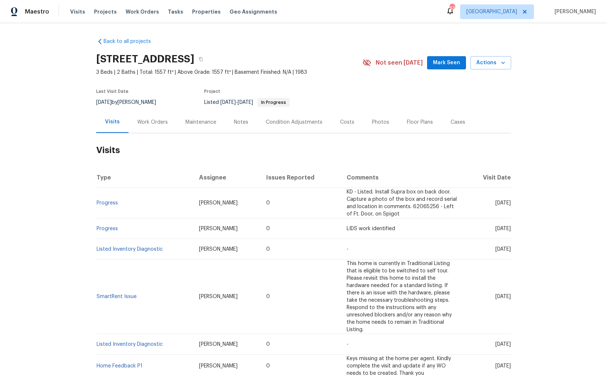
click at [146, 122] on div "Work Orders" at bounding box center [152, 122] width 30 height 7
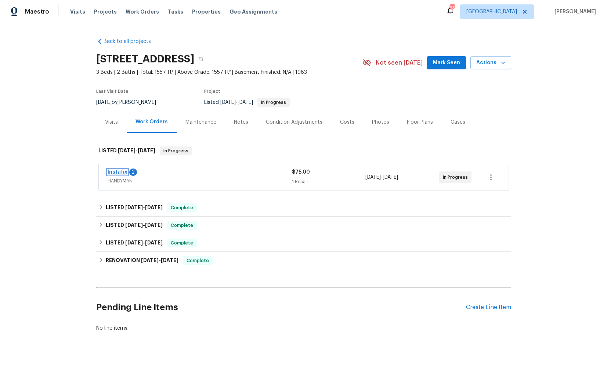
click at [113, 171] on link "Instafix" at bounding box center [118, 172] width 20 height 5
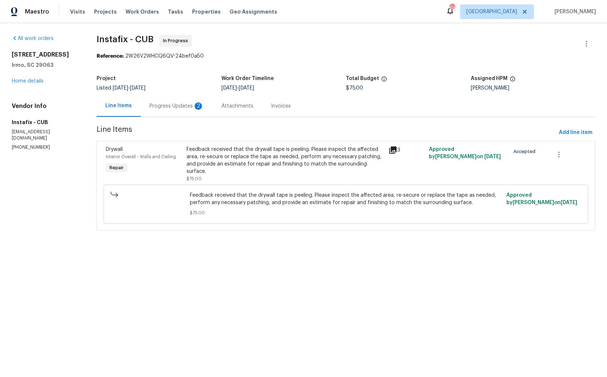
click at [167, 111] on div "Progress Updates 2" at bounding box center [177, 106] width 72 height 22
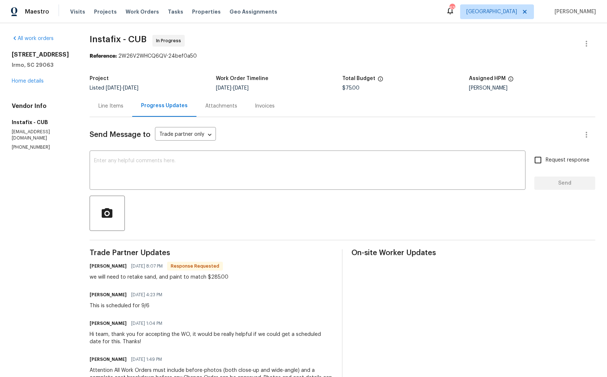
click at [108, 109] on div "Line Items" at bounding box center [110, 105] width 25 height 7
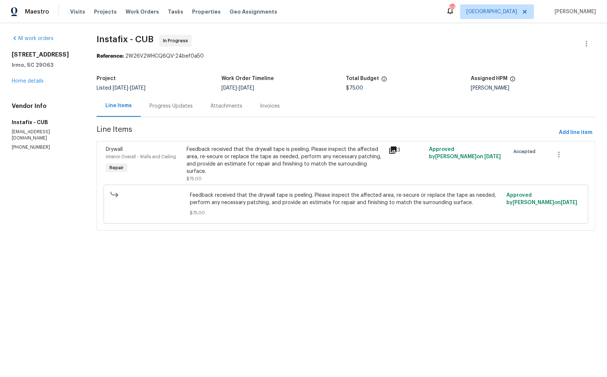
click at [212, 166] on div "Feedback received that the drywall tape is peeling. Please inspect the affected…" at bounding box center [286, 160] width 198 height 29
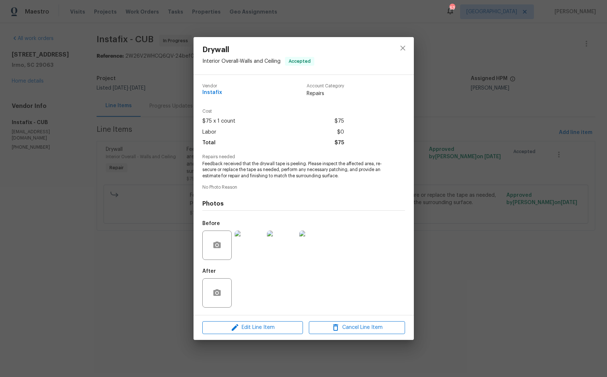
click at [249, 244] on img at bounding box center [249, 245] width 29 height 29
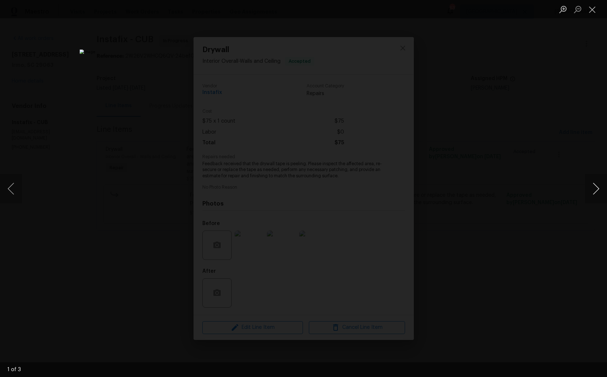
click at [597, 190] on button "Next image" at bounding box center [596, 188] width 22 height 29
click at [519, 193] on div "Lightbox" at bounding box center [303, 188] width 607 height 377
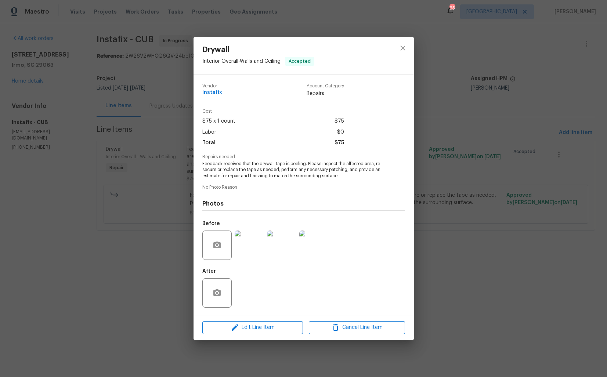
click at [519, 193] on div "Drywall Interior Overall - Walls and Ceiling Accepted Vendor Instafix Account C…" at bounding box center [303, 188] width 607 height 377
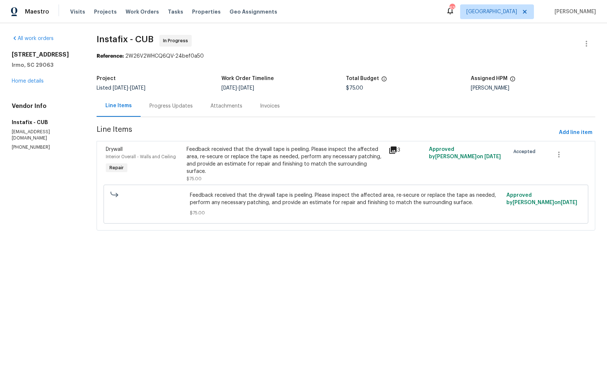
click at [165, 113] on div "Progress Updates" at bounding box center [171, 106] width 61 height 22
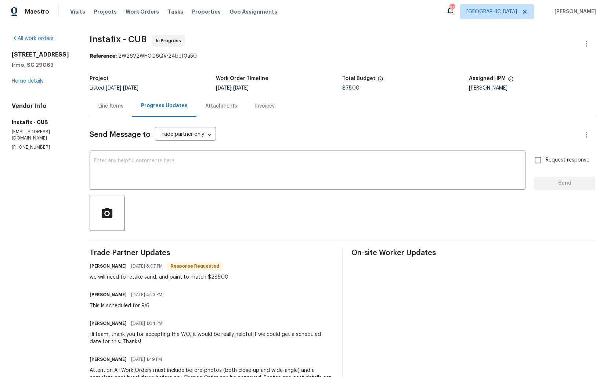
click at [119, 105] on div "Line Items" at bounding box center [110, 105] width 25 height 7
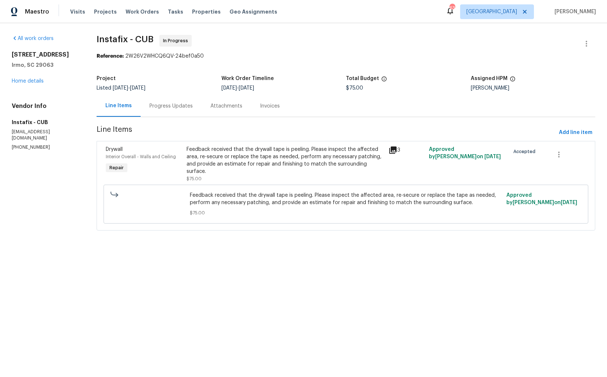
click at [211, 165] on div "Feedback received that the drywall tape is peeling. Please inspect the affected…" at bounding box center [286, 160] width 198 height 29
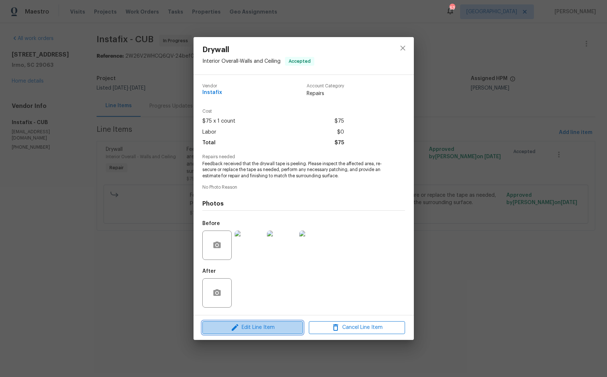
click at [241, 322] on button "Edit Line Item" at bounding box center [252, 327] width 101 height 13
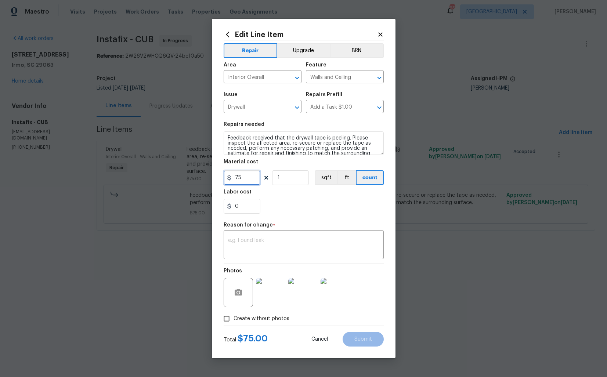
click at [239, 178] on input "75" at bounding box center [242, 177] width 37 height 15
type input "285"
click at [278, 251] on textarea at bounding box center [303, 245] width 151 height 15
paste textarea "(AM) Updated per vendor’s final cost."
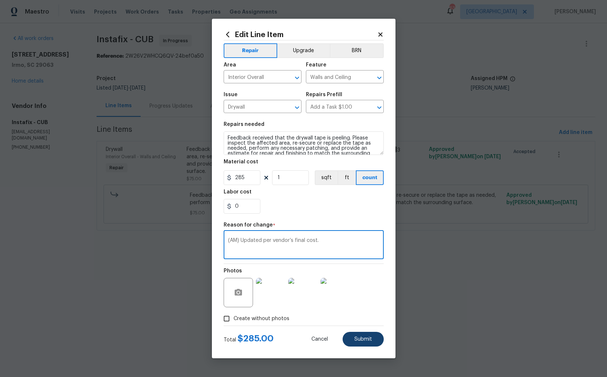
type textarea "(AM) Updated per vendor’s final cost."
click at [362, 339] on span "Submit" at bounding box center [363, 340] width 18 height 6
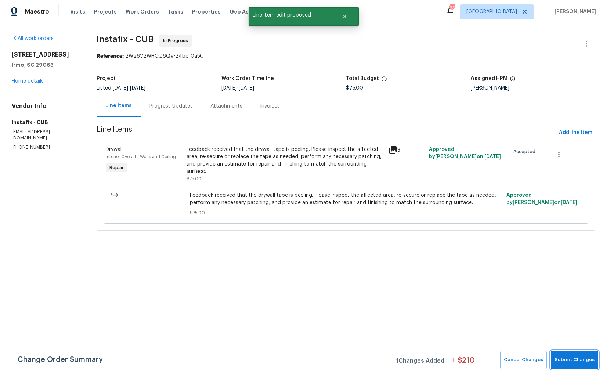
click at [569, 359] on span "Submit Changes" at bounding box center [574, 360] width 40 height 8
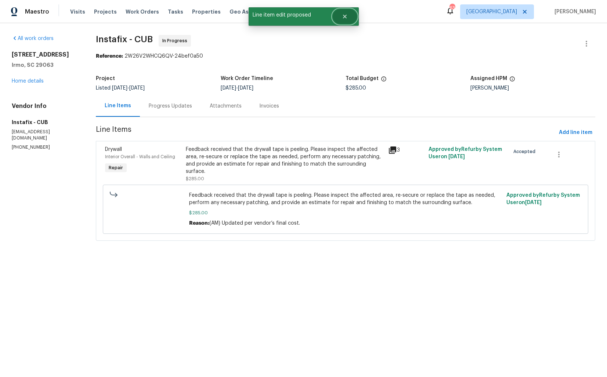
click at [344, 19] on button "Close" at bounding box center [345, 16] width 24 height 15
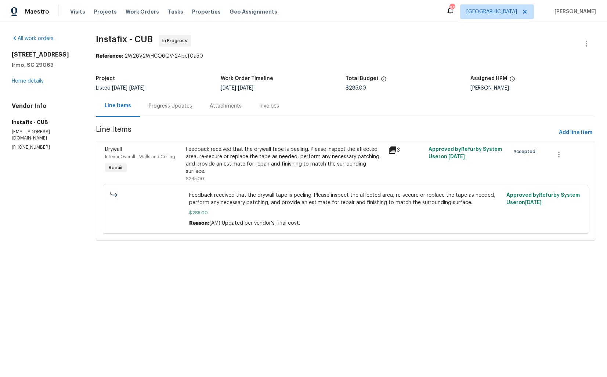
click at [165, 107] on div "Progress Updates" at bounding box center [170, 105] width 43 height 7
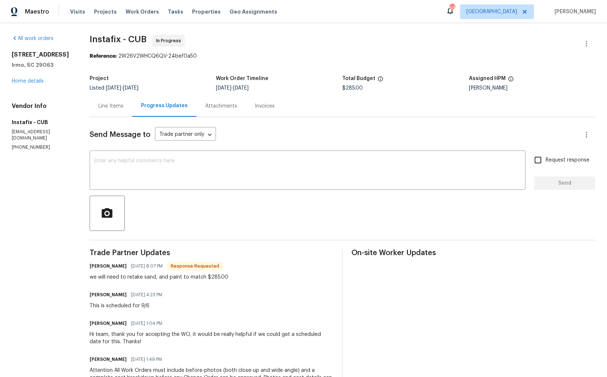
click at [98, 268] on h6 "Davon Kimble" at bounding box center [108, 266] width 37 height 7
copy h6 "Davon"
click at [166, 188] on div "x ​" at bounding box center [308, 170] width 436 height 37
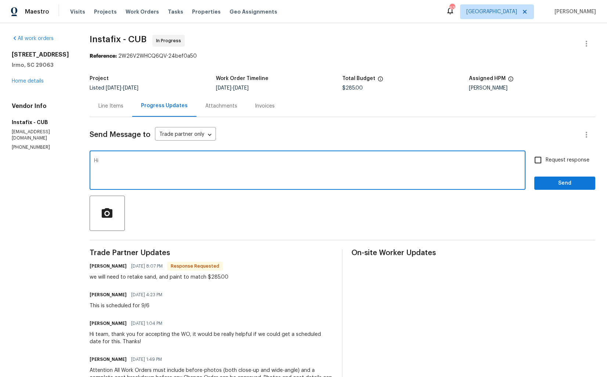
paste textarea "Davon"
type textarea "Hi Davon, the cost has been updated. Kindly proceed with the WO and keep me pos…"
click at [541, 159] on input "Request response" at bounding box center [537, 159] width 15 height 15
checkbox input "true"
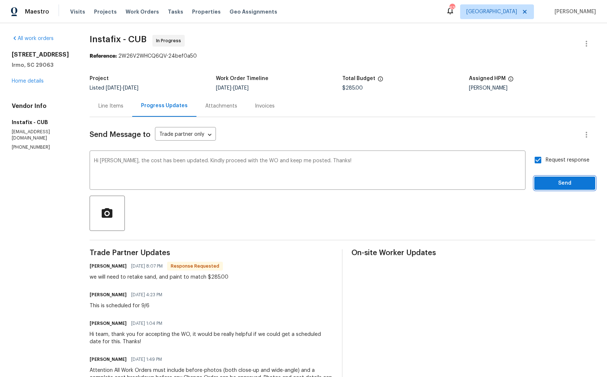
click at [550, 181] on span "Send" at bounding box center [564, 183] width 49 height 9
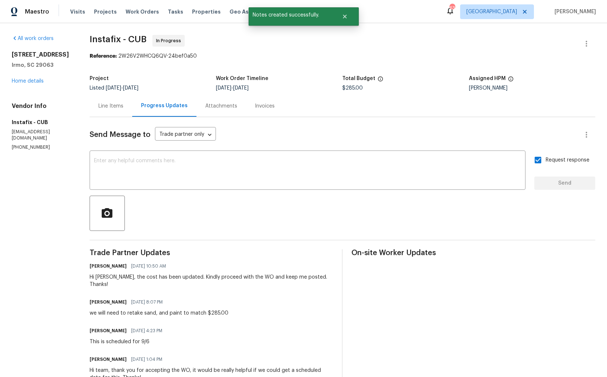
click at [186, 310] on div "we will need to retake sand, and paint to match $285.00" at bounding box center [159, 313] width 139 height 7
copy div "we will need to retake sand, and paint to match $285.00"
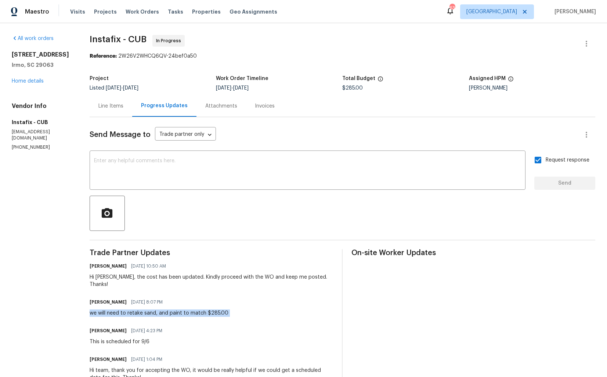
click at [15, 108] on h4 "Vendor Info" at bounding box center [42, 105] width 60 height 7
click at [23, 82] on link "Home details" at bounding box center [28, 81] width 32 height 5
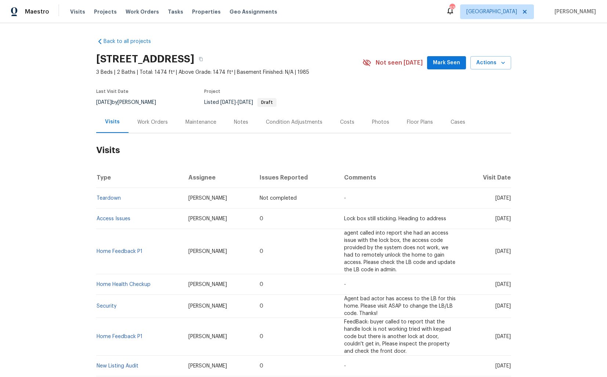
click at [155, 128] on div "Work Orders" at bounding box center [153, 122] width 48 height 22
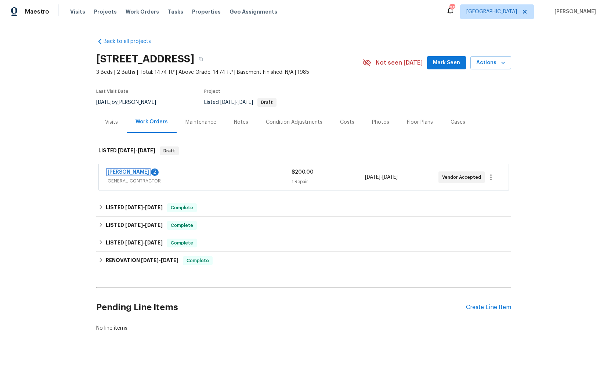
click at [129, 171] on link "[PERSON_NAME]" at bounding box center [128, 172] width 41 height 5
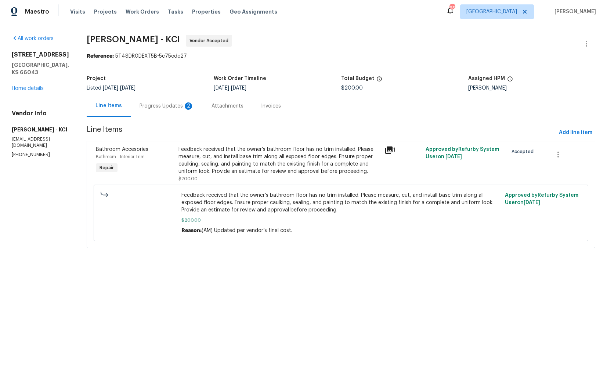
click at [164, 107] on div "Progress Updates 2" at bounding box center [167, 105] width 54 height 7
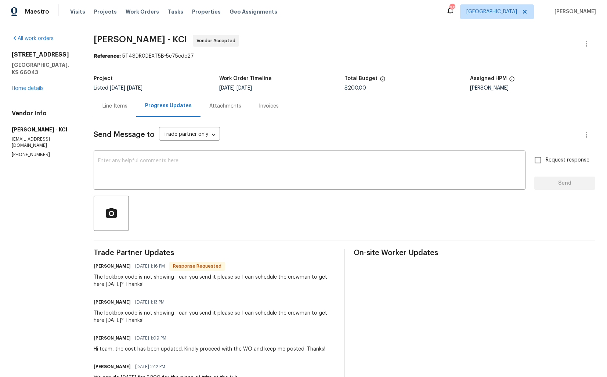
click at [97, 268] on h6 "[PERSON_NAME]" at bounding box center [112, 266] width 37 height 7
copy h6 "[PERSON_NAME]"
click at [200, 174] on textarea at bounding box center [309, 171] width 423 height 26
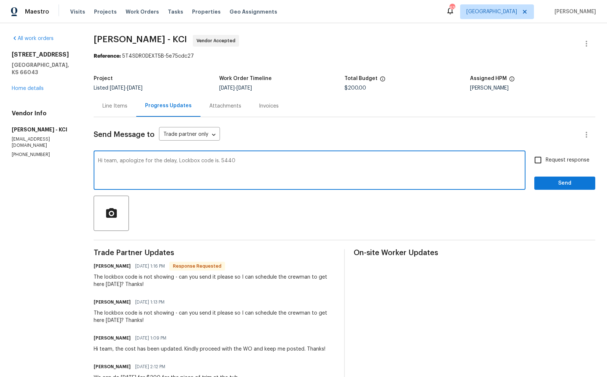
type textarea "Hi team, apologize for the delay, Lockbox code is. 5440"
click at [549, 160] on span "Request response" at bounding box center [568, 160] width 44 height 8
click at [546, 160] on input "Request response" at bounding box center [537, 159] width 15 height 15
checkbox input "true"
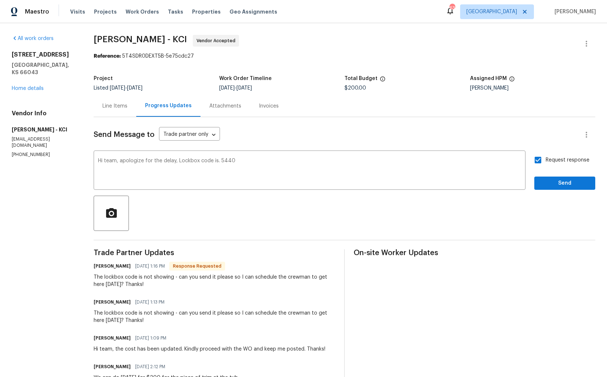
click at [551, 193] on div "Send Message to Trade partner only Trade partner only ​ Hi team, apologize for …" at bounding box center [345, 279] width 502 height 324
click at [552, 184] on span "Send" at bounding box center [564, 183] width 49 height 9
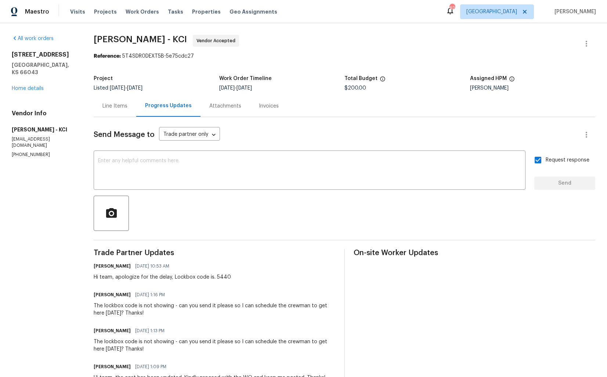
click at [111, 310] on div "The lockbox code is not showing - can you send it please so I can schedule the …" at bounding box center [215, 309] width 242 height 15
copy div "The lockbox code is not showing - can you send it please so I can schedule the …"
click at [96, 71] on section "[PERSON_NAME] Contracting - KCI Vendor Accepted Reference: 5T4SDR0DEXT5B-5e75cd…" at bounding box center [345, 252] width 502 height 435
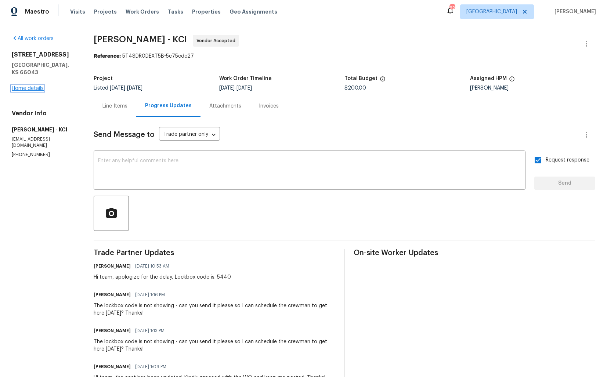
click at [33, 86] on link "Home details" at bounding box center [28, 88] width 32 height 5
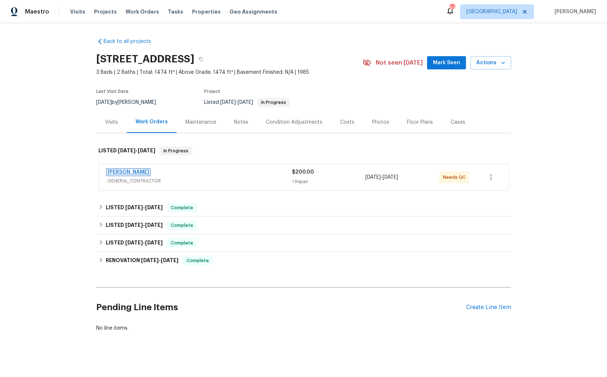
click at [122, 171] on link "[PERSON_NAME]" at bounding box center [128, 172] width 41 height 5
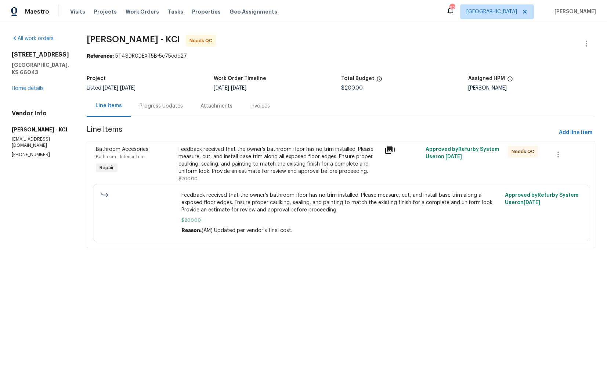
click at [167, 108] on div "Progress Updates" at bounding box center [161, 105] width 43 height 7
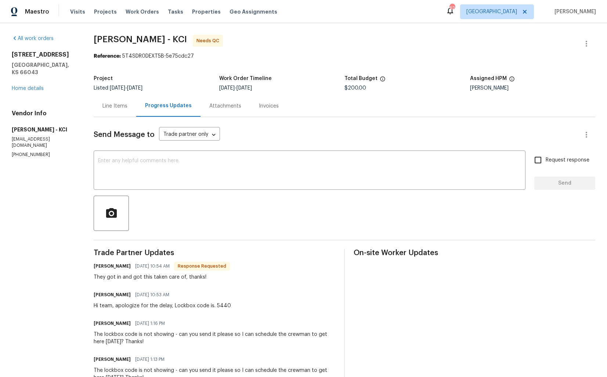
click at [121, 119] on div "Send Message to Trade partner only Trade partner only ​ x ​ Request response Se…" at bounding box center [345, 307] width 502 height 381
click at [118, 112] on div "Line Items" at bounding box center [115, 106] width 43 height 22
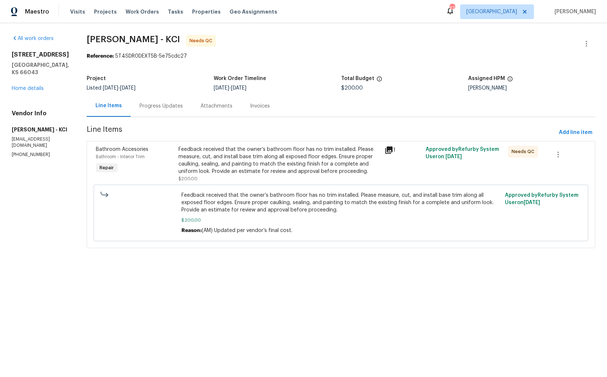
click at [158, 83] on div "Project" at bounding box center [150, 81] width 127 height 10
click at [160, 108] on div "Progress Updates" at bounding box center [161, 105] width 43 height 7
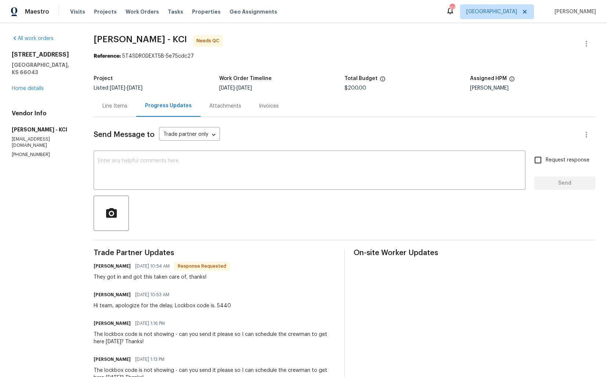
click at [195, 193] on div "Send Message to Trade partner only Trade partner only ​ x ​ Request response Se…" at bounding box center [345, 307] width 502 height 381
click at [203, 178] on textarea at bounding box center [309, 171] width 423 height 26
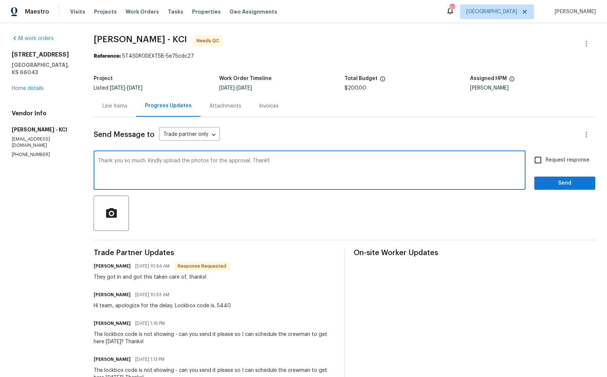
click at [264, 161] on textarea "Thank you so much. Kindly upload the photos for the approval. Thank!!" at bounding box center [309, 171] width 423 height 26
type textarea "Thank you so much. Kindly upload the photos for the approval. Thanks!!"
click at [572, 173] on div "Request response Send" at bounding box center [564, 170] width 61 height 37
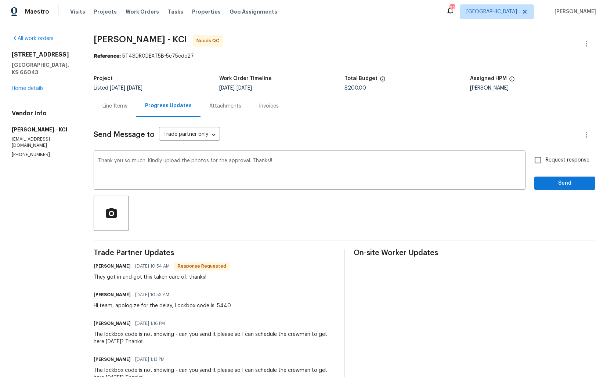
click at [564, 160] on span "Request response" at bounding box center [568, 160] width 44 height 8
click at [546, 160] on input "Request response" at bounding box center [537, 159] width 15 height 15
checkbox input "true"
click at [555, 194] on div "Send Message to Trade partner only Trade partner only ​ Thank you so much. Kind…" at bounding box center [345, 307] width 502 height 381
click at [555, 185] on span "Send" at bounding box center [564, 183] width 49 height 9
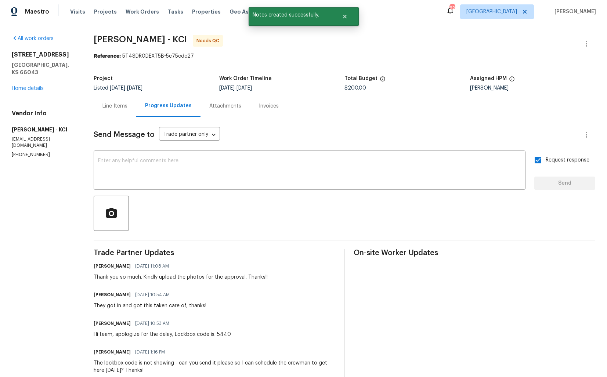
click at [114, 106] on div "Line Items" at bounding box center [114, 105] width 25 height 7
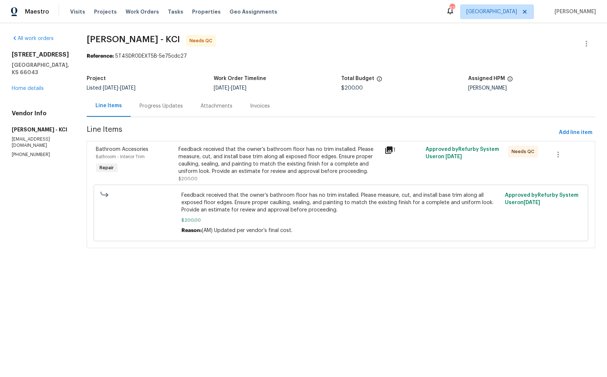
click at [164, 105] on div "Progress Updates" at bounding box center [161, 105] width 43 height 7
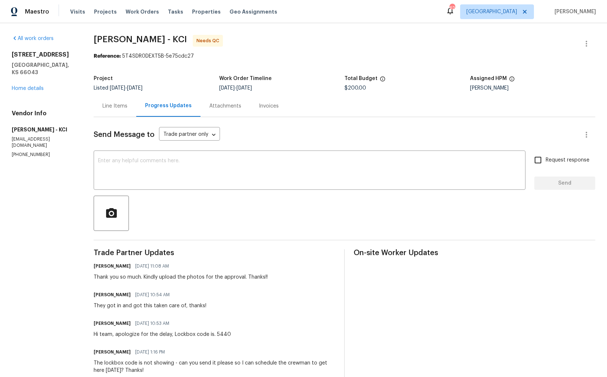
click at [125, 308] on div "They got in and got this taken care of, thanks!" at bounding box center [150, 305] width 113 height 7
copy div "They got in and got this taken care of, thanks!"
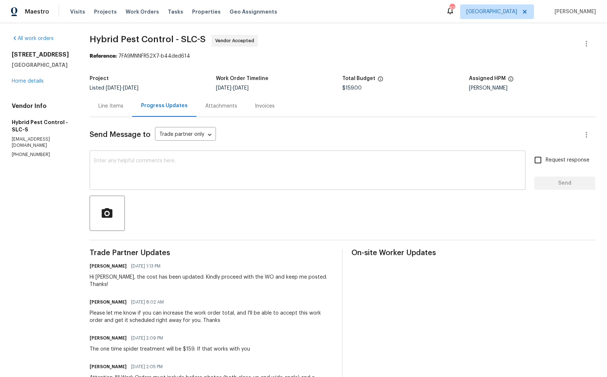
click at [157, 184] on div "x ​" at bounding box center [308, 170] width 436 height 37
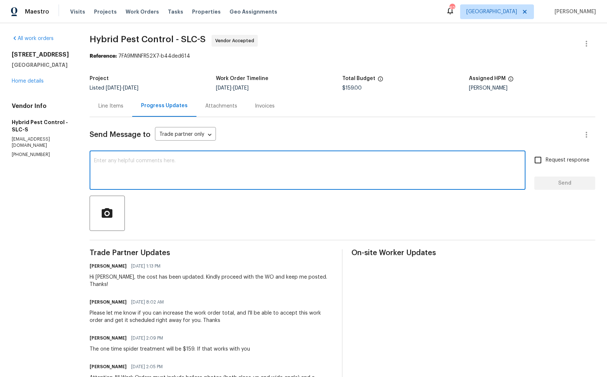
click at [176, 166] on textarea at bounding box center [307, 171] width 427 height 26
paste textarea "Hi team, could you please provide an update on the status of the work order? Th…"
click at [111, 278] on div "Hi [PERSON_NAME], the cost has been updated. Kindly proceed with the WO and kee…" at bounding box center [212, 281] width 244 height 15
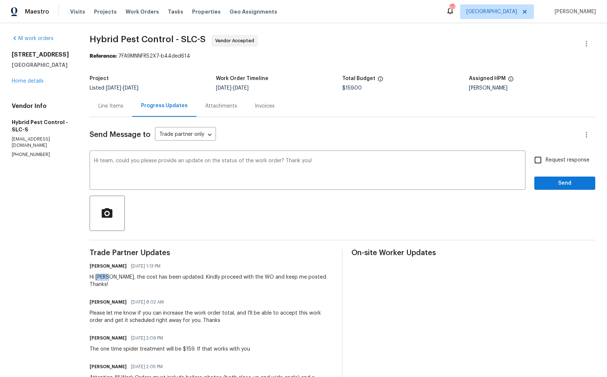
click at [111, 278] on div "Hi [PERSON_NAME], the cost has been updated. Kindly proceed with the WO and kee…" at bounding box center [212, 281] width 244 height 15
copy div "Chase"
click at [112, 162] on textarea "Hi team, could you please provide an update on the status of the work order? Th…" at bounding box center [307, 171] width 427 height 26
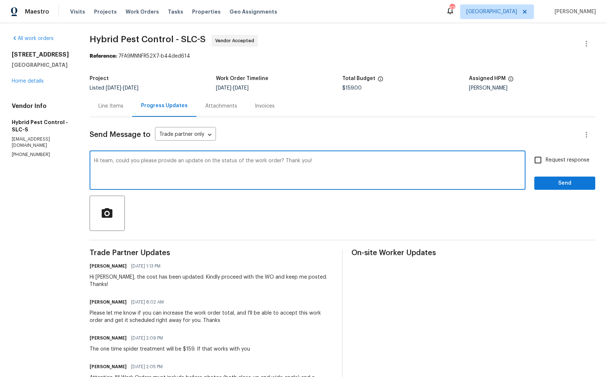
click at [112, 162] on textarea "Hi team, could you please provide an update on the status of the work order? Th…" at bounding box center [307, 171] width 427 height 26
paste textarea "Chase"
click at [343, 166] on textarea "Hi Chase, could you please provide an update on the status of the work order? T…" at bounding box center [307, 171] width 427 height 26
type textarea "Hi Chase, could you please provide an update on the status of the work order? T…"
click at [552, 163] on span "Request response" at bounding box center [568, 160] width 44 height 8
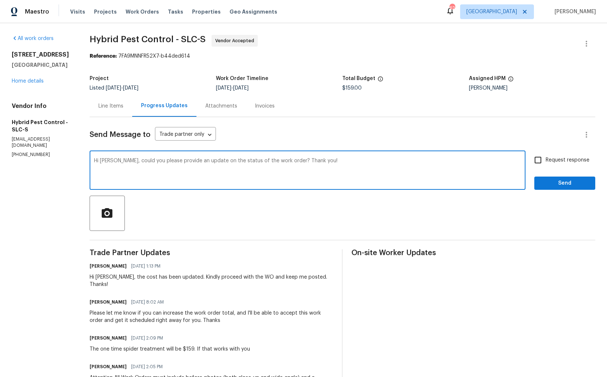
click at [546, 163] on input "Request response" at bounding box center [537, 159] width 15 height 15
checkbox input "true"
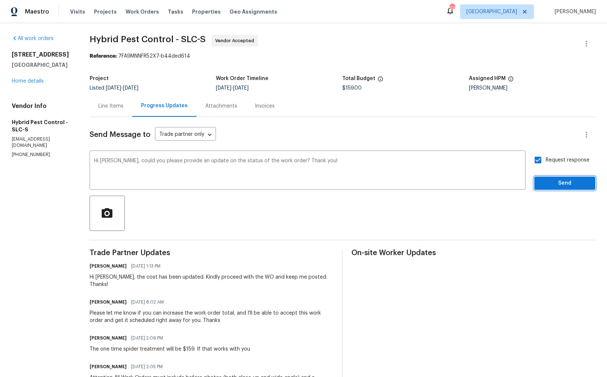
click at [551, 177] on button "Send" at bounding box center [564, 184] width 61 height 14
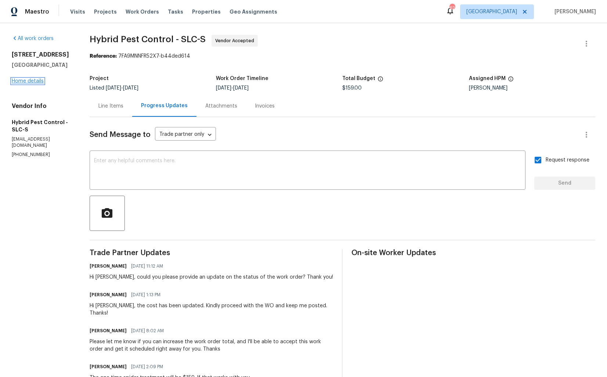
click at [26, 84] on link "Home details" at bounding box center [28, 81] width 32 height 5
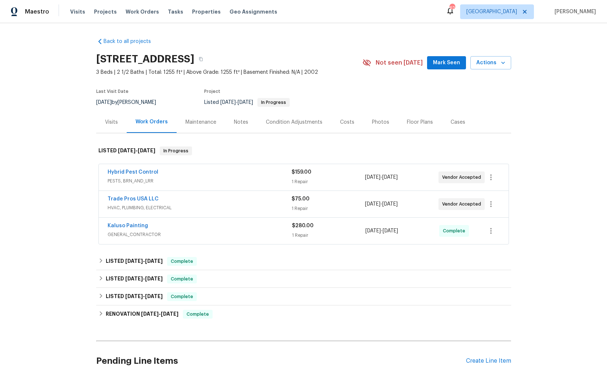
click at [188, 204] on div "Trade Pros USA LLC" at bounding box center [200, 199] width 184 height 9
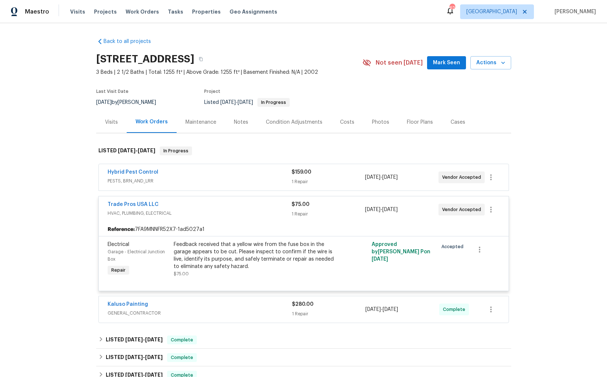
click at [207, 209] on div "Trade Pros USA LLC" at bounding box center [200, 205] width 184 height 9
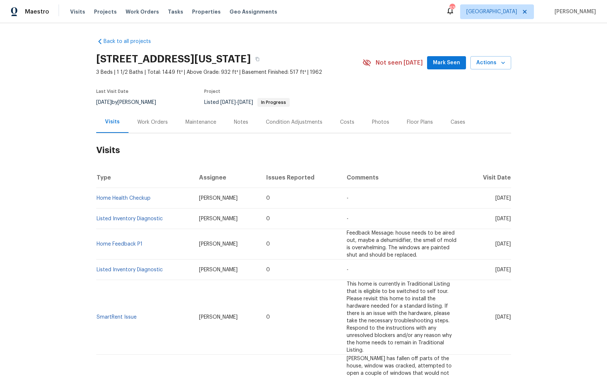
click at [145, 119] on div "Work Orders" at bounding box center [152, 122] width 30 height 7
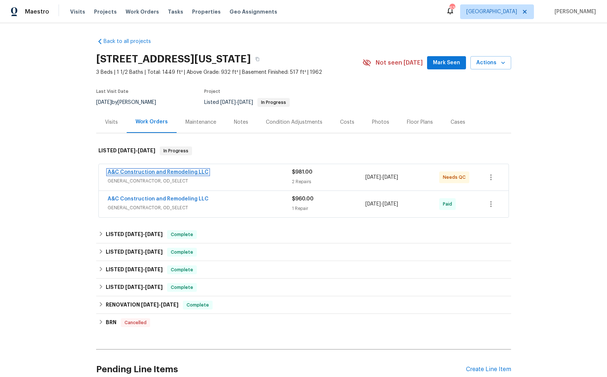
click at [133, 171] on link "A&C Construction and Remodeling LLC" at bounding box center [158, 172] width 101 height 5
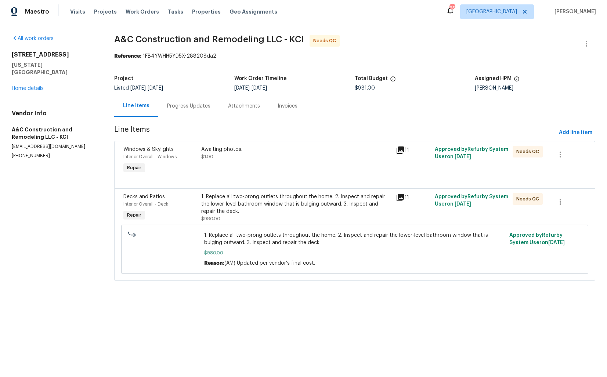
click at [239, 164] on div "Awaiting photos. $1.00" at bounding box center [296, 161] width 195 height 34
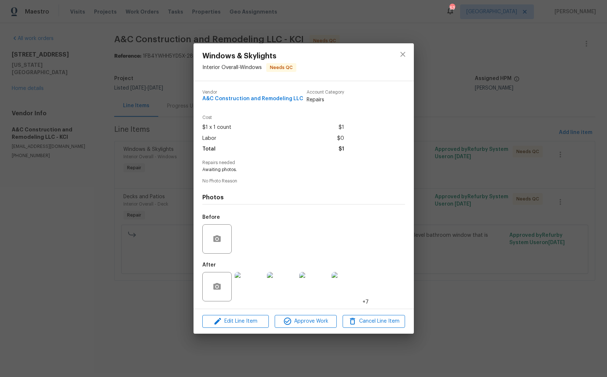
click at [258, 281] on img at bounding box center [249, 286] width 29 height 29
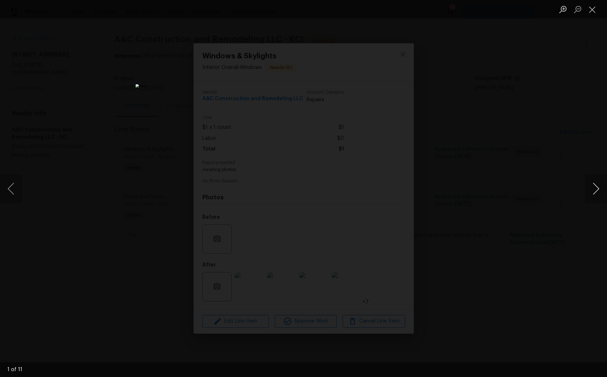
click at [592, 197] on button "Next image" at bounding box center [596, 188] width 22 height 29
click at [596, 188] on button "Next image" at bounding box center [596, 188] width 22 height 29
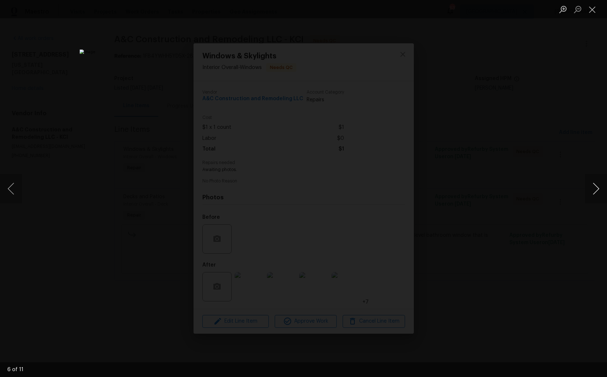
click at [596, 188] on button "Next image" at bounding box center [596, 188] width 22 height 29
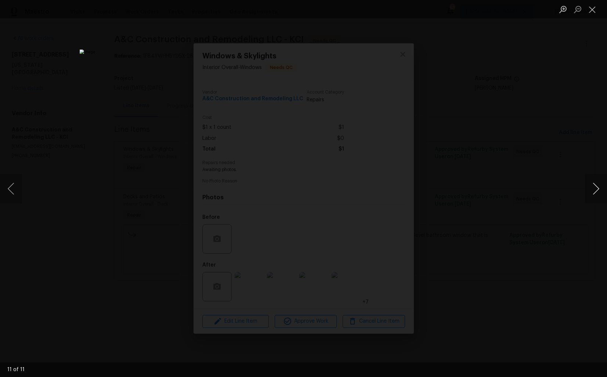
click at [596, 188] on button "Next image" at bounding box center [596, 188] width 22 height 29
click at [513, 198] on div "Lightbox" at bounding box center [303, 188] width 607 height 377
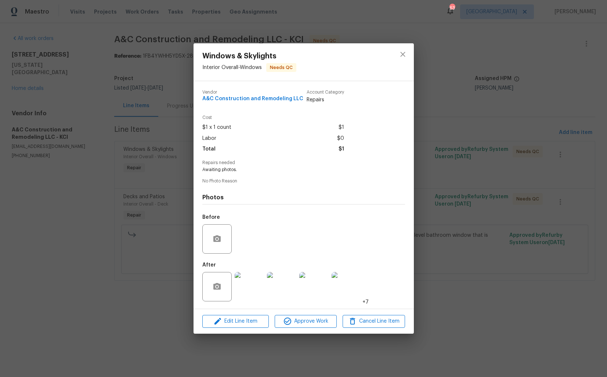
click at [469, 104] on div "Windows & Skylights Interior Overall - Windows Needs QC Vendor A&C Construction…" at bounding box center [303, 188] width 607 height 377
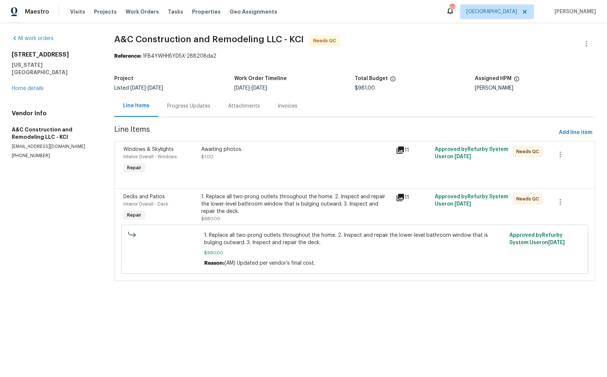
click at [213, 148] on div "Awaiting photos." at bounding box center [296, 149] width 190 height 7
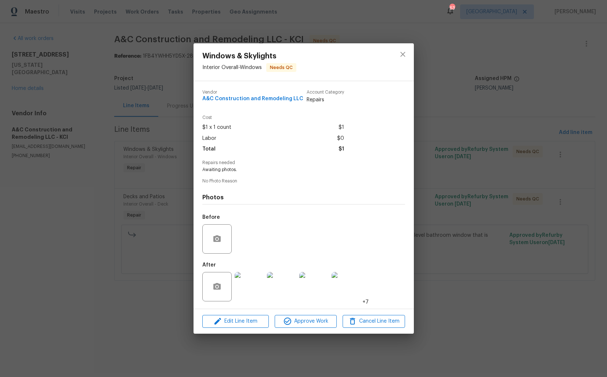
click at [261, 290] on img at bounding box center [249, 286] width 29 height 29
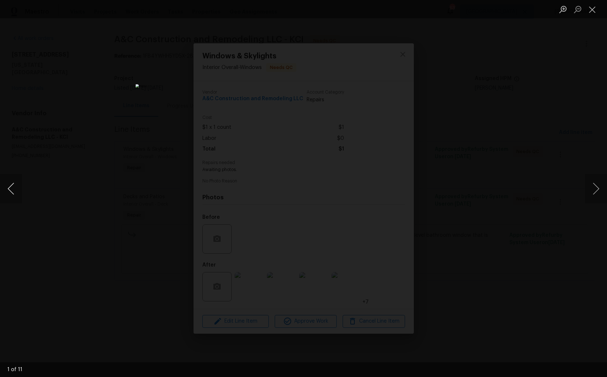
click at [10, 191] on button "Previous image" at bounding box center [11, 188] width 22 height 29
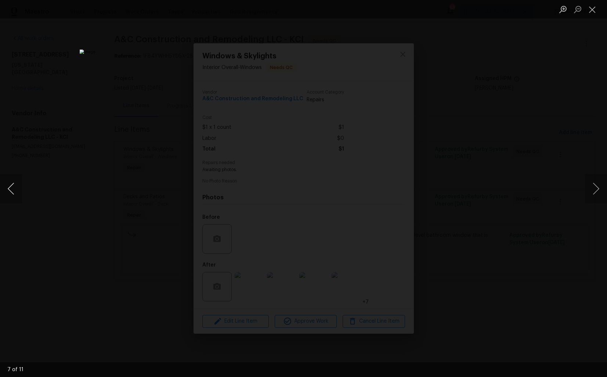
click at [10, 191] on button "Previous image" at bounding box center [11, 188] width 22 height 29
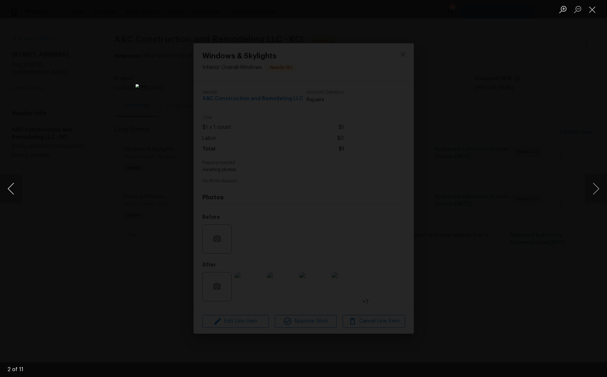
click at [10, 191] on button "Previous image" at bounding box center [11, 188] width 22 height 29
click at [80, 176] on div "Lightbox" at bounding box center [303, 188] width 607 height 377
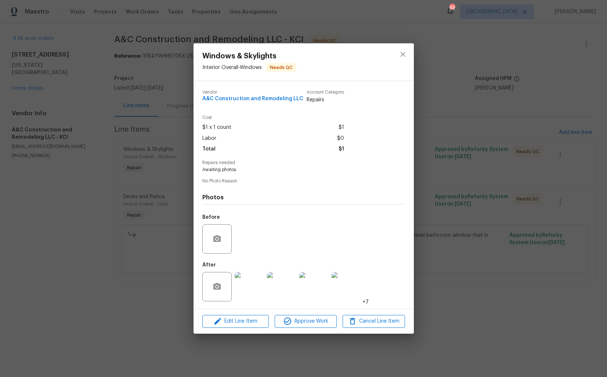
click at [80, 176] on div "Windows & Skylights Interior Overall - Windows Needs QC Vendor A&C Construction…" at bounding box center [303, 188] width 607 height 377
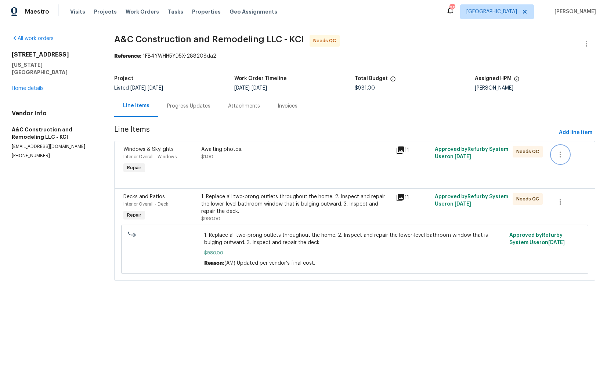
click at [559, 156] on icon "button" at bounding box center [560, 154] width 9 height 9
click at [569, 154] on li "Cancel" at bounding box center [566, 155] width 28 height 12
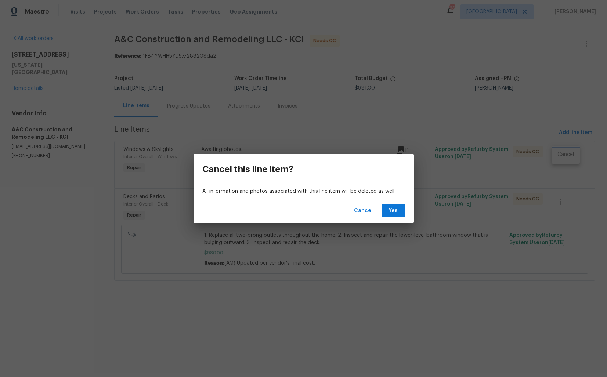
click at [446, 181] on div "Cancel this line item? All information and photos associated with this line ite…" at bounding box center [303, 188] width 607 height 377
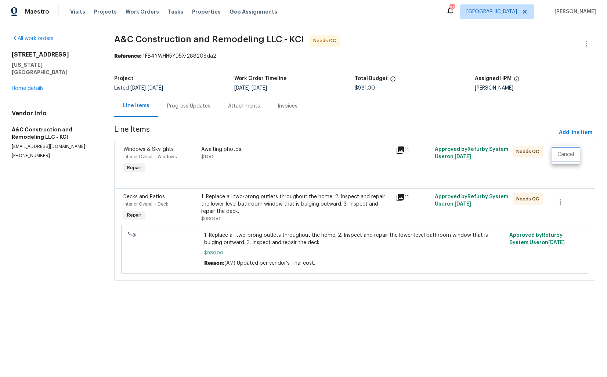
click at [569, 152] on li "Cancel" at bounding box center [566, 155] width 28 height 12
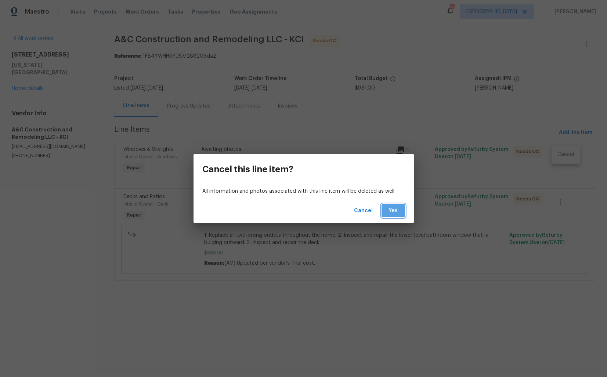
click at [389, 209] on span "Yes" at bounding box center [393, 210] width 12 height 9
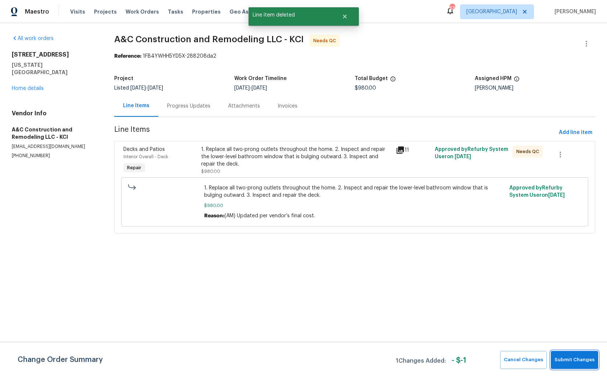
click at [570, 358] on span "Submit Changes" at bounding box center [574, 360] width 40 height 8
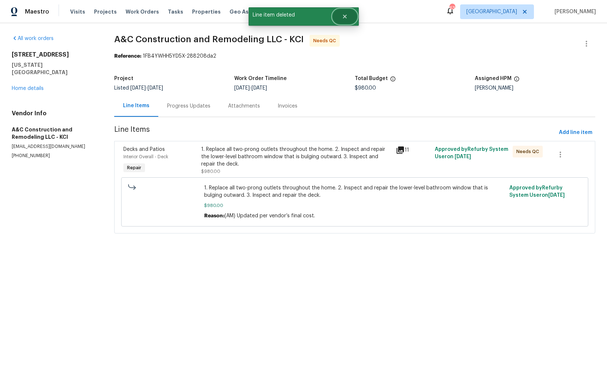
click at [344, 19] on button "Close" at bounding box center [345, 16] width 24 height 15
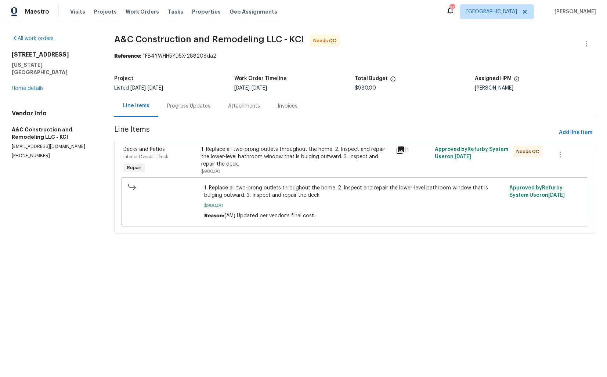
click at [200, 109] on div "Progress Updates" at bounding box center [188, 105] width 43 height 7
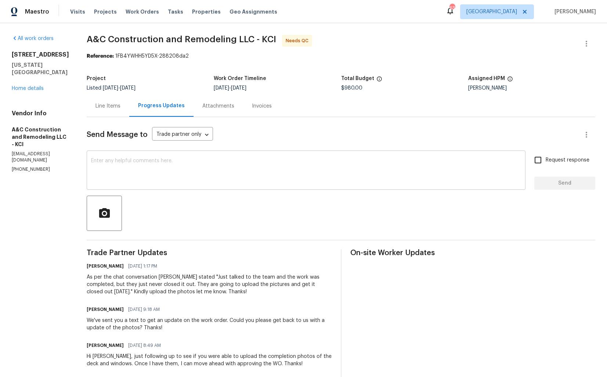
click at [211, 162] on textarea at bounding box center [306, 171] width 430 height 26
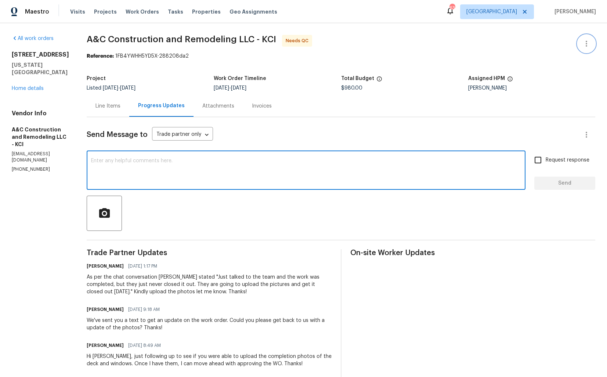
click at [589, 43] on icon "button" at bounding box center [586, 43] width 9 height 9
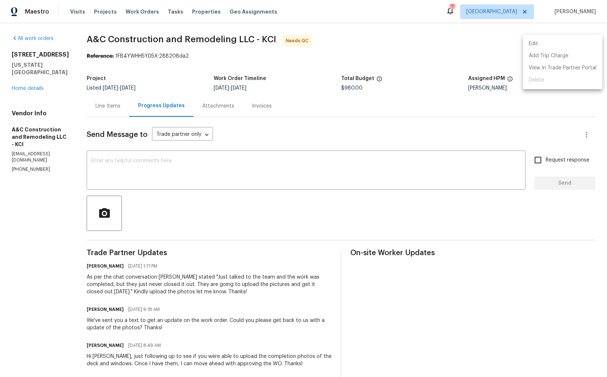
click at [541, 44] on li "Edit" at bounding box center [562, 44] width 79 height 12
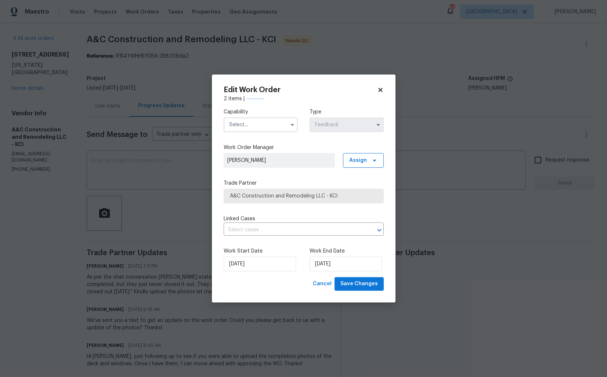
click at [283, 125] on input "text" at bounding box center [261, 125] width 74 height 15
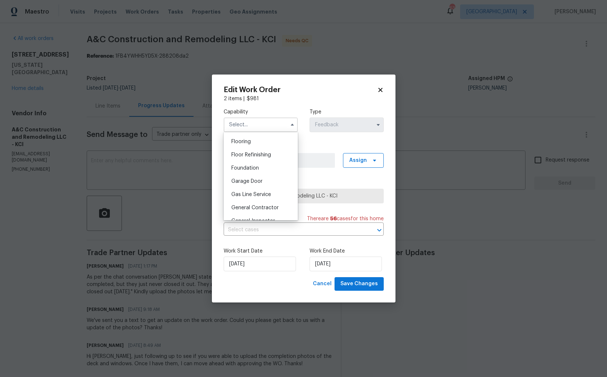
scroll to position [365, 0]
click at [253, 180] on span "Handyman" at bounding box center [244, 179] width 26 height 5
type input "Handyman"
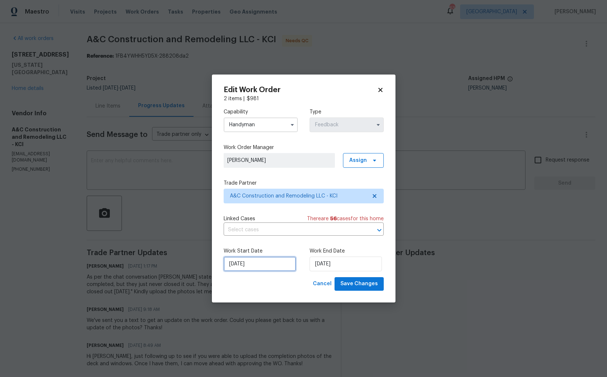
click at [250, 267] on input "20/08/2025" at bounding box center [260, 264] width 72 height 15
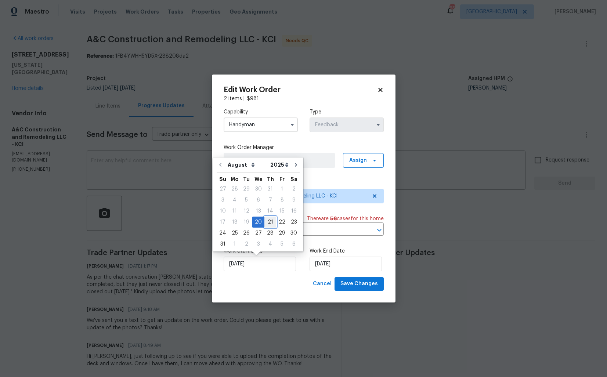
click at [268, 221] on div "21" at bounding box center [270, 222] width 12 height 10
type input "21/08/2025"
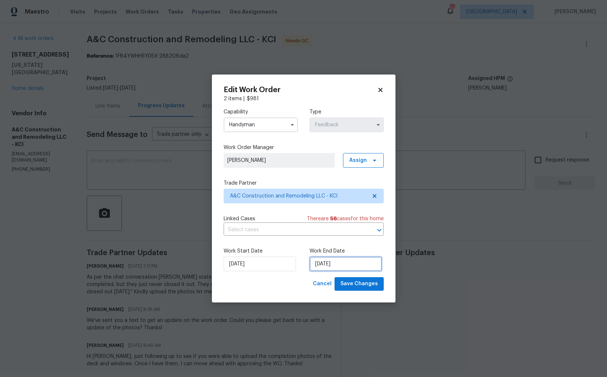
click at [338, 257] on input "22/08/2025" at bounding box center [346, 264] width 72 height 15
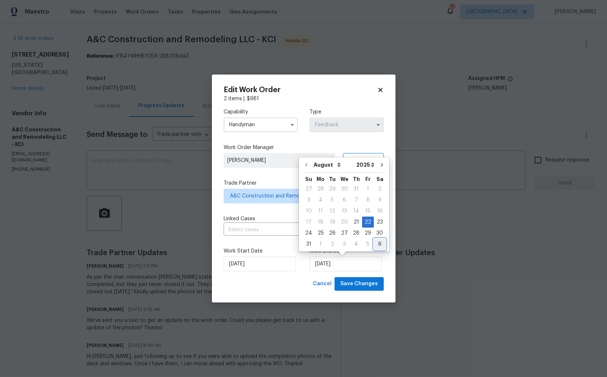
click at [374, 247] on div "6" at bounding box center [380, 244] width 12 height 10
type input "06/09/2025"
select select "8"
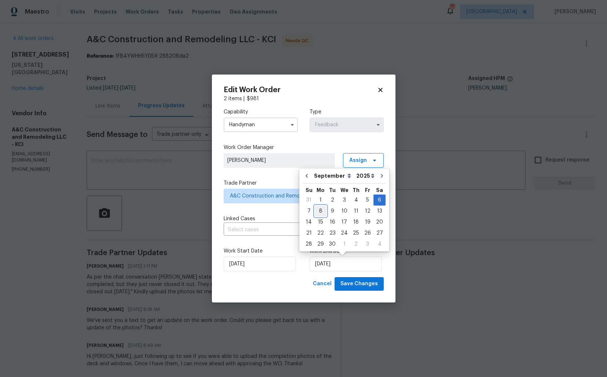
click at [321, 213] on div "8" at bounding box center [321, 211] width 12 height 10
type input "08/09/2025"
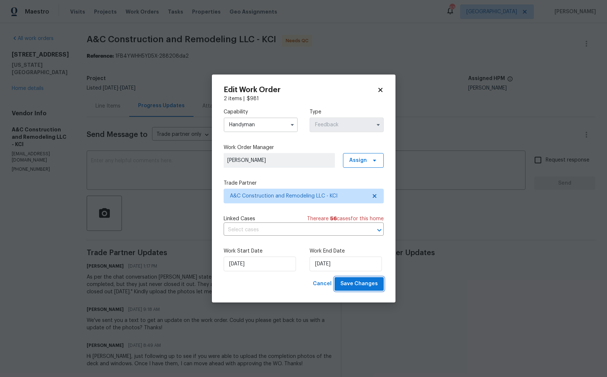
click at [359, 283] on span "Save Changes" at bounding box center [358, 283] width 37 height 9
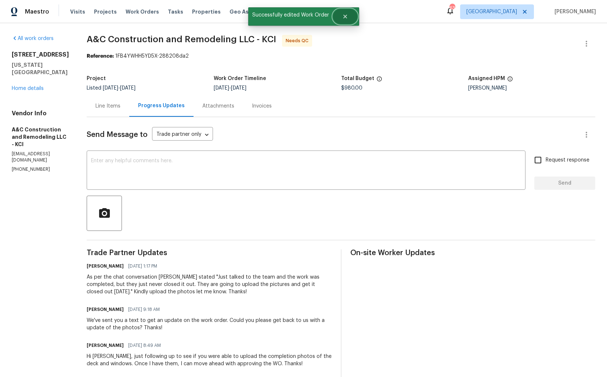
click at [347, 18] on icon "Close" at bounding box center [345, 17] width 6 height 6
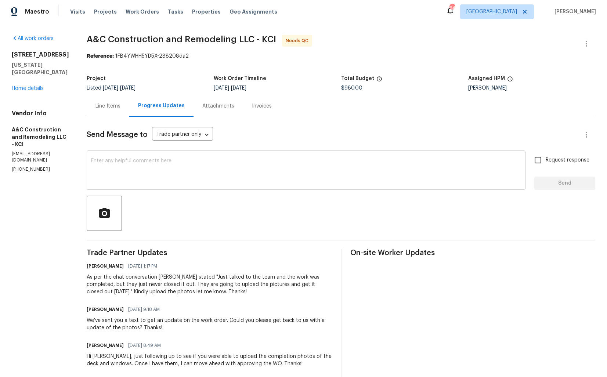
click at [169, 166] on textarea at bounding box center [306, 171] width 430 height 26
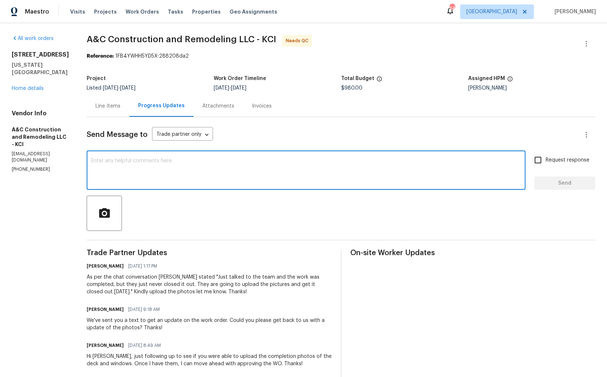
paste textarea "[STREET_ADDRESS]"
type textarea "[STREET_ADDRESS]"
click at [210, 173] on textarea at bounding box center [306, 171] width 430 height 26
type textarea "Thank you team, WO is approved."
click at [546, 183] on span "Send" at bounding box center [564, 183] width 49 height 9
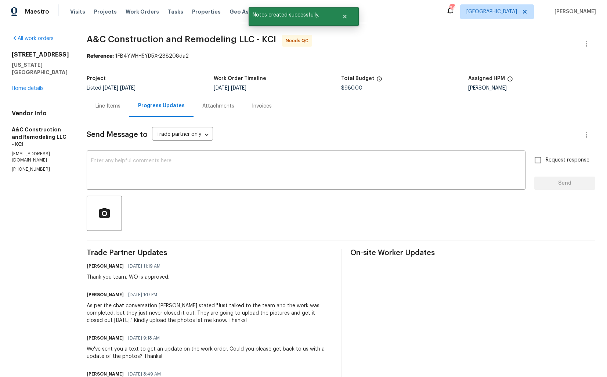
click at [113, 105] on div "Line Items" at bounding box center [107, 105] width 25 height 7
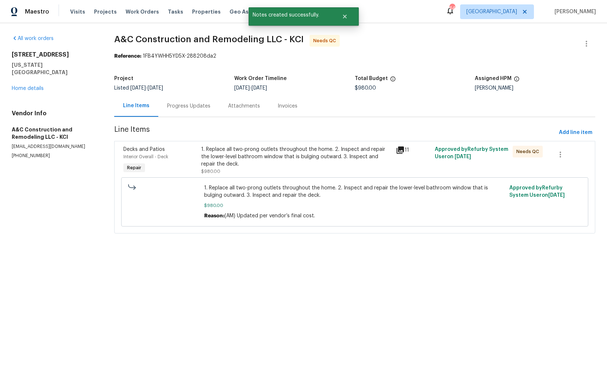
click at [261, 173] on div "1. Replace all two-prong outlets throughout the home. 2. Inspect and repair the…" at bounding box center [296, 160] width 190 height 29
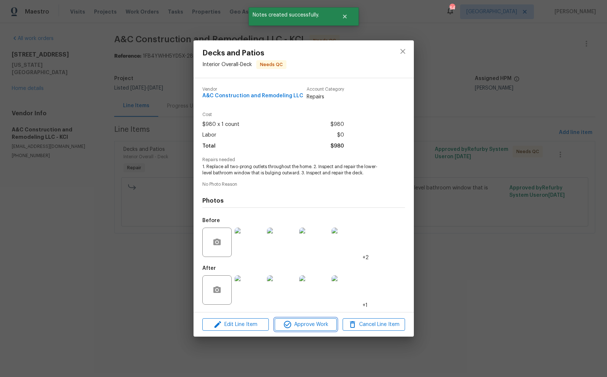
click at [293, 323] on span "Approve Work" at bounding box center [306, 324] width 58 height 9
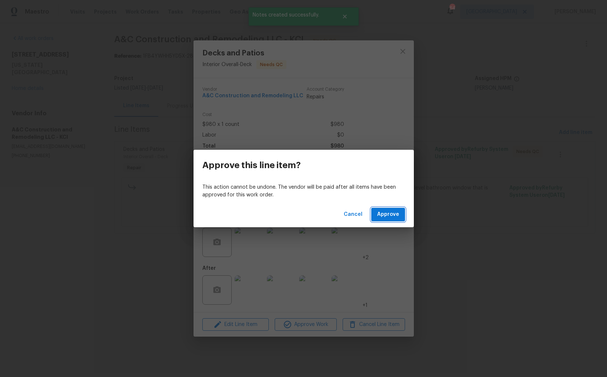
click at [386, 220] on button "Approve" at bounding box center [388, 215] width 34 height 14
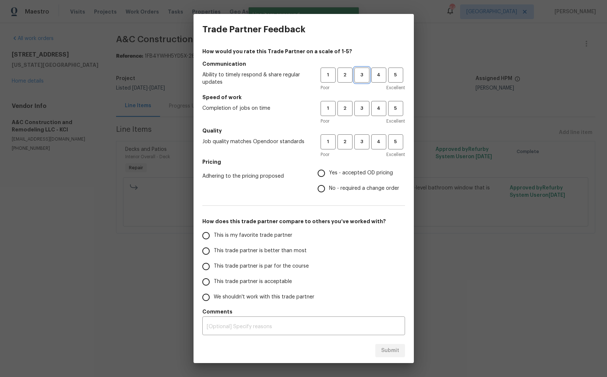
click at [366, 81] on button "3" at bounding box center [361, 75] width 15 height 15
click at [364, 103] on button "3" at bounding box center [361, 108] width 15 height 15
click at [361, 138] on span "3" at bounding box center [362, 142] width 14 height 8
click at [328, 188] on input "No - required a change order" at bounding box center [321, 188] width 15 height 15
radio input "true"
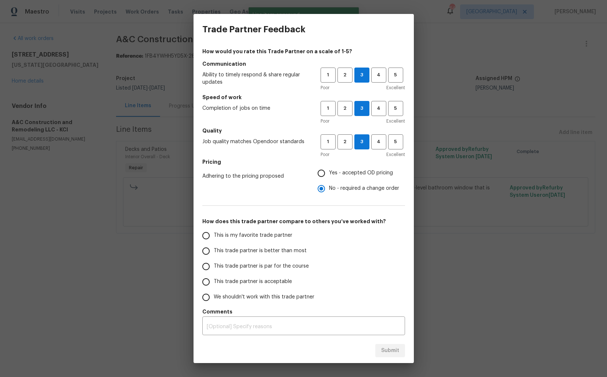
click at [279, 253] on span "This trade partner is better than most" at bounding box center [260, 251] width 93 height 8
click at [214, 253] on input "This trade partner is better than most" at bounding box center [205, 250] width 15 height 15
radio input "false"
click at [275, 263] on span "This trade partner is par for the course" at bounding box center [261, 267] width 95 height 8
click at [214, 262] on input "This trade partner is par for the course" at bounding box center [205, 266] width 15 height 15
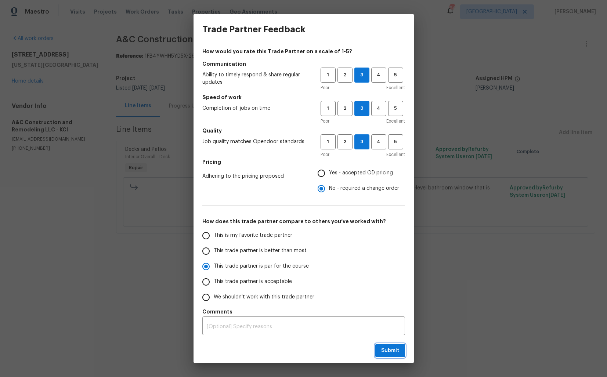
click at [391, 352] on span "Submit" at bounding box center [390, 350] width 18 height 9
radio input "true"
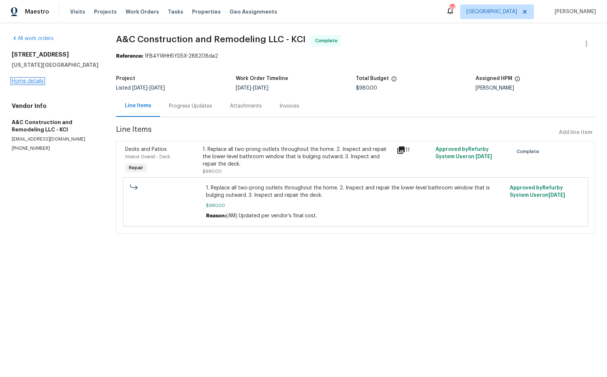
click at [28, 80] on link "Home details" at bounding box center [28, 81] width 32 height 5
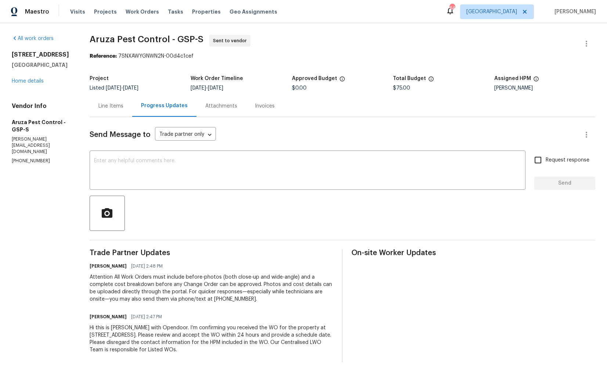
click at [17, 77] on div "[STREET_ADDRESS] Home details" at bounding box center [42, 68] width 60 height 34
click at [22, 79] on link "Home details" at bounding box center [28, 81] width 32 height 5
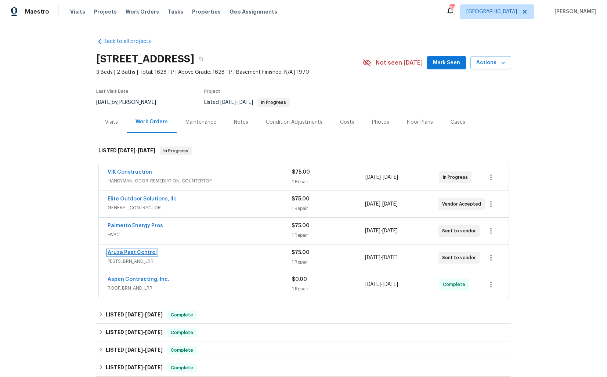
click at [138, 252] on link "Aruza Pest Control" at bounding box center [132, 252] width 49 height 5
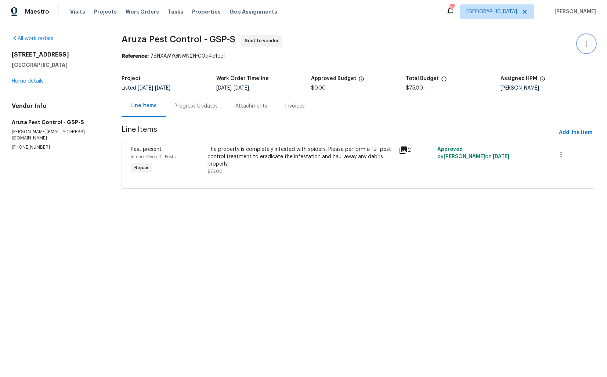
click at [583, 40] on icon "button" at bounding box center [586, 43] width 9 height 9
click at [550, 41] on li "Edit" at bounding box center [562, 44] width 79 height 12
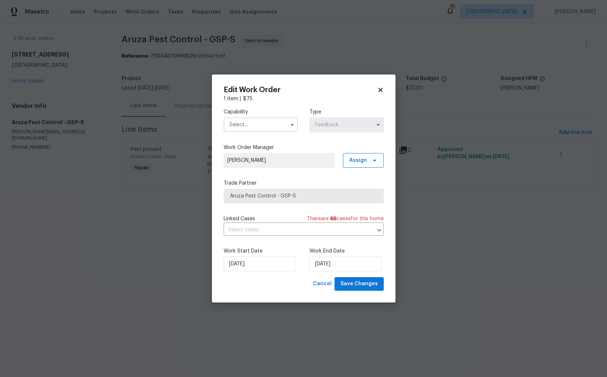
click at [269, 126] on input "text" at bounding box center [261, 125] width 74 height 15
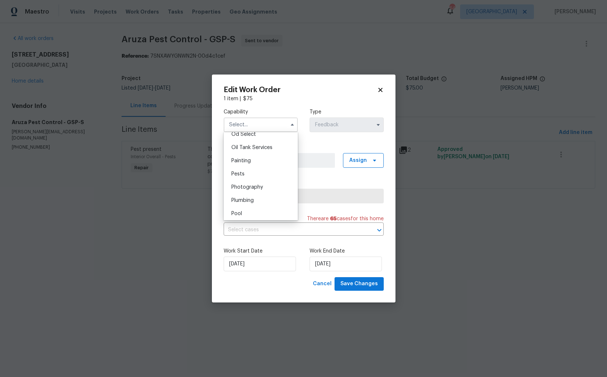
scroll to position [603, 0]
click at [247, 171] on div "Pests" at bounding box center [260, 168] width 71 height 13
type input "Pests"
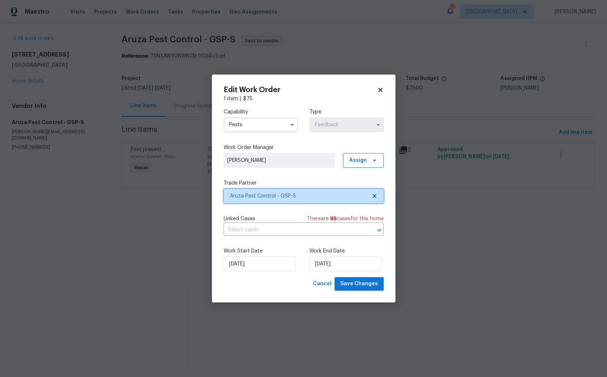
click at [300, 196] on span "Aruza Pest Control - GSP-S" at bounding box center [298, 195] width 137 height 7
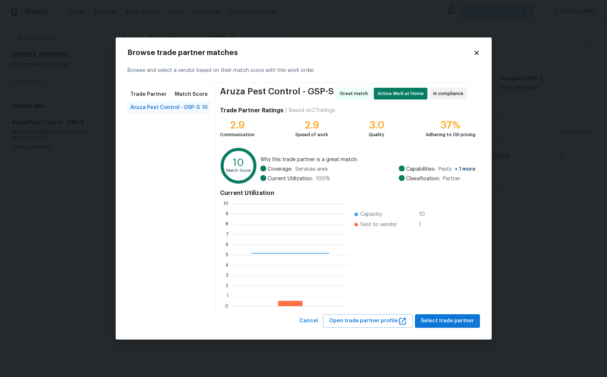
scroll to position [103, 116]
click at [56, 209] on body "Maestro Visits Projects Work Orders Tasks Properties Geo Assignments 64 Dallas …" at bounding box center [303, 104] width 607 height 209
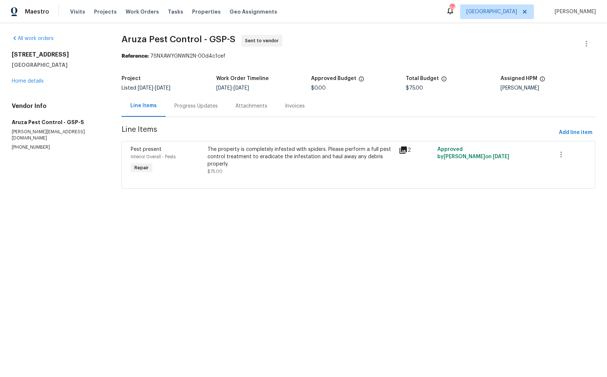
click at [100, 168] on body "Maestro Visits Projects Work Orders Tasks Properties Geo Assignments 64 Dallas …" at bounding box center [303, 104] width 607 height 209
click at [196, 104] on div "Progress Updates" at bounding box center [195, 105] width 43 height 7
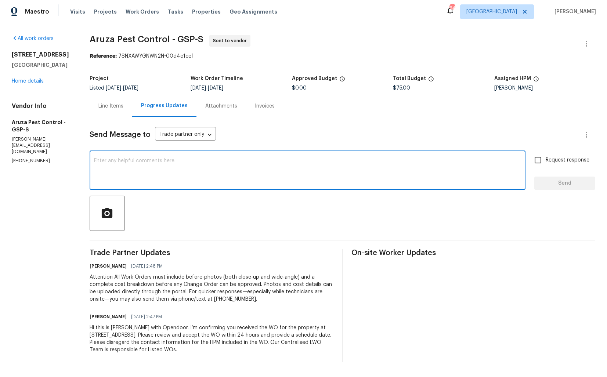
click at [229, 171] on textarea at bounding box center [307, 171] width 427 height 26
click at [395, 163] on textarea at bounding box center [307, 171] width 427 height 26
paste textarea "Could you please accept the work order and provide the progress status along wi…"
click at [389, 160] on textarea "Hi team, Could you please accept the work order and provide the progress status…" at bounding box center [307, 171] width 427 height 26
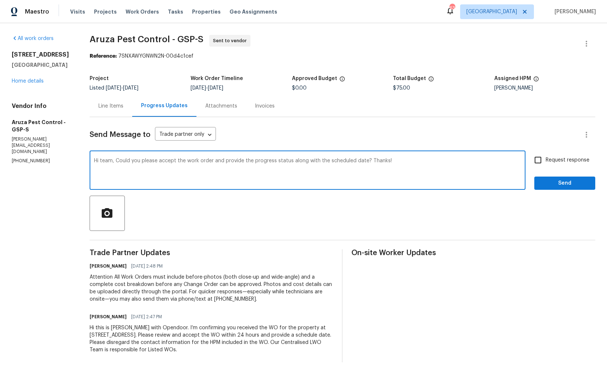
type textarea "Hi team, Could you please accept the work order and provide the progress status…"
click at [539, 165] on input "Request response" at bounding box center [537, 159] width 15 height 15
checkbox input "true"
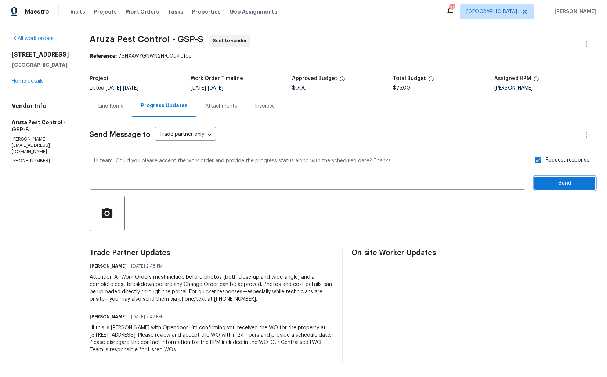
click at [547, 181] on span "Send" at bounding box center [564, 183] width 49 height 9
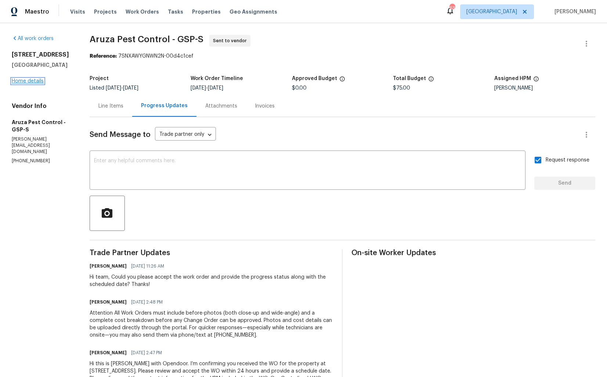
click at [27, 80] on link "Home details" at bounding box center [28, 81] width 32 height 5
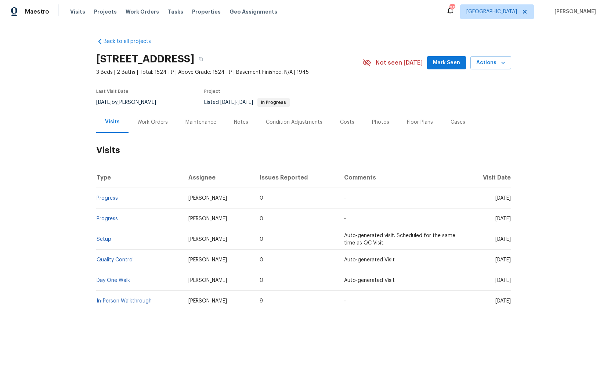
click at [151, 124] on div "Work Orders" at bounding box center [152, 122] width 30 height 7
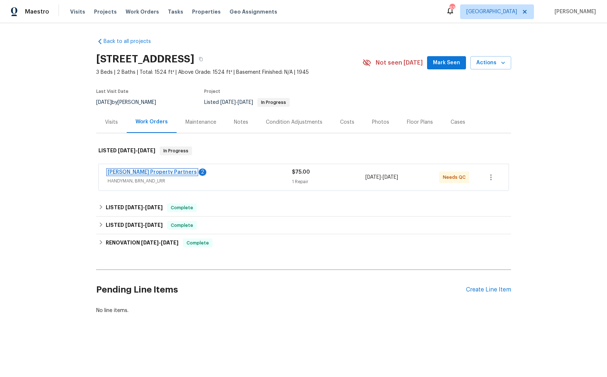
click at [126, 171] on link "[PERSON_NAME] Property Partners" at bounding box center [152, 172] width 89 height 5
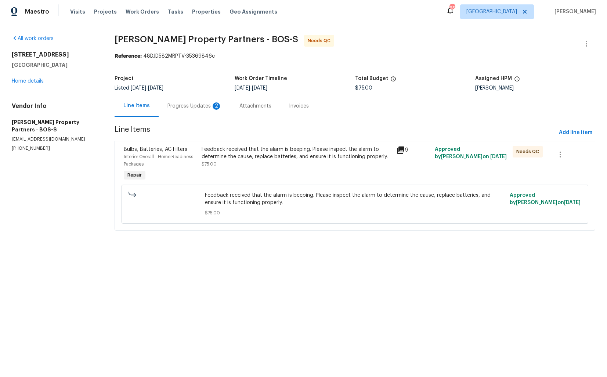
click at [202, 110] on div "Progress Updates 2" at bounding box center [194, 105] width 54 height 7
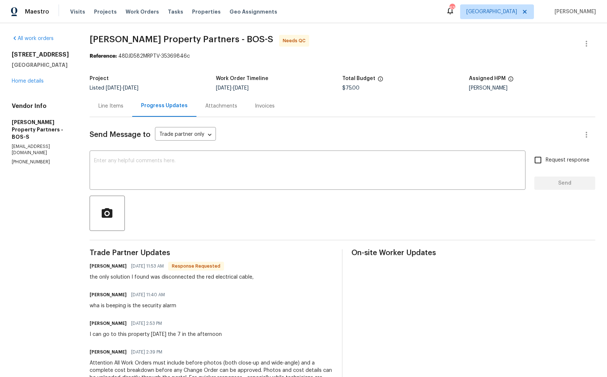
click at [123, 108] on div "Line Items" at bounding box center [110, 105] width 25 height 7
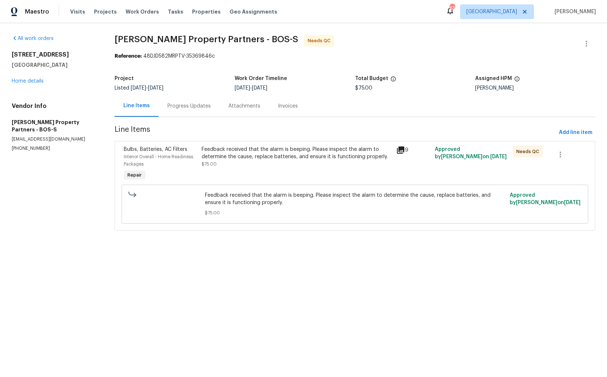
click at [244, 163] on div "Feedback received that the alarm is beeping. Please inspect the alarm to determ…" at bounding box center [297, 157] width 190 height 22
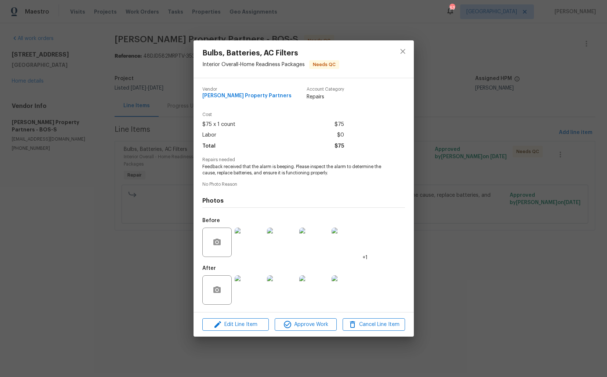
click at [250, 246] on img at bounding box center [249, 242] width 29 height 29
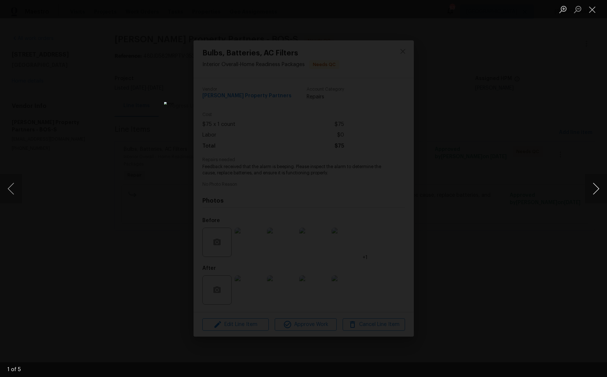
click at [606, 196] on button "Next image" at bounding box center [596, 188] width 22 height 29
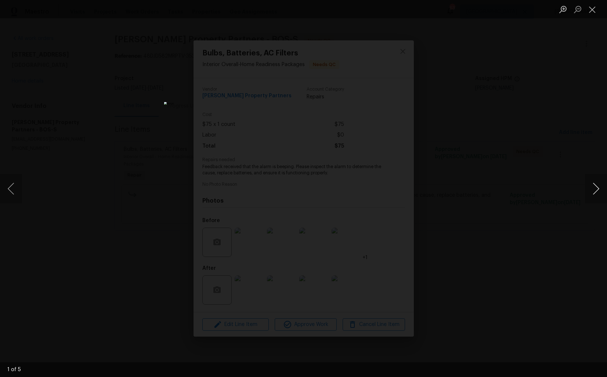
click at [606, 196] on button "Next image" at bounding box center [596, 188] width 22 height 29
click at [513, 193] on div "Lightbox" at bounding box center [303, 188] width 607 height 377
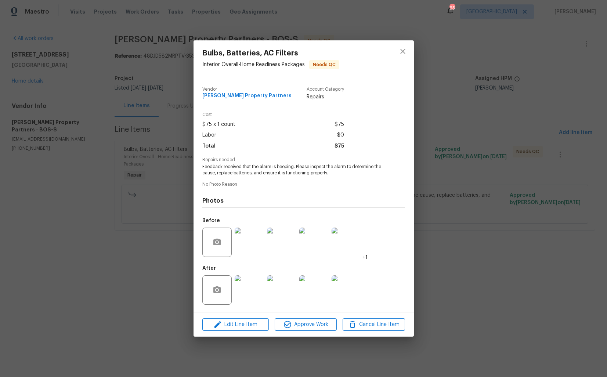
click at [461, 163] on div "Bulbs, Batteries, AC Filters Interior Overall - Home Readiness Packages Needs Q…" at bounding box center [303, 188] width 607 height 377
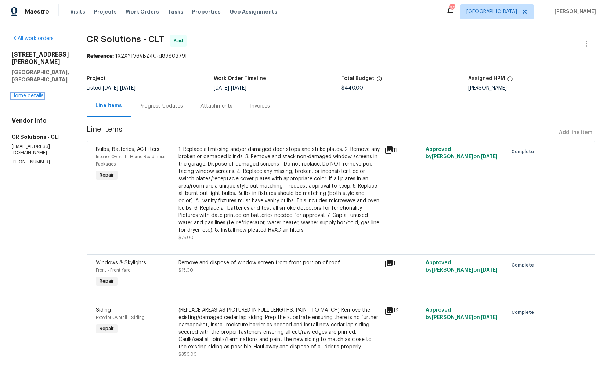
click at [22, 94] on link "Home details" at bounding box center [28, 95] width 32 height 5
